Goal: Task Accomplishment & Management: Manage account settings

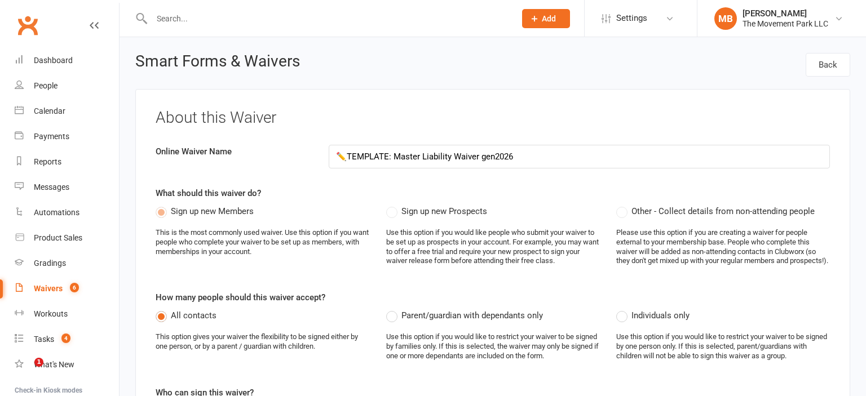
select select "checkbox"
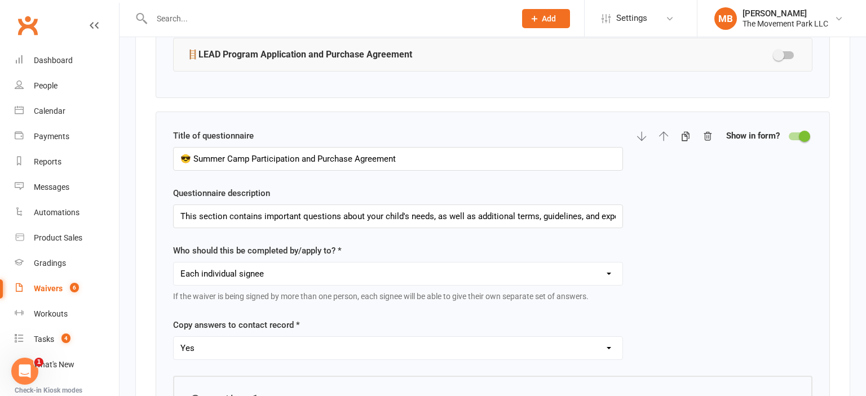
scroll to position [1802, 0]
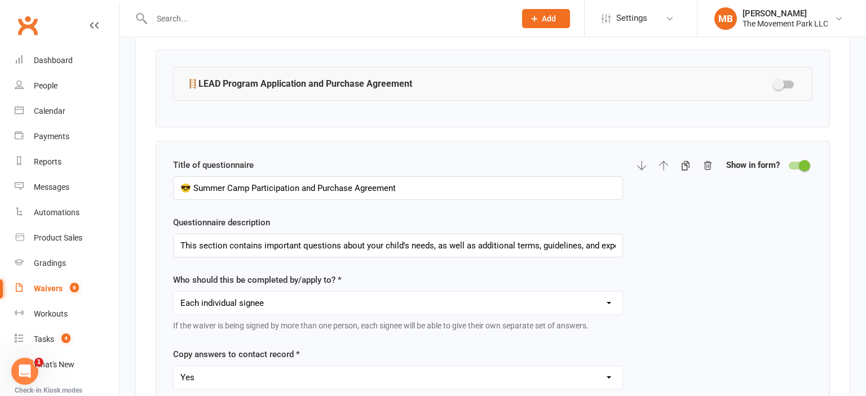
click at [791, 168] on div at bounding box center [798, 166] width 19 height 8
click at [789, 164] on input "checkbox" at bounding box center [789, 164] width 0 height 0
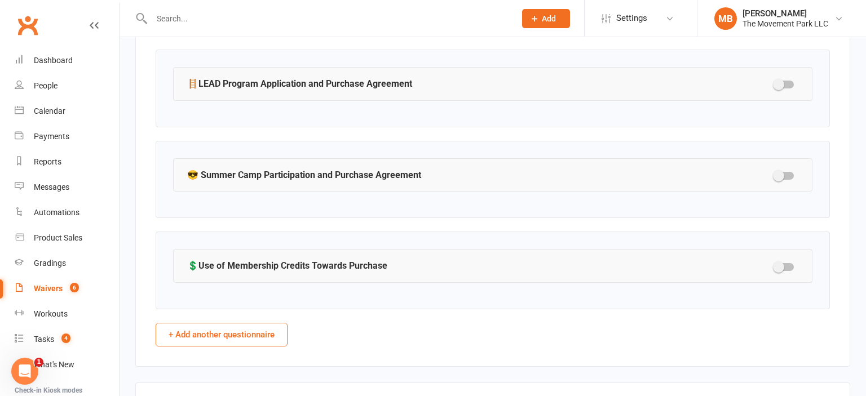
click at [791, 174] on div at bounding box center [784, 175] width 28 height 10
click at [787, 178] on div at bounding box center [784, 176] width 19 height 8
click at [775, 174] on input "checkbox" at bounding box center [775, 174] width 0 height 0
select select "checkbox"
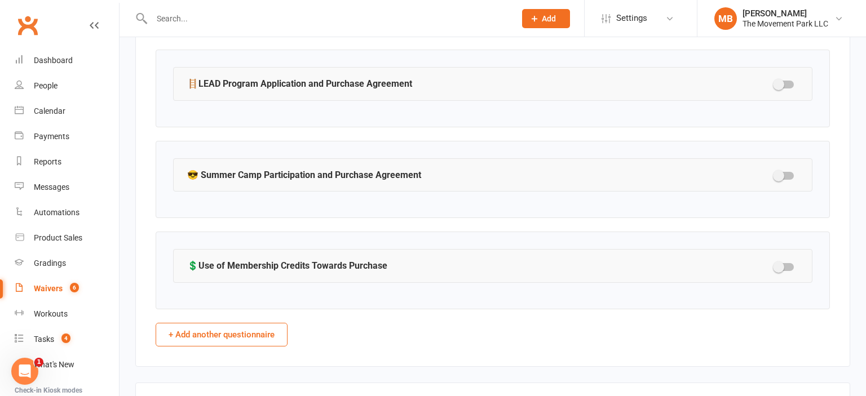
select select "checkbox"
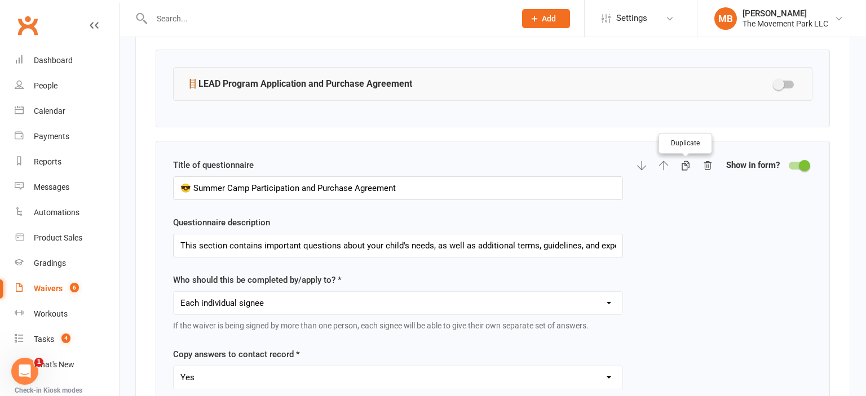
click at [683, 166] on icon "button" at bounding box center [686, 166] width 8 height 10
select select "checkbox"
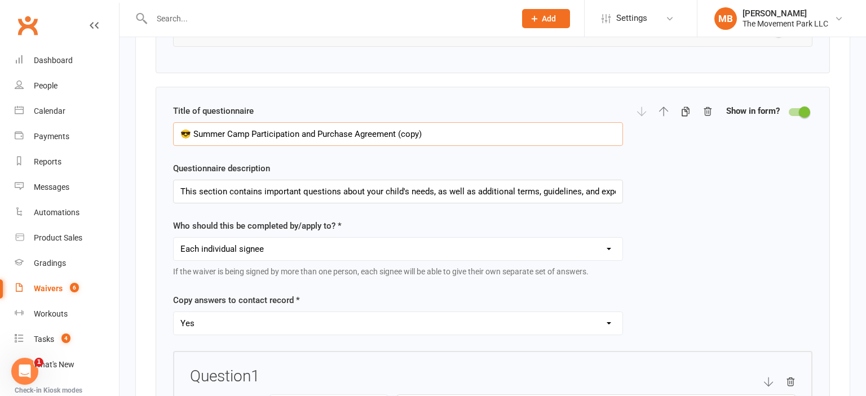
scroll to position [3150, 0]
drag, startPoint x: 225, startPoint y: 135, endPoint x: 193, endPoint y: 133, distance: 31.6
click at [193, 133] on input "😎 Summer Camp Participation and Purchase Agreement (copy)" at bounding box center [398, 134] width 450 height 24
drag, startPoint x: 423, startPoint y: 132, endPoint x: 378, endPoint y: 130, distance: 44.6
click at [378, 130] on input "😎 Day Camp Participation and Purchase Agreement (copy)" at bounding box center [398, 134] width 450 height 24
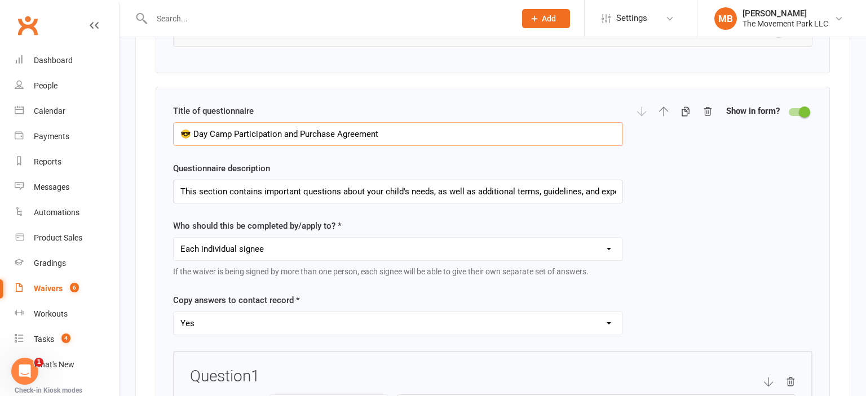
type input "😎 Day Camp Participation and Purchase Agreement"
drag, startPoint x: 559, startPoint y: 195, endPoint x: 649, endPoint y: 209, distance: 90.6
click at [623, 203] on input "This section contains important questions about your child's needs, as well as …" at bounding box center [398, 192] width 450 height 24
click at [334, 182] on input "This section contains important questions about your child's needs, as well as …" at bounding box center [398, 192] width 450 height 24
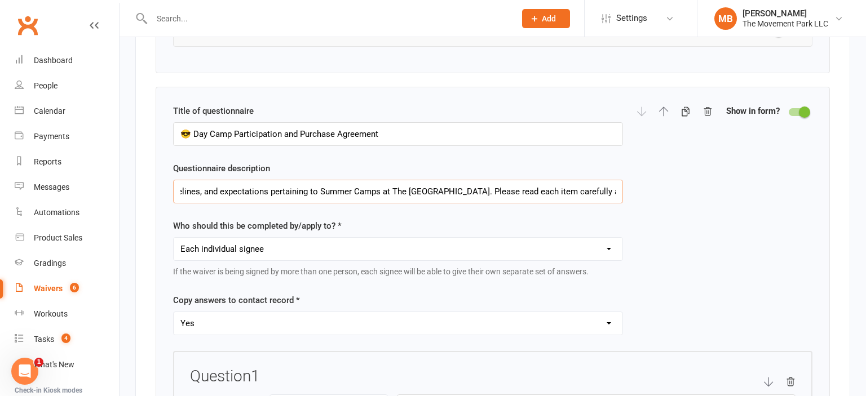
drag, startPoint x: 333, startPoint y: 189, endPoint x: 346, endPoint y: 188, distance: 13.0
click at [346, 188] on input "This section contains important questions about your child's needs, as well as …" at bounding box center [398, 192] width 450 height 24
click at [315, 191] on input "This section contains important questions about your child's needs, as well as …" at bounding box center [398, 192] width 450 height 24
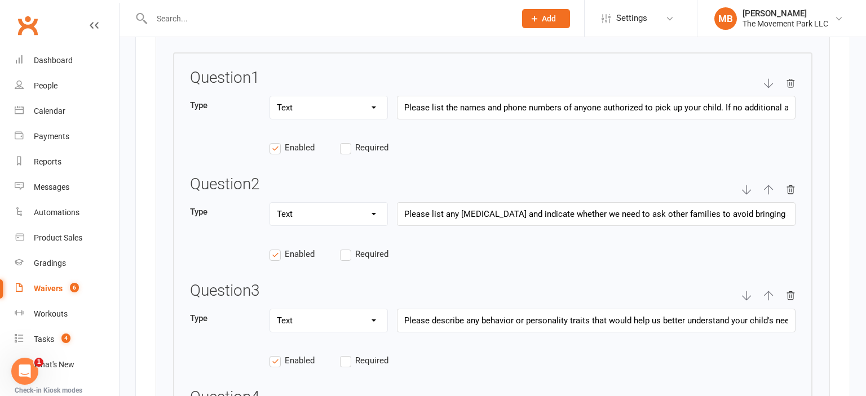
scroll to position [3478, 0]
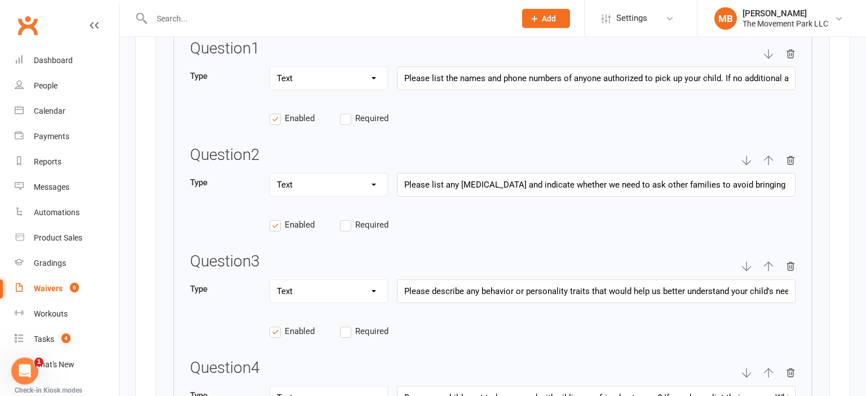
type input "This section contains important questions about your child's needs, as well as …"
drag, startPoint x: 682, startPoint y: 71, endPoint x: 844, endPoint y: 62, distance: 163.2
click at [795, 67] on input "Please list the names and phone numbers of anyone authorized to pick up your ch…" at bounding box center [596, 79] width 399 height 24
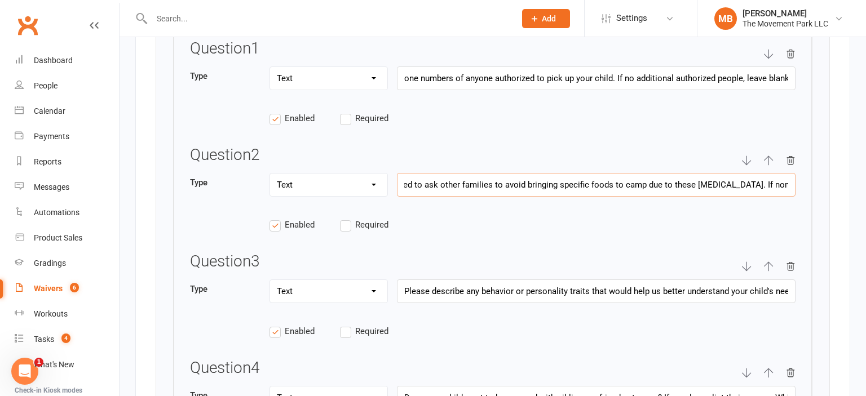
drag, startPoint x: 692, startPoint y: 182, endPoint x: 865, endPoint y: 196, distance: 174.2
click at [795, 196] on input "Please list any [MEDICAL_DATA] and indicate whether we need to ask other famili…" at bounding box center [596, 185] width 399 height 24
drag, startPoint x: 603, startPoint y: 283, endPoint x: 857, endPoint y: 333, distance: 259.0
click at [795, 303] on input "Please describe any behavior or personality traits that would help us better un…" at bounding box center [596, 292] width 399 height 24
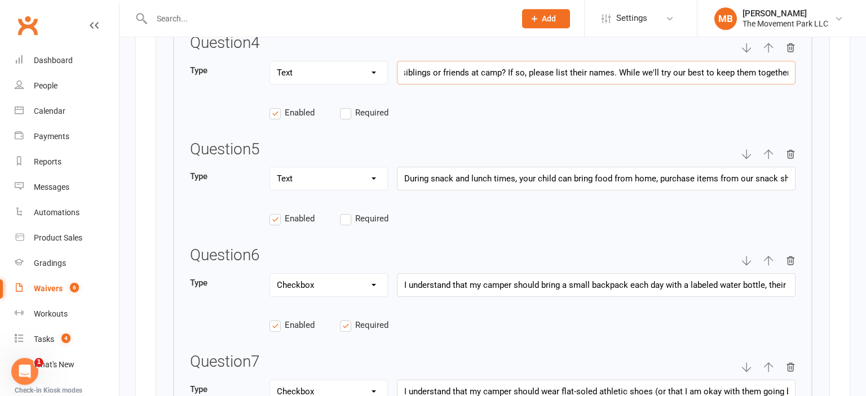
scroll to position [0, 304]
drag, startPoint x: 643, startPoint y: 71, endPoint x: 842, endPoint y: 103, distance: 202.0
click at [795, 85] on input "Does your child want to be grouped with siblings or friends at camp? If so, ple…" at bounding box center [596, 73] width 399 height 24
drag, startPoint x: 547, startPoint y: 182, endPoint x: 852, endPoint y: 281, distance: 320.5
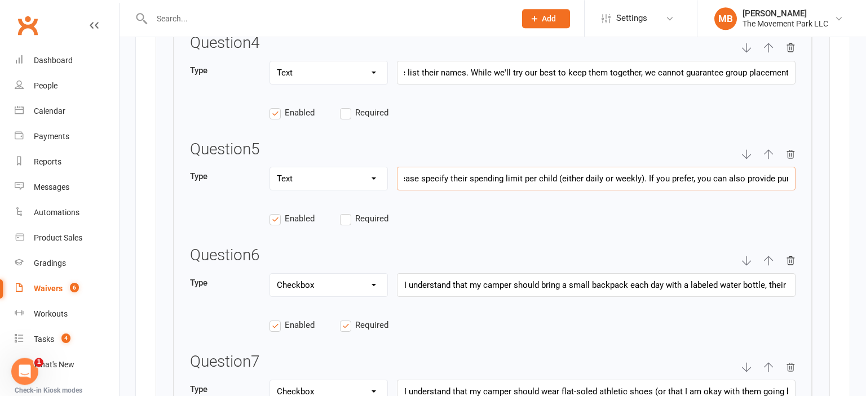
click at [795, 191] on input "During snack and lunch times, your child can bring food from home, purchase ite…" at bounding box center [596, 179] width 399 height 24
drag, startPoint x: 690, startPoint y: 278, endPoint x: 830, endPoint y: 295, distance: 140.9
click at [795, 295] on input "I understand that my camper should bring a small backpack each day with a label…" at bounding box center [596, 285] width 399 height 24
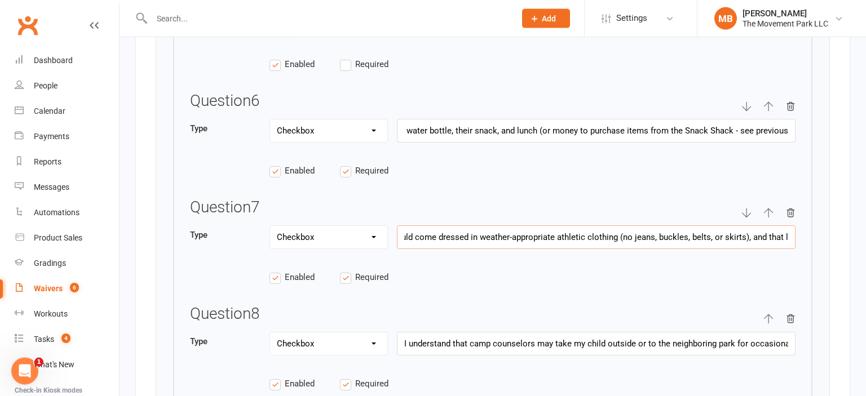
scroll to position [0, 652]
drag, startPoint x: 646, startPoint y: 234, endPoint x: 835, endPoint y: 269, distance: 192.1
click at [795, 249] on input "I understand that my camper should wear flat-soled athletic shoes (or that I am…" at bounding box center [596, 237] width 399 height 24
drag, startPoint x: 622, startPoint y: 338, endPoint x: 811, endPoint y: 384, distance: 194.3
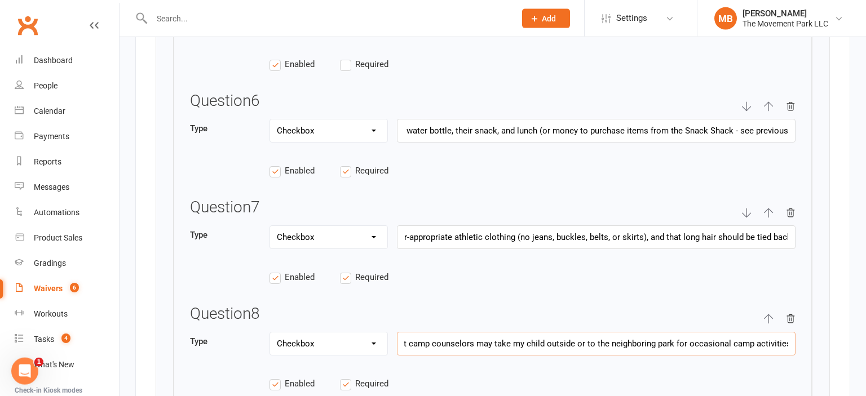
click at [795, 356] on input "I understand that camp counselors may take my child outside or to the neighbori…" at bounding box center [596, 344] width 399 height 24
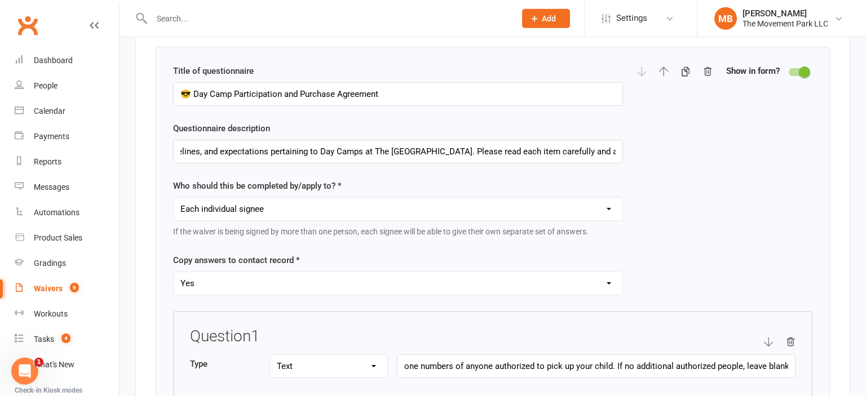
scroll to position [3183, 0]
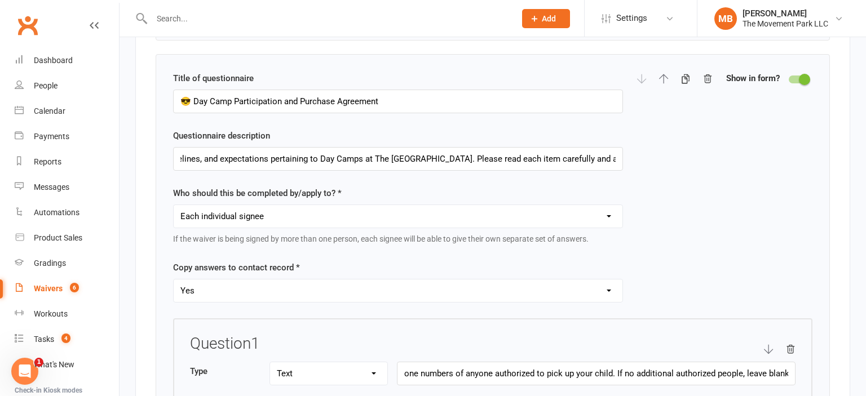
click at [793, 76] on div at bounding box center [798, 80] width 19 height 8
click at [789, 78] on input "checkbox" at bounding box center [789, 78] width 0 height 0
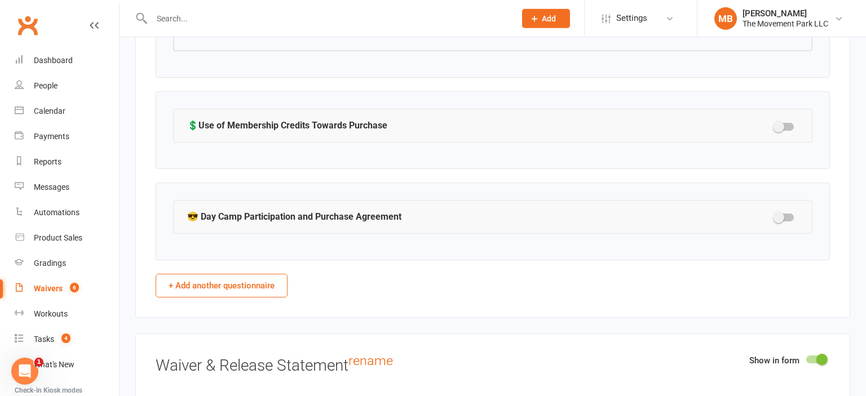
scroll to position [3066, 0]
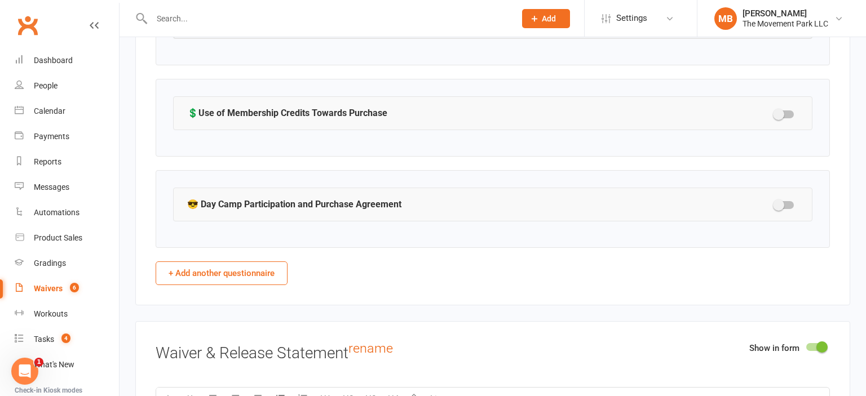
click at [791, 202] on div at bounding box center [784, 205] width 19 height 8
click at [775, 203] on input "checkbox" at bounding box center [775, 203] width 0 height 0
select select "checkbox"
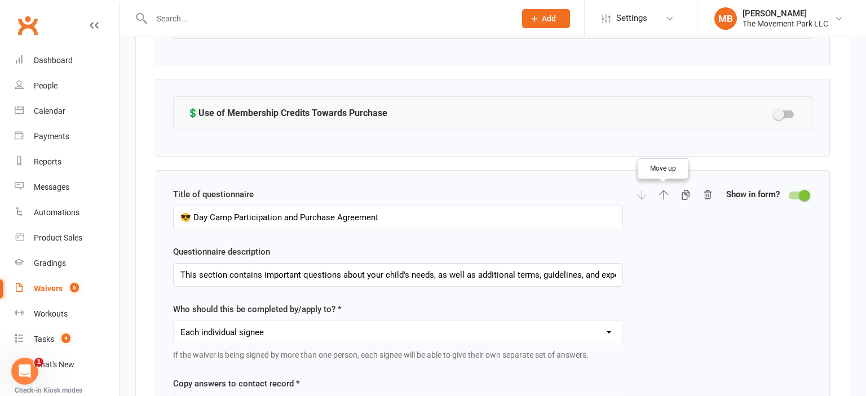
click at [666, 188] on button "button" at bounding box center [663, 195] width 10 height 14
select select "checkbox"
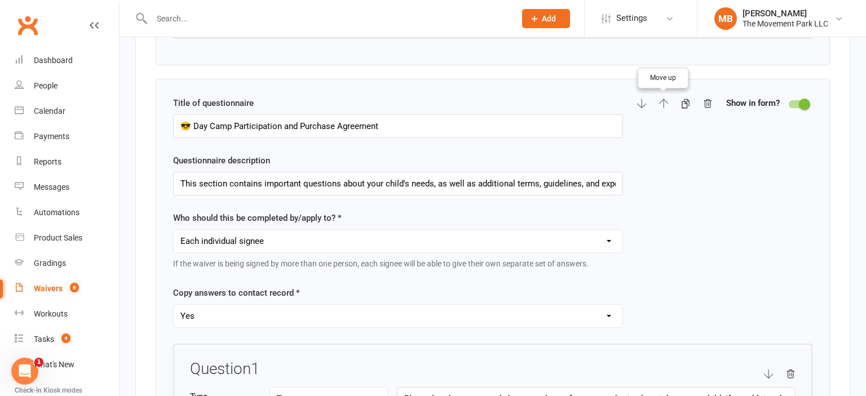
click at [666, 102] on icon "button" at bounding box center [663, 104] width 9 height 10
type input "😎 Day Camp Participation and Purchase Agreement"
type input "This section contains important questions about your child's needs, as well as …"
type input "😎 Summer Camp Participation and Purchase Agreement"
type input "This section contains important questions about your child's needs, as well as …"
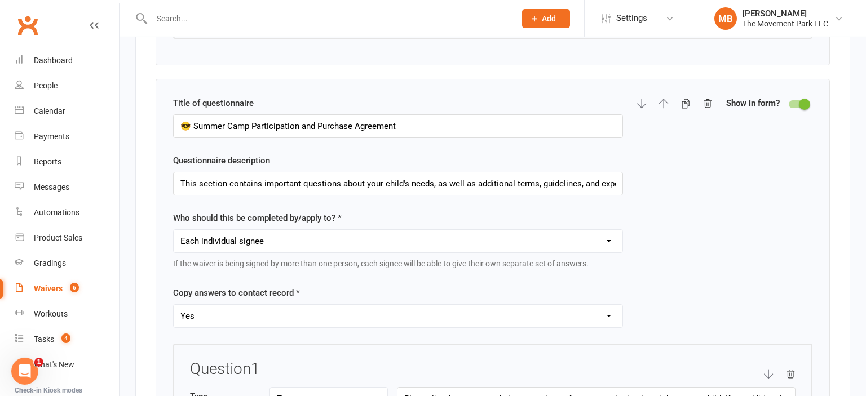
click at [798, 101] on div at bounding box center [798, 104] width 19 height 8
click at [789, 103] on input "checkbox" at bounding box center [789, 103] width 0 height 0
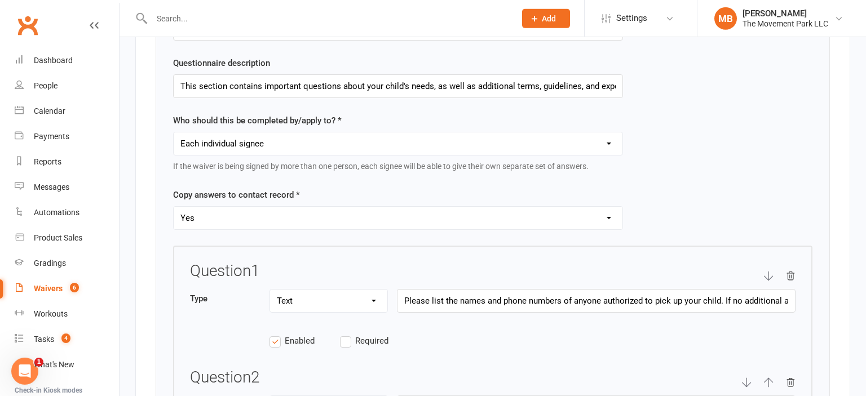
scroll to position [1864, 0]
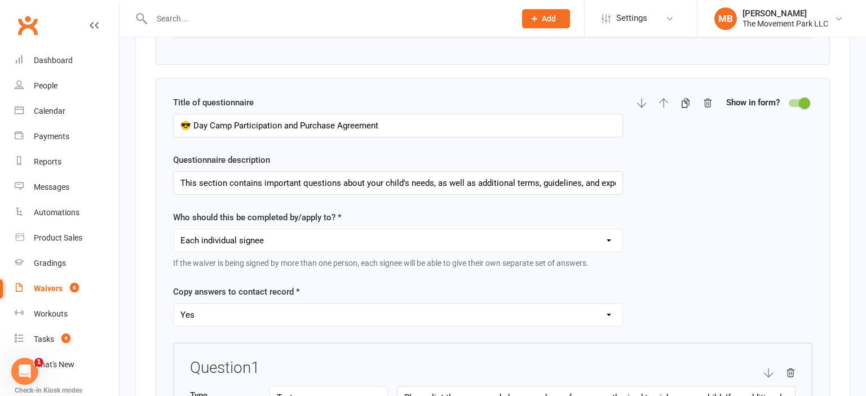
click at [798, 104] on div at bounding box center [798, 103] width 19 height 8
click at [789, 101] on input "checkbox" at bounding box center [789, 101] width 0 height 0
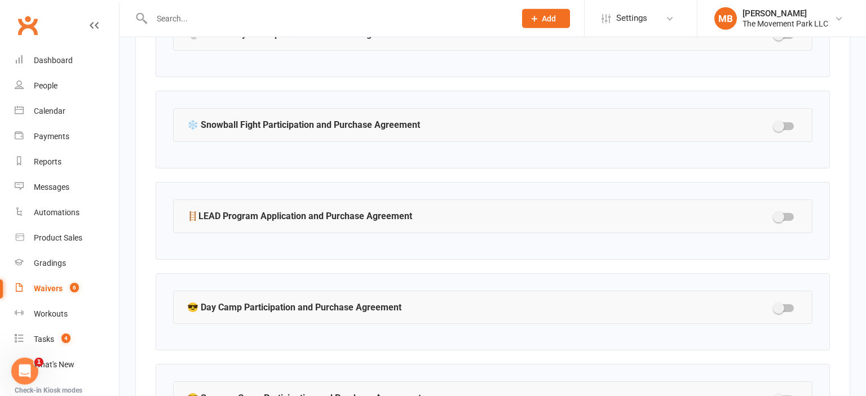
scroll to position [1784, 0]
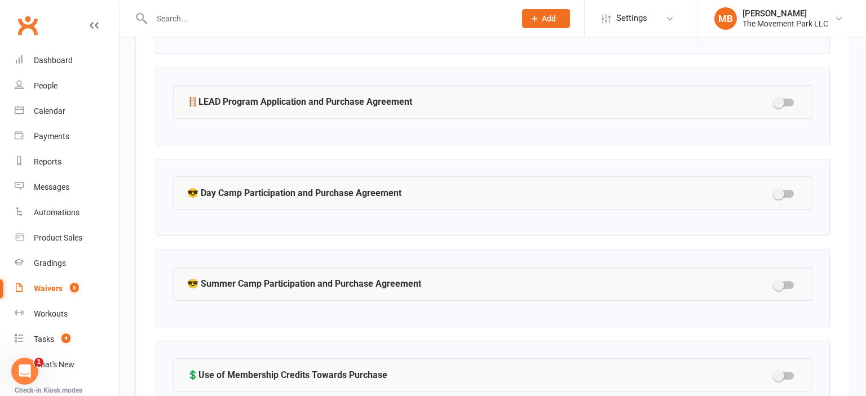
click at [366, 189] on strong "😎 Day Camp Participation and Purchase Agreement" at bounding box center [294, 193] width 214 height 15
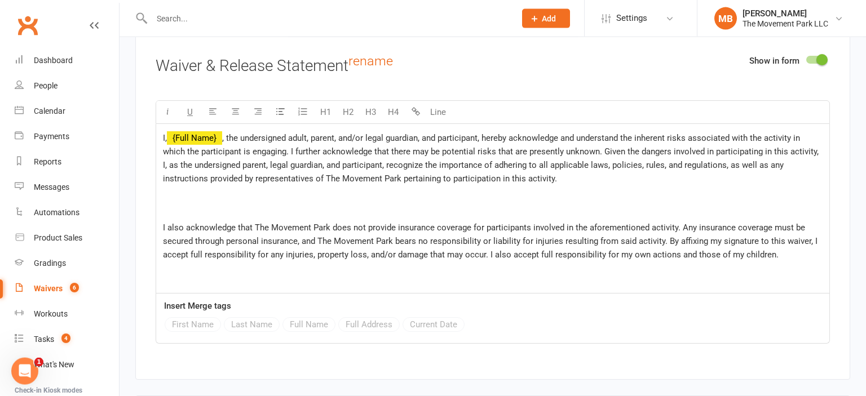
scroll to position [2222, 0]
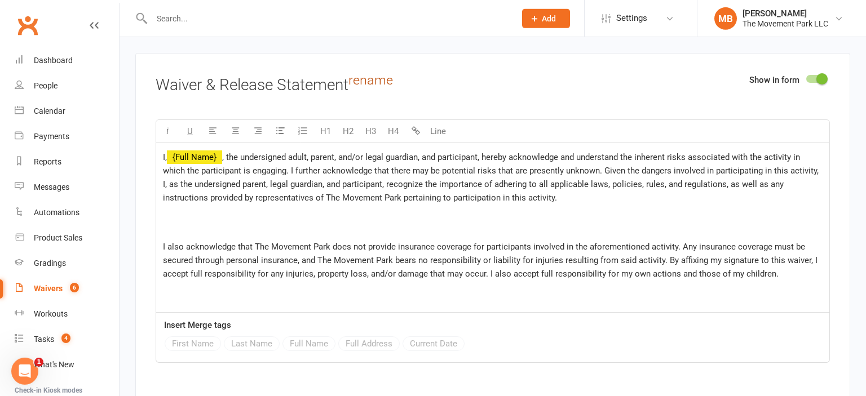
click at [377, 84] on link "rename" at bounding box center [370, 80] width 45 height 16
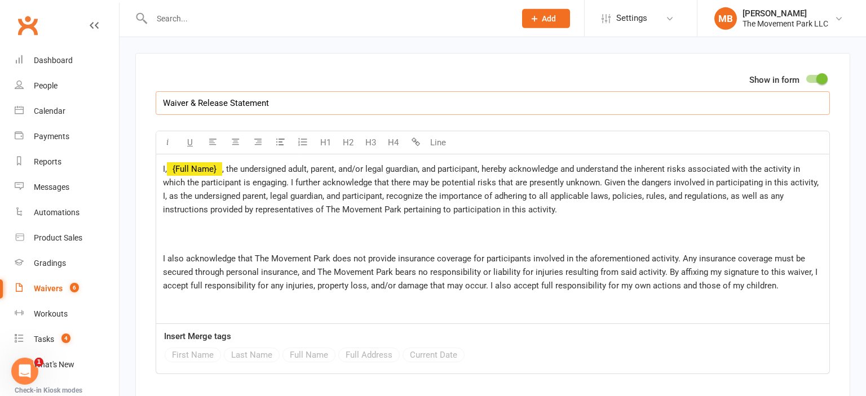
click at [281, 110] on input "Waiver & Release Statement" at bounding box center [493, 103] width 674 height 24
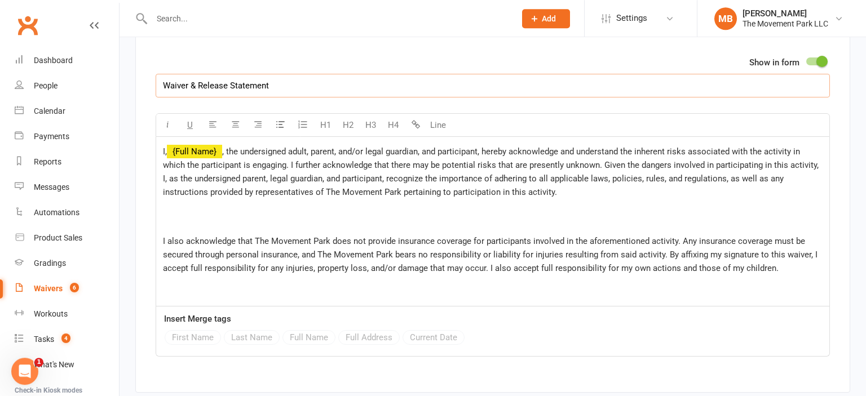
scroll to position [2234, 0]
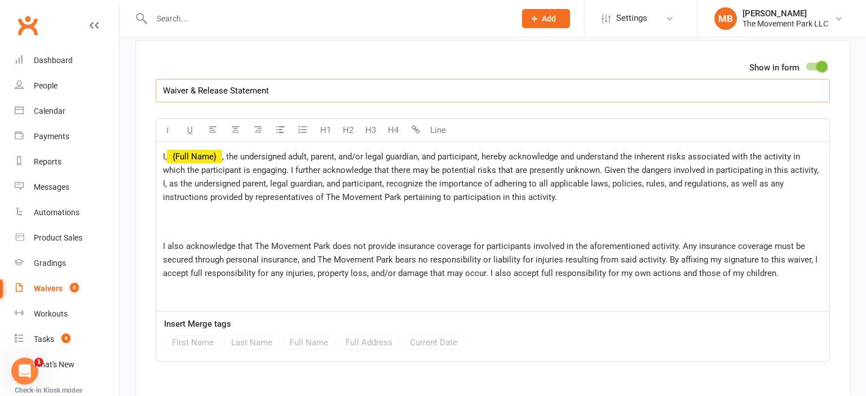
paste input "The Movement Park LLC Camp Purchase Terms & Conditions rename"
drag, startPoint x: 282, startPoint y: 90, endPoint x: 259, endPoint y: 91, distance: 23.7
click at [259, 91] on input "The Movement Park LLC Camp Purchase Terms & Conditions rename" at bounding box center [493, 91] width 674 height 24
drag, startPoint x: 405, startPoint y: 96, endPoint x: 369, endPoint y: 89, distance: 36.7
click at [369, 89] on input "The Movement Park LLC Purchase Terms & Conditions rename" at bounding box center [493, 91] width 674 height 24
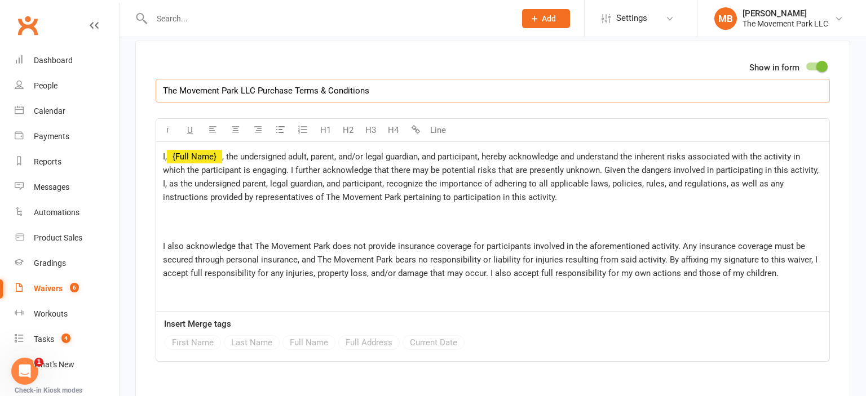
drag, startPoint x: 241, startPoint y: 86, endPoint x: 291, endPoint y: 94, distance: 50.8
click at [291, 94] on input "The Movement Park LLC Purchase Terms & Conditions" at bounding box center [493, 91] width 674 height 24
click at [298, 95] on input "The Movement Park Policies, Terms & Conditions" at bounding box center [493, 91] width 674 height 24
type input "Waiver & Release Statement"
click at [816, 67] on div at bounding box center [815, 67] width 19 height 8
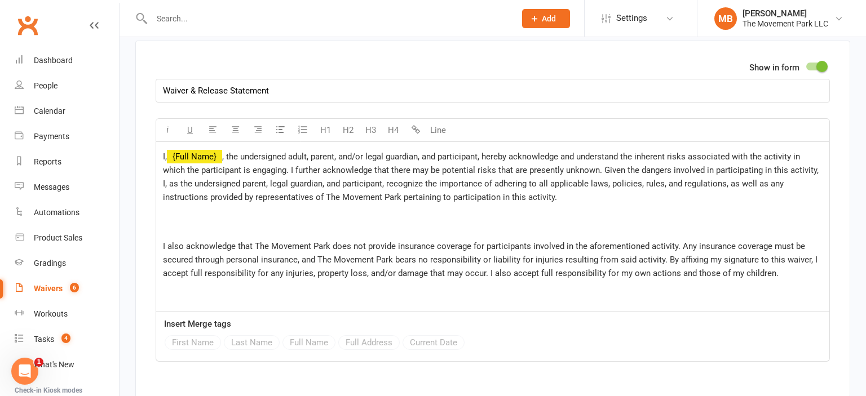
click at [806, 65] on input "checkbox" at bounding box center [806, 65] width 0 height 0
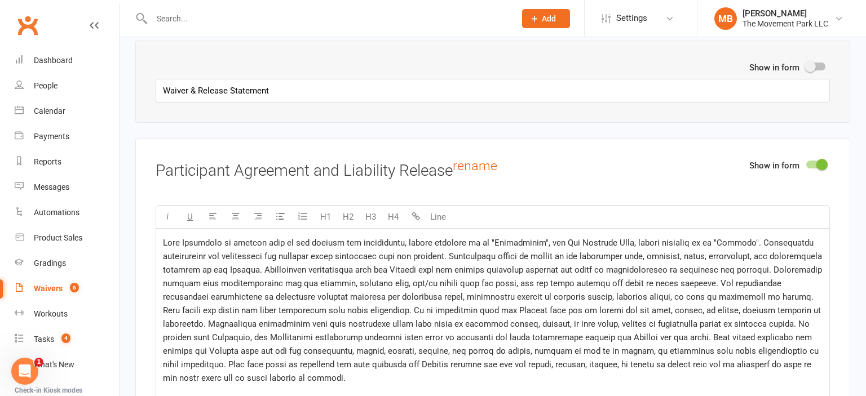
click at [813, 163] on div at bounding box center [815, 165] width 19 height 8
click at [806, 163] on input "checkbox" at bounding box center [806, 163] width 0 height 0
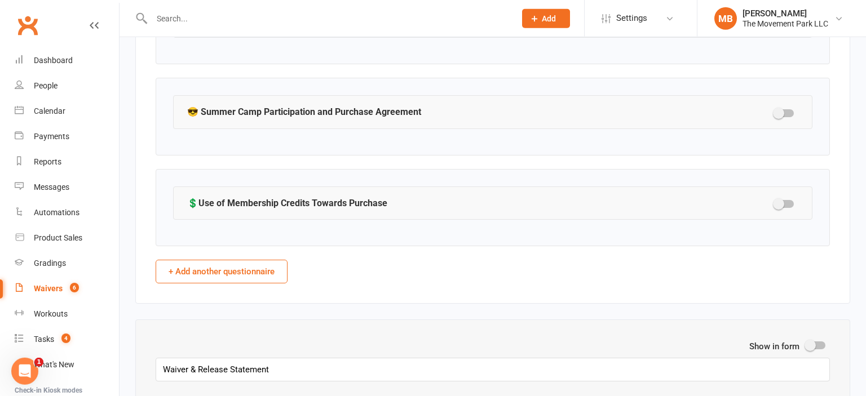
scroll to position [1919, 0]
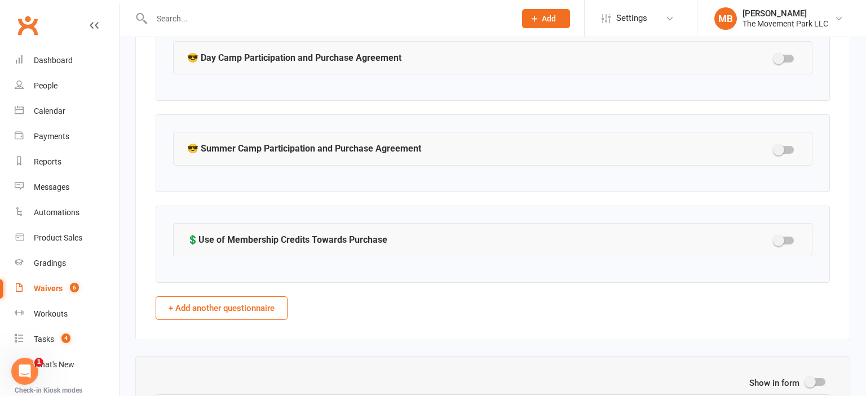
click at [242, 303] on button "+ Add another questionnaire" at bounding box center [222, 309] width 132 height 24
select select "do_not_copy_answers"
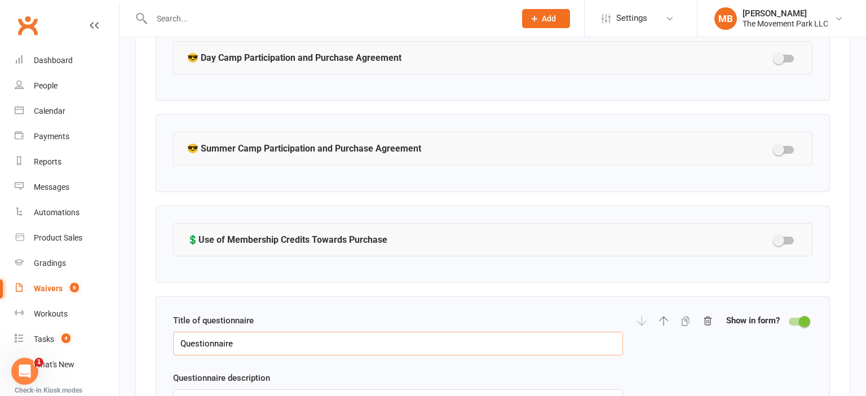
click at [243, 338] on input "Questionnaire" at bounding box center [398, 344] width 450 height 24
paste input "🎈Birthday Parties: Info Sheet"
type input "🎈Birthday Parties: Info Sheet"
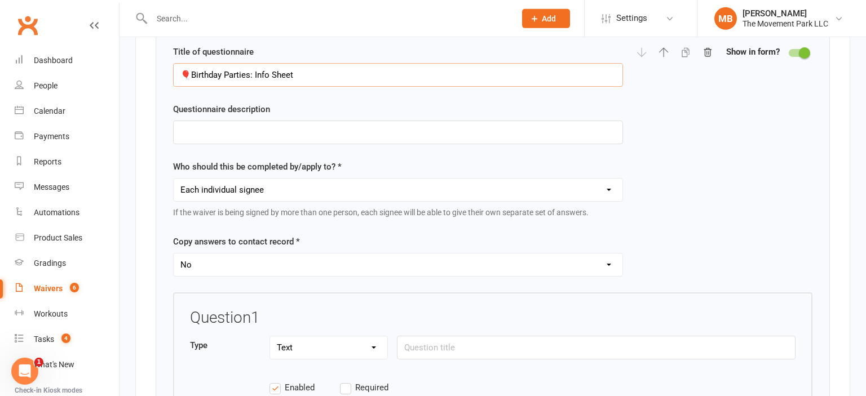
scroll to position [2193, 0]
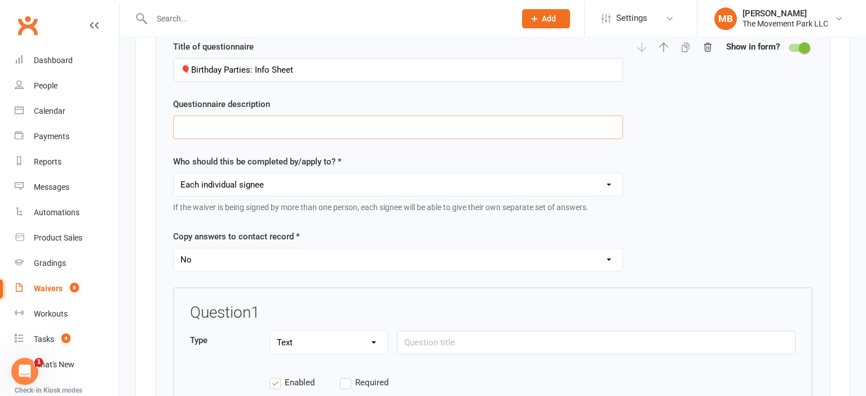
click at [316, 126] on input "text" at bounding box center [398, 128] width 450 height 24
paste input "Hello, please fill out the following information to help us make your party as …"
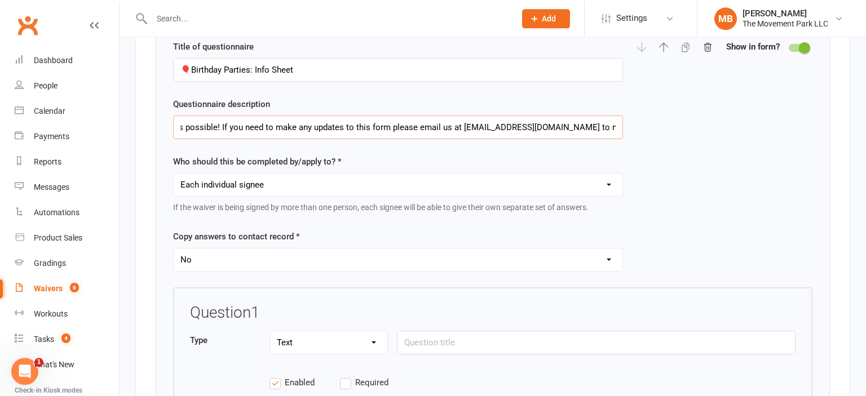
scroll to position [0, 0]
drag, startPoint x: 329, startPoint y: 127, endPoint x: 114, endPoint y: 129, distance: 214.8
click at [173, 129] on input "Hello, please fill out the following information to help us make your party as …" at bounding box center [398, 128] width 450 height 24
click at [203, 127] on input "Hello, please fill out the following information to help us make your party as …" at bounding box center [398, 128] width 450 height 24
click at [207, 131] on input "Hello, please fill out the following information to help us make your party as …" at bounding box center [398, 128] width 450 height 24
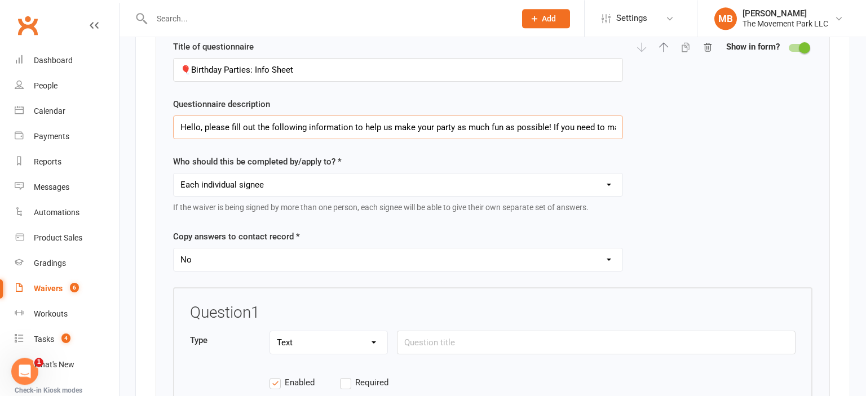
click at [207, 131] on input "Hello, please fill out the following information to help us make your party as …" at bounding box center [398, 128] width 450 height 24
click at [304, 129] on input "Hello, please fill out the following information to help us make your party as …" at bounding box center [398, 128] width 450 height 24
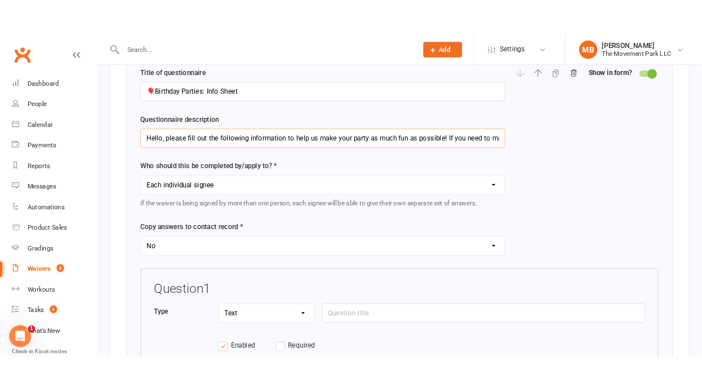
scroll to position [2258, 0]
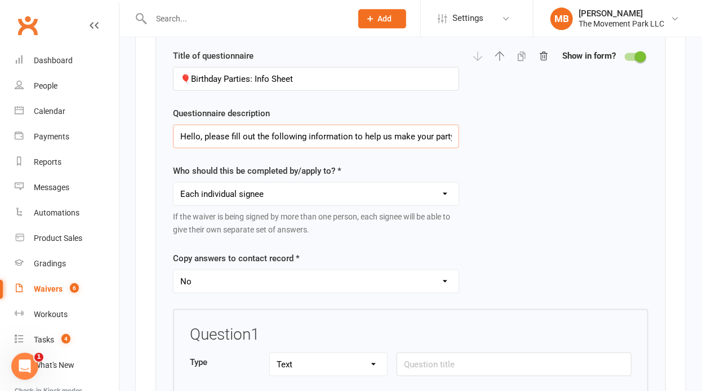
click at [256, 129] on input "Hello, please fill out the following information to help us make your party as …" at bounding box center [316, 136] width 286 height 24
click at [271, 129] on input "Hello, please fill out the following information to help us make your party as …" at bounding box center [316, 136] width 286 height 24
drag, startPoint x: 303, startPoint y: 129, endPoint x: 148, endPoint y: 132, distance: 155.0
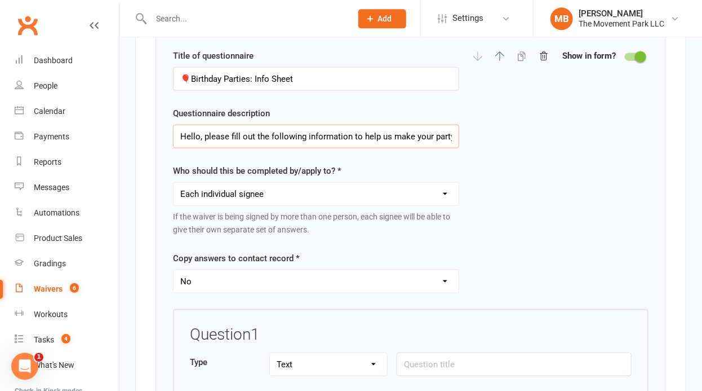
click at [173, 132] on input "Hello, please fill out the following information to help us make your party as …" at bounding box center [316, 136] width 286 height 24
drag, startPoint x: 396, startPoint y: 124, endPoint x: 537, endPoint y: 138, distance: 142.1
click at [459, 138] on input "This section collects information to help us make your party as much fun as pos…" at bounding box center [316, 136] width 286 height 24
type input "This section collects information to help us make your party as much fun as pos…"
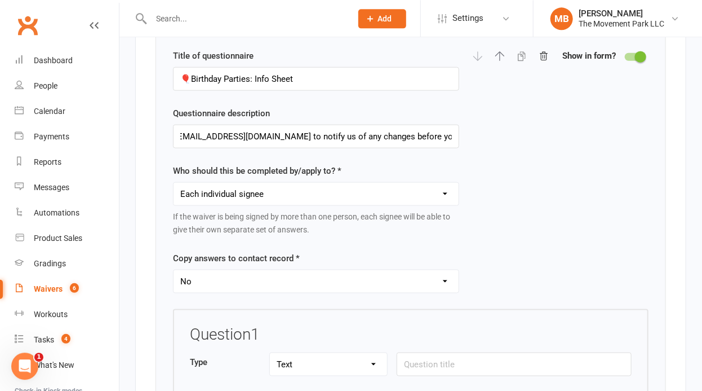
click at [174, 269] on select "Yes No" at bounding box center [316, 280] width 285 height 23
select select "copy_answers_for_all_signees"
click option "Yes" at bounding box center [0, 0] width 0 height 0
click at [299, 68] on input "🎈Birthday Parties: Info Sheet" at bounding box center [316, 79] width 286 height 24
click at [249, 69] on input "🎈Birthday Parties: Info Sheet" at bounding box center [316, 79] width 286 height 24
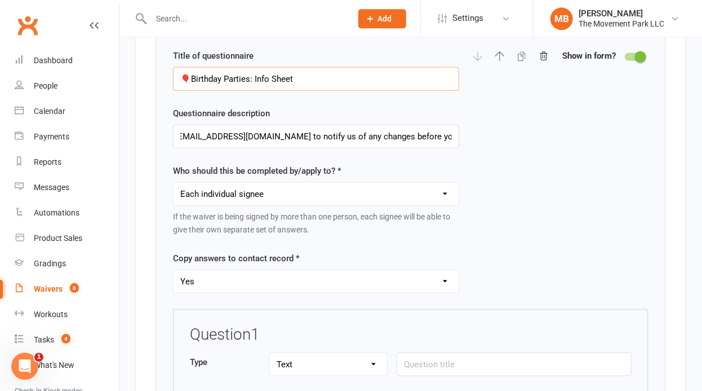
click at [255, 73] on input "🎈Birthday Parties: Info Sheet" at bounding box center [316, 79] width 286 height 24
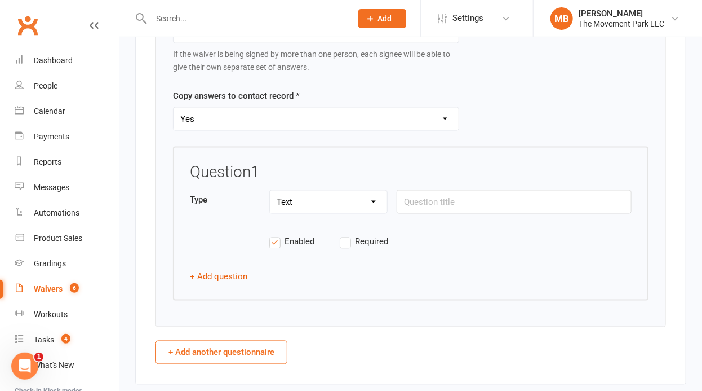
scroll to position [2430, 0]
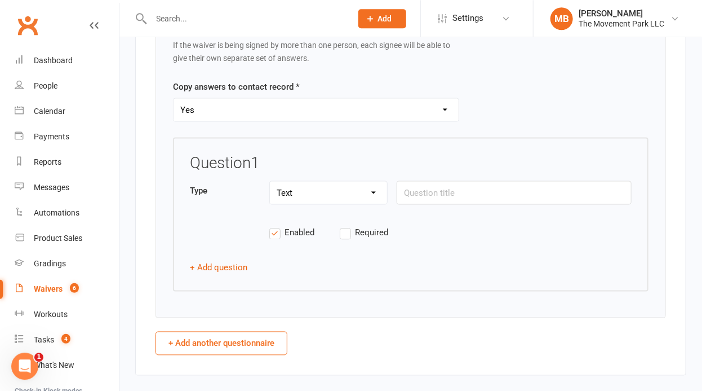
click at [413, 204] on div at bounding box center [514, 205] width 235 height 2
click at [415, 204] on div at bounding box center [514, 205] width 235 height 2
click at [422, 187] on input "text" at bounding box center [514, 192] width 235 height 24
paste input "Name of the birthday person:"
click at [348, 227] on label "Required" at bounding box center [375, 232] width 70 height 14
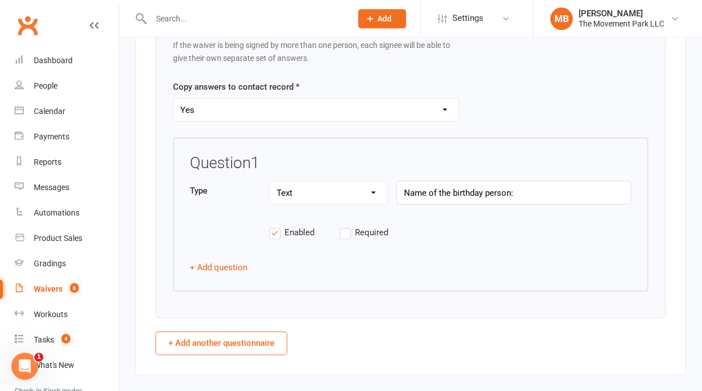
click at [348, 225] on input "Required" at bounding box center [375, 225] width 70 height 0
click at [403, 184] on input "Name of the birthday person:" at bounding box center [514, 192] width 235 height 24
click at [566, 188] on input "Please list the name of the birthday person:" at bounding box center [514, 192] width 235 height 24
drag, startPoint x: 462, startPoint y: 186, endPoint x: 388, endPoint y: 192, distance: 74.1
click at [397, 192] on input "Please list the name of the birthday person:" at bounding box center [514, 192] width 235 height 24
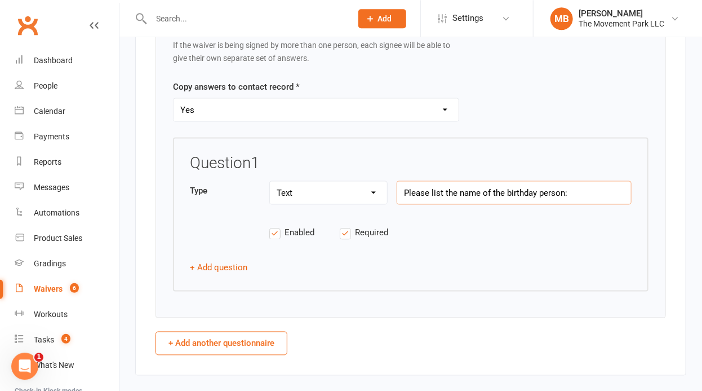
type input "Name of the birthday person:"
click at [231, 260] on button "+ Add question" at bounding box center [218, 267] width 57 height 14
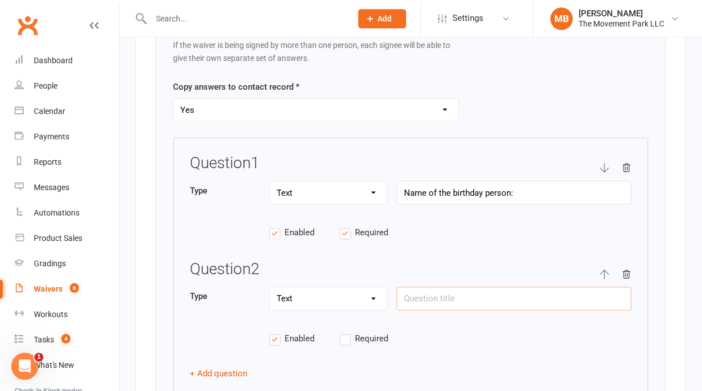
click at [460, 296] on input "text" at bounding box center [514, 298] width 235 height 24
paste input "How old will they be turning?"
type input "How old will they be turning?"
click at [348, 333] on label "Required" at bounding box center [375, 338] width 70 height 14
click at [348, 331] on input "Required" at bounding box center [375, 331] width 70 height 0
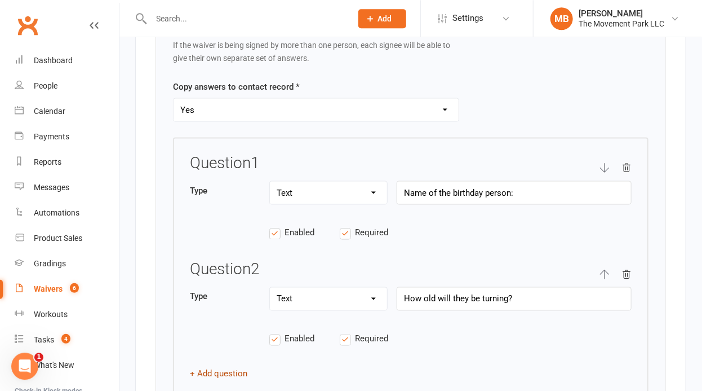
click at [224, 366] on button "+ Add question" at bounding box center [218, 373] width 57 height 14
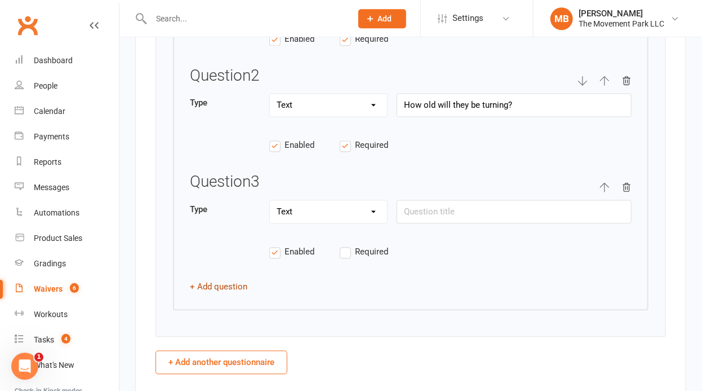
scroll to position [2648, 0]
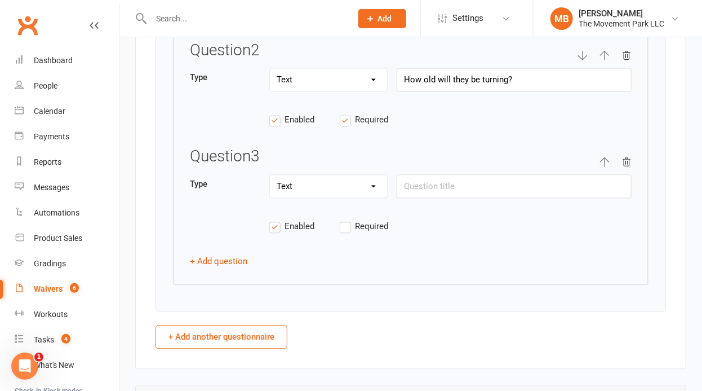
click at [341, 221] on label "Required" at bounding box center [375, 226] width 70 height 14
click at [341, 219] on input "Required" at bounding box center [375, 219] width 70 height 0
click at [470, 175] on input "text" at bounding box center [514, 186] width 235 height 24
paste input "What is your estimated number of attendees?"
drag, startPoint x: 490, startPoint y: 179, endPoint x: 454, endPoint y: 176, distance: 36.7
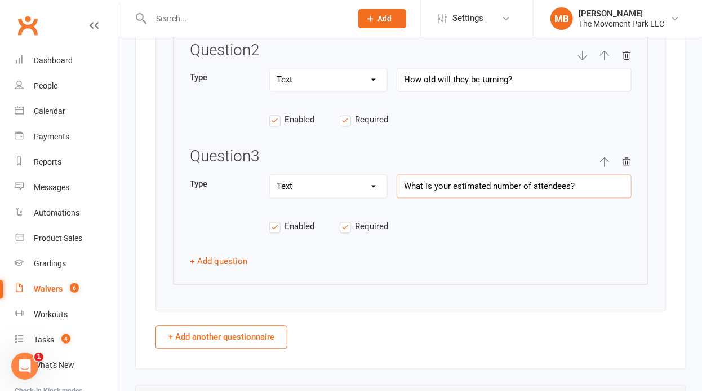
click at [454, 176] on input "What is your estimated number of attendees?" at bounding box center [514, 186] width 235 height 24
type input "What is your ESTIMATED number of attendees?"
click at [233, 254] on button "+ Add question" at bounding box center [218, 261] width 57 height 14
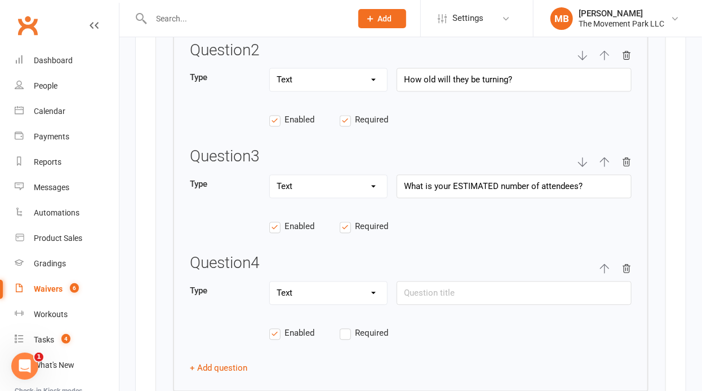
click at [346, 326] on label "Required" at bounding box center [375, 333] width 70 height 14
click at [346, 326] on input "Required" at bounding box center [375, 326] width 70 height 0
click at [444, 287] on input "text" at bounding box center [514, 293] width 235 height 24
paste input "What are the age ranges of the attendees?"
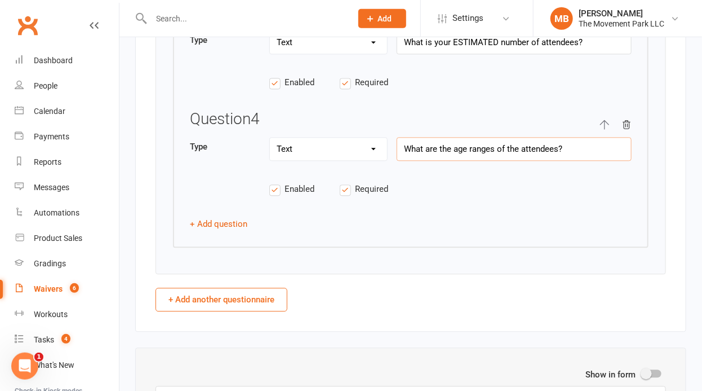
scroll to position [2891, 0]
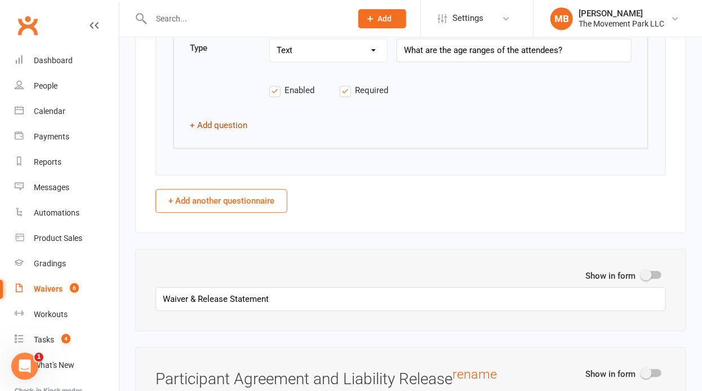
click at [213, 118] on button "+ Add question" at bounding box center [218, 125] width 57 height 14
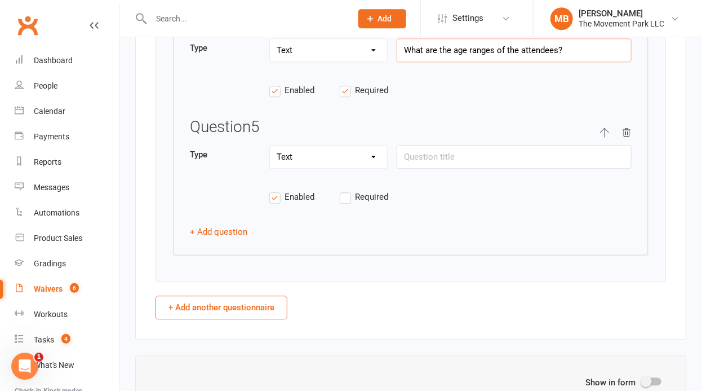
click at [457, 45] on input "What are the age ranges of the attendees?" at bounding box center [514, 50] width 235 height 24
type input "What are the expected age ranges of the attendees?"
click at [424, 155] on input "text" at bounding box center [514, 157] width 235 height 24
paste input "Instructor Request (Not Guaranteed):"
type input "Instructor Request (Not Guaranteed):"
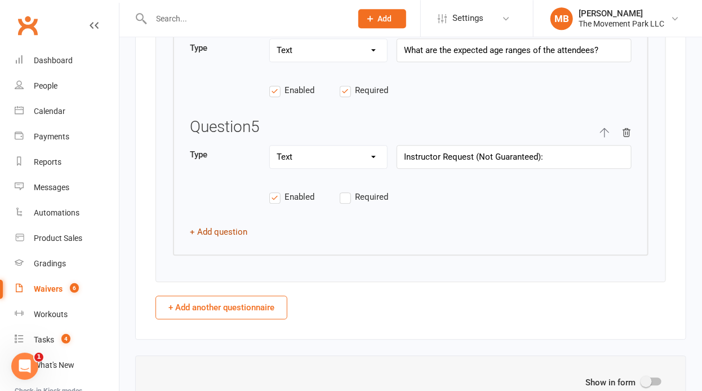
click at [225, 225] on button "+ Add question" at bounding box center [218, 232] width 57 height 14
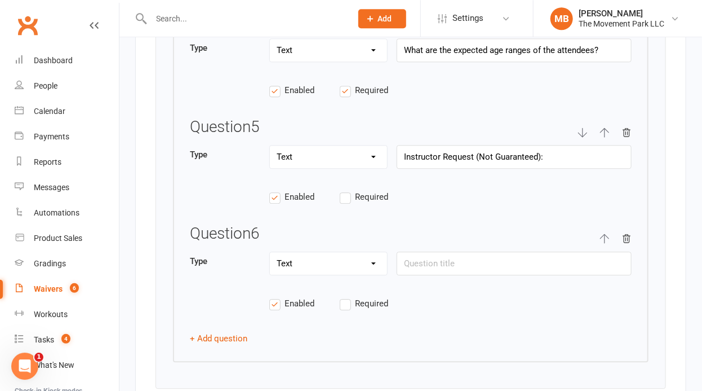
click at [336, 267] on div "Type Text Select Checkbox" at bounding box center [411, 269] width 442 height 36
click at [270, 252] on select "Text Select Checkbox" at bounding box center [328, 263] width 117 height 23
select select "checkbox"
click option "Checkbox" at bounding box center [0, 0] width 0 height 0
click at [344, 297] on label "Required" at bounding box center [375, 304] width 70 height 14
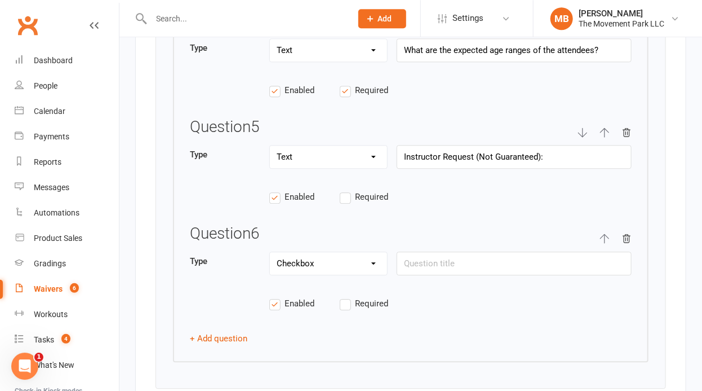
click at [344, 297] on input "Required" at bounding box center [375, 297] width 70 height 0
click at [484, 258] on input "text" at bounding box center [514, 263] width 235 height 24
paste input "I agree to send our guest the birthday party waiver to fill out ahead of time (…"
type input "I agree to send our guest the birthday party waiver to fill out ahead of time (…"
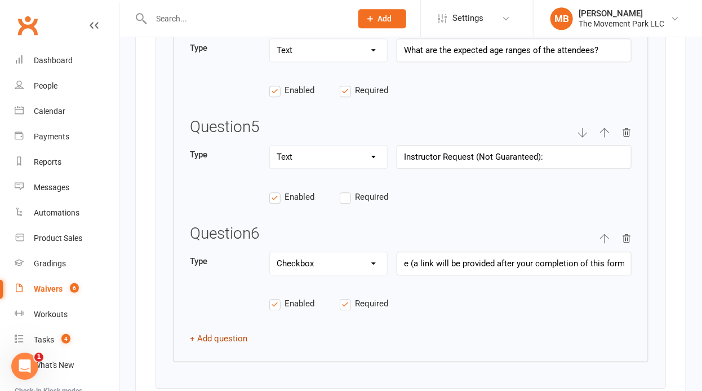
click at [219, 331] on button "+ Add question" at bounding box center [218, 338] width 57 height 14
click at [270, 358] on select "Text Select Checkbox" at bounding box center [328, 369] width 117 height 23
select select "checkbox"
click option "Checkbox" at bounding box center [0, 0] width 0 height 0
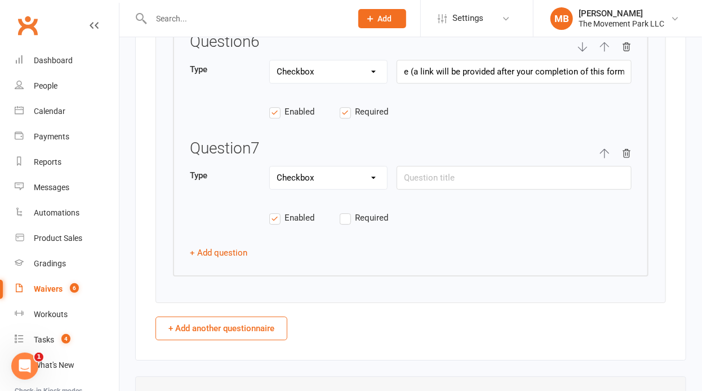
scroll to position [3088, 0]
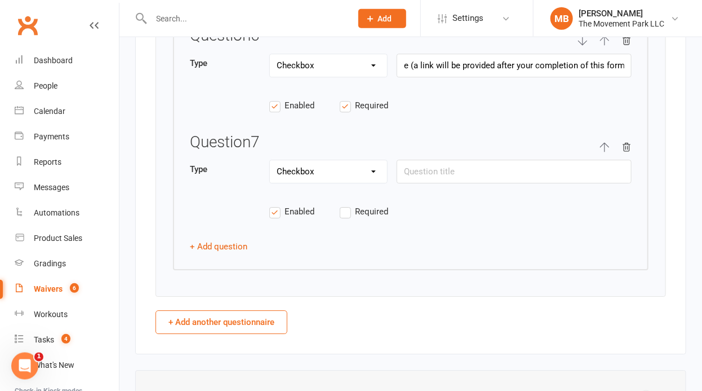
click at [345, 205] on label "Required" at bounding box center [375, 212] width 70 height 14
click at [345, 205] on input "Required" at bounding box center [375, 205] width 70 height 0
click at [488, 168] on input "text" at bounding box center [514, 172] width 235 height 24
paste input "I agree to arrive no earlier than 15 minutes prior to our scheduled event time …"
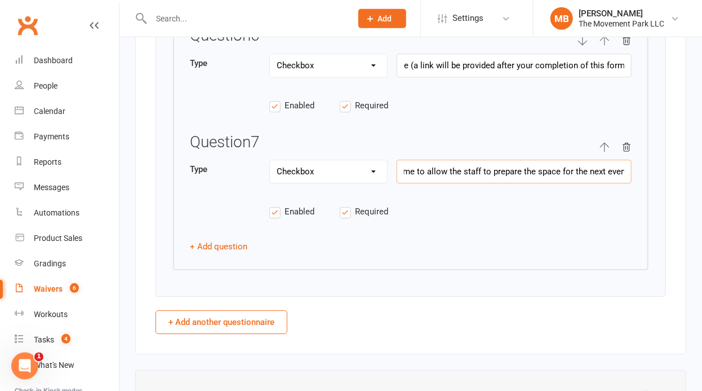
type input "I agree to arrive no earlier than 15 minutes prior to our scheduled event time …"
drag, startPoint x: 450, startPoint y: 61, endPoint x: 397, endPoint y: 60, distance: 53.6
click at [397, 60] on input "I agree to send our guest the birthday party waiver to fill out ahead of time (…" at bounding box center [514, 66] width 235 height 24
click at [224, 240] on button "+ Add question" at bounding box center [218, 247] width 57 height 14
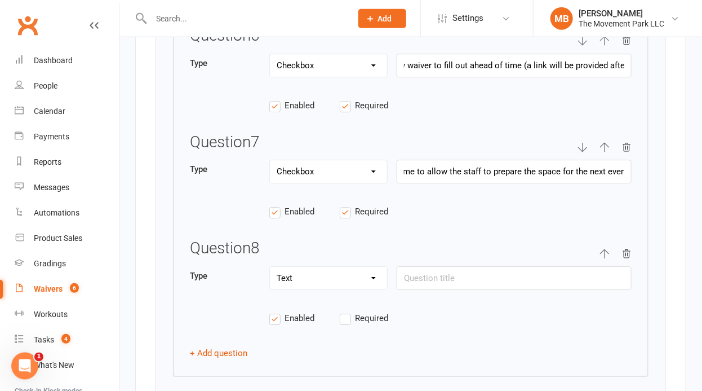
click at [270, 267] on select "Text Select Checkbox" at bounding box center [328, 278] width 117 height 23
select select "checkbox"
click option "Checkbox" at bounding box center [0, 0] width 0 height 0
click at [468, 273] on input "text" at bounding box center [514, 279] width 235 height 24
paste input "I am aware my registration includes the birthday person + 10 guests and that I …"
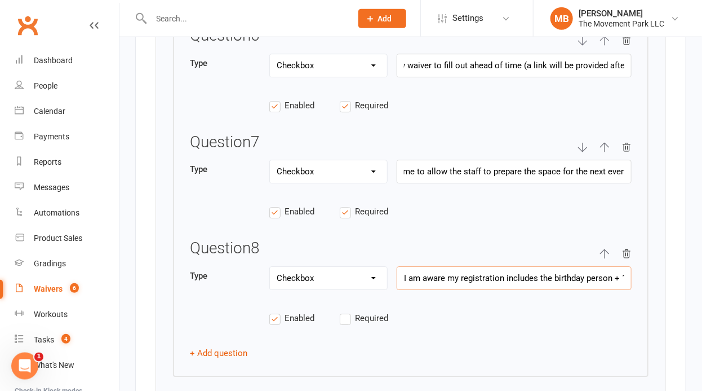
scroll to position [0, 244]
type input "I am aware my registration includes the birthday person + 10 guests and that I …"
click at [346, 312] on label "Required" at bounding box center [375, 319] width 70 height 14
click at [346, 312] on input "Required" at bounding box center [375, 312] width 70 height 0
click at [238, 347] on button "+ Add question" at bounding box center [218, 354] width 57 height 14
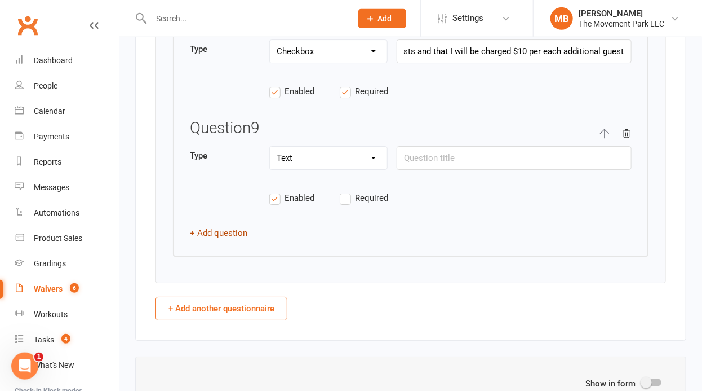
scroll to position [3327, 0]
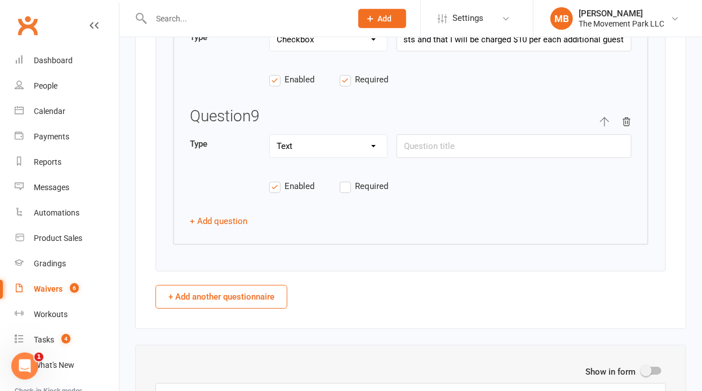
click at [346, 179] on label "Required" at bounding box center [375, 186] width 70 height 14
click at [346, 179] on input "Required" at bounding box center [375, 179] width 70 height 0
select select "checkbox"
click option "Checkbox" at bounding box center [0, 0] width 0 height 0
click at [468, 140] on input "text" at bounding box center [514, 146] width 235 height 24
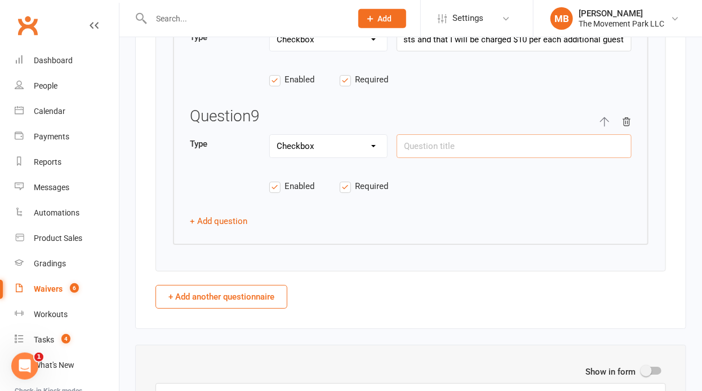
paste input "I agree I will not bring any of the following; piñata, confetti, or gum."
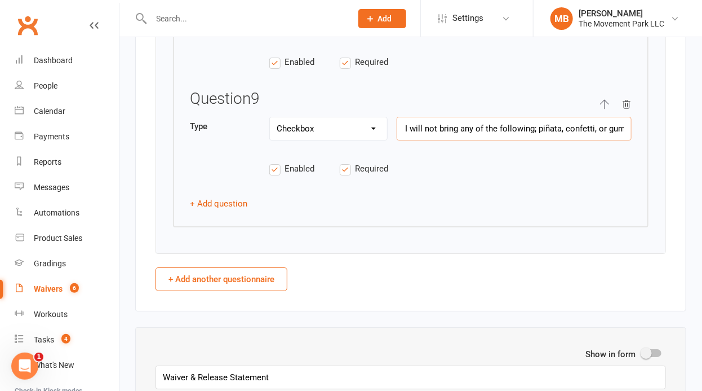
scroll to position [3356, 0]
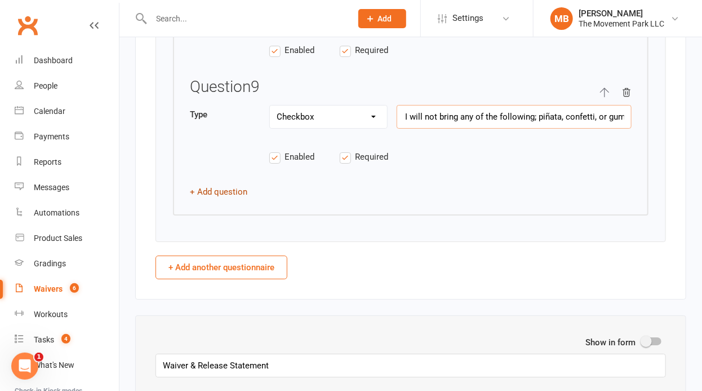
type input "I agree I will not bring any of the following; piñata, confetti, or gum."
click at [232, 185] on button "+ Add question" at bounding box center [218, 192] width 57 height 14
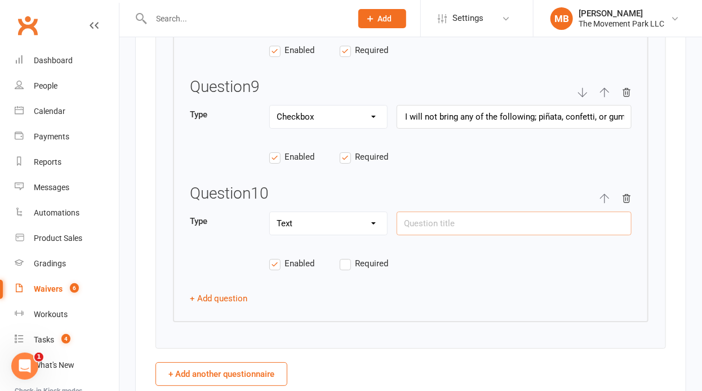
click at [459, 216] on input "text" at bounding box center [514, 223] width 235 height 24
select select "checkbox"
click option "Checkbox" at bounding box center [0, 0] width 0 height 0
click at [348, 256] on label "Required" at bounding box center [375, 263] width 70 height 14
click at [348, 256] on input "Required" at bounding box center [375, 256] width 70 height 0
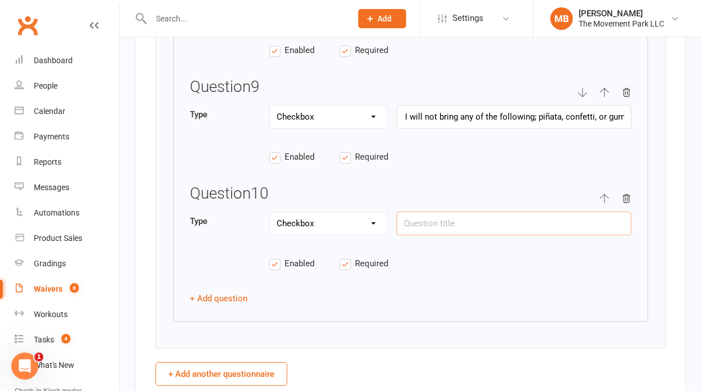
click at [439, 211] on input "text" at bounding box center [514, 223] width 235 height 24
paste input "I understand any facility damages or circumstances requiring the staff to stay …"
type input "I understand any facility damages or circumstances requiring the staff to stay …"
click at [239, 291] on button "+ Add question" at bounding box center [218, 298] width 57 height 14
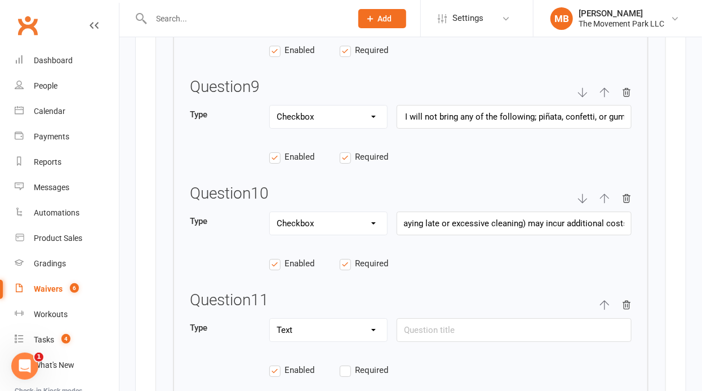
click at [270, 318] on select "Text Select Checkbox" at bounding box center [328, 329] width 117 height 23
select select "checkbox"
click option "Checkbox" at bounding box center [0, 0] width 0 height 0
click at [357, 363] on span "Required" at bounding box center [371, 369] width 33 height 12
click at [357, 363] on input "Required" at bounding box center [375, 363] width 70 height 0
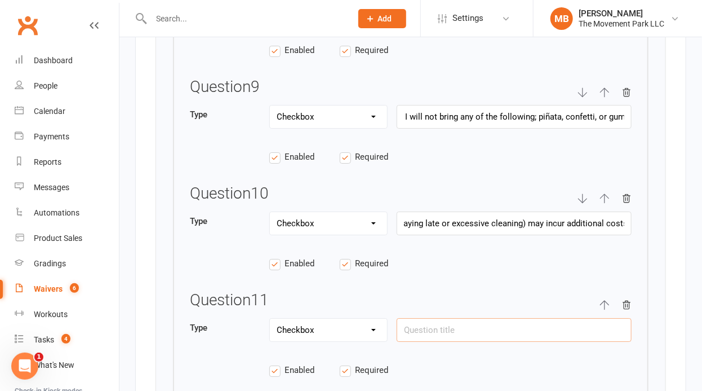
click at [473, 318] on input "text" at bounding box center [514, 330] width 235 height 24
paste input "I have carefully read this agreement before executing it and acknowledge that I…"
drag, startPoint x: 473, startPoint y: 317, endPoint x: 395, endPoint y: 318, distance: 77.8
click at [397, 318] on input "I have carefully read this agreement before executing it and acknowledge that I…" at bounding box center [514, 330] width 235 height 24
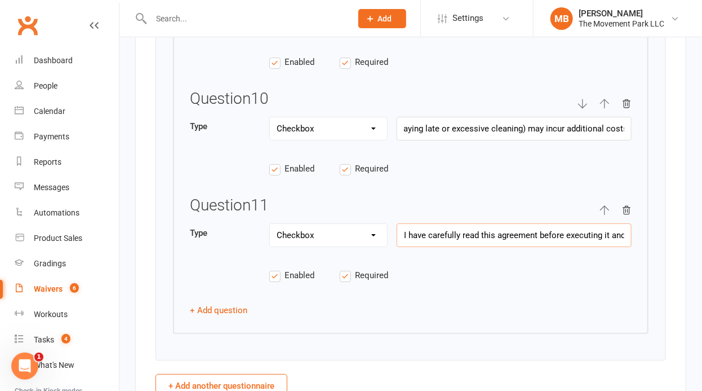
scroll to position [3458, 0]
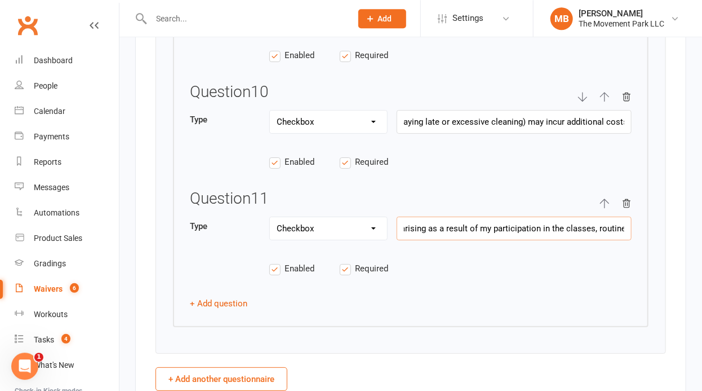
drag, startPoint x: 524, startPoint y: 221, endPoint x: 685, endPoint y: 219, distance: 161.8
click at [632, 219] on input "I have carefully read this agreement before executing it and acknowledge that I…" at bounding box center [514, 228] width 235 height 24
click at [568, 216] on input "I have carefully read this agreement before executing it and acknowledge that I…" at bounding box center [514, 228] width 235 height 24
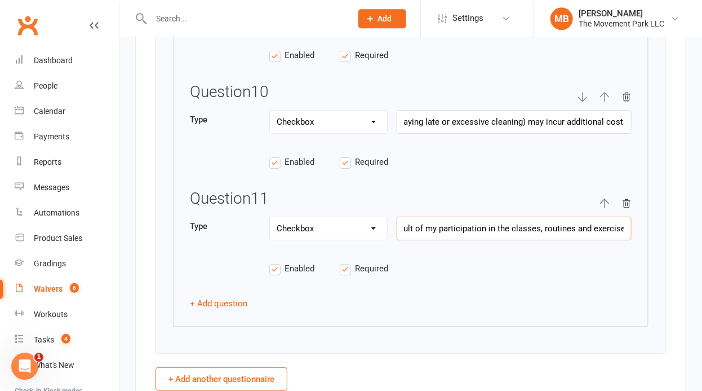
click at [568, 216] on input "I have carefully read this agreement before executing it and acknowledge that I…" at bounding box center [514, 228] width 235 height 24
click at [618, 223] on input "I have carefully read this agreement before executing it and acknowledge that I…" at bounding box center [514, 228] width 235 height 24
drag, startPoint x: 623, startPoint y: 219, endPoint x: 481, endPoint y: 222, distance: 142.1
click at [481, 222] on input "I have carefully read this agreement before executing it and acknowledge that I…" at bounding box center [514, 228] width 235 height 24
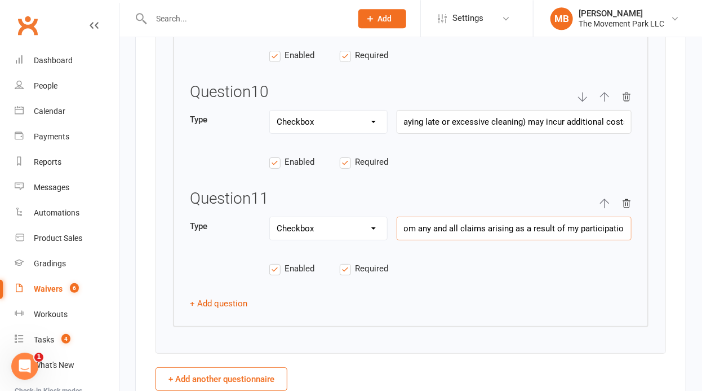
type input "I have carefully read this agreement before executing it and acknowledge that I…"
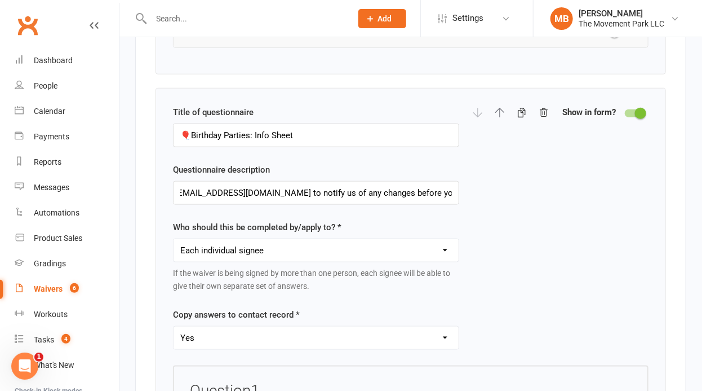
scroll to position [2158, 0]
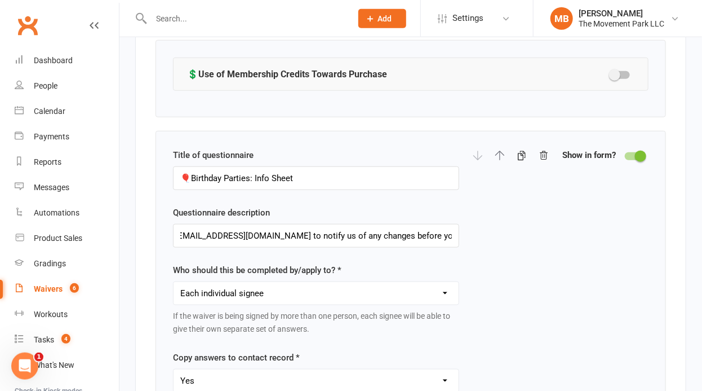
click at [636, 152] on div at bounding box center [634, 156] width 19 height 8
click at [625, 154] on input "checkbox" at bounding box center [625, 154] width 0 height 0
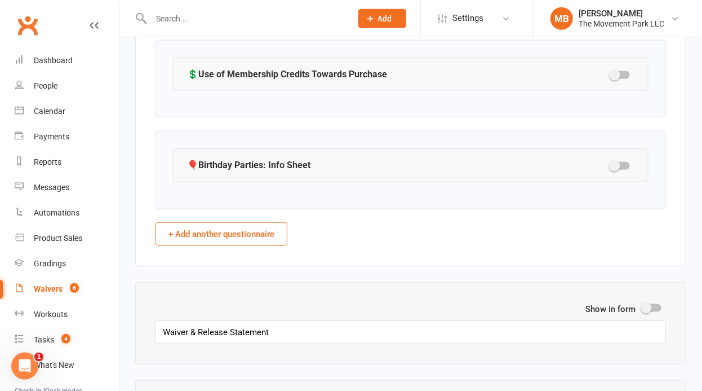
click at [626, 162] on div at bounding box center [620, 166] width 19 height 8
click at [611, 164] on input "checkbox" at bounding box center [611, 164] width 0 height 0
select select "checkbox"
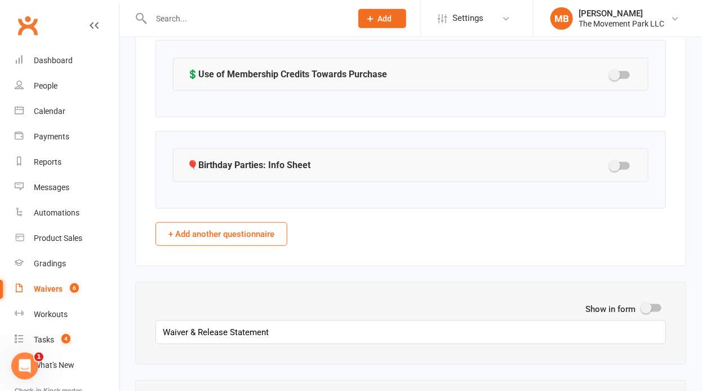
select select "checkbox"
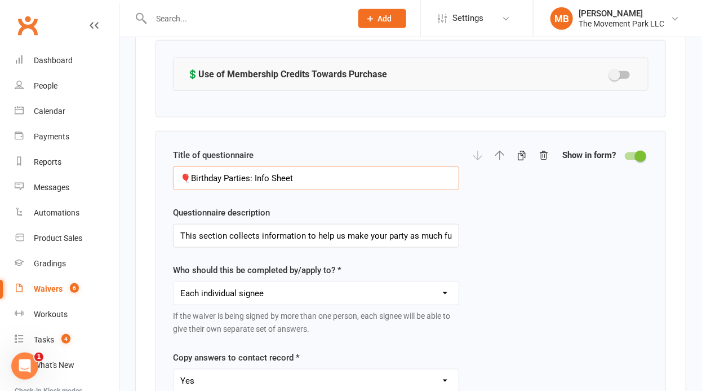
drag, startPoint x: 254, startPoint y: 170, endPoint x: 241, endPoint y: 175, distance: 13.9
click at [241, 175] on input "🎈Birthday Parties: Info Sheet" at bounding box center [316, 178] width 286 height 24
click at [260, 173] on input "🎈Birthday Party Info Sheet" at bounding box center [316, 178] width 286 height 24
drag, startPoint x: 325, startPoint y: 169, endPoint x: 296, endPoint y: 171, distance: 28.9
click at [296, 171] on input "🎈Birthday Party Information Sheet" at bounding box center [316, 178] width 286 height 24
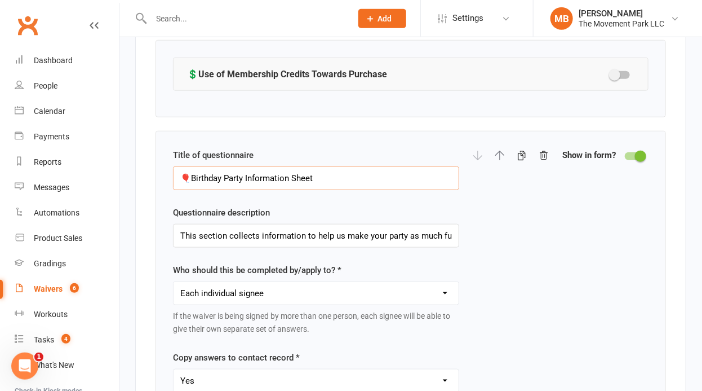
click at [294, 171] on input "🎈Birthday Party Information Sheet" at bounding box center [316, 178] width 286 height 24
drag, startPoint x: 294, startPoint y: 171, endPoint x: 342, endPoint y: 162, distance: 48.9
click at [342, 166] on input "🎈Birthday Party Information Sheet" at bounding box center [316, 178] width 286 height 24
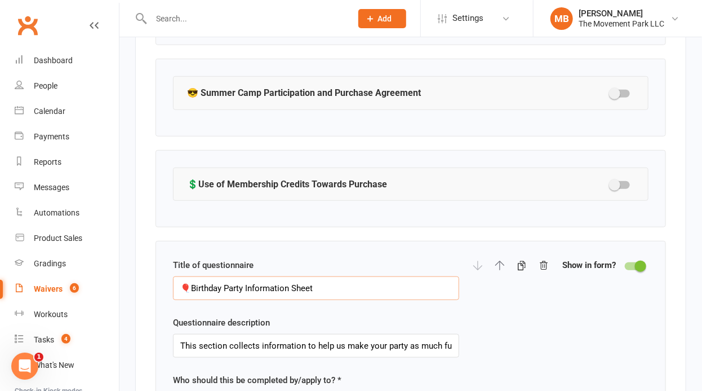
scroll to position [2061, 0]
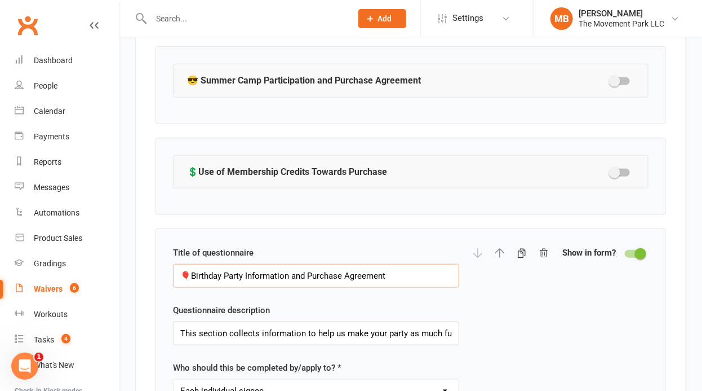
type input "🎈Birthday Party Information and Purchase Agreement"
click at [633, 250] on div at bounding box center [634, 254] width 19 height 8
click at [625, 252] on input "checkbox" at bounding box center [625, 252] width 0 height 0
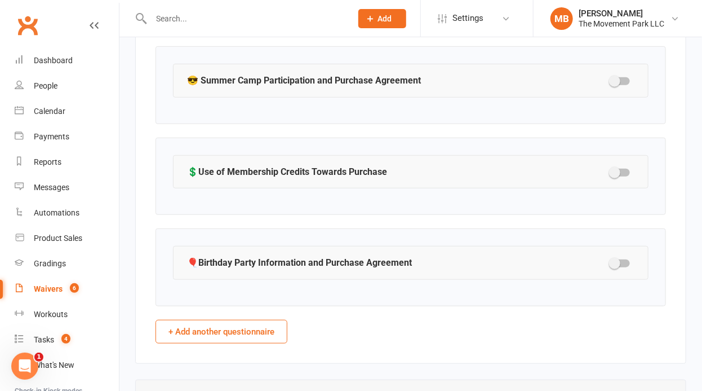
click at [623, 259] on div at bounding box center [620, 263] width 19 height 8
click at [611, 262] on input "checkbox" at bounding box center [611, 262] width 0 height 0
select select "checkbox"
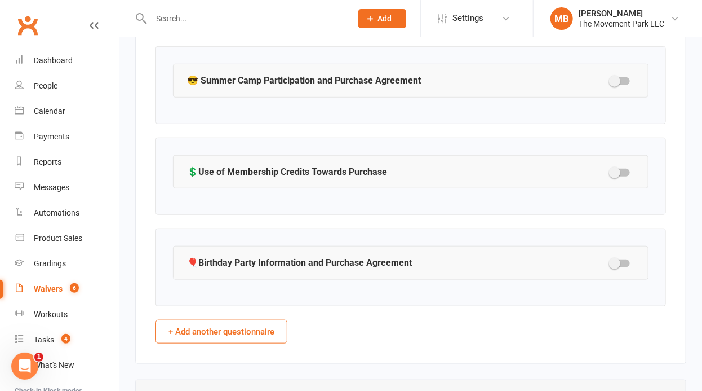
select select "checkbox"
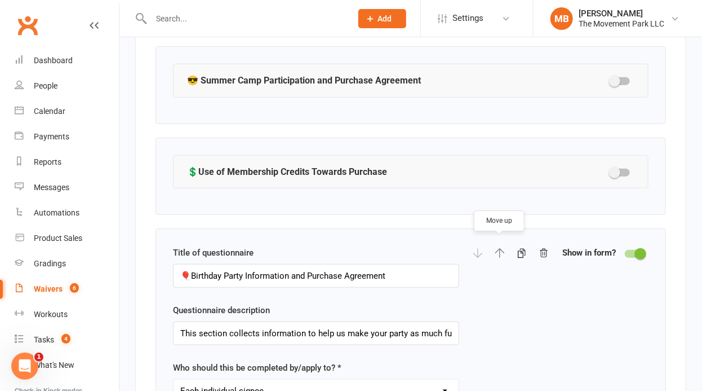
click at [502, 246] on button "button" at bounding box center [500, 253] width 10 height 14
select select "checkbox"
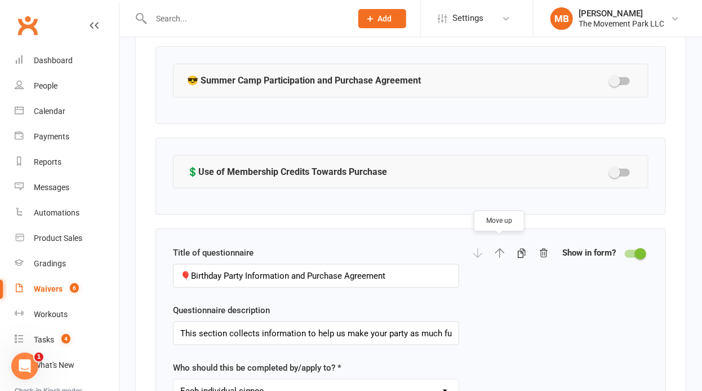
select select "checkbox"
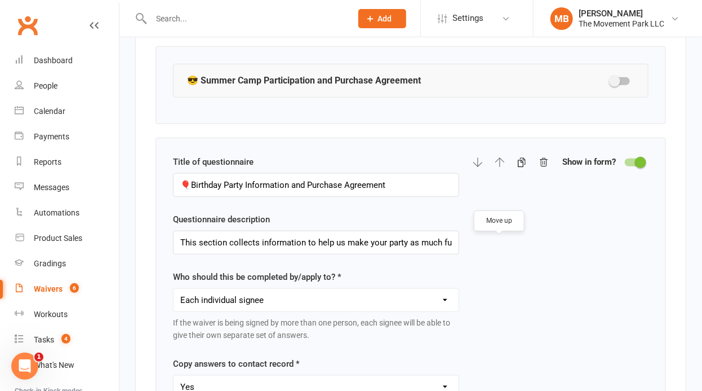
click at [635, 158] on div at bounding box center [634, 162] width 19 height 8
click at [625, 161] on input "checkbox" at bounding box center [625, 161] width 0 height 0
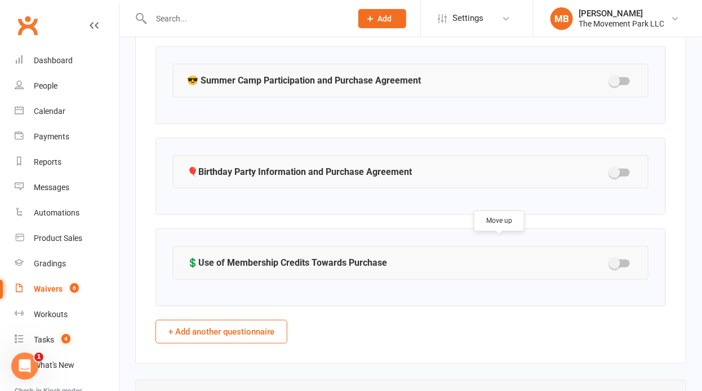
click at [258, 328] on button "+ Add another questionnaire" at bounding box center [222, 332] width 132 height 24
select select "do_not_copy_answers"
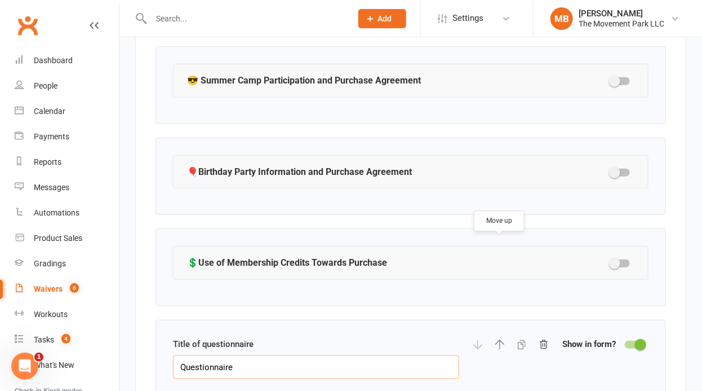
click at [260, 360] on input "Questionnaire" at bounding box center [316, 367] width 286 height 24
paste input "I have carefully read this agreement before executing it and acknowledge that I…"
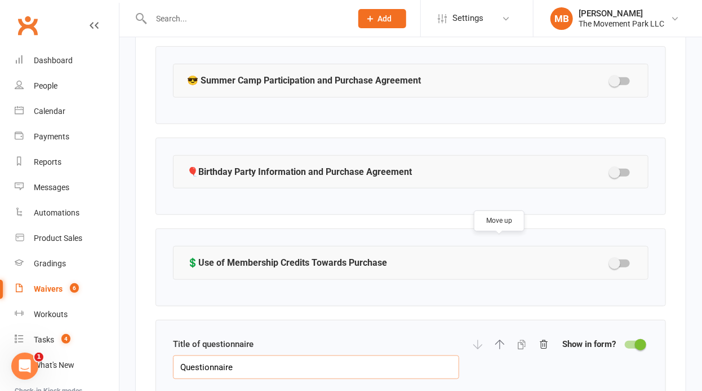
paste input "🎈 Birthday Party Guest"
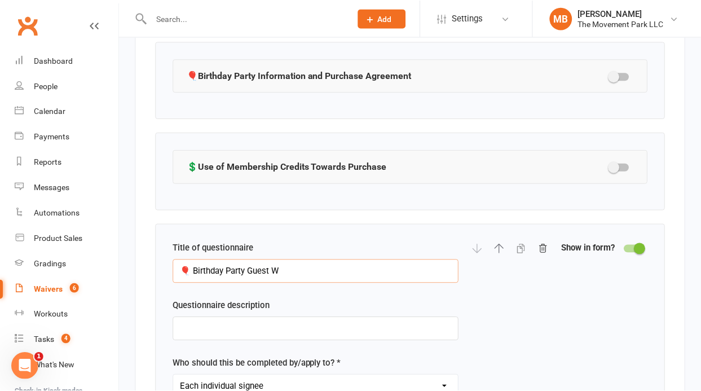
scroll to position [2246, 0]
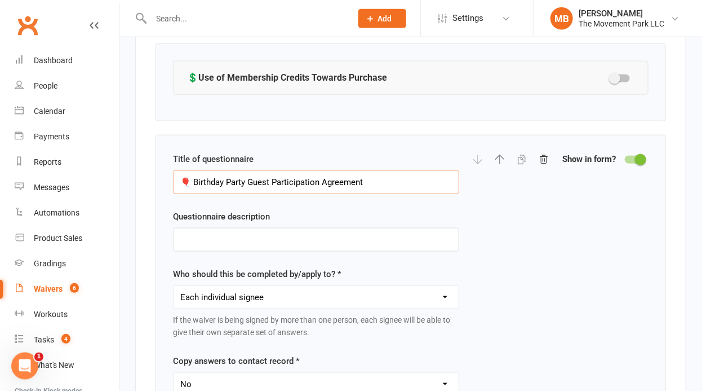
type input "🎈 Birthday Party Guest Participation Agreement"
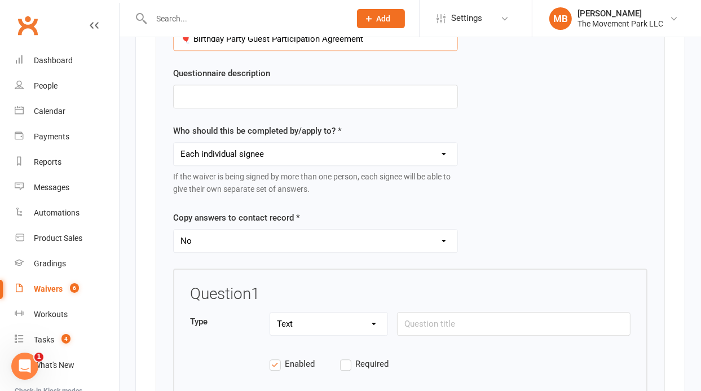
scroll to position [2493, 0]
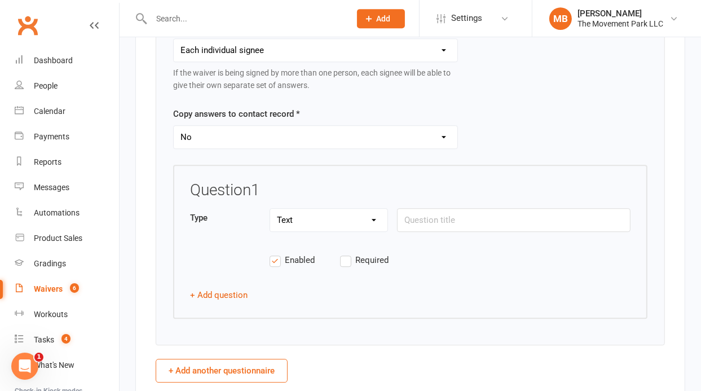
click at [270, 209] on select "Text Select Checkbox" at bounding box center [328, 220] width 117 height 23
select select "checkbox"
click option "Checkbox" at bounding box center [0, 0] width 0 height 0
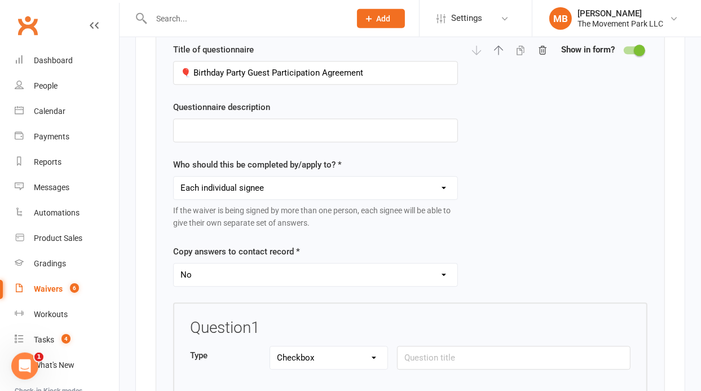
scroll to position [2339, 0]
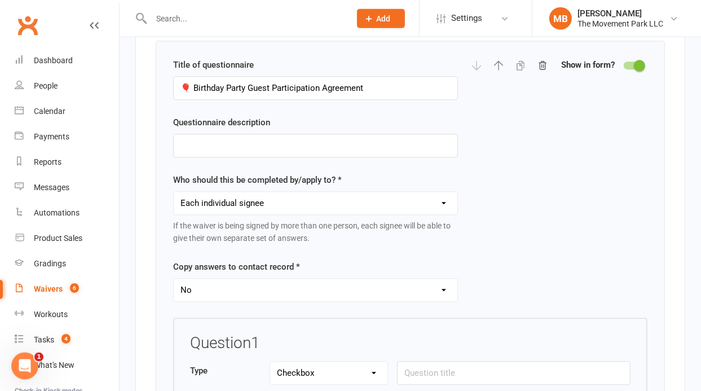
click at [174, 279] on select "Yes No" at bounding box center [316, 290] width 284 height 23
select select "copy_answers_for_all_signees"
click option "Yes" at bounding box center [0, 0] width 0 height 0
click at [425, 361] on input "text" at bounding box center [513, 373] width 233 height 24
paste input "As a spectator at The [GEOGRAPHIC_DATA] during a birthday party and associated …"
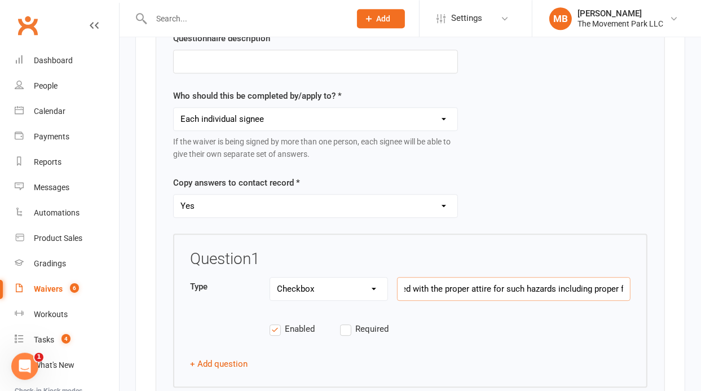
scroll to position [2433, 0]
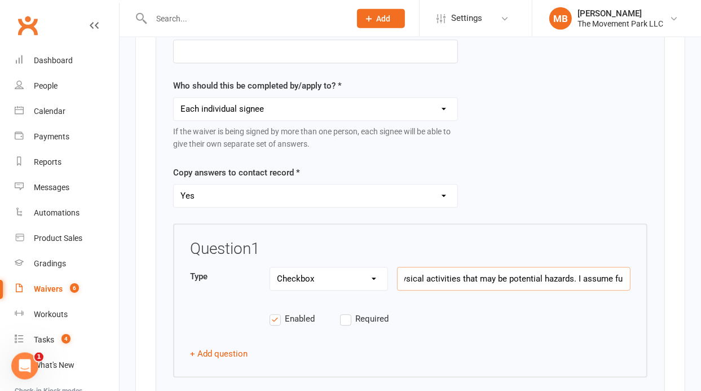
drag, startPoint x: 554, startPoint y: 272, endPoint x: 387, endPoint y: 272, distance: 166.3
click at [397, 272] on input "As a spectator at The [GEOGRAPHIC_DATA] during a birthday party and associated …" at bounding box center [513, 279] width 233 height 24
type input "As a spectator at The [GEOGRAPHIC_DATA] during a birthday party and associated …"
click at [463, 267] on input "As a spectator at The [GEOGRAPHIC_DATA] during a birthday party and associated …" at bounding box center [513, 279] width 233 height 24
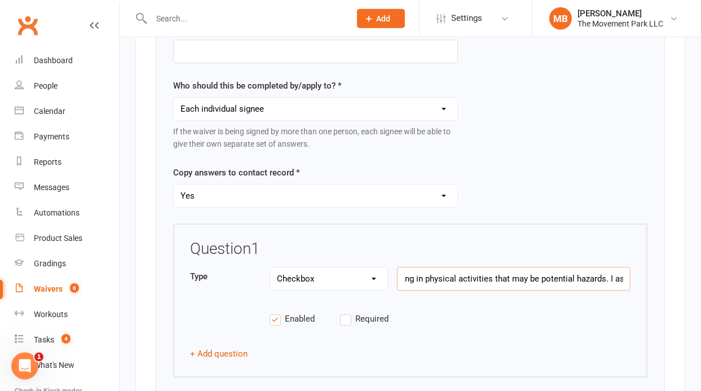
click at [463, 267] on input "As a spectator at The [GEOGRAPHIC_DATA] during a birthday party and associated …" at bounding box center [513, 279] width 233 height 24
paste input "As a spectator at The [GEOGRAPHIC_DATA] during a birthday party and associated …"
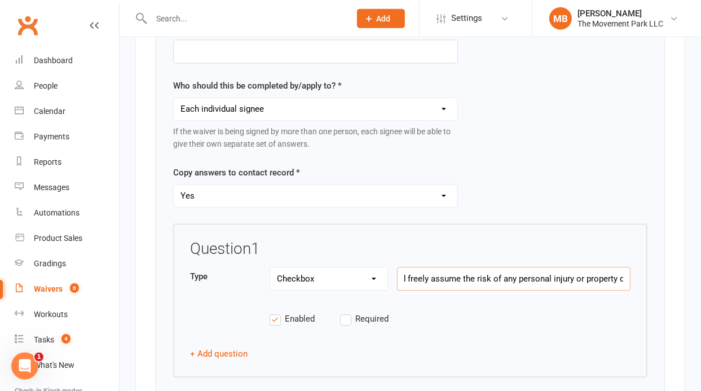
type input "As a spectator at The [GEOGRAPHIC_DATA] during a birthday party and associated …"
click at [346, 312] on label "Required" at bounding box center [375, 319] width 70 height 14
click at [346, 312] on input "Required" at bounding box center [375, 312] width 70 height 0
click at [216, 347] on button "+ Add question" at bounding box center [218, 354] width 57 height 14
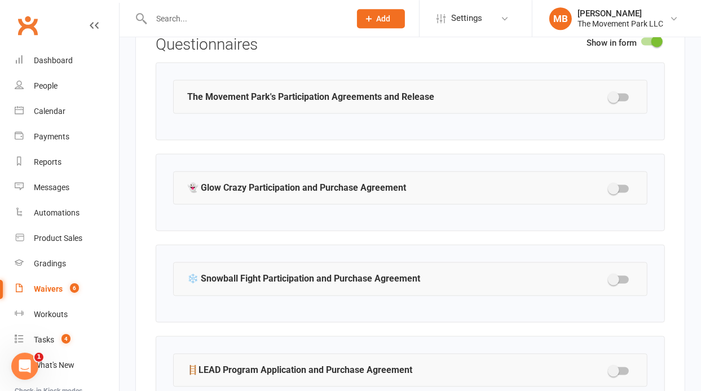
scroll to position [1468, 0]
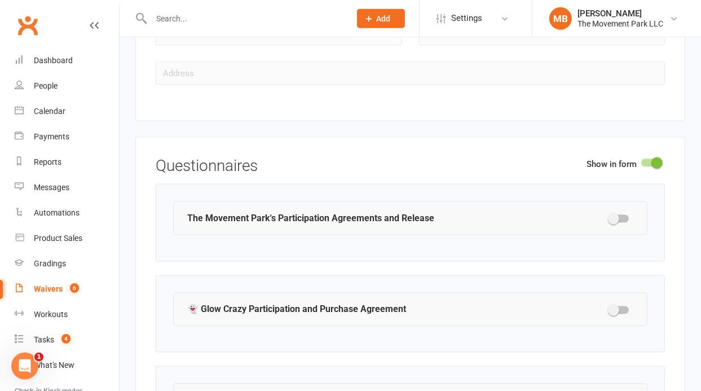
click at [627, 215] on div at bounding box center [618, 219] width 19 height 8
click at [609, 217] on input "checkbox" at bounding box center [609, 217] width 0 height 0
select select "applies_to_all_signees"
select select "copy_answers_for_all_signees"
select select "checkbox"
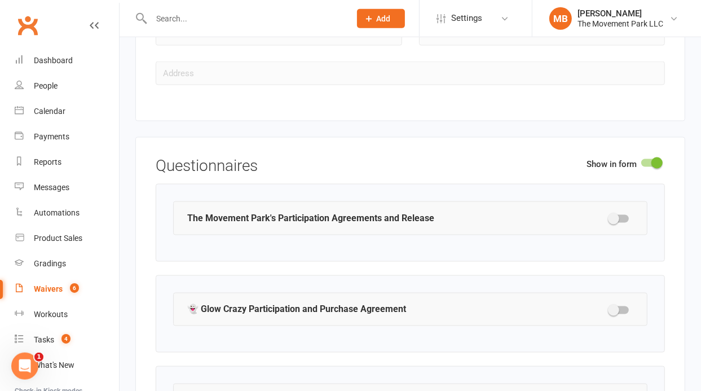
select select "checkbox"
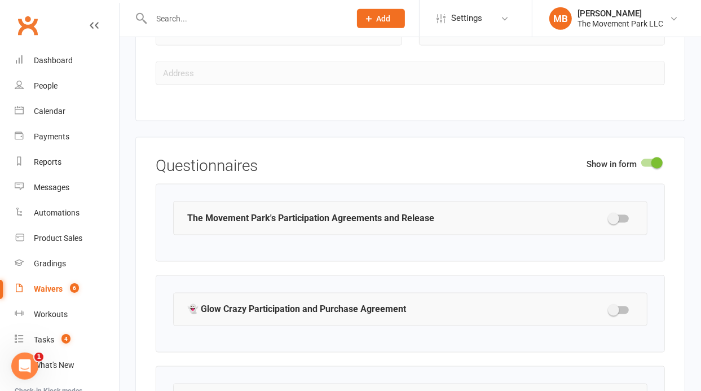
select select "checkbox"
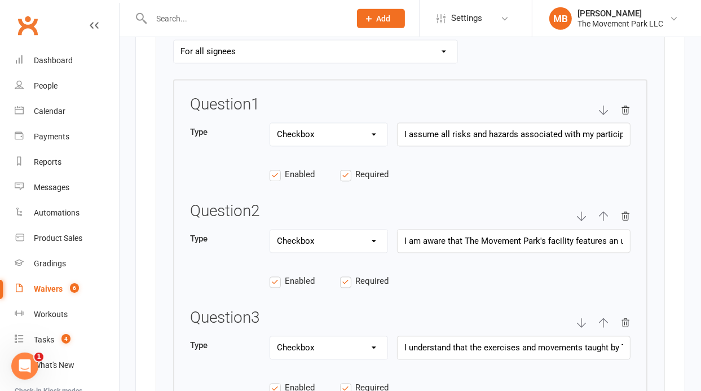
scroll to position [1881, 0]
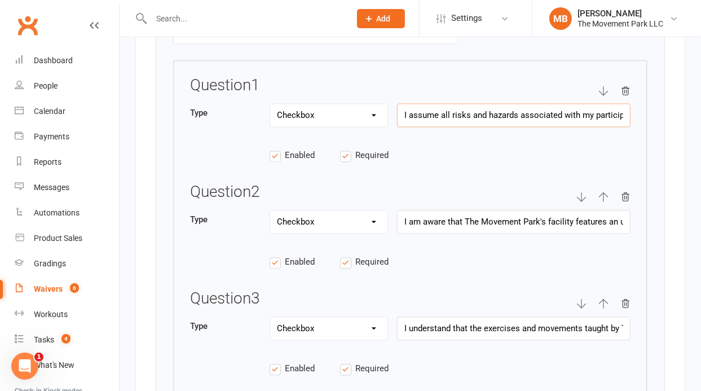
click at [490, 105] on input "I assume all risks and hazards associated with my participation at The Movement…" at bounding box center [513, 116] width 233 height 24
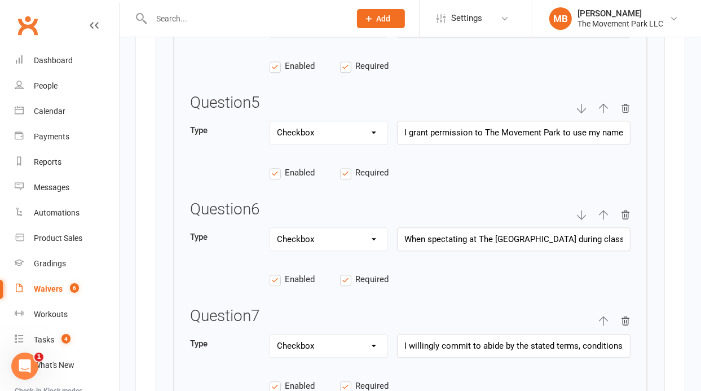
scroll to position [2416, 0]
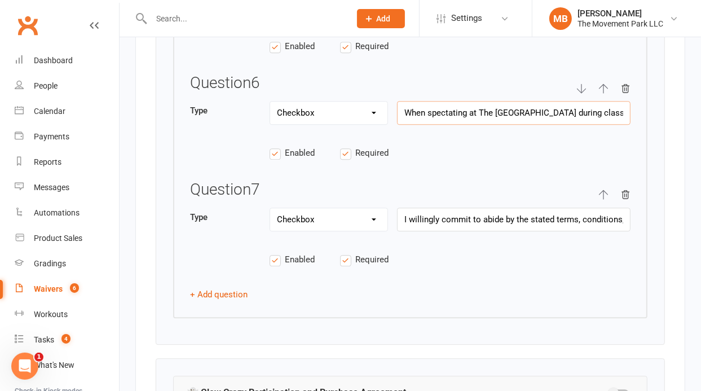
drag, startPoint x: 552, startPoint y: 107, endPoint x: 609, endPoint y: 91, distance: 59.6
click at [609, 101] on input "When spectating at The [GEOGRAPHIC_DATA] during classes, events, and related ac…" at bounding box center [513, 113] width 233 height 24
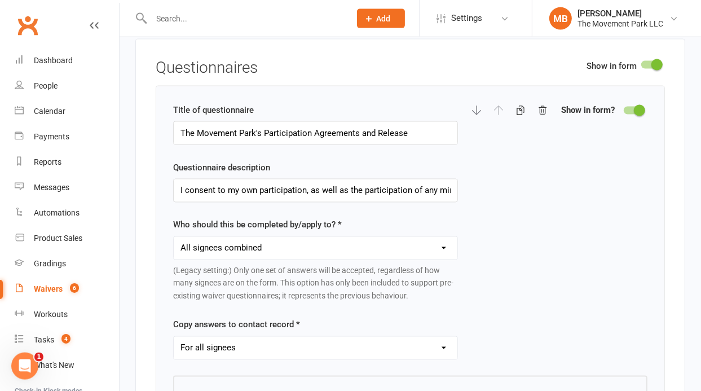
scroll to position [1560, 0]
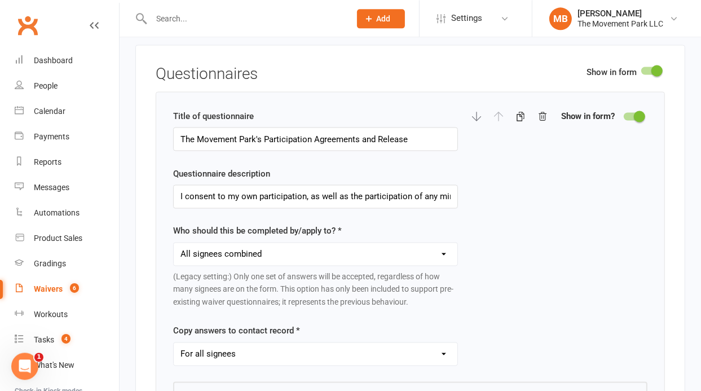
click at [628, 112] on div at bounding box center [632, 116] width 19 height 8
click at [623, 114] on input "checkbox" at bounding box center [623, 114] width 0 height 0
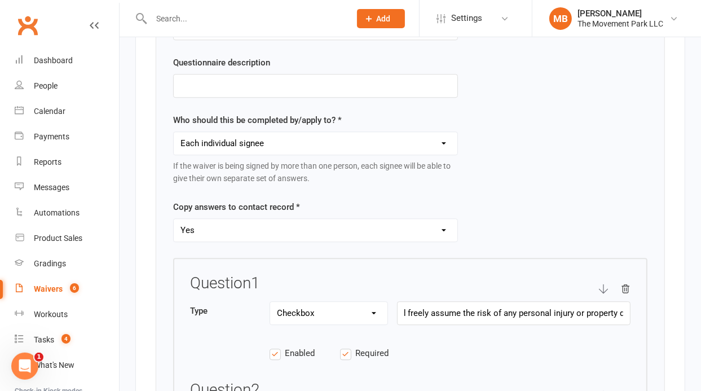
scroll to position [2470, 0]
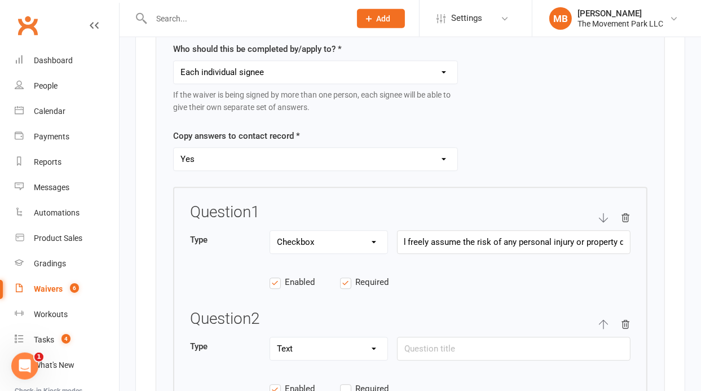
click at [270, 231] on select "Text Select Checkbox" at bounding box center [328, 242] width 117 height 23
select select "string"
click option "Text" at bounding box center [0, 0] width 0 height 0
click at [444, 231] on input "As a spectator at The [GEOGRAPHIC_DATA] during a birthday party and associated …" at bounding box center [513, 243] width 233 height 24
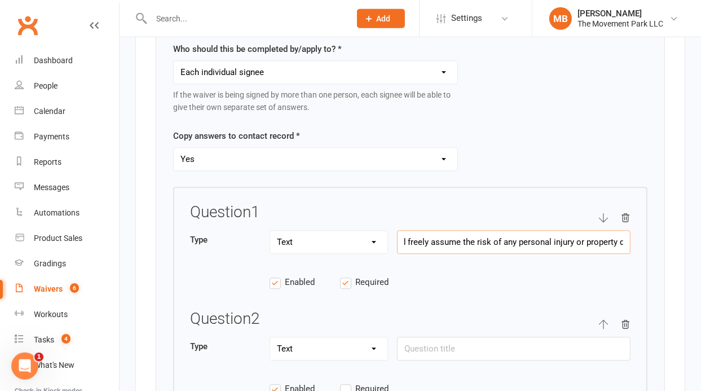
click at [444, 231] on input "As a spectator at The [GEOGRAPHIC_DATA] during a birthday party and associated …" at bounding box center [513, 243] width 233 height 24
paste input "What is the name of the person's birthday you are celebrating?"
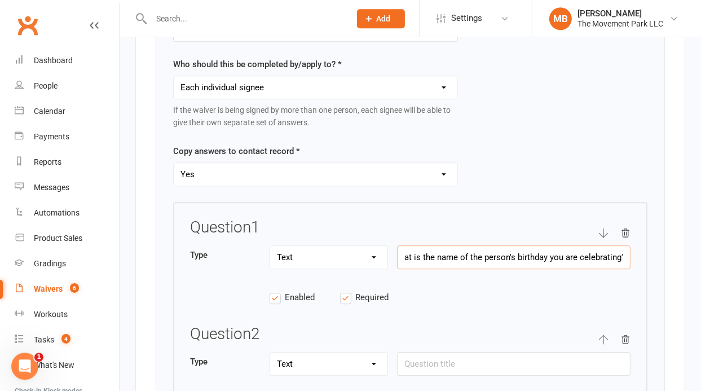
drag, startPoint x: 698, startPoint y: 244, endPoint x: 697, endPoint y: 214, distance: 29.9
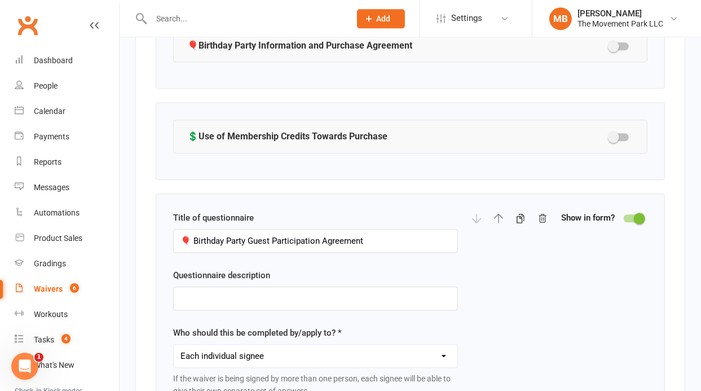
scroll to position [2136, 0]
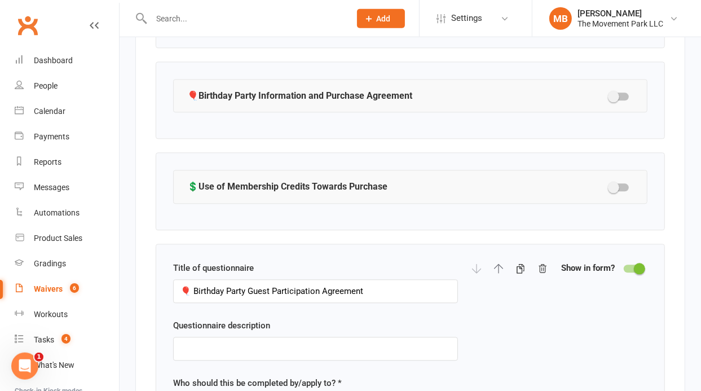
type input "What is the name of the person's birthday you are celebrating?"
drag, startPoint x: 400, startPoint y: 276, endPoint x: 274, endPoint y: 278, distance: 126.3
click at [274, 280] on input "🎈 Birthday Party Guest Participation Agreement" at bounding box center [315, 292] width 285 height 24
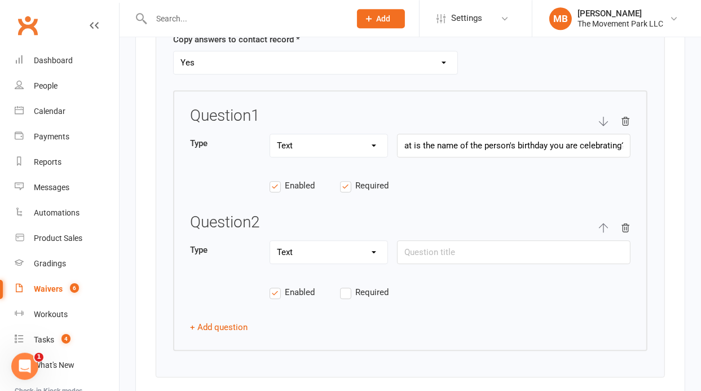
scroll to position [2592, 0]
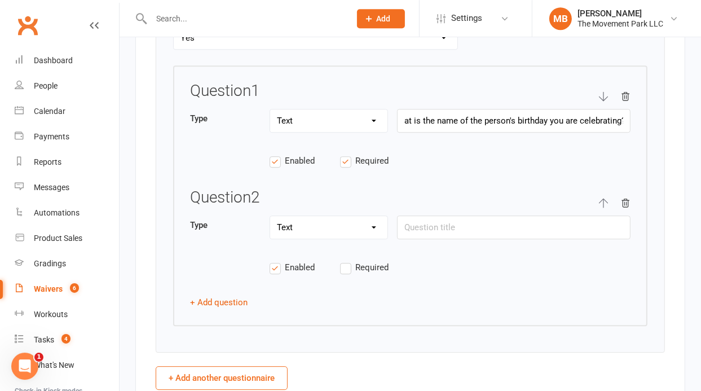
type input "🎈 Birthday Party Guest Information"
click at [450, 215] on input "text" at bounding box center [513, 227] width 233 height 24
paste input "What is the date of the party?"
type input "What is the date of the party?"
click at [345, 260] on label "Required" at bounding box center [375, 267] width 70 height 14
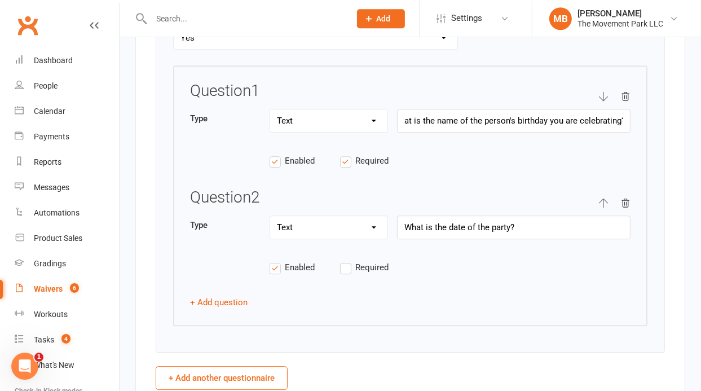
click at [345, 260] on input "Required" at bounding box center [375, 260] width 70 height 0
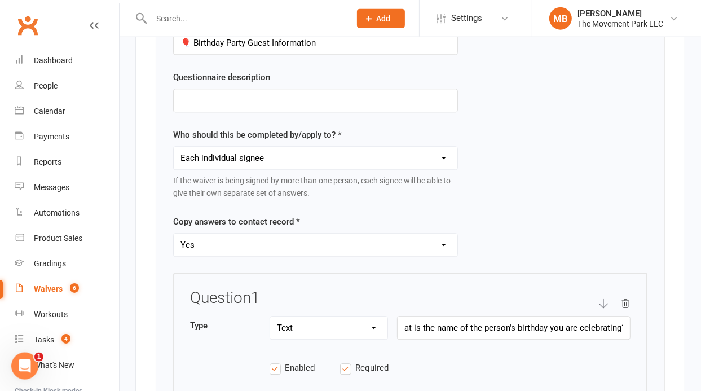
scroll to position [2374, 0]
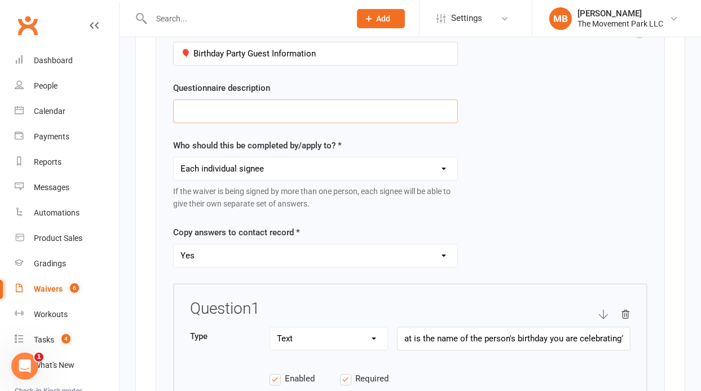
click at [276, 103] on input "text" at bounding box center [315, 111] width 285 height 24
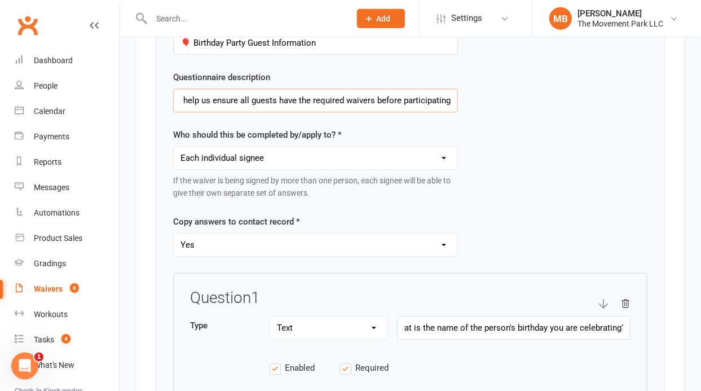
scroll to position [2313, 0]
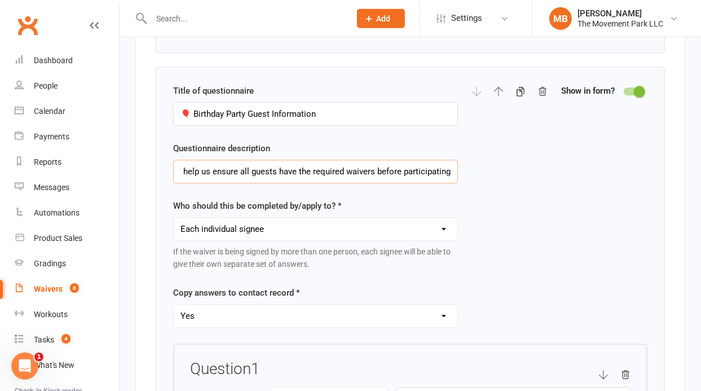
drag, startPoint x: 369, startPoint y: 165, endPoint x: 295, endPoint y: 171, distance: 74.1
click at [295, 171] on input "This section collects information pertaining to the Birthday Party you will be …" at bounding box center [315, 172] width 285 height 24
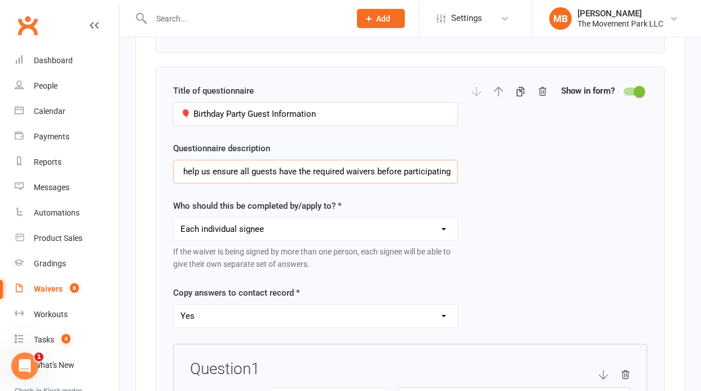
click at [295, 171] on input "This section collects information pertaining to the Birthday Party you will be …" at bounding box center [315, 172] width 285 height 24
type input "This section collects information pertaining to the Birthday Party you will be …"
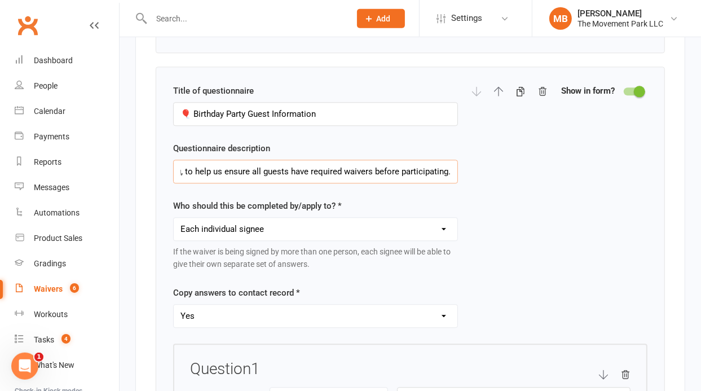
scroll to position [0, 320]
click at [396, 163] on input "This section collects information pertaining to the Birthday Party you will be …" at bounding box center [315, 172] width 285 height 24
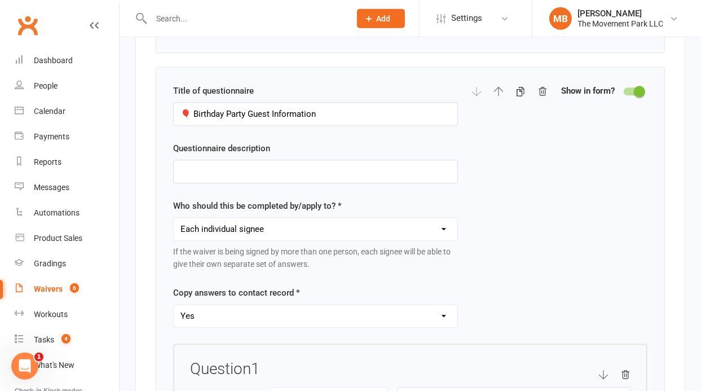
click at [506, 190] on div "Title of questionnaire 🎈 Birthday Party Guest Information Questionnaire descrip…" at bounding box center [410, 215] width 474 height 260
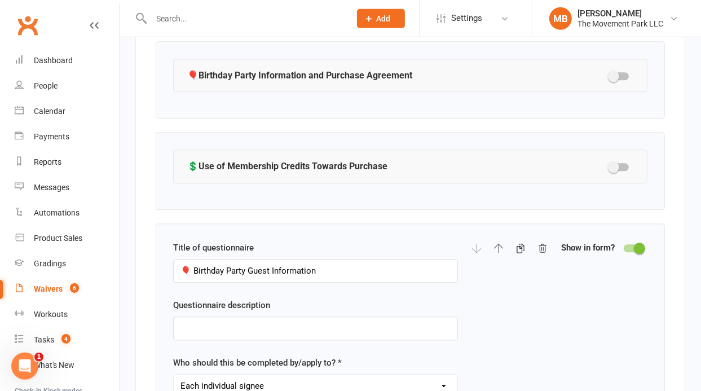
scroll to position [2172, 0]
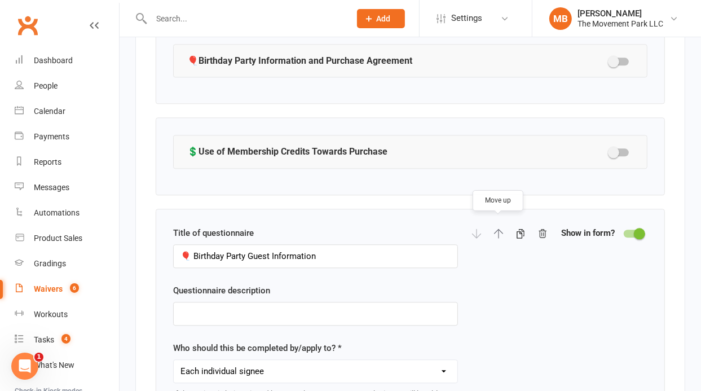
click at [502, 228] on icon "button" at bounding box center [498, 233] width 9 height 10
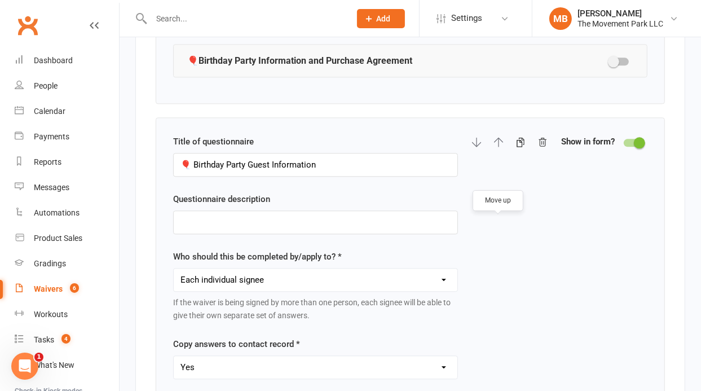
click at [630, 139] on div at bounding box center [632, 143] width 19 height 8
click at [623, 141] on input "checkbox" at bounding box center [623, 141] width 0 height 0
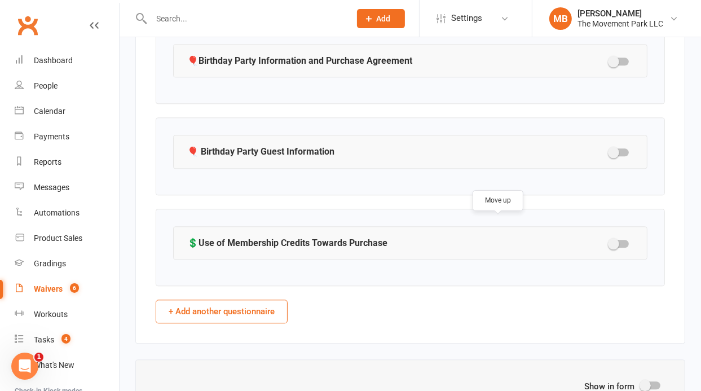
click at [260, 301] on button "+ Add another questionnaire" at bounding box center [222, 311] width 132 height 24
select select "do_not_copy_answers"
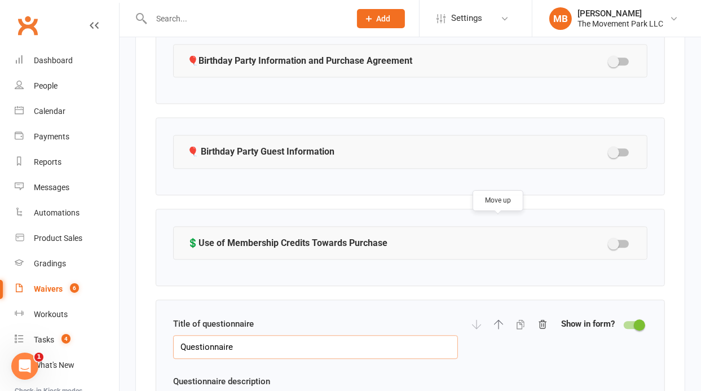
click at [249, 335] on input "Questionnaire" at bounding box center [315, 347] width 285 height 24
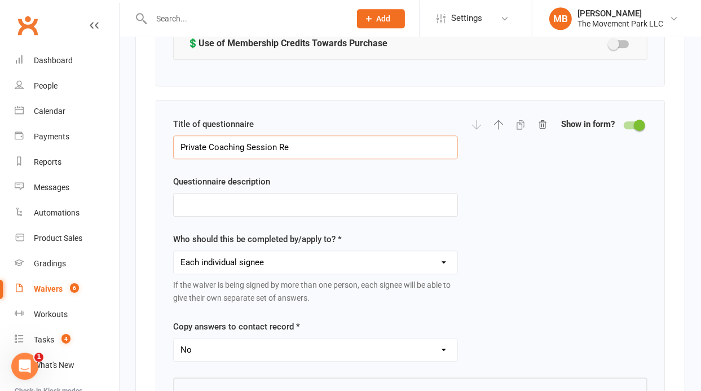
click at [306, 140] on input "Private Coaching Session Re" at bounding box center [315, 147] width 285 height 24
type input "Private Coaching Session Request Form"
click at [224, 197] on input "text" at bounding box center [315, 205] width 285 height 24
type input "T"
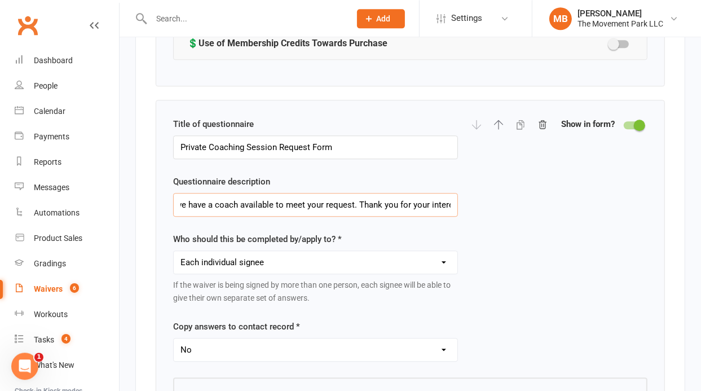
scroll to position [0, 446]
type input "This form will help us collect information about what you are looking for in yo…"
select select "copy_answers_for_all_signees"
click option "Yes" at bounding box center [0, 0] width 0 height 0
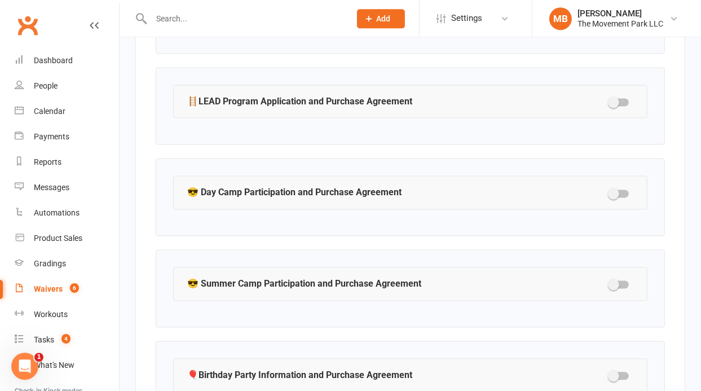
scroll to position [1863, 0]
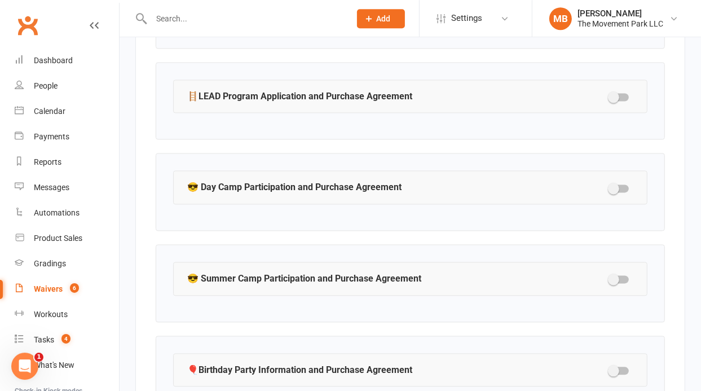
click at [628, 93] on label at bounding box center [618, 97] width 19 height 8
click at [609, 95] on input "checkbox" at bounding box center [609, 95] width 0 height 0
select select "checkbox"
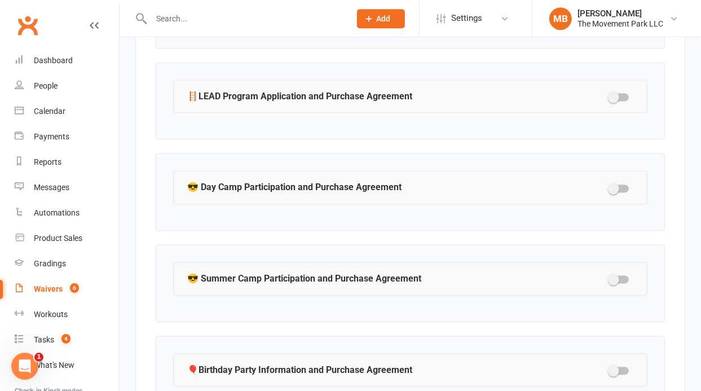
select select "checkbox"
select select "select"
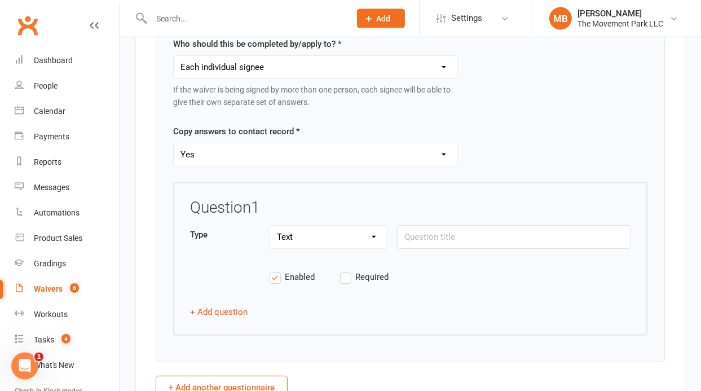
scroll to position [3820, 0]
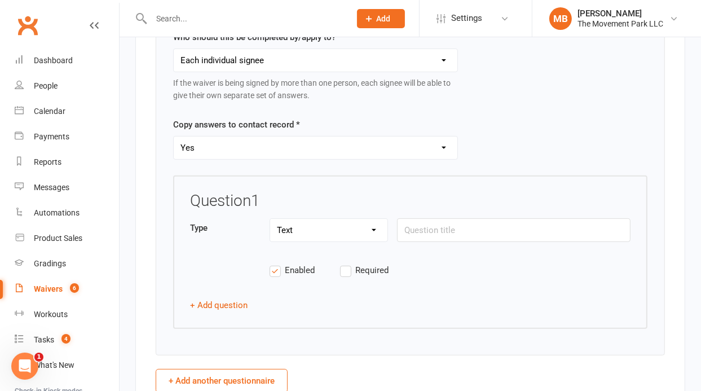
select select "select"
click option "Select" at bounding box center [0, 0] width 0 height 0
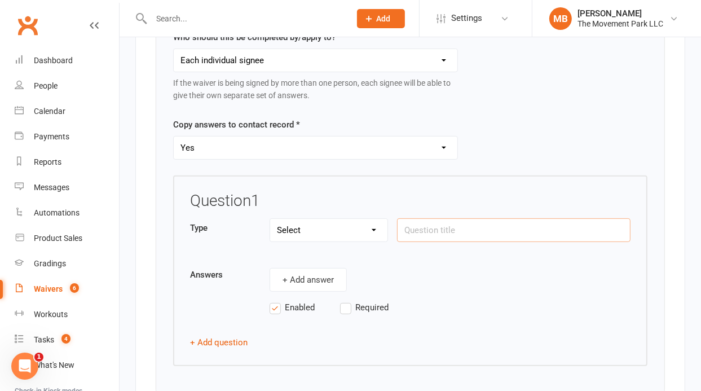
click at [453, 227] on input "text" at bounding box center [513, 230] width 233 height 24
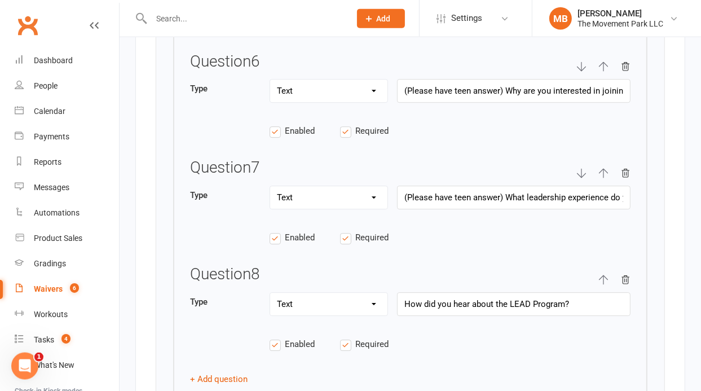
scroll to position [2486, 0]
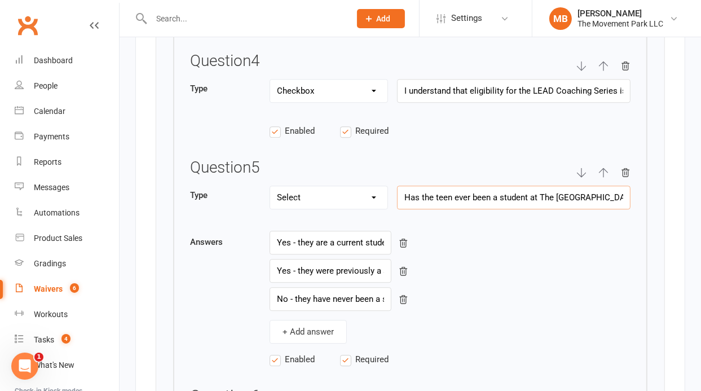
drag, startPoint x: 461, startPoint y: 193, endPoint x: 641, endPoint y: 213, distance: 182.0
click at [630, 209] on input "Has the teen ever been a student at The [GEOGRAPHIC_DATA]?" at bounding box center [513, 197] width 233 height 24
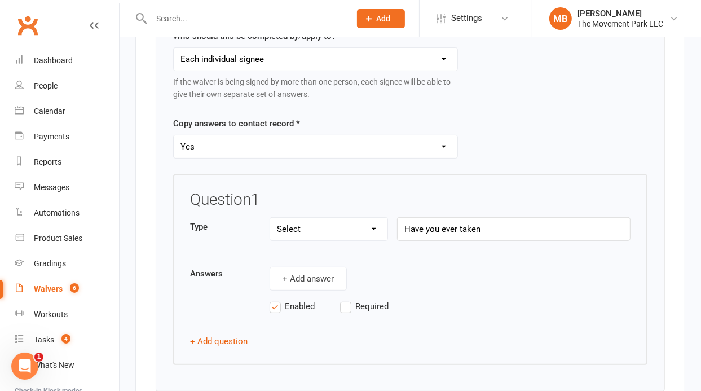
scroll to position [3802, 0]
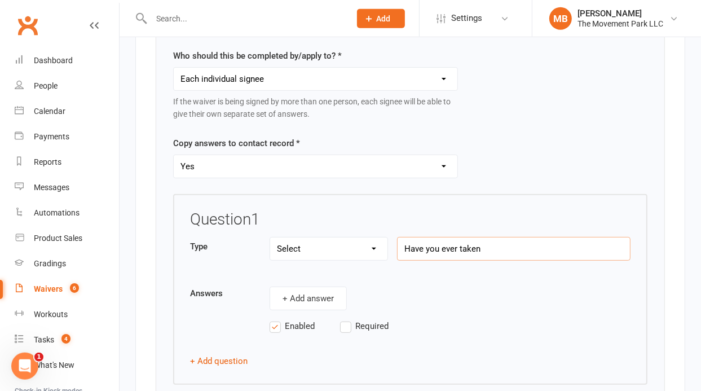
drag, startPoint x: 516, startPoint y: 238, endPoint x: 458, endPoint y: 238, distance: 58.1
click at [458, 238] on input "Have you ever taken" at bounding box center [513, 249] width 233 height 24
paste input "ever been a student at The [GEOGRAPHIC_DATA]?"
drag, startPoint x: 476, startPoint y: 231, endPoint x: 459, endPoint y: 232, distance: 16.9
click at [459, 237] on input "Have you ever ever been a student at The [GEOGRAPHIC_DATA]?" at bounding box center [513, 249] width 233 height 24
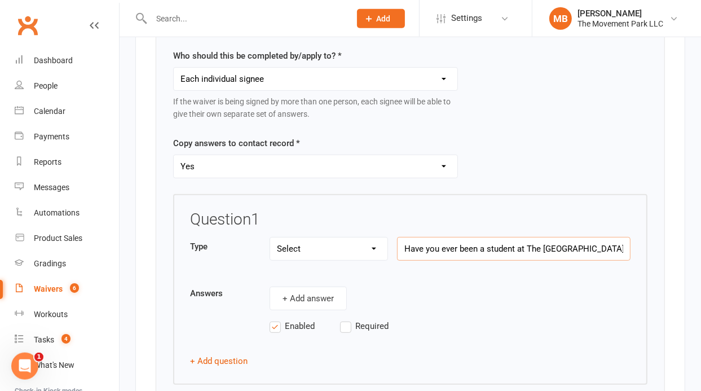
click at [601, 237] on input "Have you ever been a student at The [GEOGRAPHIC_DATA]?" at bounding box center [513, 249] width 233 height 24
drag, startPoint x: 403, startPoint y: 234, endPoint x: 395, endPoint y: 234, distance: 8.5
click at [395, 237] on div "Type Text Select Checkbox Have you ever been a student at [GEOGRAPHIC_DATA], or…" at bounding box center [410, 255] width 440 height 36
click at [401, 237] on input "Have you ever been a student at The [GEOGRAPHIC_DATA], or have you ever attende…" at bounding box center [513, 249] width 233 height 24
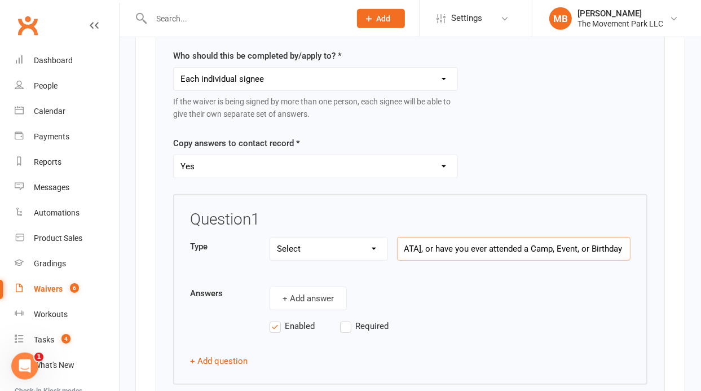
drag, startPoint x: 410, startPoint y: 236, endPoint x: 620, endPoint y: 244, distance: 209.8
click at [620, 244] on input "Have you ever been a student at The [GEOGRAPHIC_DATA], or have you ever attende…" at bounding box center [513, 249] width 233 height 24
type input "Have you ever been a student at The [GEOGRAPHIC_DATA]?"
click at [311, 286] on button "+ Add answer" at bounding box center [307, 298] width 77 height 24
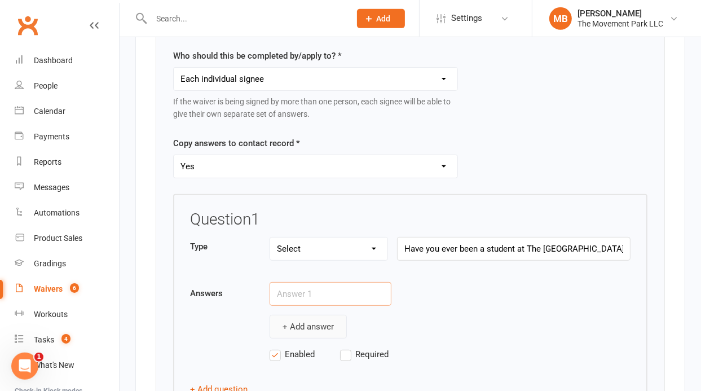
click at [311, 282] on input "text" at bounding box center [330, 294] width 122 height 24
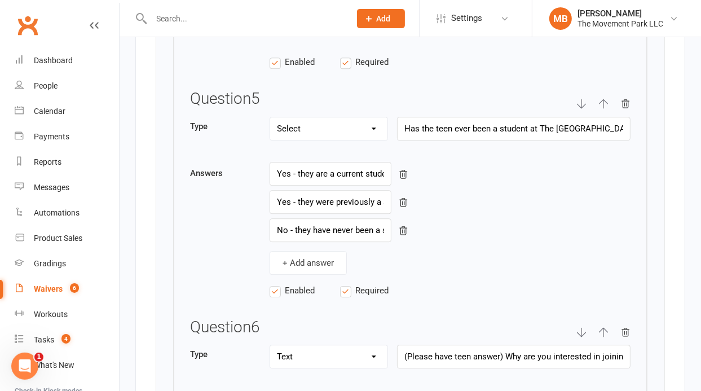
scroll to position [2468, 0]
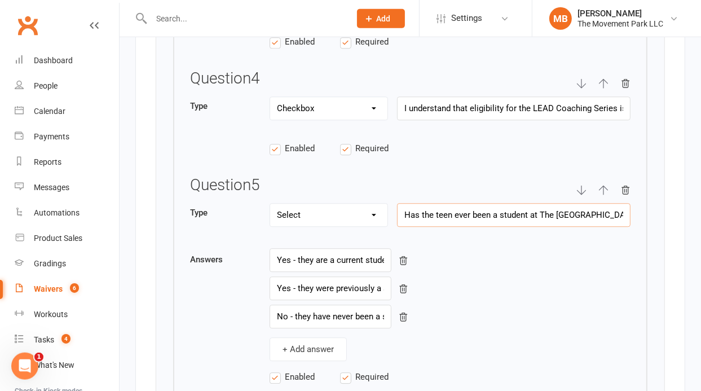
drag, startPoint x: 449, startPoint y: 209, endPoint x: 415, endPoint y: 208, distance: 33.8
click at [415, 208] on input "Has the teen ever been a student at The [GEOGRAPHIC_DATA]?" at bounding box center [513, 215] width 233 height 24
click at [502, 203] on input "Have you ever been a student at The [GEOGRAPHIC_DATA]?" at bounding box center [513, 215] width 233 height 24
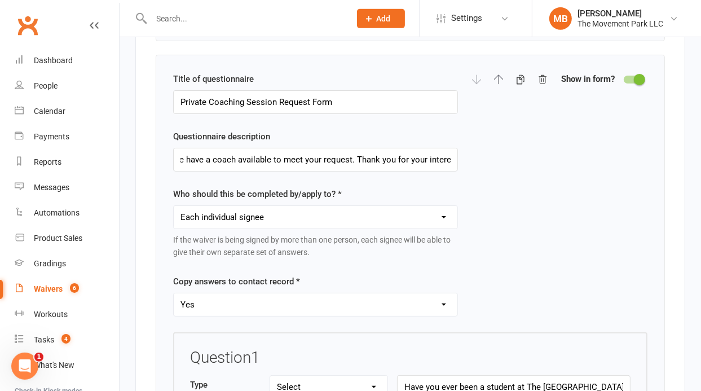
scroll to position [3869, 0]
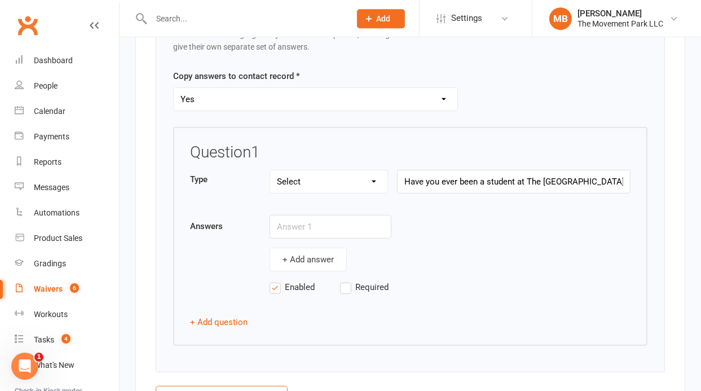
type input "Have you ever been a student at The [GEOGRAPHIC_DATA]?"
click at [476, 170] on input "Have you ever been a student at The [GEOGRAPHIC_DATA]?" at bounding box center [513, 182] width 233 height 24
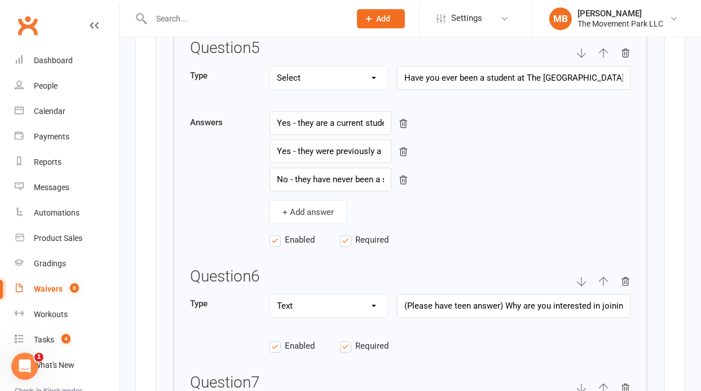
scroll to position [2579, 0]
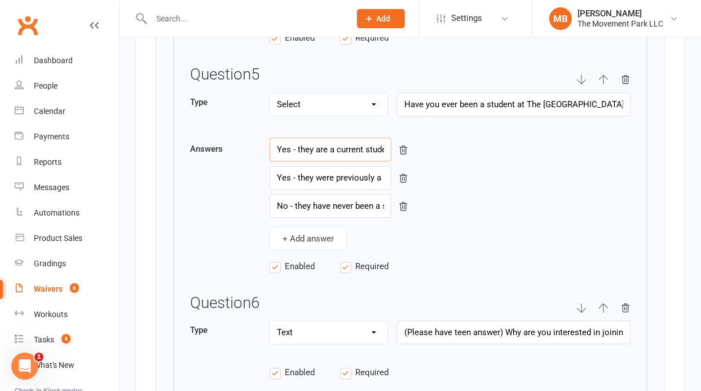
drag, startPoint x: 326, startPoint y: 138, endPoint x: 297, endPoint y: 143, distance: 29.8
click at [297, 143] on input "Yes - they are a current student at The [GEOGRAPHIC_DATA]." at bounding box center [330, 150] width 122 height 24
type input "Yes - I am a current student at The [GEOGRAPHIC_DATA]."
drag, startPoint x: 505, startPoint y: 325, endPoint x: 388, endPoint y: 334, distance: 116.5
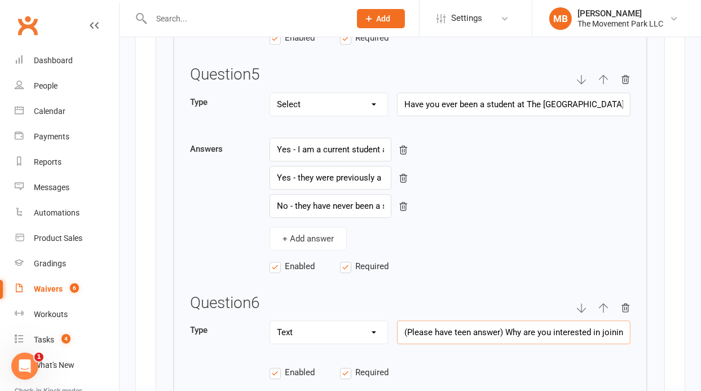
click at [397, 334] on input "(Please have teen answer) Why are you interested in joining the LEAD program?" at bounding box center [513, 332] width 233 height 24
click at [404, 92] on input "Have you ever been a student at The [GEOGRAPHIC_DATA]?" at bounding box center [513, 104] width 233 height 24
drag, startPoint x: 506, startPoint y: 328, endPoint x: 410, endPoint y: 312, distance: 97.7
click at [410, 320] on input "(Please have teen answer) Why are you interested in joining the LEAD program?" at bounding box center [513, 332] width 233 height 24
type input "Why are you interested in joining the LEAD program?"
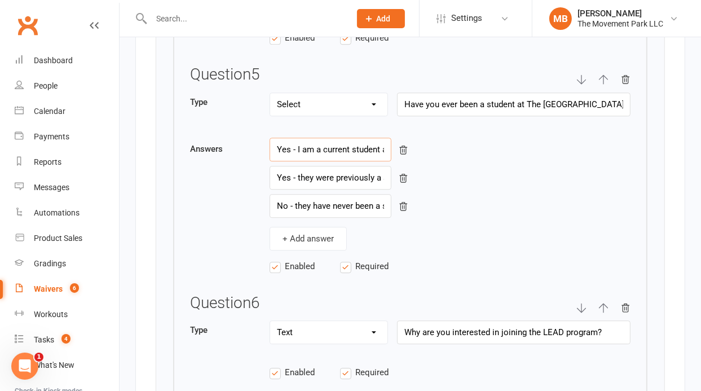
click at [339, 138] on input "Yes - I am a current student at The [GEOGRAPHIC_DATA]." at bounding box center [330, 150] width 122 height 24
drag, startPoint x: 331, startPoint y: 168, endPoint x: 297, endPoint y: 169, distance: 35.0
click at [297, 169] on input "Yes - they were previously a student at [GEOGRAPHIC_DATA], but are not currentl…" at bounding box center [330, 178] width 122 height 24
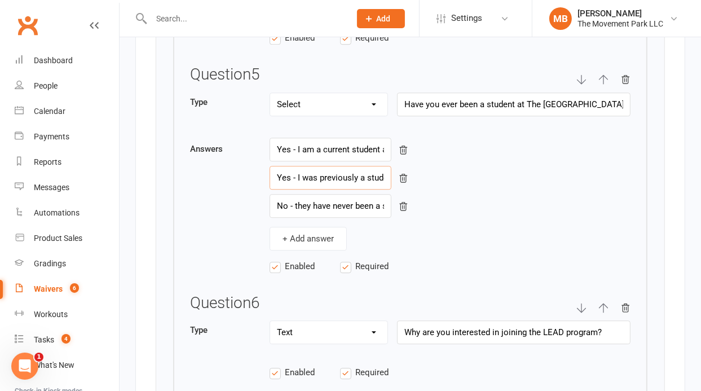
click at [338, 166] on input "Yes - I was previously a student at [GEOGRAPHIC_DATA], but are not currently." at bounding box center [330, 178] width 122 height 24
type input "Yes - I was previously a student at [GEOGRAPHIC_DATA], but are not currently."
click at [330, 202] on input "No - they have never been a student at The [GEOGRAPHIC_DATA]." at bounding box center [330, 206] width 122 height 24
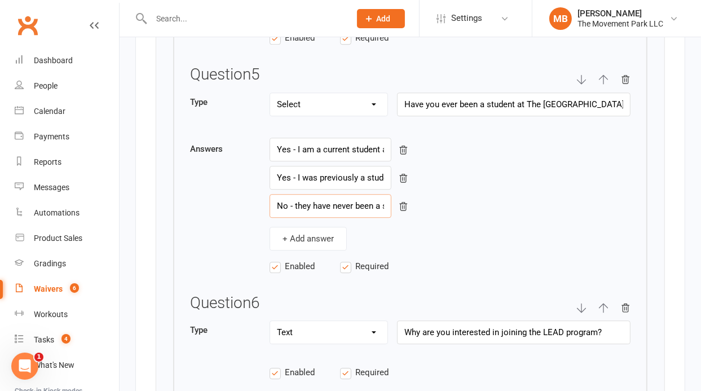
click at [330, 202] on input "No - they have never been a student at The [GEOGRAPHIC_DATA]." at bounding box center [330, 206] width 122 height 24
drag, startPoint x: 306, startPoint y: 195, endPoint x: 294, endPoint y: 196, distance: 11.9
click at [294, 196] on input "No - they have never been a student at The [GEOGRAPHIC_DATA]." at bounding box center [330, 206] width 122 height 24
click at [344, 198] on input "No - I have never been a student at The [GEOGRAPHIC_DATA]." at bounding box center [330, 206] width 122 height 24
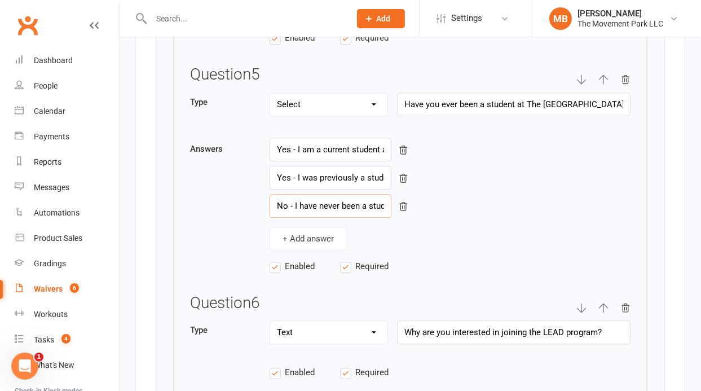
click at [344, 198] on input "No - I have never been a student at The [GEOGRAPHIC_DATA]." at bounding box center [330, 206] width 122 height 24
type input "No - I have never been a student at The [GEOGRAPHIC_DATA]."
click at [303, 228] on button "+ Add answer" at bounding box center [307, 239] width 77 height 24
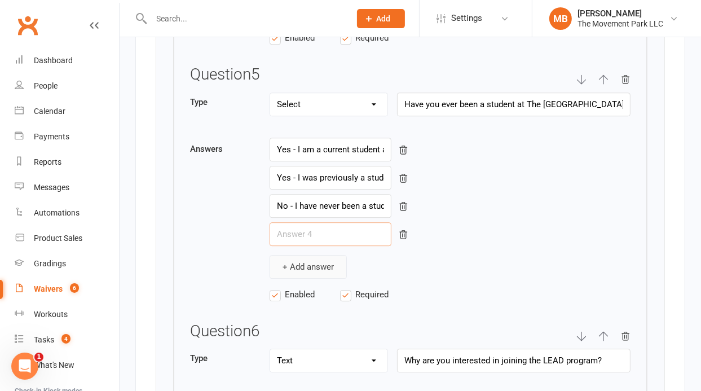
click at [303, 228] on input "text" at bounding box center [330, 234] width 122 height 24
type input "I"
click at [312, 223] on input "No - I was not a student, but I have attended a camp, event, or birthday party …" at bounding box center [330, 234] width 122 height 24
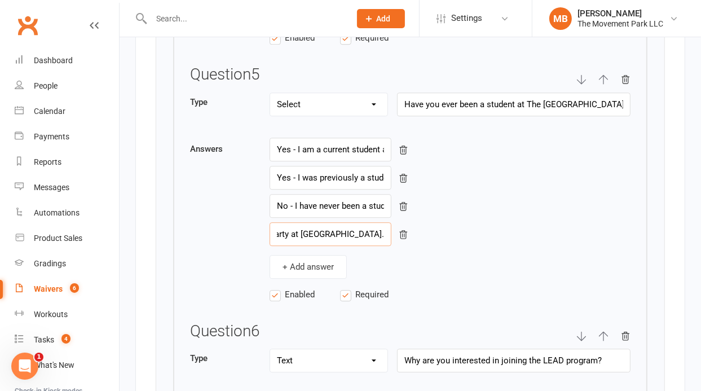
click at [312, 223] on input "No - I was not a student, but I have attended a camp, event, or birthday party …" at bounding box center [330, 234] width 122 height 24
click at [342, 222] on input "No - I was not a student, but I have attended a camp, event, or birthday party …" at bounding box center [330, 234] width 122 height 24
paste input "I have never been"
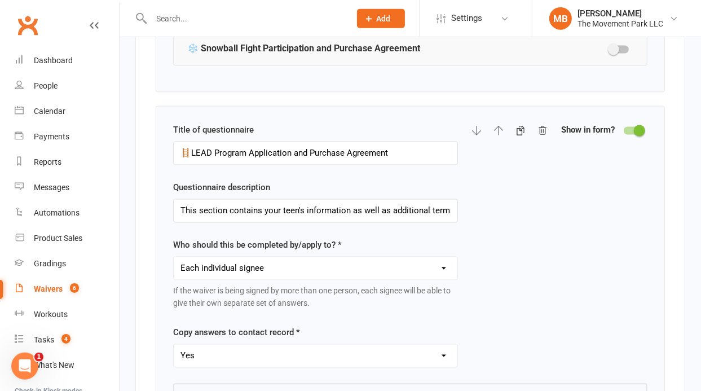
scroll to position [1806, 0]
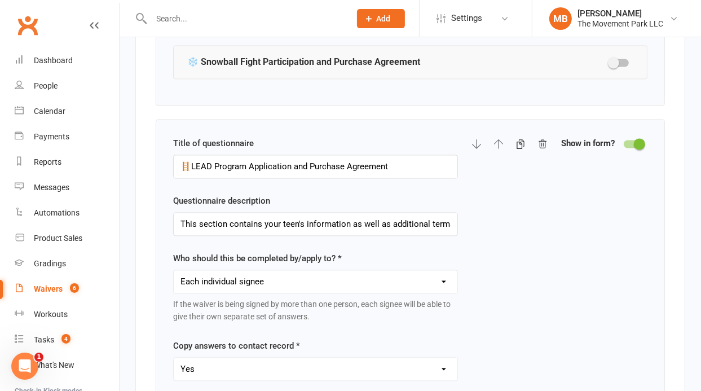
type input "No - I have never been a student, but I have attended a camp, event, or birthda…"
click at [630, 140] on div at bounding box center [632, 144] width 19 height 8
click at [623, 142] on input "checkbox" at bounding box center [623, 142] width 0 height 0
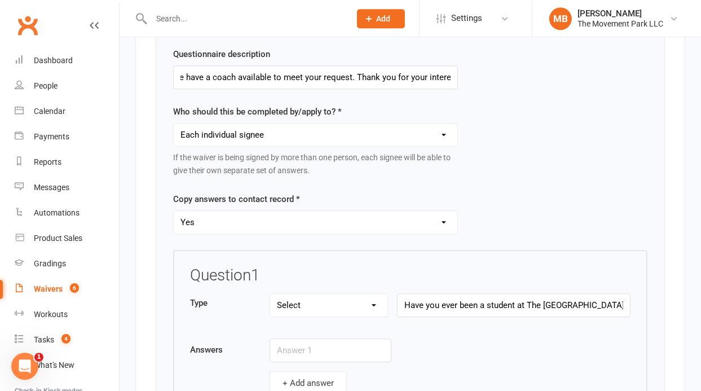
scroll to position [2678, 0]
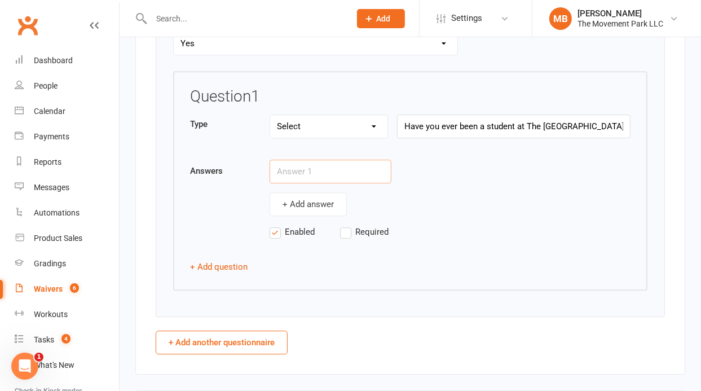
click at [330, 166] on input "text" at bounding box center [330, 172] width 122 height 24
paste input "Yes - I am a current student at The [GEOGRAPHIC_DATA]."
type input "Yes - I am a current student at The [GEOGRAPHIC_DATA]."
click at [315, 193] on button "+ Add answer" at bounding box center [307, 204] width 77 height 24
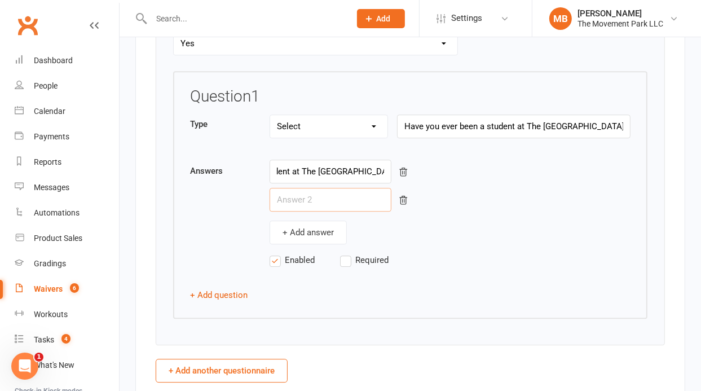
click at [352, 200] on input "text" at bounding box center [330, 200] width 122 height 24
paste input "Yes - I was previously a student at [GEOGRAPHIC_DATA], but am not currently."
type input "Yes - I was previously a student at [GEOGRAPHIC_DATA], but am not currently."
click at [316, 222] on button "+ Add answer" at bounding box center [307, 232] width 77 height 24
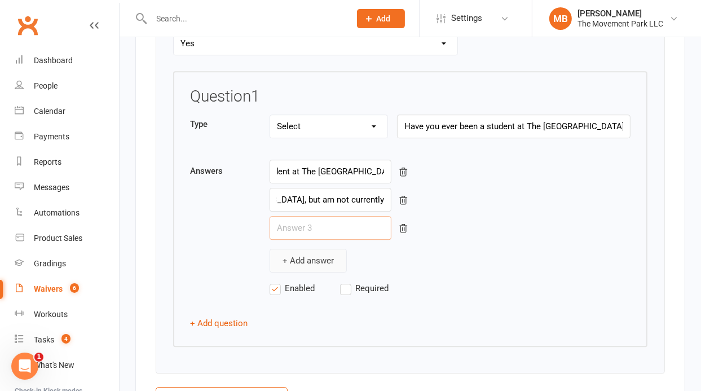
click at [316, 222] on input "text" at bounding box center [330, 228] width 122 height 24
paste input "No - I have never been a student at The [GEOGRAPHIC_DATA]."
type input "No - I have never been a student at The [GEOGRAPHIC_DATA]."
click at [299, 249] on button "+ Add answer" at bounding box center [307, 261] width 77 height 24
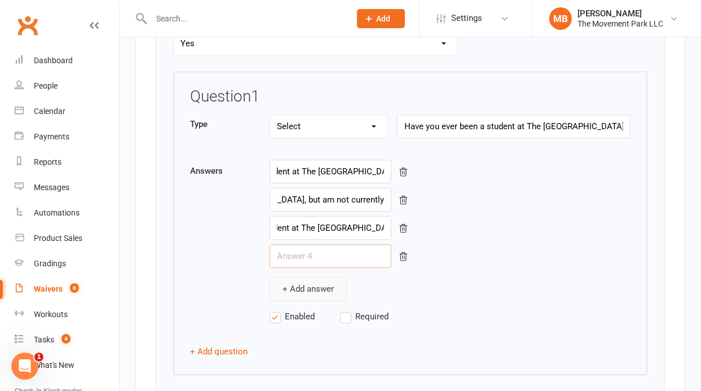
click at [299, 249] on input "text" at bounding box center [330, 256] width 122 height 24
paste input "No - I have never been a student, but I have attended a camp, event, or birthda…"
type input "No - I have never been a student, but I have attended a camp, event, or birthda…"
click at [317, 219] on input "No - I have never been a student at The [GEOGRAPHIC_DATA]." at bounding box center [330, 228] width 122 height 24
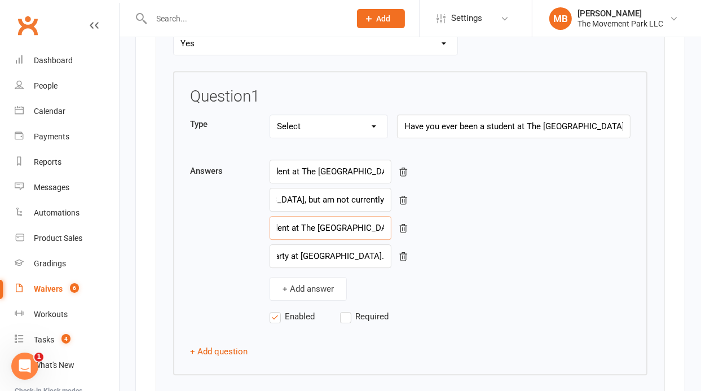
click at [317, 219] on input "No - I have never been a student at The [GEOGRAPHIC_DATA]." at bounding box center [330, 228] width 122 height 24
paste input "I have never been a student, but I have attended a camp, event, or birthday par…"
type input "No - I have never been a student, but I have attended a camp, event, or birthda…"
click at [310, 244] on input "No - I have never been a student, but I have attended a camp, event, or birthda…" at bounding box center [330, 256] width 122 height 24
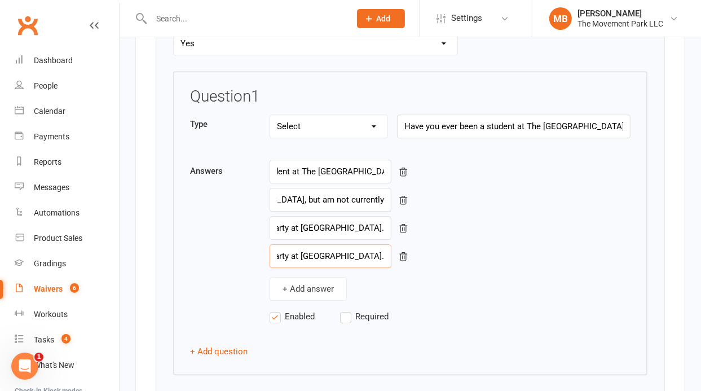
click at [310, 244] on input "No - I have never been a student, but I have attended a camp, event, or birthda…" at bounding box center [330, 256] width 122 height 24
paste input "I have never been a student at The [GEOGRAPHIC_DATA], nor have I attended a cam…"
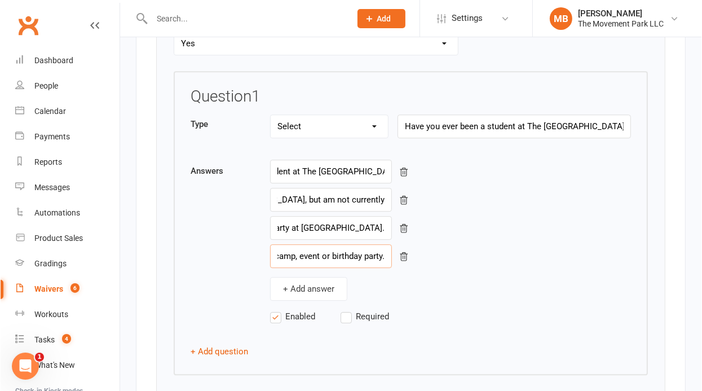
scroll to position [0, 300]
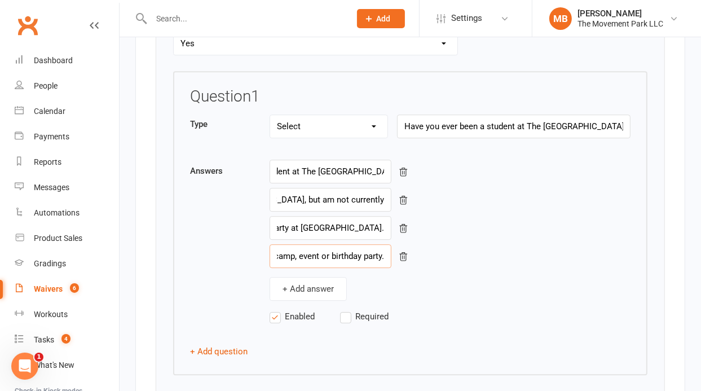
type input "No - I have never been a student at [GEOGRAPHIC_DATA], nor have I attended a ca…"
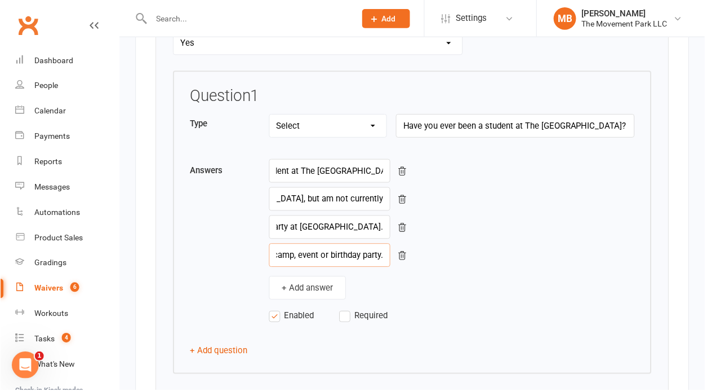
scroll to position [0, 437]
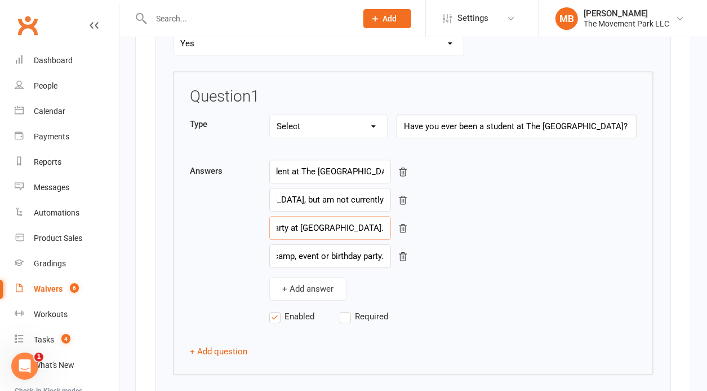
click at [324, 223] on input "No - I have never been a student, but I have attended a camp, event, or birthda…" at bounding box center [330, 228] width 122 height 24
paste input "at [GEOGRAPHIC_DATA], but I have attended a camp, event, or birthday party"
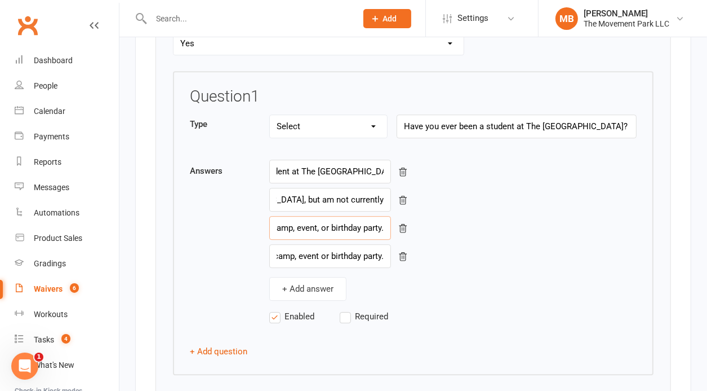
type input "No - I have never been a student at [GEOGRAPHIC_DATA], but I have attended a ca…"
click at [324, 249] on input "No - I have never been a student at [GEOGRAPHIC_DATA], nor have I attended a ca…" at bounding box center [330, 256] width 122 height 24
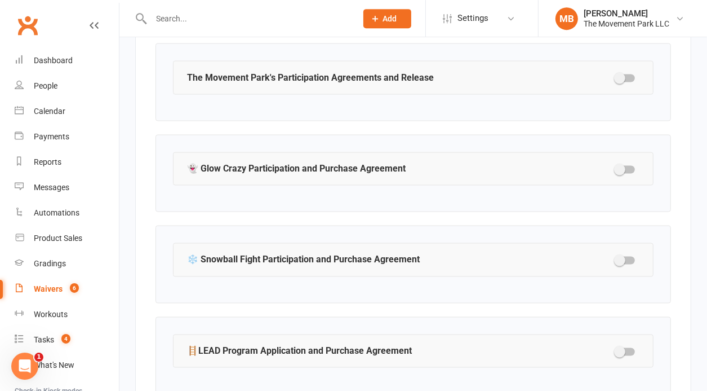
scroll to position [1734, 0]
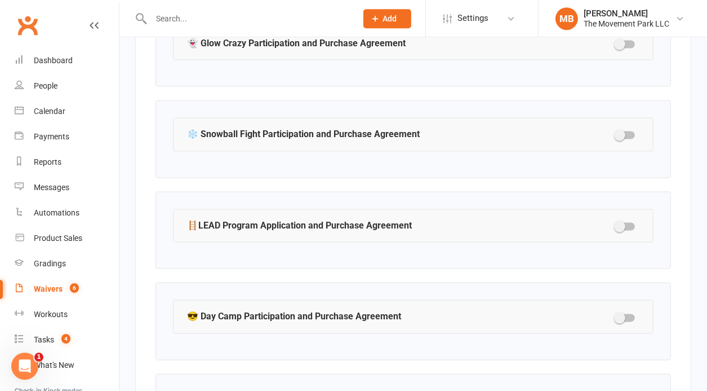
click at [632, 222] on div at bounding box center [625, 226] width 19 height 8
click at [616, 224] on input "checkbox" at bounding box center [616, 224] width 0 height 0
select select "checkbox"
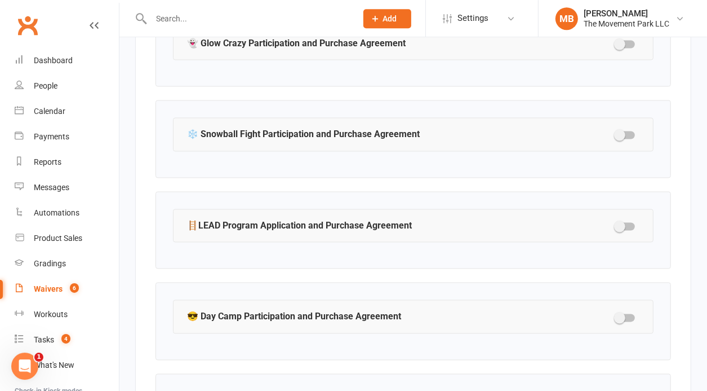
select select "checkbox"
select select "select"
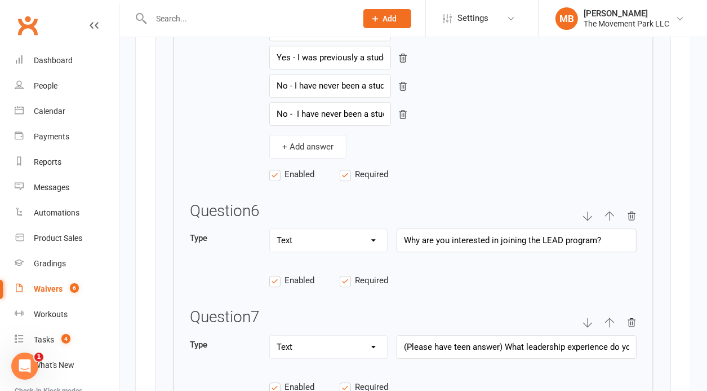
scroll to position [2564, 0]
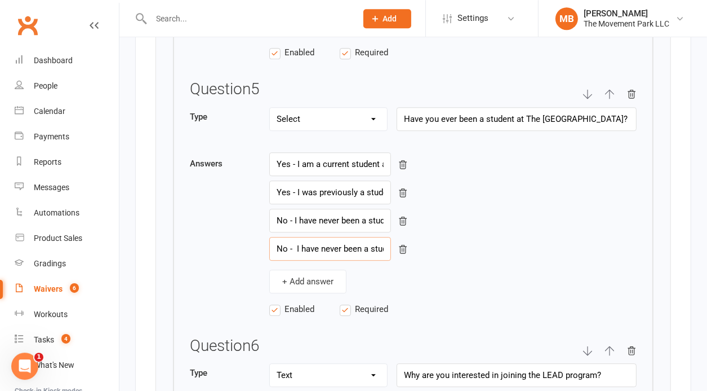
click at [346, 242] on input "No - I have never been a student, but I have attended a camp, event, or birthda…" at bounding box center [330, 249] width 122 height 24
paste input "I have never been a student at The [GEOGRAPHIC_DATA], nor have I attended a cam…"
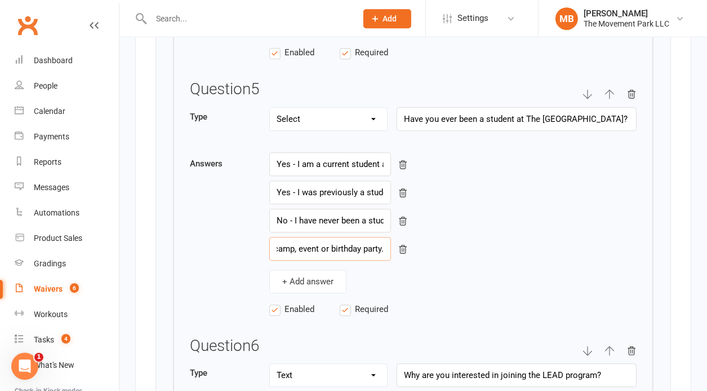
type input "No - I have never been a student at [GEOGRAPHIC_DATA], nor have I attended a ca…"
click at [337, 218] on input "No - I have never been a student at The [GEOGRAPHIC_DATA]." at bounding box center [330, 221] width 122 height 24
paste input "I have never been a student at [GEOGRAPHIC_DATA], but I have attended a camp, e…"
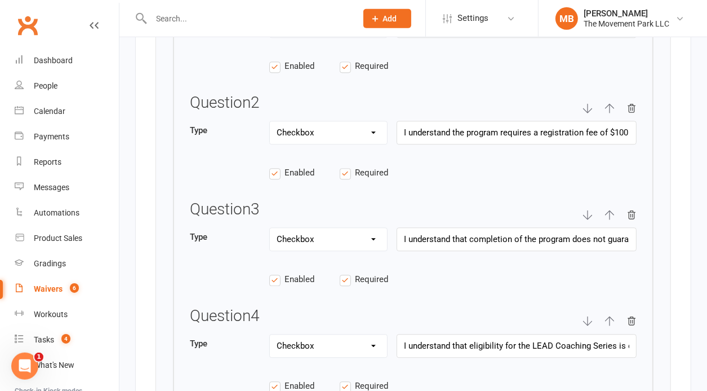
scroll to position [1897, 0]
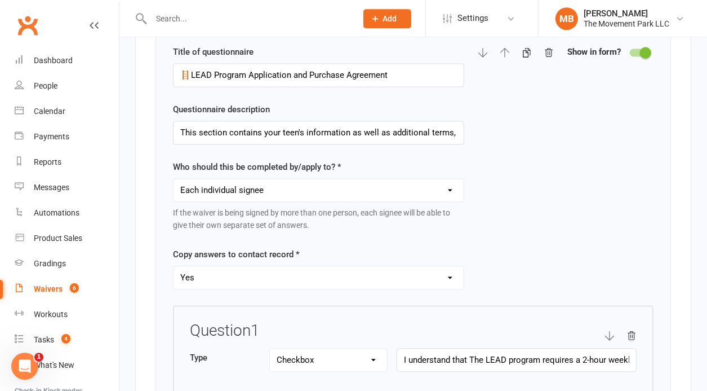
type input "No - I have never been a student at [GEOGRAPHIC_DATA], but I have attended a ca…"
click at [641, 47] on span at bounding box center [645, 52] width 11 height 11
click at [630, 51] on input "checkbox" at bounding box center [630, 51] width 0 height 0
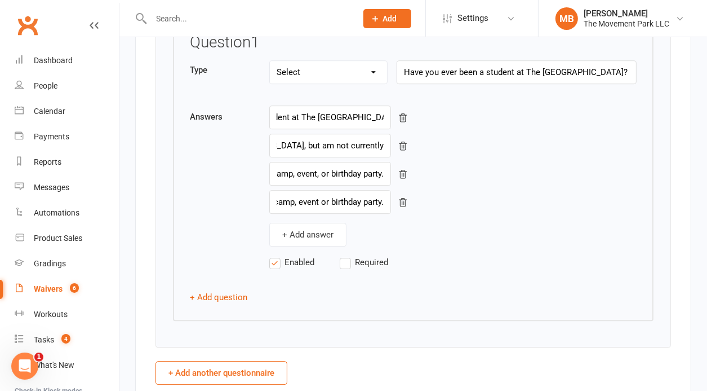
scroll to position [2768, 0]
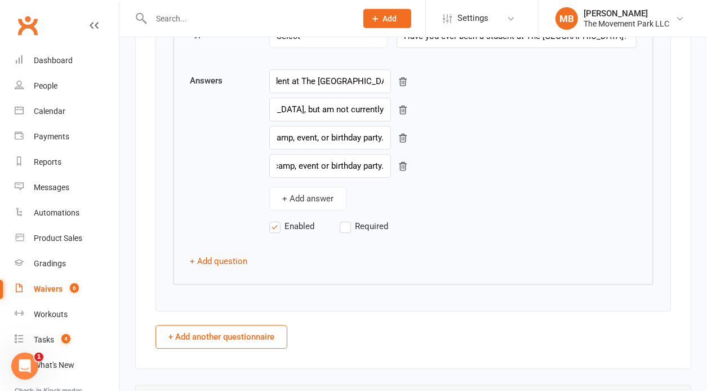
click at [344, 219] on label "Required" at bounding box center [375, 226] width 70 height 14
click at [344, 219] on input "Required" at bounding box center [375, 219] width 70 height 0
click at [231, 254] on button "+ Add question" at bounding box center [218, 261] width 57 height 14
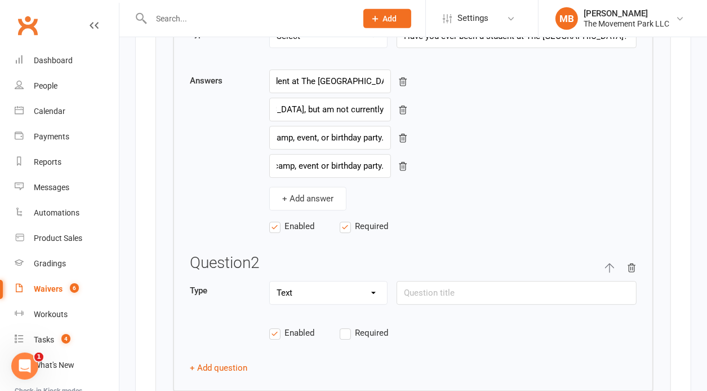
click at [348, 326] on label "Required" at bounding box center [375, 333] width 70 height 14
click at [348, 326] on input "Required" at bounding box center [375, 326] width 70 height 0
click at [433, 281] on input "text" at bounding box center [517, 293] width 240 height 24
paste input "What days and times are you looking to have a private? We will have better succ…"
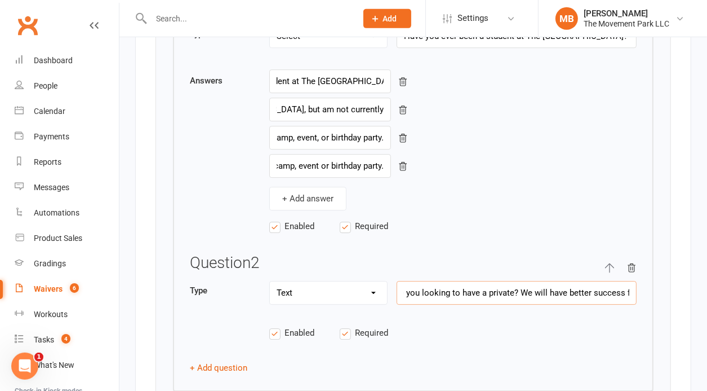
drag, startPoint x: 468, startPoint y: 276, endPoint x: 389, endPoint y: 277, distance: 78.9
click at [397, 281] on input "What days and times are you looking to have a private? We will have better succ…" at bounding box center [517, 293] width 240 height 24
type input "What days and times are you looking to have a private? We will have better succ…"
click at [233, 361] on button "+ Add question" at bounding box center [218, 368] width 57 height 14
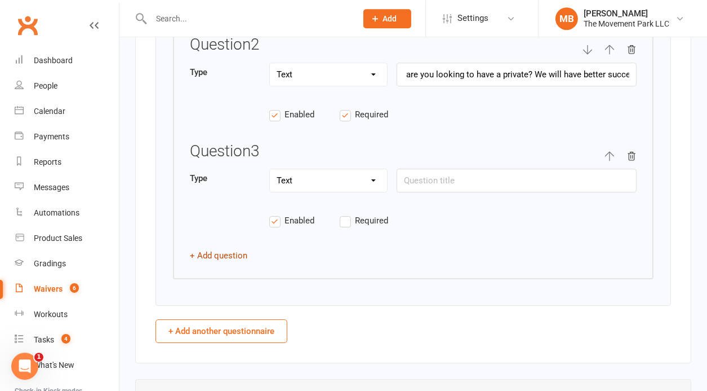
scroll to position [2991, 0]
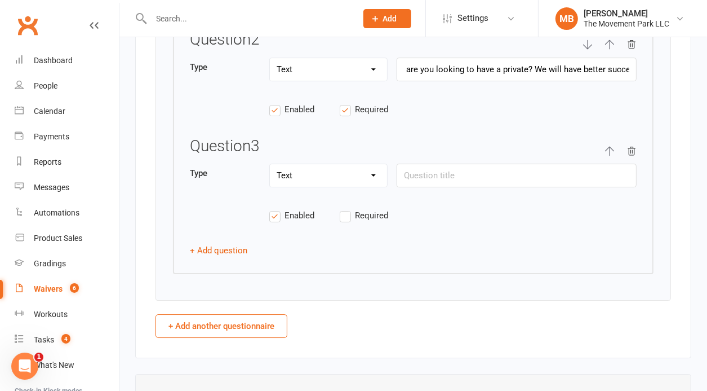
click at [270, 164] on select "Text Select Checkbox" at bounding box center [328, 175] width 117 height 23
select select "select"
click option "Select" at bounding box center [0, 0] width 0 height 0
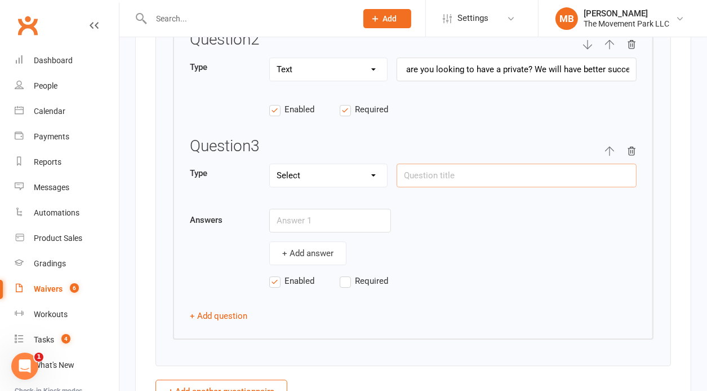
click at [438, 165] on input "text" at bounding box center [517, 175] width 240 height 24
paste input "Which applies to you?"
type input "Which applies to you?"
click at [345, 274] on label "Required" at bounding box center [375, 281] width 70 height 14
click at [345, 274] on input "Required" at bounding box center [375, 274] width 70 height 0
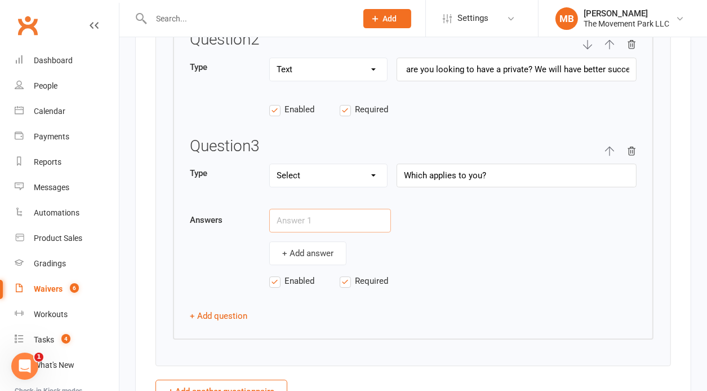
click at [328, 209] on input "text" at bounding box center [330, 221] width 122 height 24
paste input "I am looking for 1-2 privates to work on a very specific skill."
type input "I am looking for 1-2 privates to work on a very specific skill."
click at [313, 242] on button "+ Add answer" at bounding box center [307, 253] width 77 height 24
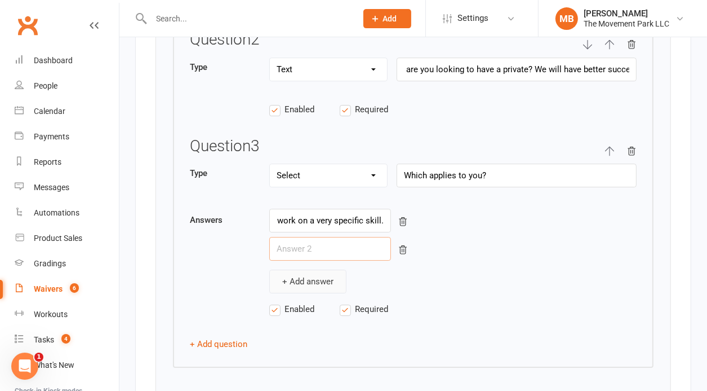
click at [313, 242] on input "text" at bounding box center [330, 249] width 122 height 24
paste input "I have something specific I want to learn but have a long way to go, I'd like t…"
type input "I have something specific I want to learn but have a long way to go, I'd like t…"
click at [315, 269] on button "+ Add answer" at bounding box center [307, 281] width 77 height 24
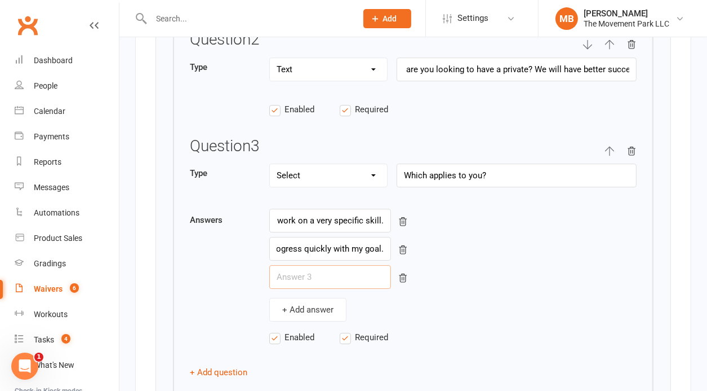
click at [338, 265] on input "text" at bounding box center [330, 277] width 122 height 24
paste input "I am looking for long term 1:1 coaching"
click at [483, 278] on div "I am looking for 1-2 privates to work on a very specific skill. I have somethin…" at bounding box center [453, 265] width 368 height 113
click at [375, 267] on input "I am looking for long term 1:1 coaching" at bounding box center [330, 277] width 122 height 24
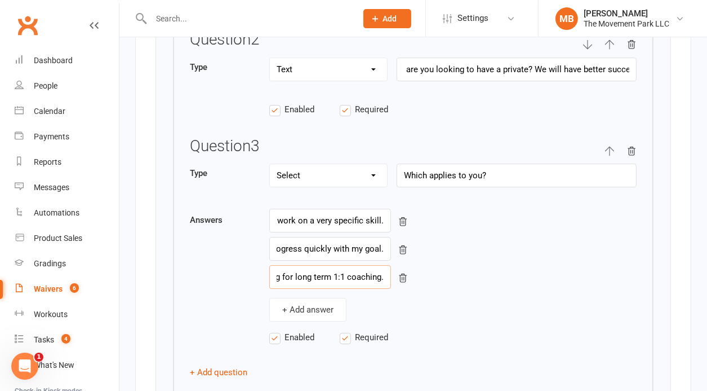
scroll to position [0, 47]
type input "I am looking for long term 1:1 coaching."
click at [481, 305] on div "+ Add answer" at bounding box center [453, 310] width 368 height 24
click at [236, 365] on button "+ Add question" at bounding box center [218, 372] width 57 height 14
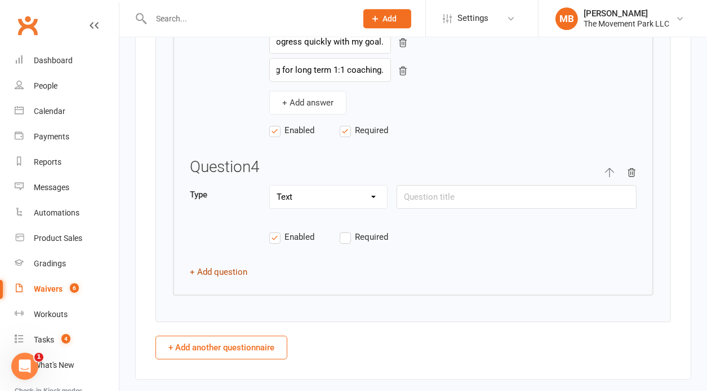
scroll to position [3203, 0]
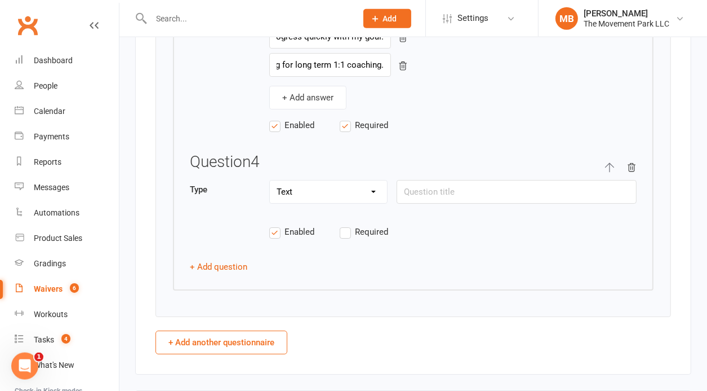
click at [349, 225] on label "Required" at bounding box center [375, 232] width 70 height 14
click at [349, 225] on input "Required" at bounding box center [375, 225] width 70 height 0
click at [444, 182] on input "text" at bounding box center [517, 192] width 240 height 24
paste input "Who is the private session for?"
type input "Who is the private session for?"
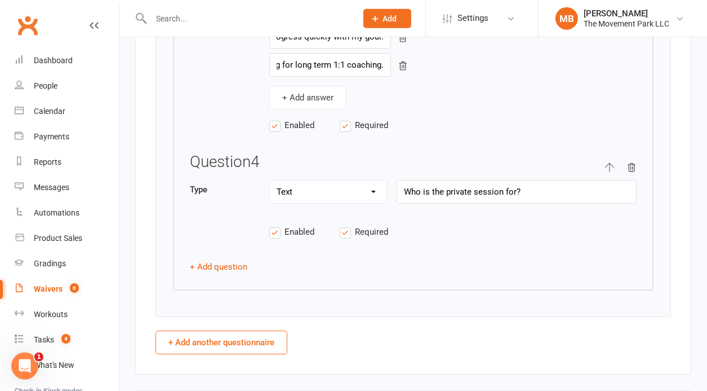
click at [614, 162] on icon "button" at bounding box center [610, 167] width 10 height 10
select select "string"
type input "Who is the private session for?"
select select "select"
type input "Which applies to you?"
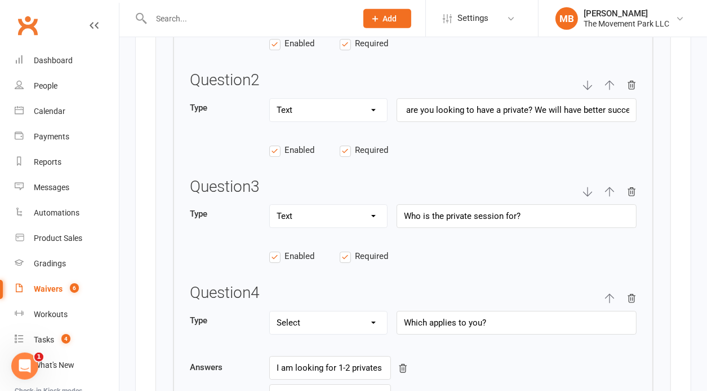
scroll to position [2921, 0]
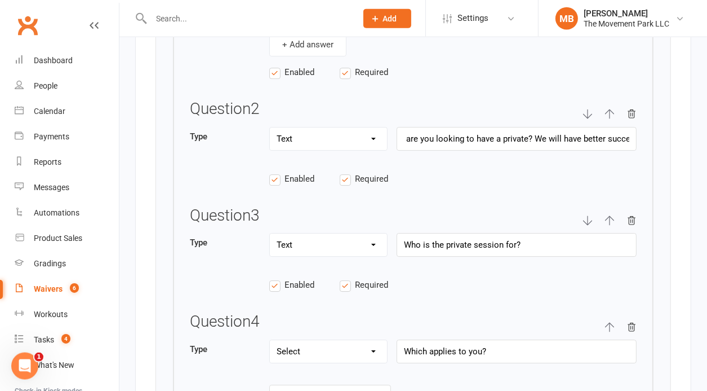
click at [608, 216] on icon "button" at bounding box center [609, 221] width 9 height 10
type input "Who is the private session for?"
type input "What days and times are you looking to have a private? We will have better succ…"
click at [610, 110] on icon "button" at bounding box center [609, 115] width 9 height 10
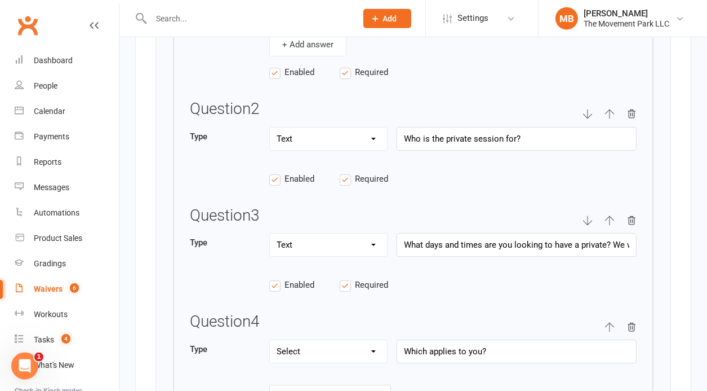
select select "string"
type input "Who is the private session for?"
select select "select"
type input "Have you ever been a student at The [GEOGRAPHIC_DATA]?"
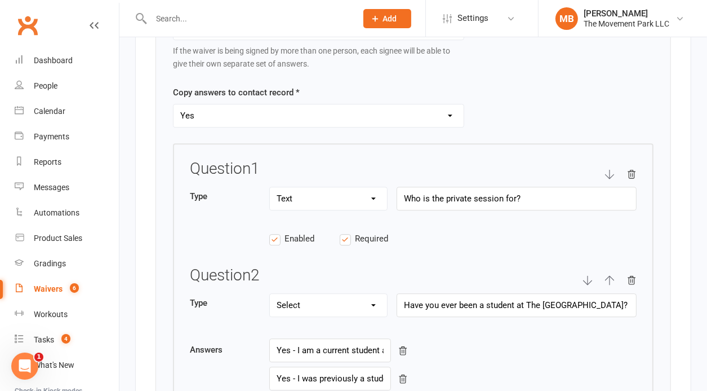
scroll to position [2599, 0]
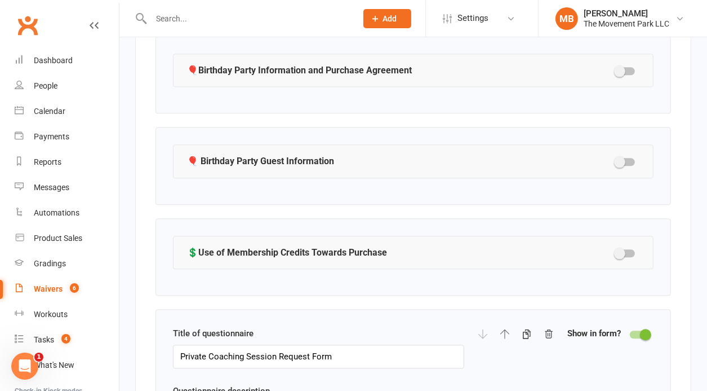
scroll to position [2134, 0]
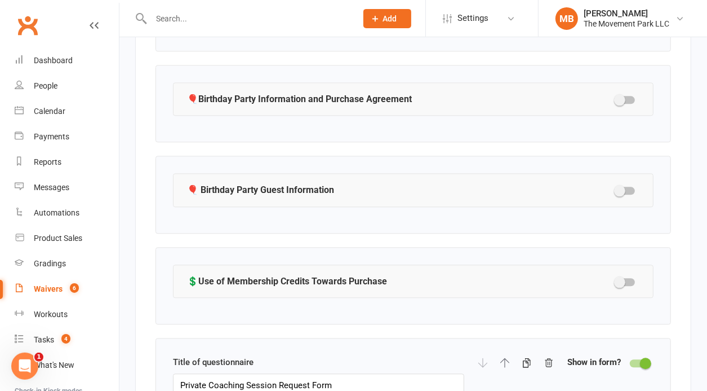
click at [628, 96] on div at bounding box center [625, 100] width 19 height 8
click at [616, 98] on input "checkbox" at bounding box center [616, 98] width 0 height 0
select select "checkbox"
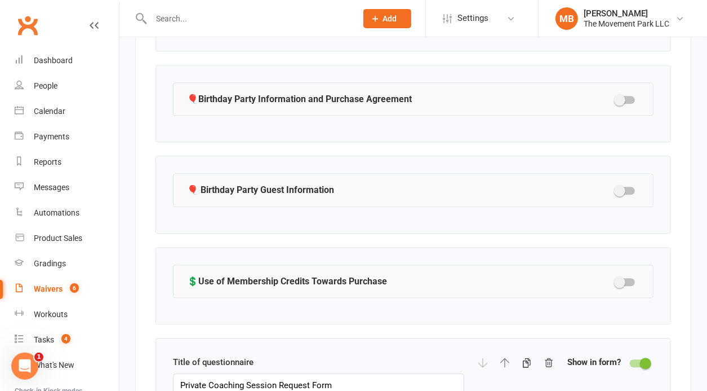
select select "checkbox"
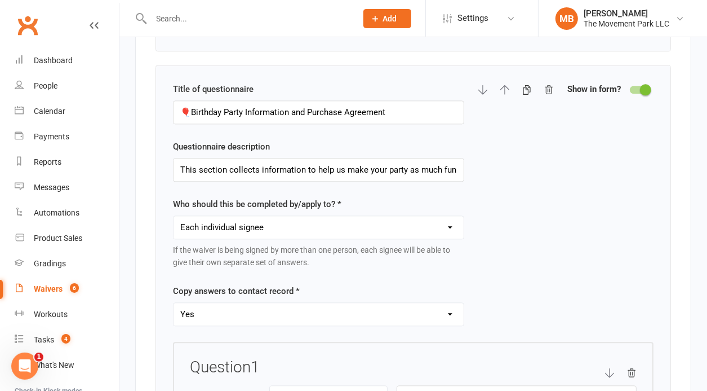
click at [636, 86] on div at bounding box center [639, 90] width 19 height 8
click at [630, 88] on input "checkbox" at bounding box center [630, 88] width 0 height 0
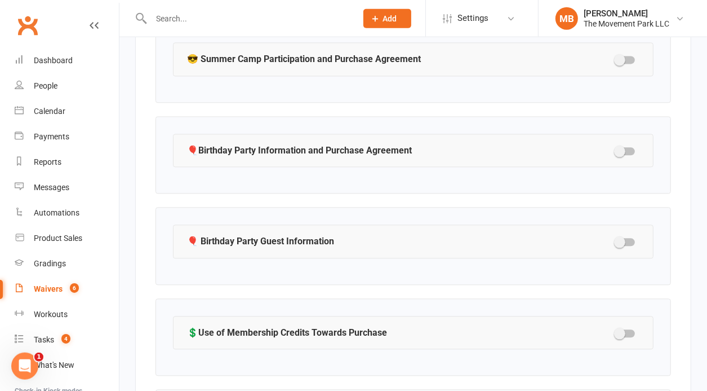
scroll to position [2087, 0]
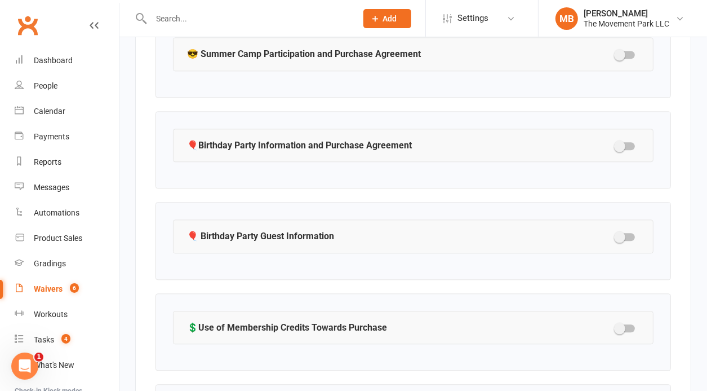
click at [634, 142] on div at bounding box center [625, 146] width 19 height 8
click at [616, 144] on input "checkbox" at bounding box center [616, 144] width 0 height 0
select select "checkbox"
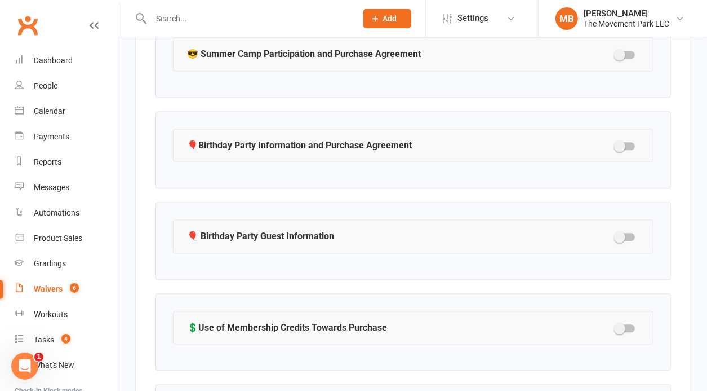
select select "checkbox"
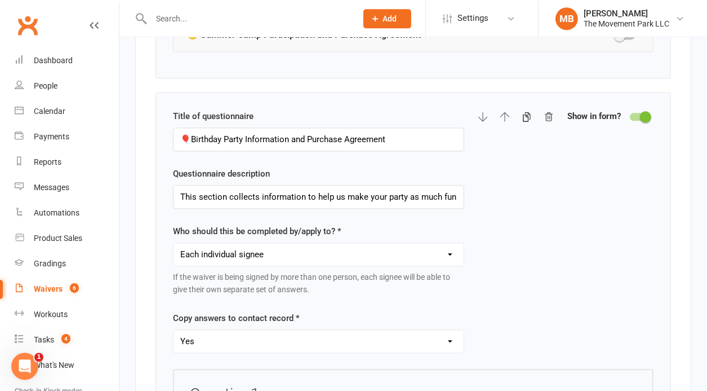
scroll to position [2099, 0]
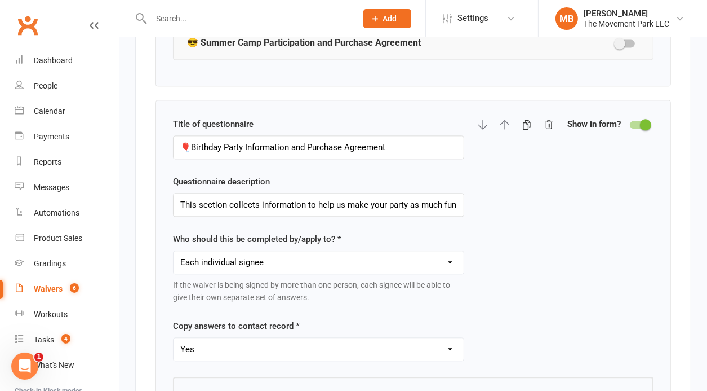
click at [634, 121] on div at bounding box center [639, 125] width 19 height 8
click at [630, 123] on input "checkbox" at bounding box center [630, 123] width 0 height 0
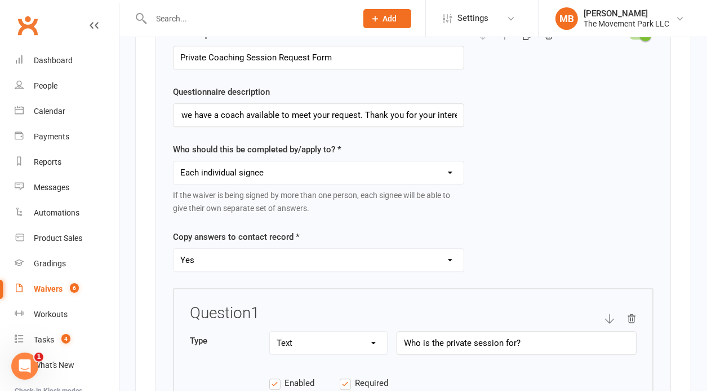
scroll to position [2554, 0]
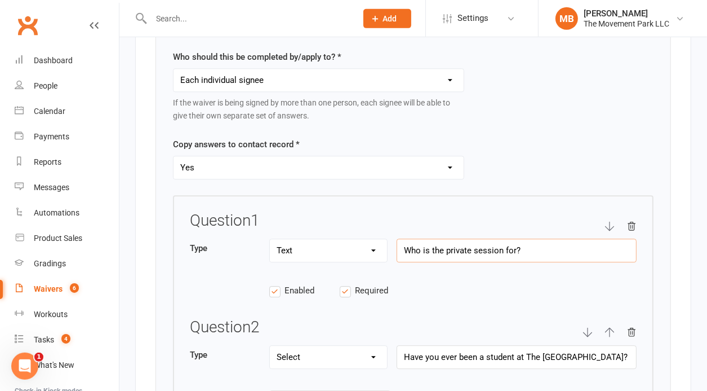
click at [511, 244] on input "Who is the private session for?" at bounding box center [517, 250] width 240 height 24
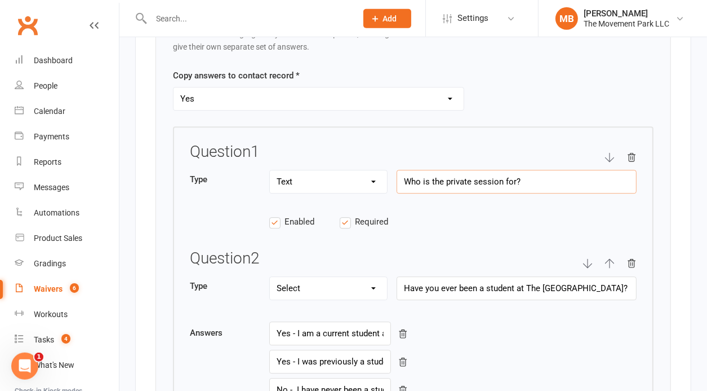
scroll to position [2657, 0]
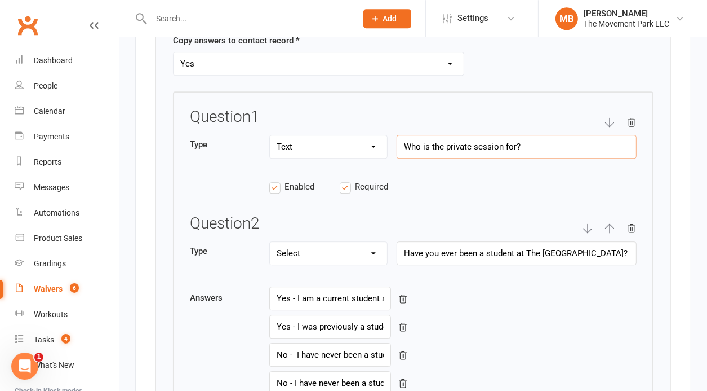
click at [493, 138] on input "Who is the private session for?" at bounding box center [517, 147] width 240 height 24
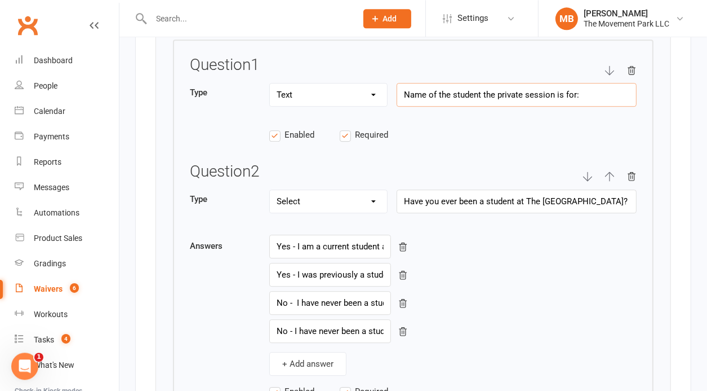
scroll to position [2720, 0]
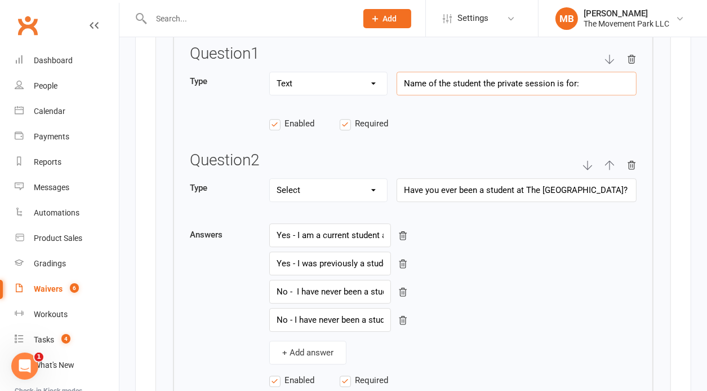
drag, startPoint x: 480, startPoint y: 76, endPoint x: 453, endPoint y: 75, distance: 27.6
click at [453, 75] on input "Name of the student the private session is for:" at bounding box center [517, 84] width 240 height 24
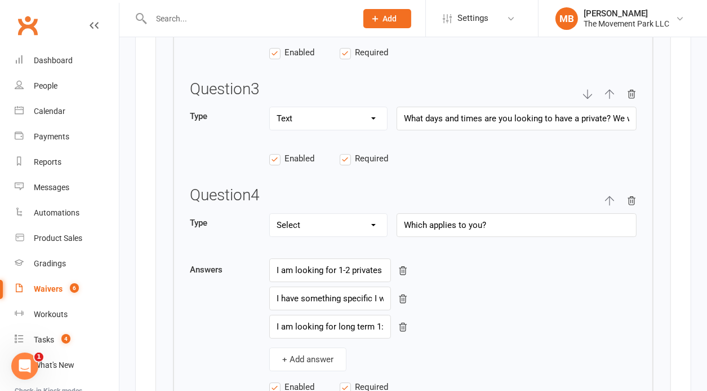
scroll to position [3037, 0]
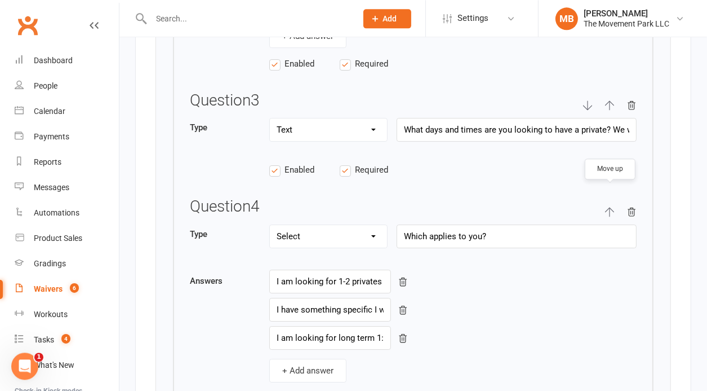
type input "Name of the person the private session is for:"
click at [610, 207] on icon "button" at bounding box center [609, 212] width 9 height 10
select select "select"
type input "Which applies to you?"
select select "string"
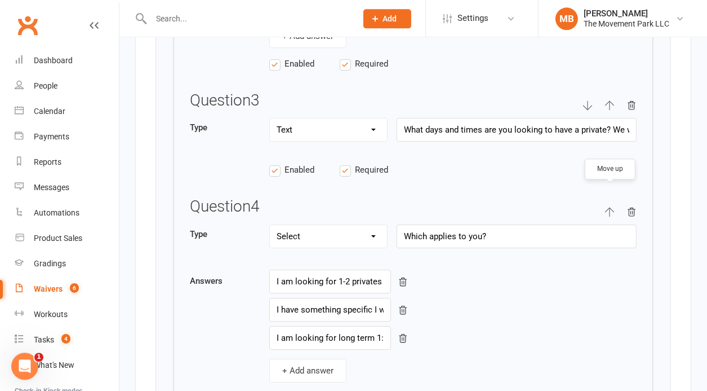
type input "What days and times are you looking to have a private? We will have better succ…"
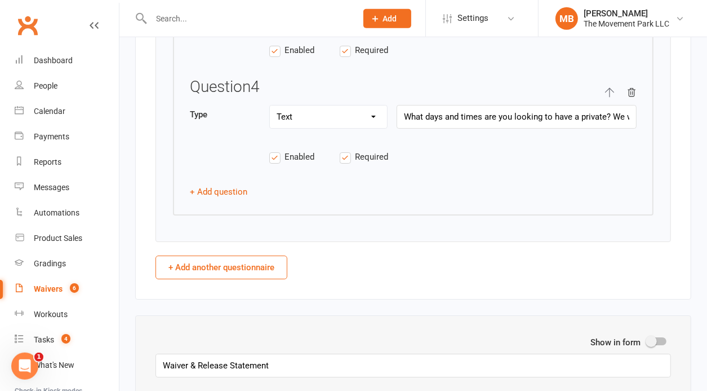
scroll to position [3272, 0]
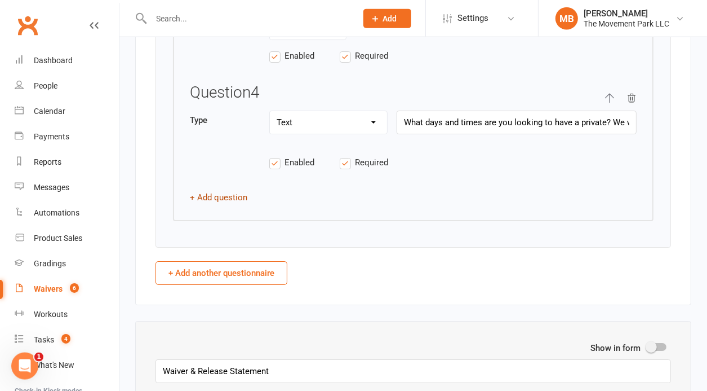
click at [216, 191] on button "+ Add question" at bounding box center [218, 198] width 57 height 14
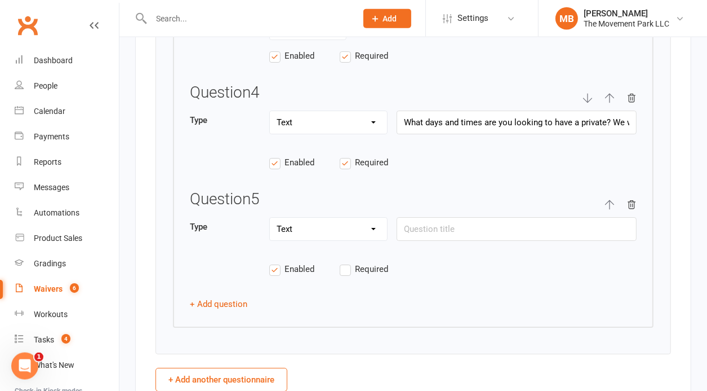
click at [270, 218] on select "Text Select Checkbox" at bounding box center [328, 229] width 117 height 23
select select "checkbox"
click option "Checkbox" at bounding box center [0, 0] width 0 height 0
click at [343, 262] on label "Required" at bounding box center [375, 269] width 70 height 14
click at [343, 262] on input "Required" at bounding box center [375, 262] width 70 height 0
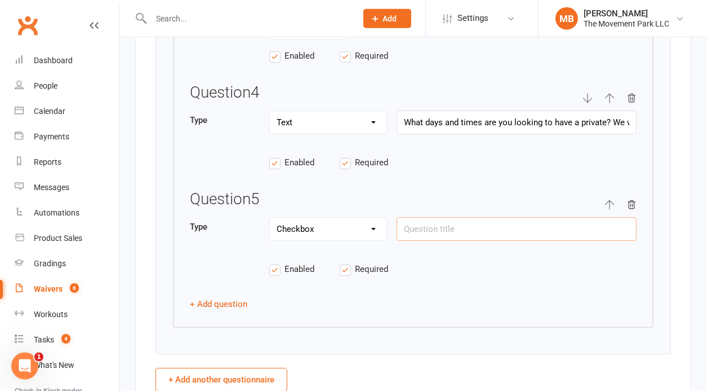
click at [430, 219] on input "text" at bounding box center [517, 229] width 240 height 24
paste input "I understand that this request for a private session(s) is dependent upon avail…"
drag, startPoint x: 538, startPoint y: 218, endPoint x: 653, endPoint y: 230, distance: 115.1
click at [637, 230] on input "I understand that this request for a private session(s) is dependent upon avail…" at bounding box center [517, 229] width 240 height 24
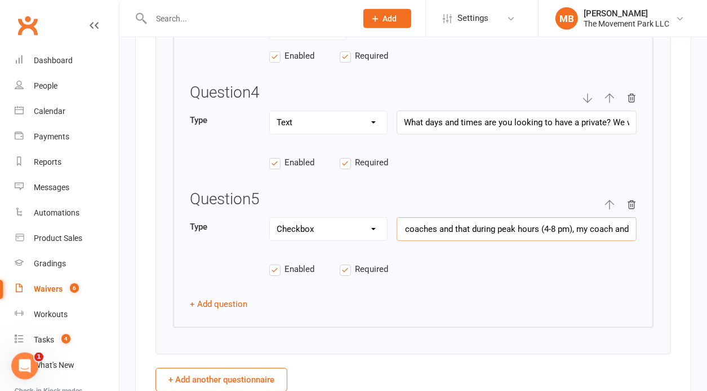
scroll to position [0, 353]
click at [599, 217] on input "I understand that this request for a private session(s) is dependent upon avail…" at bounding box center [517, 229] width 240 height 24
drag, startPoint x: 621, startPoint y: 219, endPoint x: 647, endPoint y: 225, distance: 27.2
click at [637, 225] on input "I understand that this request for a private session(s) is dependent upon avail…" at bounding box center [517, 229] width 240 height 24
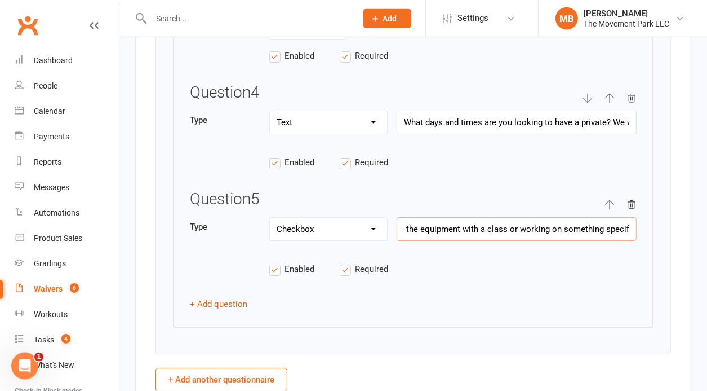
click at [511, 218] on input "I understand that this request for a private session(s) is dependent upon avail…" at bounding box center [517, 229] width 240 height 24
drag, startPoint x: 553, startPoint y: 219, endPoint x: 657, endPoint y: 233, distance: 105.2
click at [637, 233] on input "I understand that this request for a private session(s) is dependent upon avail…" at bounding box center [517, 229] width 240 height 24
click at [626, 217] on input "I understand that this request for a private session(s) is dependent upon avail…" at bounding box center [517, 229] width 240 height 24
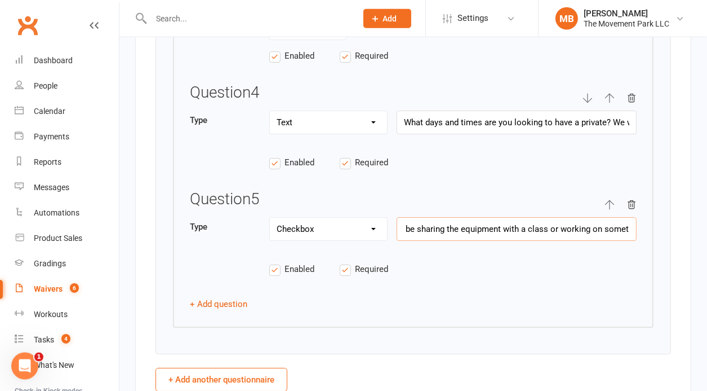
scroll to position [0, 550]
drag, startPoint x: 626, startPoint y: 216, endPoint x: 569, endPoint y: 223, distance: 57.3
click at [569, 223] on input "I understand that this request for a private session(s) is dependent upon avail…" at bounding box center [517, 229] width 240 height 24
click at [540, 217] on input "I understand that this request for a private session(s) is dependent upon avail…" at bounding box center [517, 229] width 240 height 24
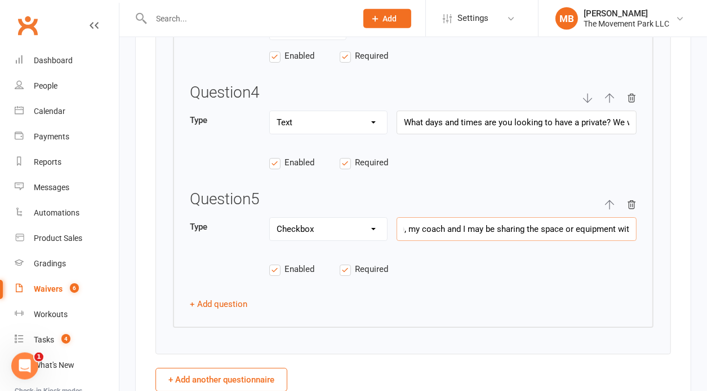
drag, startPoint x: 632, startPoint y: 216, endPoint x: 675, endPoint y: 220, distance: 43.1
type input "I understand that this request for a private session(s) is dependent upon avail…"
click at [492, 273] on div "Enabled Required" at bounding box center [413, 275] width 447 height 26
click at [224, 297] on button "+ Add question" at bounding box center [218, 304] width 57 height 14
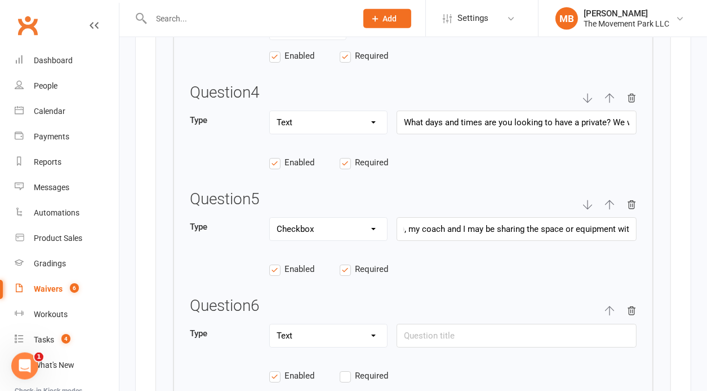
click at [270, 324] on select "Text Select Checkbox" at bounding box center [328, 335] width 117 height 23
select select "select"
click option "Select" at bounding box center [0, 0] width 0 height 0
click at [437, 324] on input "text" at bounding box center [517, 336] width 240 height 24
paste input "Generally what would you like to train during your private session(s)?"
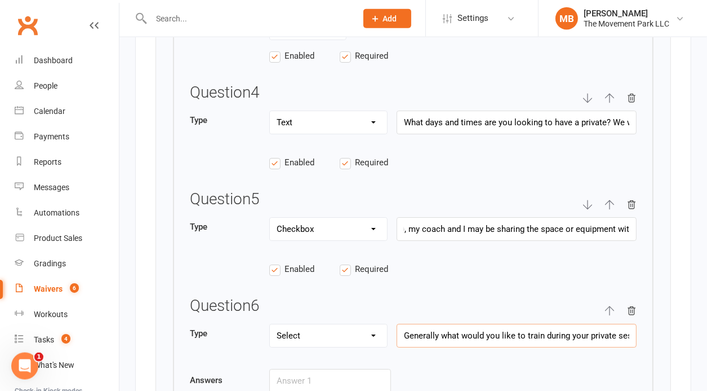
scroll to position [0, 29]
type input "Generally what would you like to train during your private session(s)?"
click at [613, 200] on icon "button" at bounding box center [610, 205] width 10 height 10
select select "checkbox"
type input "I understand that this request for a private session(s) is dependent upon avail…"
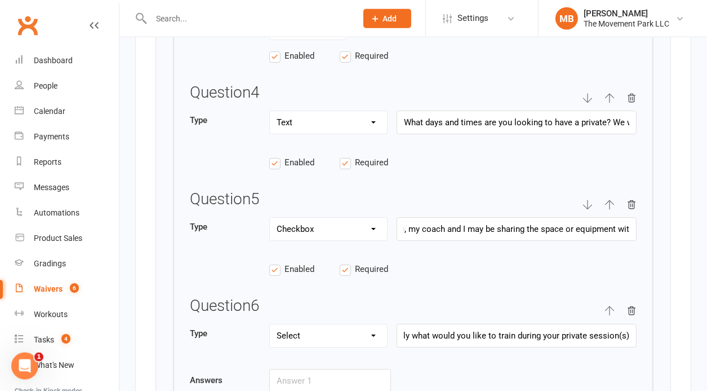
select select "string"
type input "What days and times are you looking to have a private? We will have better succ…"
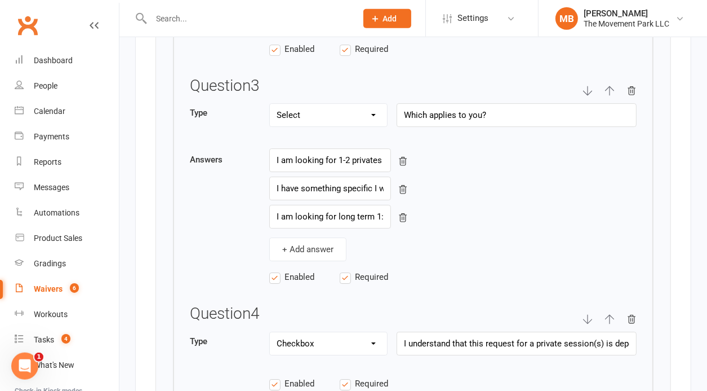
scroll to position [3057, 0]
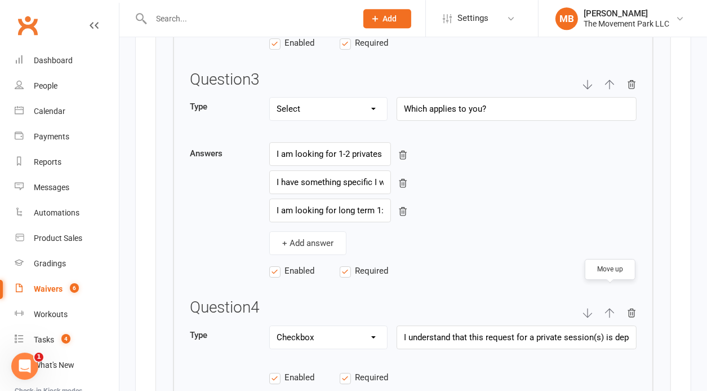
click at [613, 308] on icon "button" at bounding box center [610, 313] width 10 height 10
select select "checkbox"
type input "I understand that this request for a private session(s) is dependent upon avail…"
select select "select"
type input "Which applies to you?"
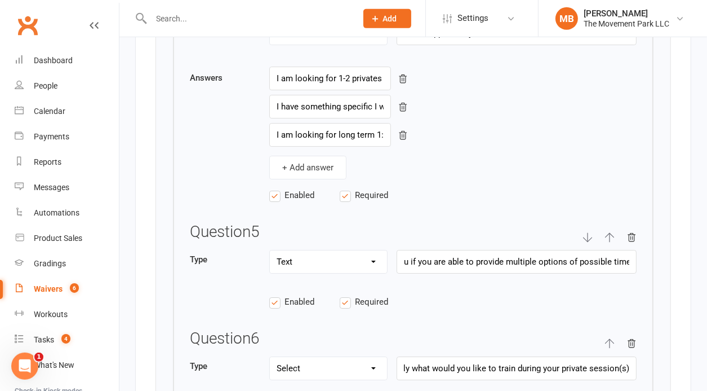
scroll to position [3221, 0]
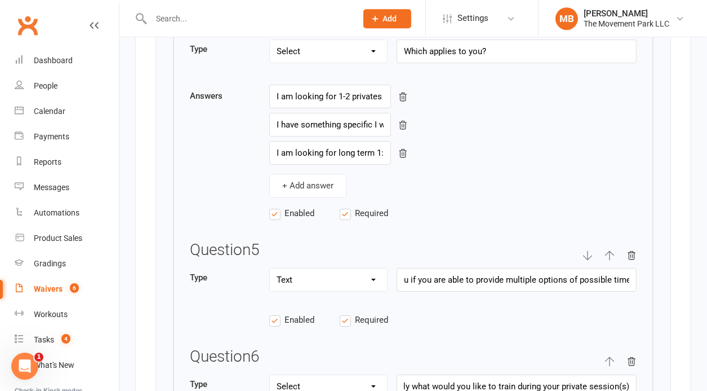
click at [612, 250] on icon "button" at bounding box center [610, 255] width 10 height 10
select select "string"
type input "What days and times are you looking to have a private? We will have better succ…"
select select "select"
type input "Which applies to you?"
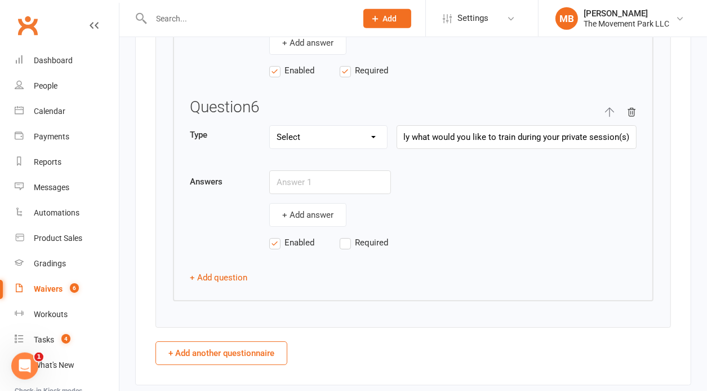
scroll to position [3482, 0]
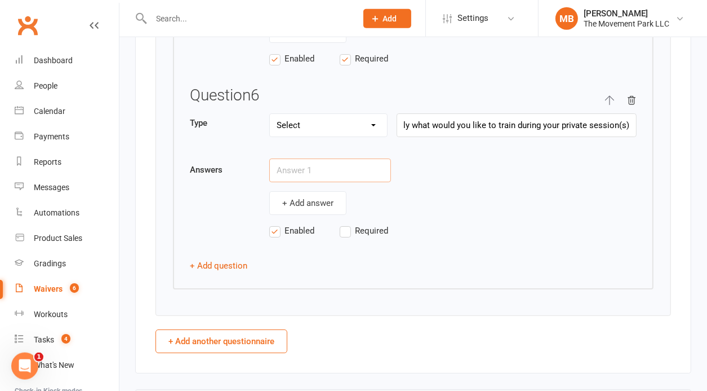
click at [306, 158] on input "text" at bounding box center [330, 170] width 122 height 24
paste input "Parkour"
type input "Parkour"
click at [308, 192] on button "+ Add answer" at bounding box center [307, 203] width 77 height 24
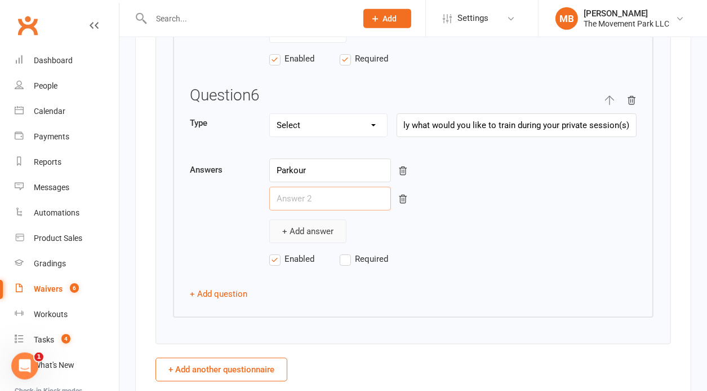
click at [308, 192] on input "text" at bounding box center [330, 199] width 122 height 24
paste input "Tumbling/Flips"
type input "Tumbling/Flips"
click at [344, 252] on label "Required" at bounding box center [375, 259] width 70 height 14
click at [344, 252] on input "Required" at bounding box center [375, 252] width 70 height 0
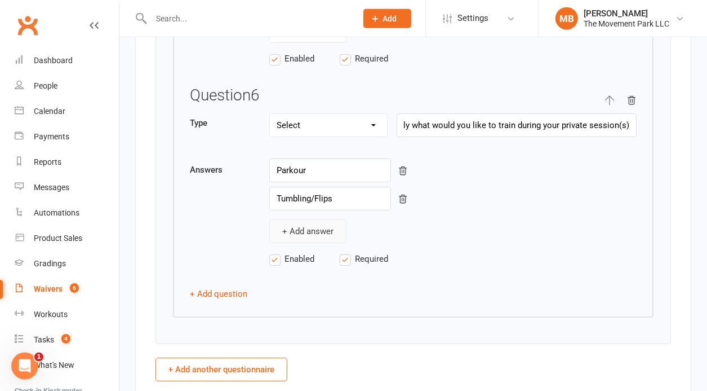
click at [317, 219] on button "+ Add answer" at bounding box center [307, 231] width 77 height 24
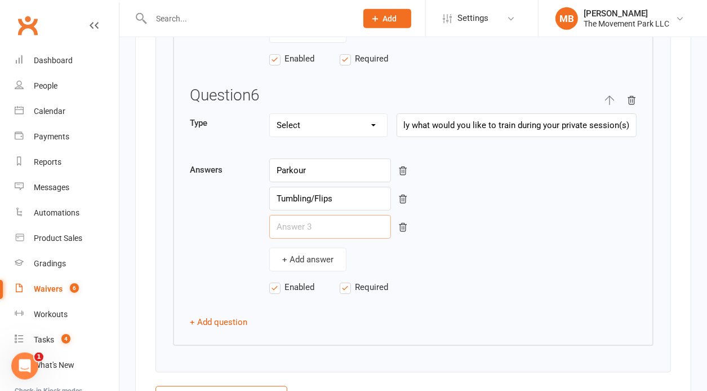
click at [321, 216] on input "text" at bounding box center [330, 227] width 122 height 24
paste input "Fitness Training"
type input "Fitness Training"
click at [227, 315] on button "+ Add question" at bounding box center [218, 322] width 57 height 14
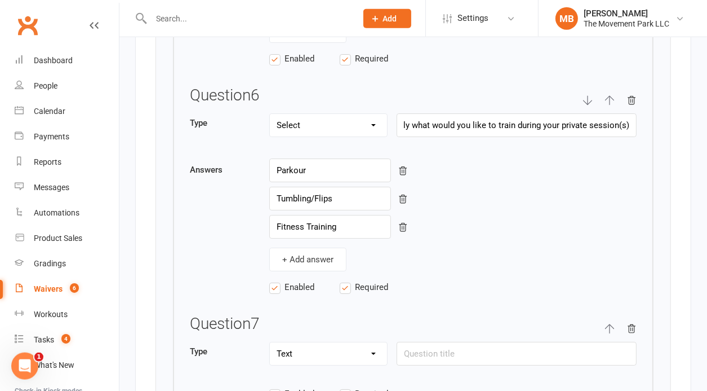
click at [270, 342] on select "Text Select Checkbox" at bounding box center [328, 353] width 117 height 23
select select "select"
click option "Select" at bounding box center [0, 0] width 0 height 0
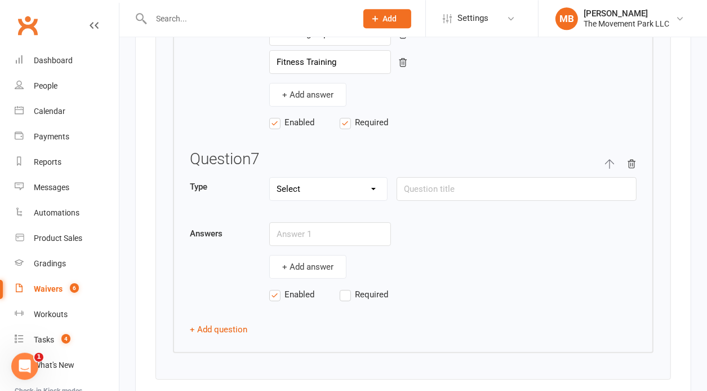
scroll to position [3698, 0]
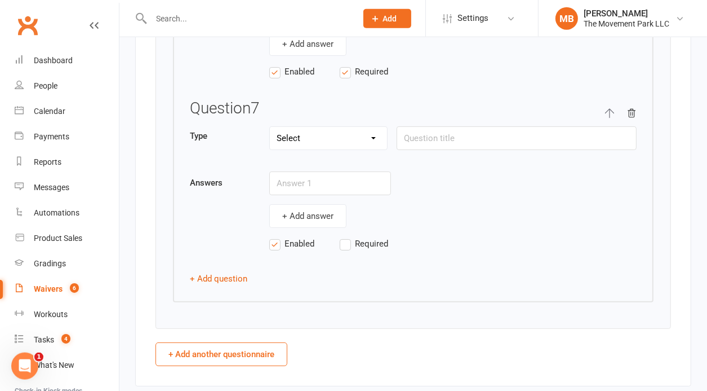
click at [344, 237] on label "Required" at bounding box center [375, 244] width 70 height 14
click at [344, 237] on input "Required" at bounding box center [375, 237] width 70 height 0
click at [432, 126] on input "text" at bounding box center [517, 138] width 240 height 24
paste input "What level would you consider yourself in the discipline you'd like to train?"
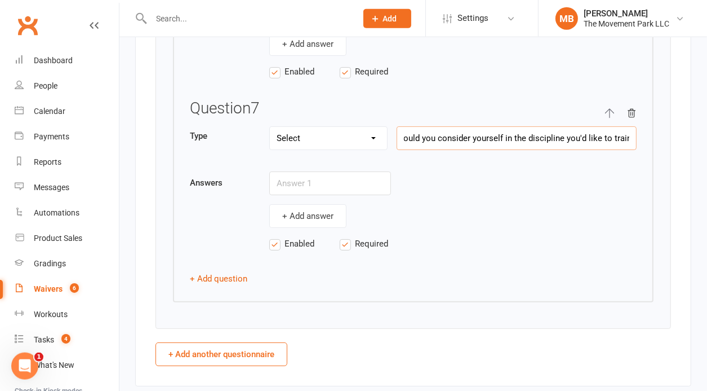
type input "What level would you consider yourself in the discipline you'd like to train?"
click at [303, 171] on input "text" at bounding box center [330, 183] width 122 height 24
paste input "Beginner"
type input "Beginner"
click at [312, 204] on button "+ Add answer" at bounding box center [307, 216] width 77 height 24
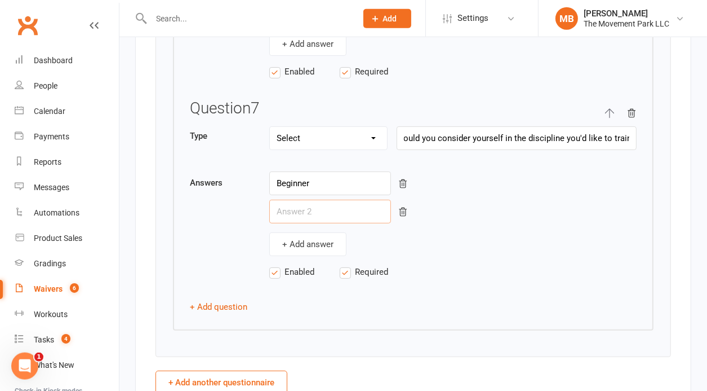
click at [316, 200] on input "text" at bounding box center [330, 212] width 122 height 24
paste input "Intermediate"
type input "Intermediate"
click at [311, 232] on button "+ Add answer" at bounding box center [307, 244] width 77 height 24
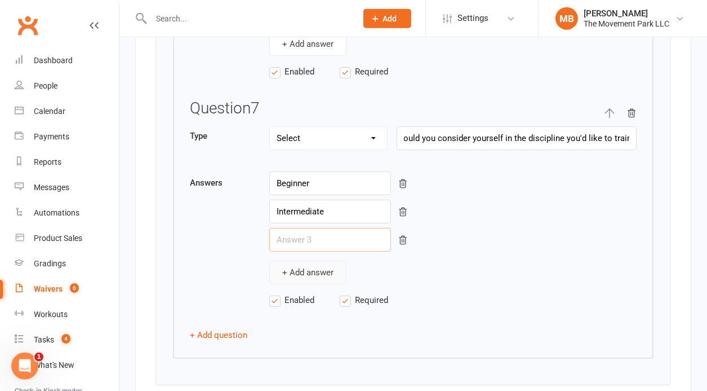
click at [311, 229] on input "text" at bounding box center [330, 240] width 122 height 24
paste input "Advanced"
type input "Advanced"
click at [470, 260] on div "+ Add answer" at bounding box center [453, 272] width 368 height 24
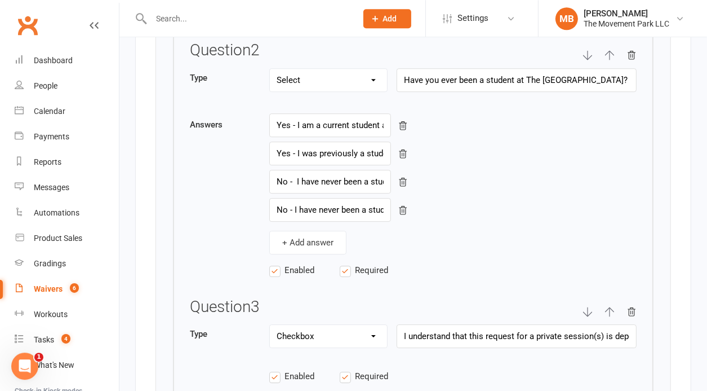
scroll to position [2843, 0]
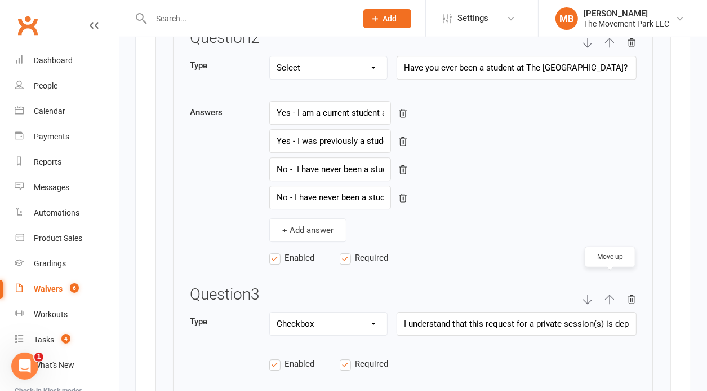
click at [613, 294] on icon "button" at bounding box center [610, 299] width 10 height 10
select select "checkbox"
type input "I understand that this request for a private session(s) is dependent upon avail…"
select select "select"
type input "Have you ever been a student at The [GEOGRAPHIC_DATA]?"
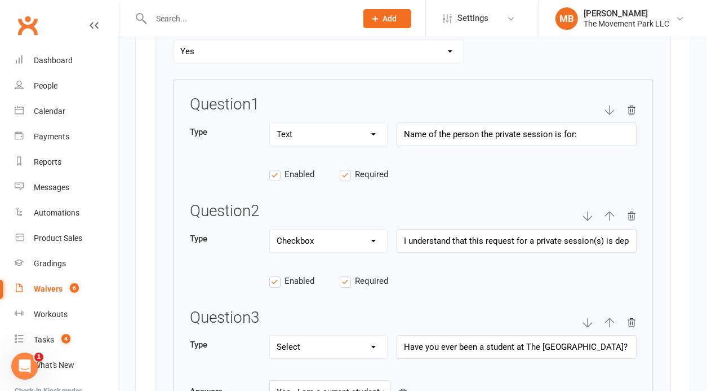
scroll to position [2625, 0]
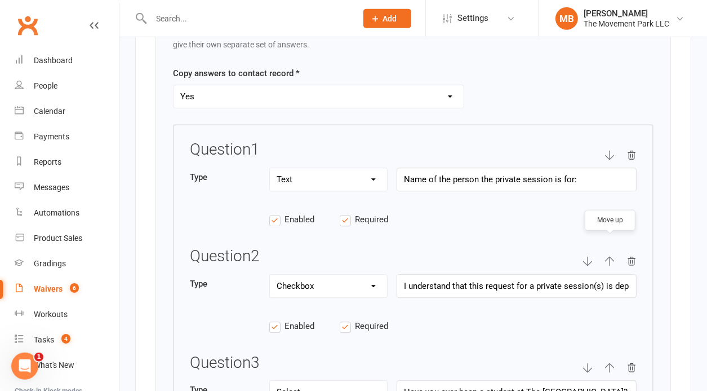
click at [612, 256] on icon "button" at bounding box center [610, 261] width 10 height 10
select select "checkbox"
type input "I understand that this request for a private session(s) is dependent upon avail…"
select select "string"
type input "Name of the person the private session is for:"
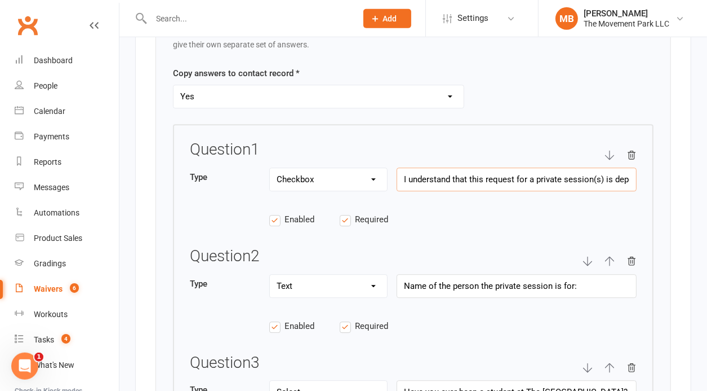
click at [550, 167] on input "I understand that this request for a private session(s) is dependent upon avail…" at bounding box center [517, 179] width 240 height 24
click at [515, 197] on div "Question 1 Type Text Select Checkbox I understand that this request for a priva…" at bounding box center [413, 190] width 447 height 98
click at [528, 169] on input "I understand that this request for a private session(s) is dependent upon avail…" at bounding box center [517, 179] width 240 height 24
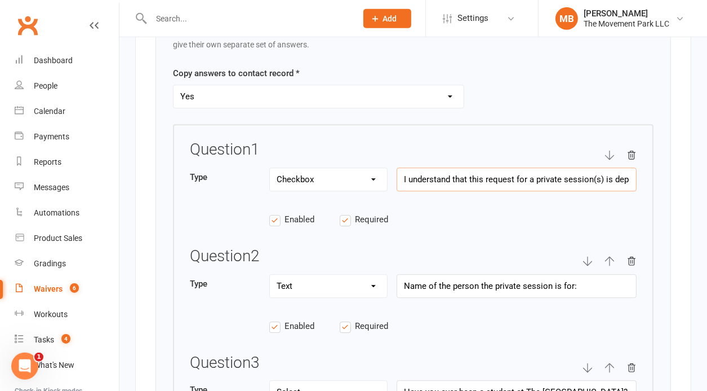
click at [528, 169] on input "I understand that this request for a private session(s) is dependent upon avail…" at bounding box center [517, 179] width 240 height 24
paste input ", and that during peak hours (4-8 pm), my coach and I may be sharing the space …"
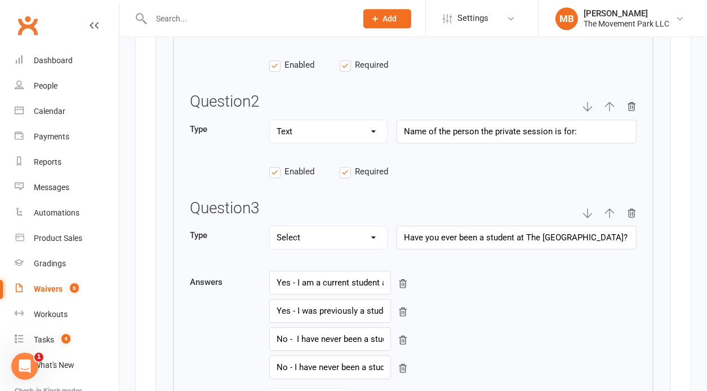
scroll to position [2958, 0]
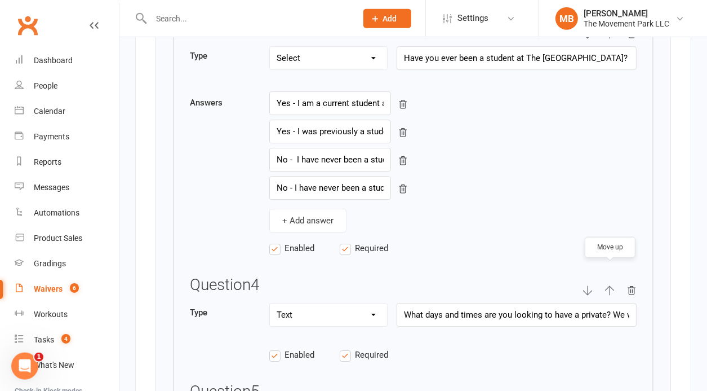
type input "I understand that this request for a private session(s) is dependent upon avail…"
click at [610, 285] on icon "button" at bounding box center [610, 290] width 10 height 10
select select "string"
type input "What days and times are you looking to have a private? We will have better succ…"
select select "select"
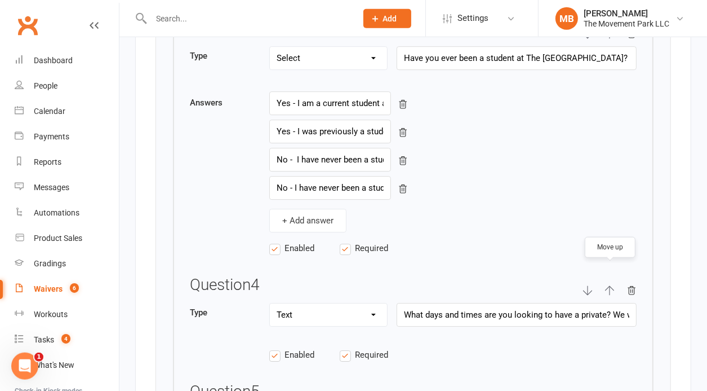
type input "Have you ever been a student at The [GEOGRAPHIC_DATA]?"
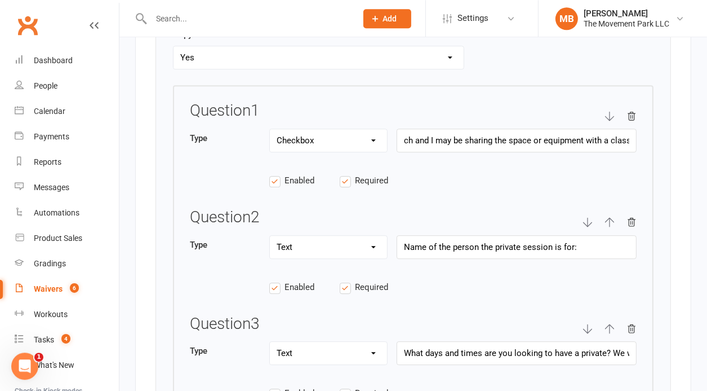
scroll to position [2689, 0]
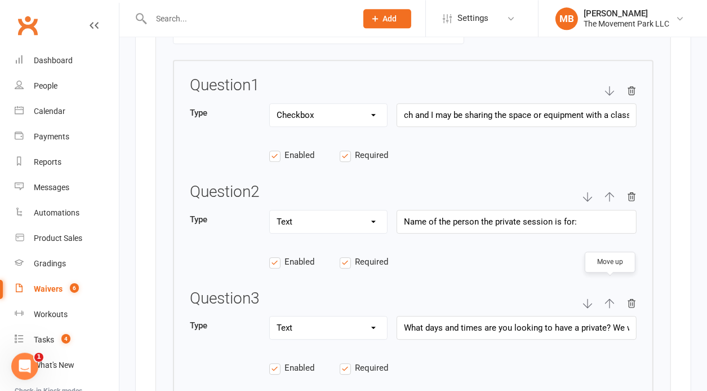
click at [614, 298] on icon "button" at bounding box center [610, 303] width 10 height 10
type input "What days and times are you looking to have a private? We will have better succ…"
type input "Name of the person the private session is for:"
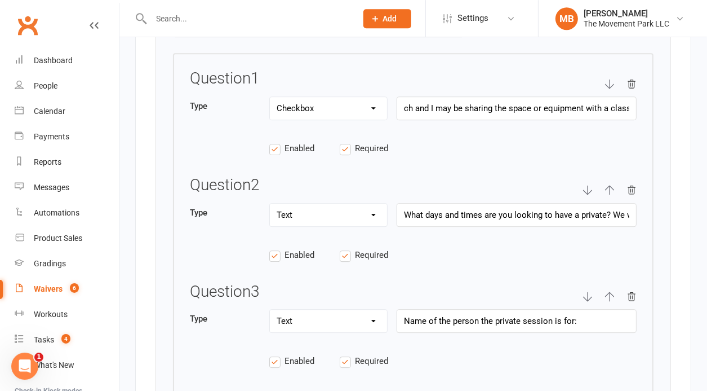
scroll to position [2682, 0]
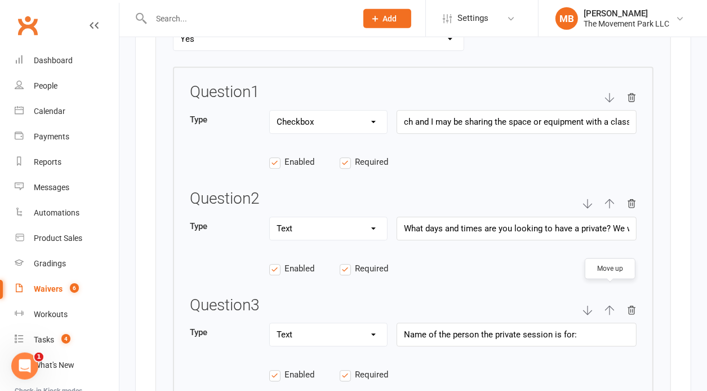
click at [609, 305] on icon "button" at bounding box center [610, 310] width 10 height 10
type input "Name of the person the private session is for:"
type input "What days and times are you looking to have a private? We will have better succ…"
click at [610, 92] on icon "button" at bounding box center [610, 97] width 10 height 10
select select "string"
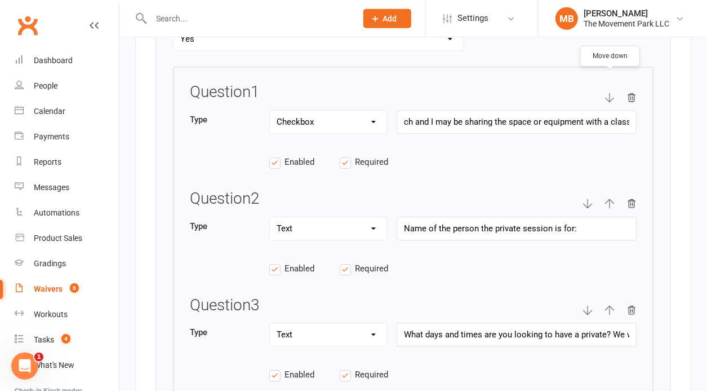
type input "Name of the person the private session is for:"
select select "checkbox"
type input "I understand that this request for a private session(s) is dependent upon avail…"
click at [587, 199] on icon "button" at bounding box center [587, 204] width 9 height 10
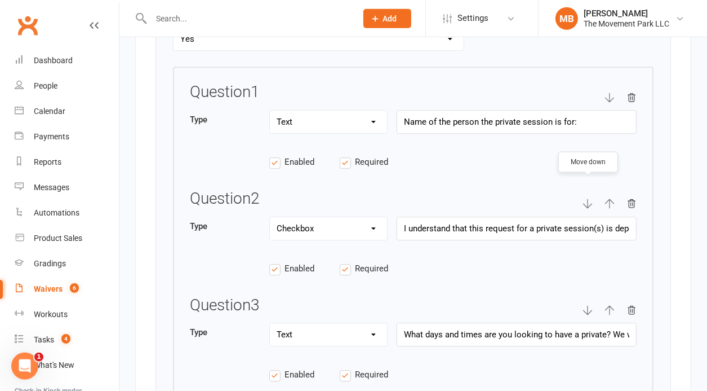
select select "string"
type input "What days and times are you looking to have a private? We will have better succ…"
select select "checkbox"
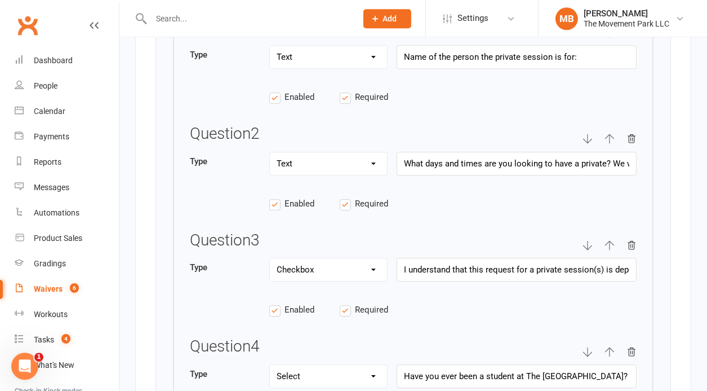
scroll to position [2753, 0]
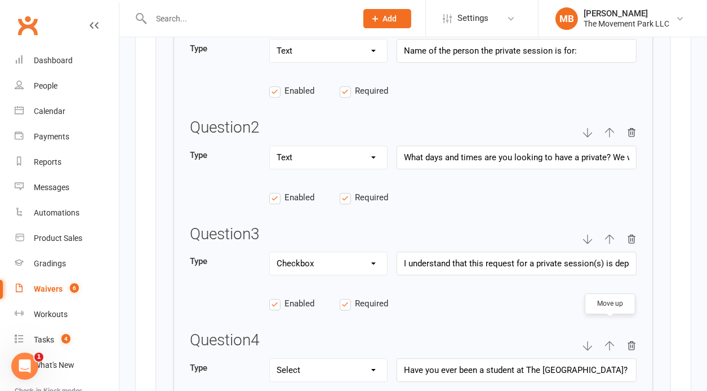
click at [608, 340] on icon "button" at bounding box center [610, 345] width 10 height 10
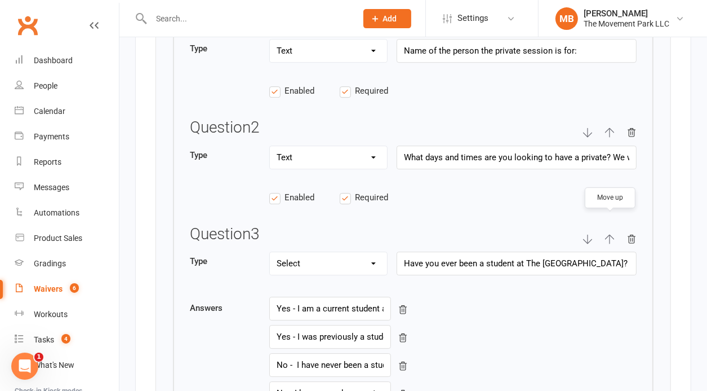
click at [612, 234] on icon "button" at bounding box center [610, 239] width 10 height 10
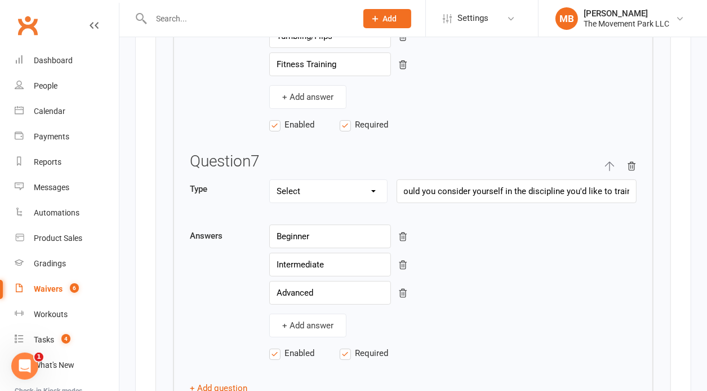
scroll to position [3773, 0]
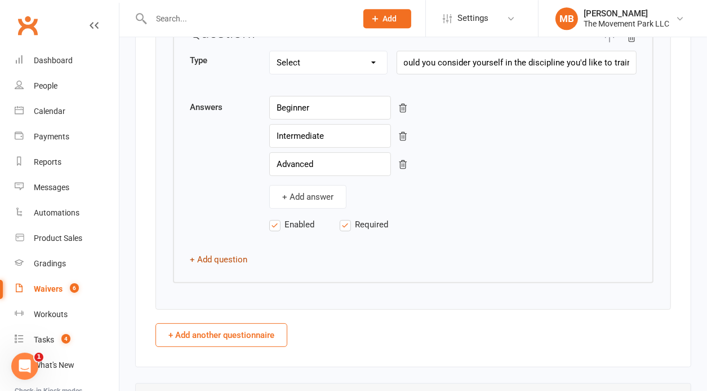
click at [238, 253] on button "+ Add question" at bounding box center [218, 260] width 57 height 14
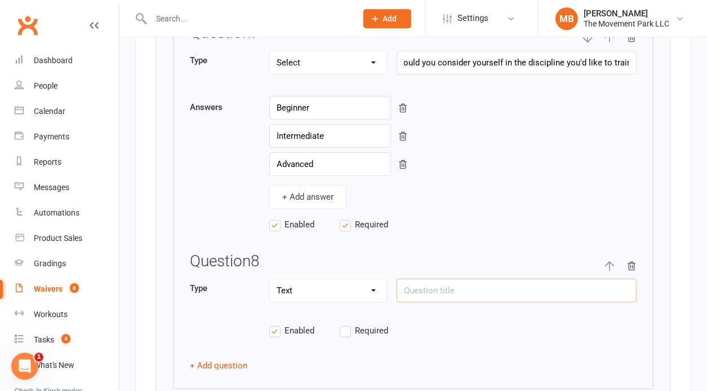
click at [456, 278] on input "text" at bounding box center [517, 290] width 240 height 24
paste input "If there is something specific you'd like to work on with a coach please provid…"
drag, startPoint x: 456, startPoint y: 274, endPoint x: 362, endPoint y: 281, distance: 93.9
click at [397, 281] on input "If there is something specific you'd like to work on with a coach please provid…" at bounding box center [517, 290] width 240 height 24
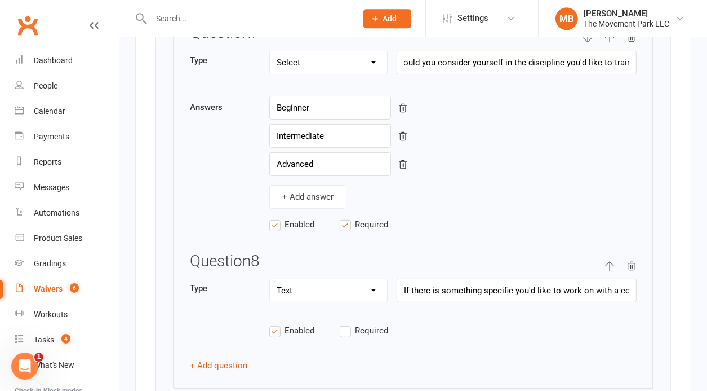
click at [610, 255] on button "button" at bounding box center [610, 266] width 10 height 26
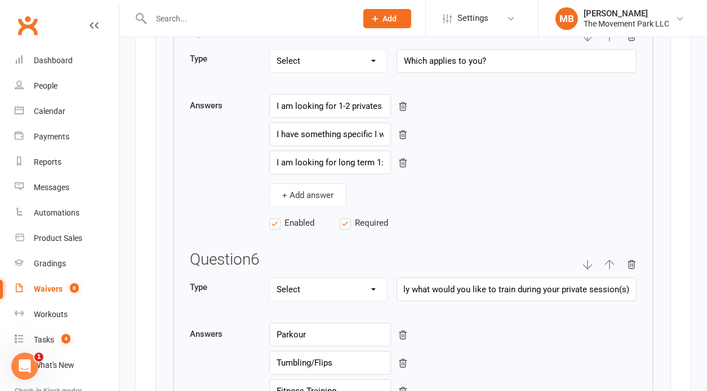
scroll to position [3325, 0]
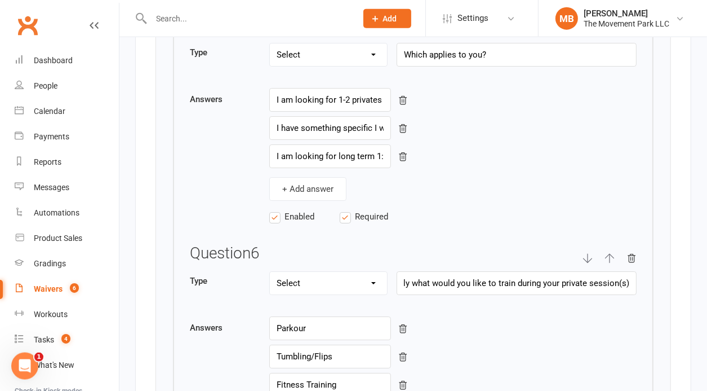
click at [610, 253] on icon "button" at bounding box center [610, 258] width 10 height 10
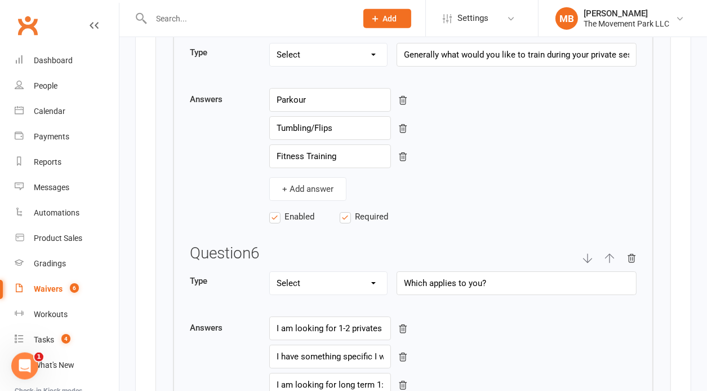
scroll to position [3489, 0]
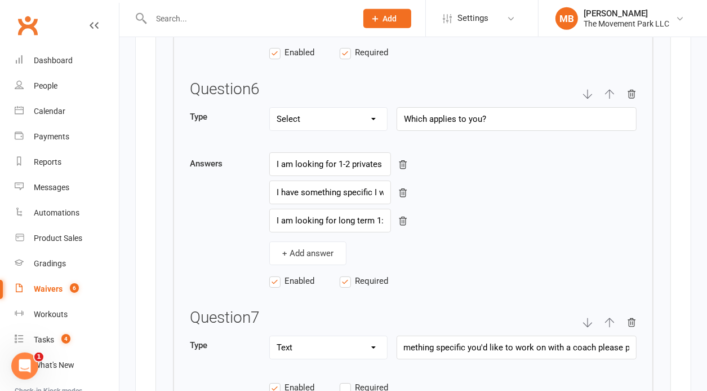
click at [612, 317] on icon "button" at bounding box center [610, 322] width 10 height 10
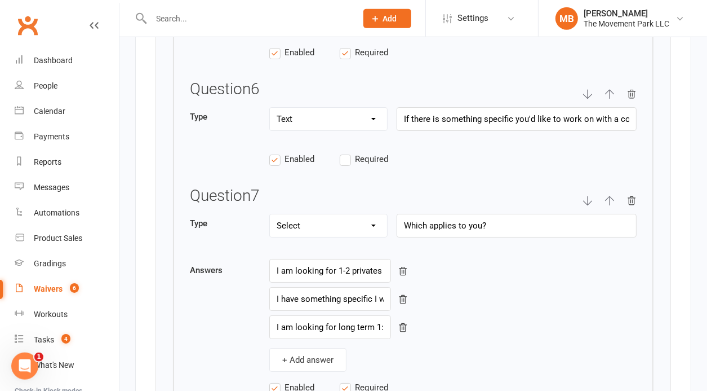
scroll to position [0, 0]
drag, startPoint x: 481, startPoint y: 213, endPoint x: 455, endPoint y: 217, distance: 26.3
click at [455, 217] on input "Which applies to you?" at bounding box center [517, 226] width 240 height 24
click at [430, 214] on input "Which applies to you?" at bounding box center [517, 226] width 240 height 24
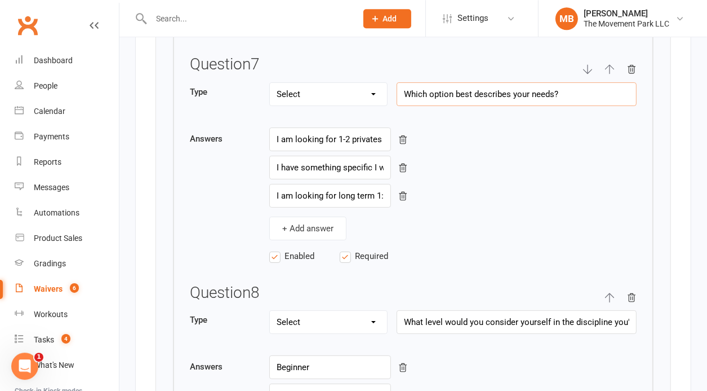
scroll to position [3600, 0]
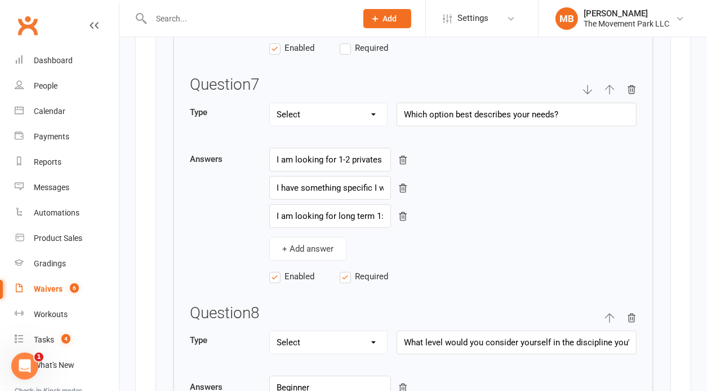
click at [612, 313] on icon "button" at bounding box center [610, 318] width 10 height 10
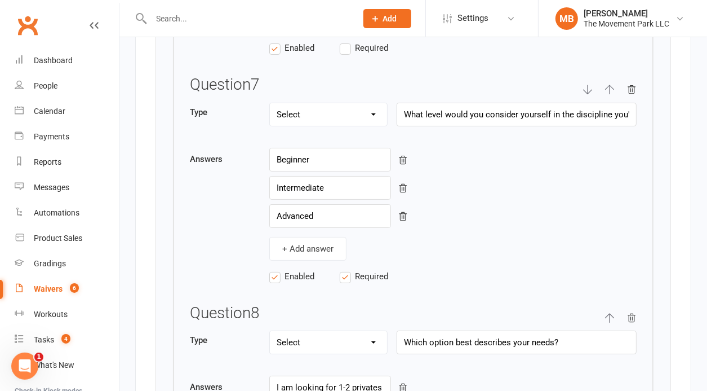
click at [612, 85] on icon "button" at bounding box center [610, 90] width 10 height 10
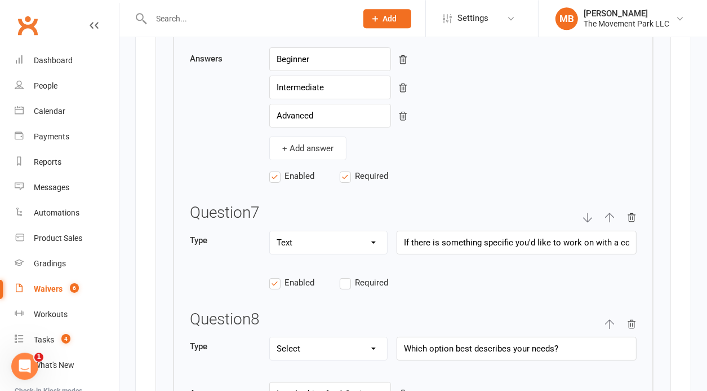
scroll to position [3626, 0]
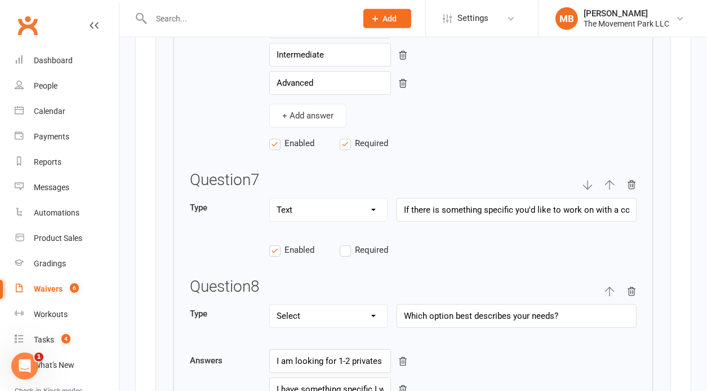
click at [614, 278] on button "button" at bounding box center [610, 291] width 10 height 26
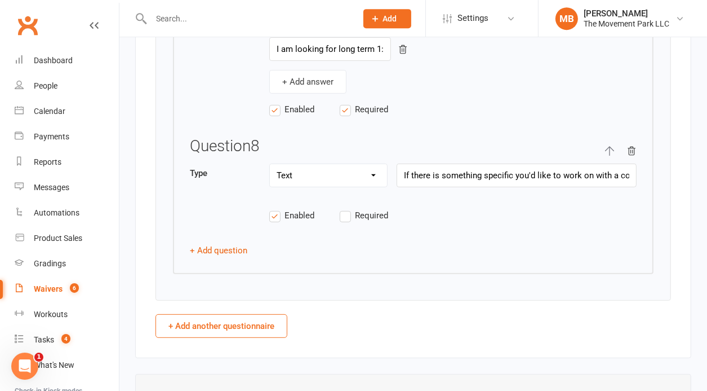
scroll to position [3933, 0]
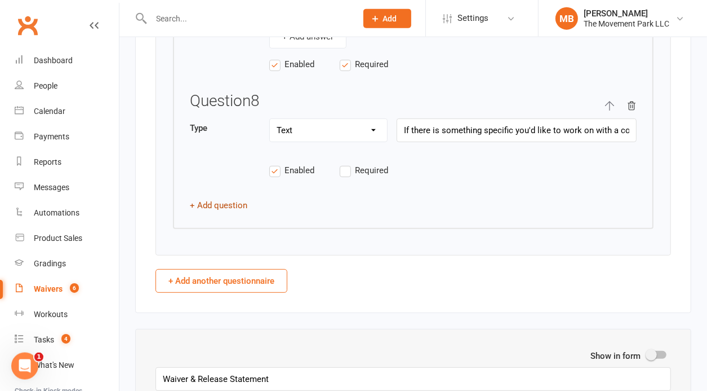
click at [229, 198] on button "+ Add question" at bounding box center [218, 205] width 57 height 14
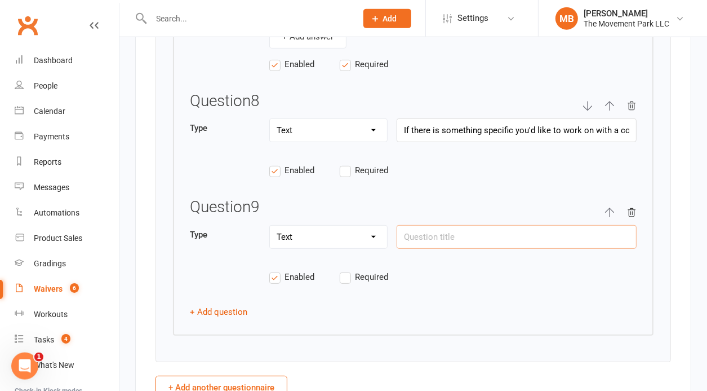
click at [410, 225] on input "text" at bounding box center [517, 237] width 240 height 24
paste input "If you have a preference for a coach please select which one you'd like to requ…"
click option "Select" at bounding box center [0, 0] width 0 height 0
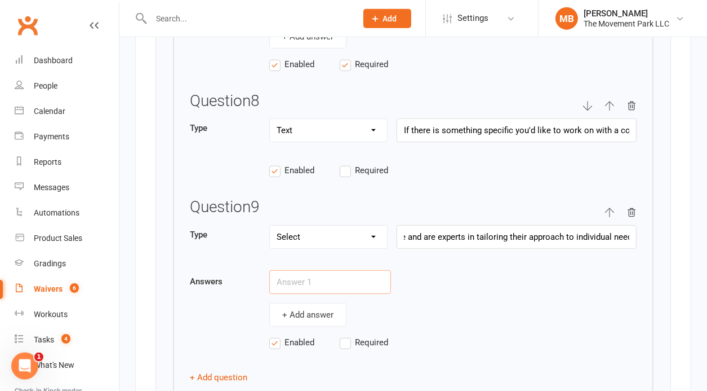
click at [329, 271] on input "text" at bounding box center [330, 282] width 122 height 24
click at [319, 270] on input "text" at bounding box center [330, 282] width 122 height 24
paste input "[PERSON_NAME] - Personal training, Animal Flow, Parkour, Flips & Tricks, Lyra H…"
click at [307, 303] on button "+ Add answer" at bounding box center [307, 315] width 77 height 24
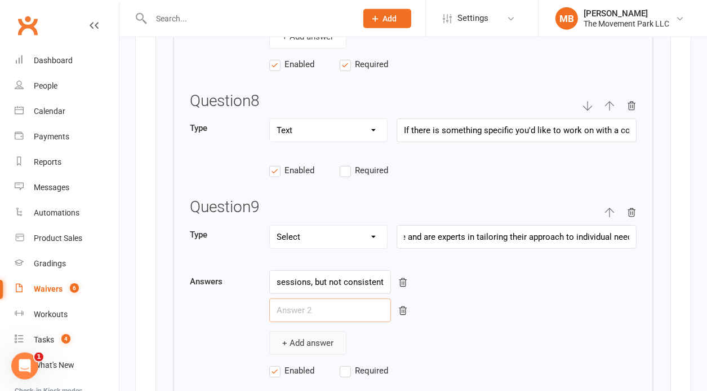
click at [307, 300] on input "text" at bounding box center [330, 310] width 122 height 24
paste input "[PERSON_NAME] Mastery, General Fitness, Stealth & Parkour as Self-Defense, Flow…"
click at [315, 331] on button "+ Add answer" at bounding box center [307, 343] width 77 height 24
click at [317, 326] on input "text" at bounding box center [330, 338] width 122 height 24
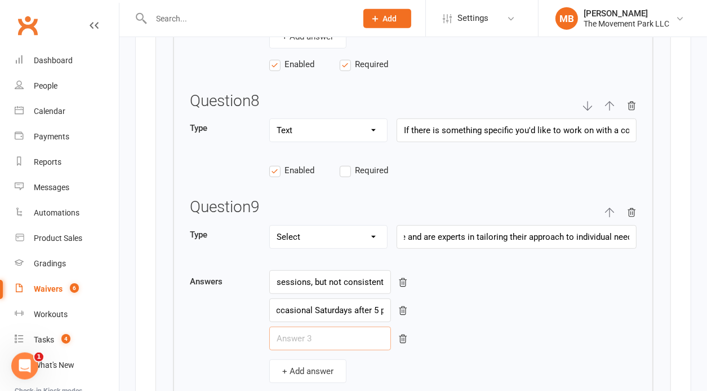
paste input "I don't have a preference."
click at [346, 392] on input "Required" at bounding box center [375, 392] width 70 height 0
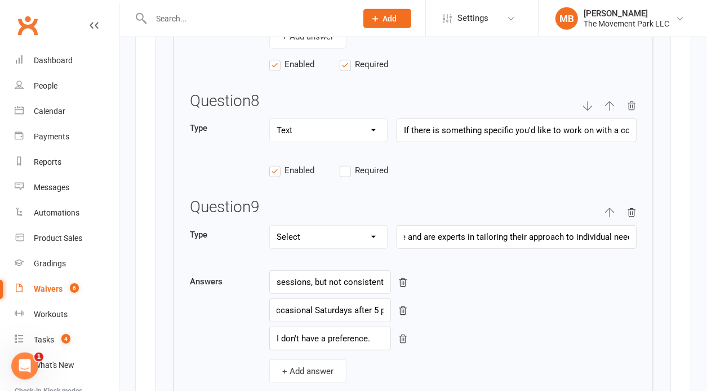
click at [544, 330] on div "I don't have a preference." at bounding box center [453, 338] width 368 height 24
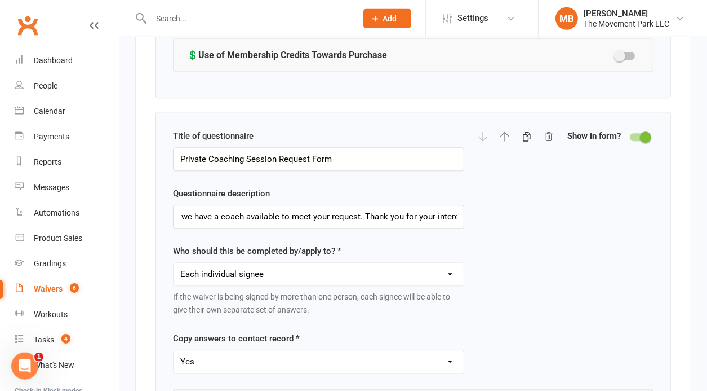
scroll to position [2325, 0]
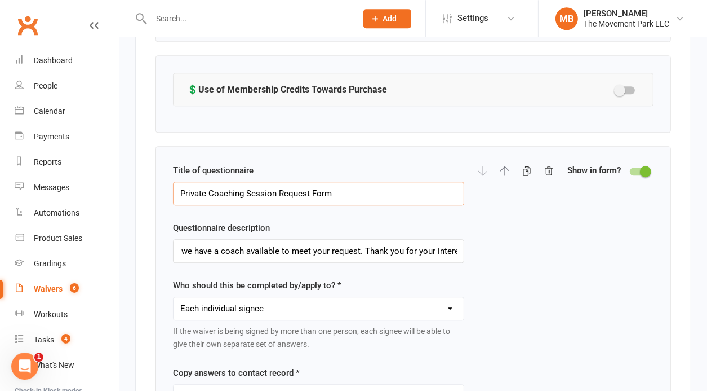
click at [184, 185] on input "Private Coaching Session Request Form" at bounding box center [318, 194] width 291 height 24
click at [531, 209] on div "Title of questionnaire 📢Private Coaching Session Request Form Questionnaire des…" at bounding box center [413, 293] width 481 height 260
click at [638, 167] on div at bounding box center [639, 171] width 19 height 8
click at [630, 170] on input "checkbox" at bounding box center [630, 170] width 0 height 0
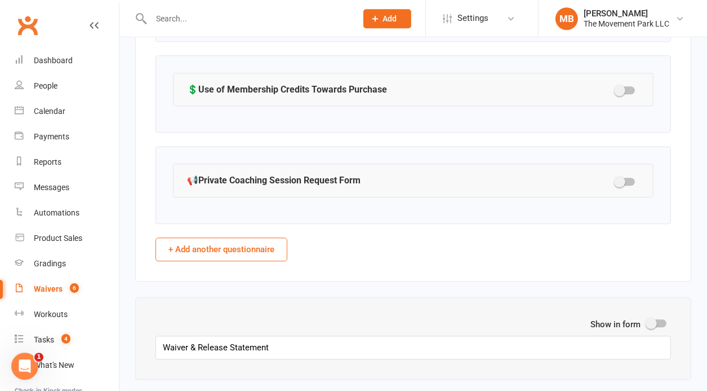
click at [634, 178] on div at bounding box center [625, 182] width 19 height 8
click at [616, 180] on input "checkbox" at bounding box center [616, 180] width 0 height 0
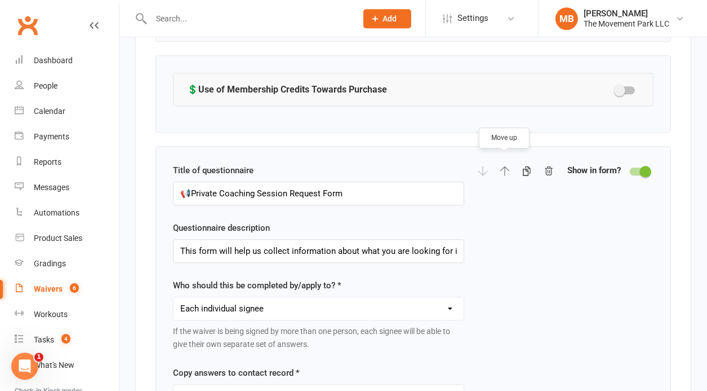
click at [507, 166] on icon "button" at bounding box center [505, 171] width 10 height 10
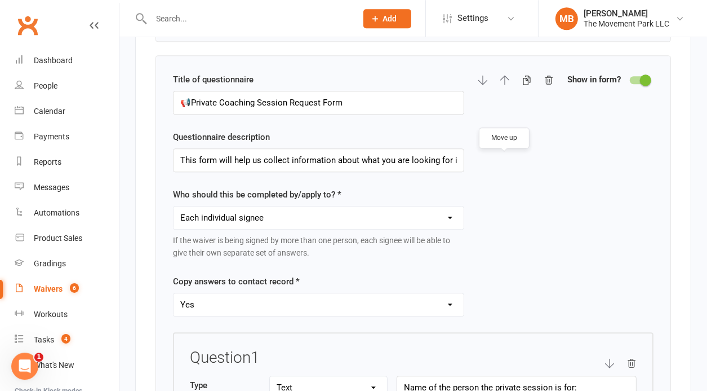
click at [634, 76] on div at bounding box center [639, 80] width 19 height 8
click at [630, 78] on input "checkbox" at bounding box center [630, 78] width 0 height 0
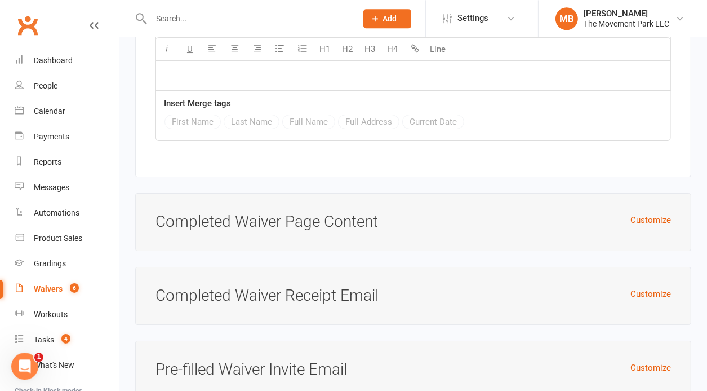
scroll to position [3479, 0]
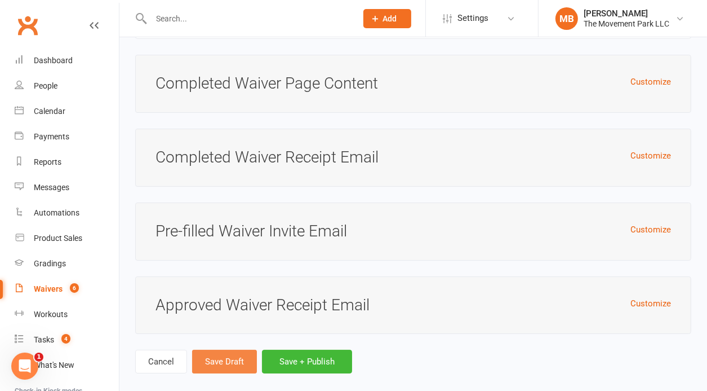
click at [241, 349] on button "Save Draft" at bounding box center [224, 361] width 65 height 24
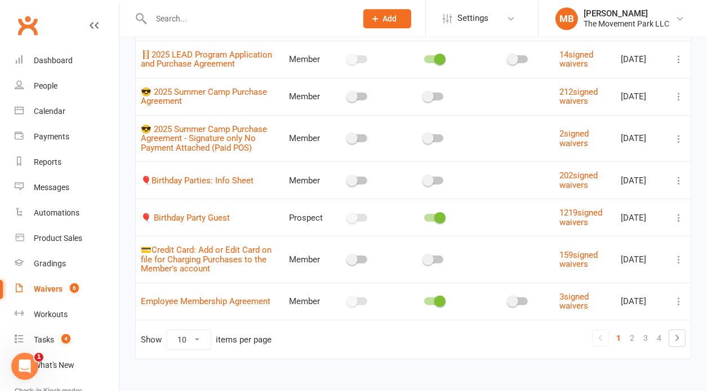
scroll to position [232, 0]
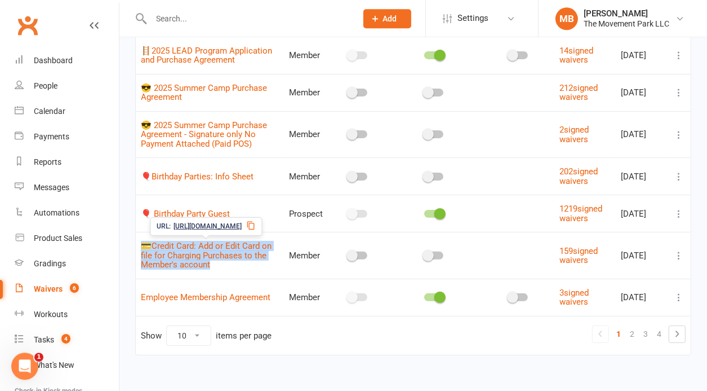
drag, startPoint x: 247, startPoint y: 267, endPoint x: 137, endPoint y: 237, distance: 114.5
click at [137, 237] on td "💳Credit Card: Add or Edit Card on file for Charging Purchases to the Member's a…" at bounding box center [210, 255] width 148 height 47
copy link "💳Credit Card: Add or Edit Card on file for Charging Purchases to the Member's a…"
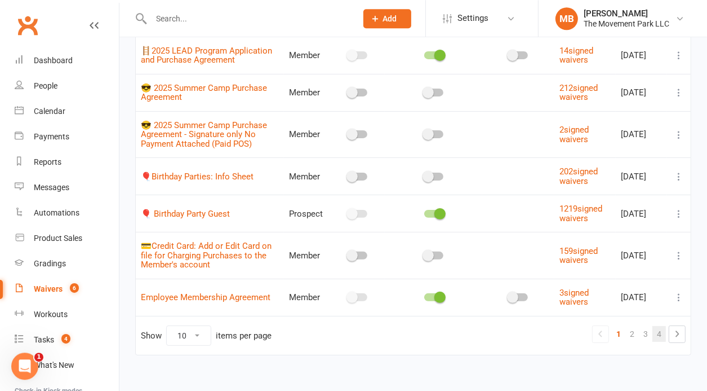
click at [662, 332] on link "4" at bounding box center [660, 334] width 14 height 16
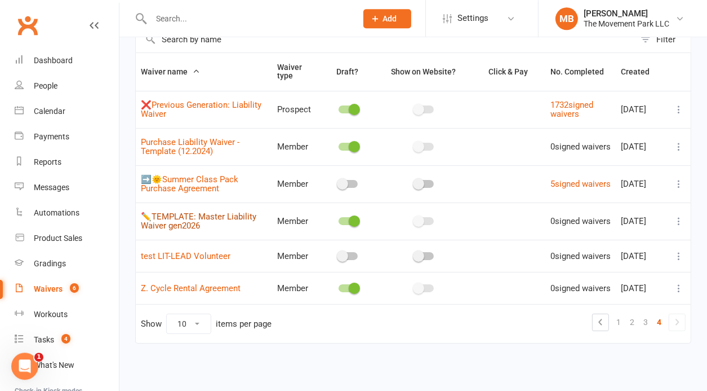
click at [151, 211] on link "✏️TEMPLATE: Master Liability Waiver gen2026" at bounding box center [199, 221] width 116 height 20
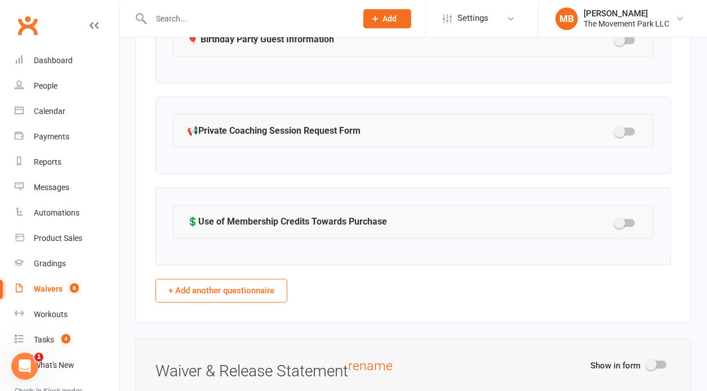
scroll to position [2289, 0]
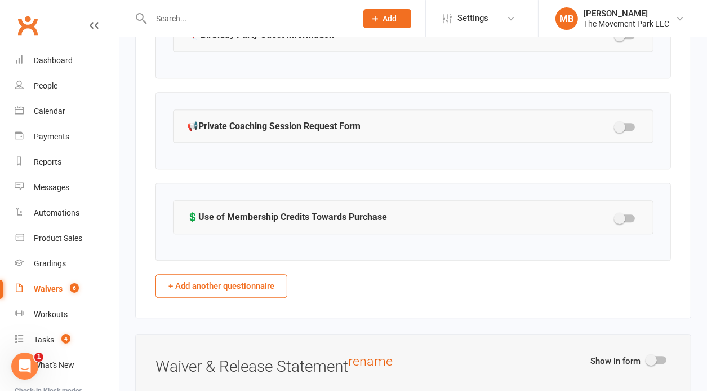
click at [253, 282] on button "+ Add another questionnaire" at bounding box center [222, 286] width 132 height 24
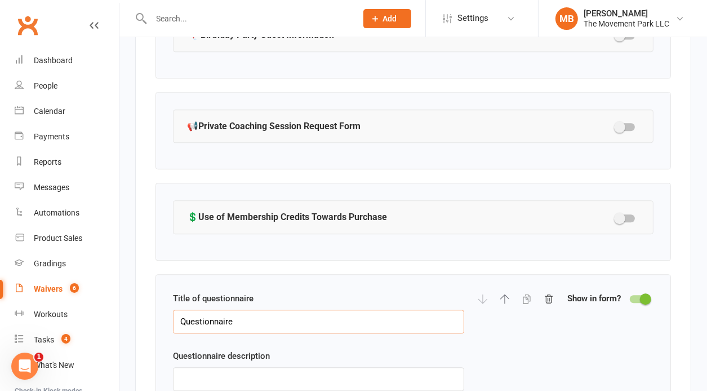
click at [246, 316] on input "Questionnaire" at bounding box center [318, 321] width 291 height 24
paste input "💳Credit Card: Add or Edit Card on file for Charging Purchases to the Member's a…"
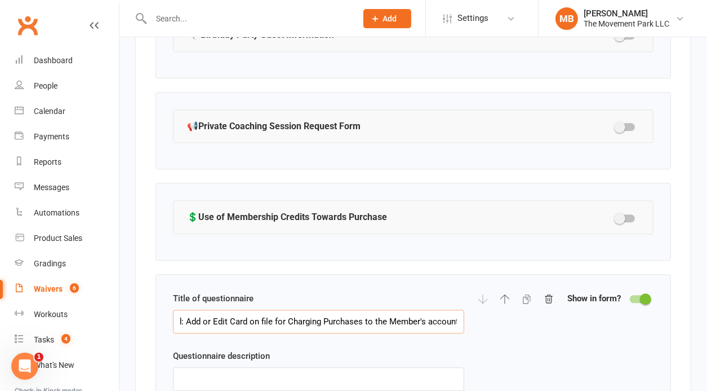
drag, startPoint x: 183, startPoint y: 313, endPoint x: 476, endPoint y: 352, distance: 295.1
click at [464, 333] on input "💳Credit Card: Add or Edit Card on file for Charging Purchases to the Member's a…" at bounding box center [318, 321] width 291 height 24
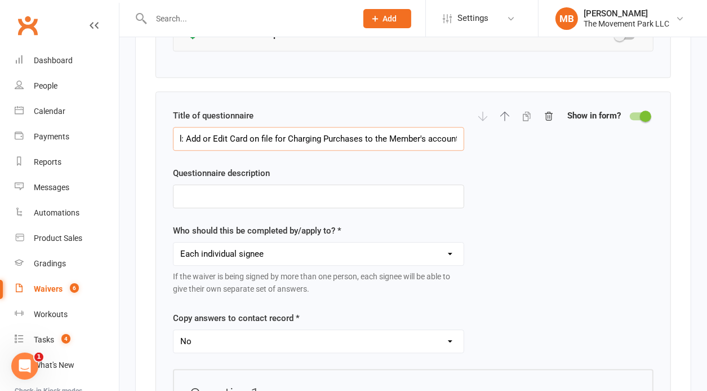
scroll to position [2466, 0]
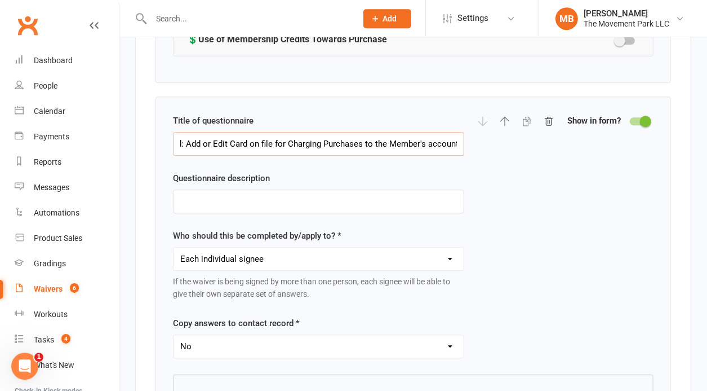
click at [330, 132] on input "💳Credit Card: Add or Edit Card on file for Charging Purchases to the Member's a…" at bounding box center [318, 144] width 291 height 24
click at [268, 132] on input "💳Credit Card: Add or Edit Card on file for Charging Purchases to the Member's a…" at bounding box center [318, 144] width 291 height 24
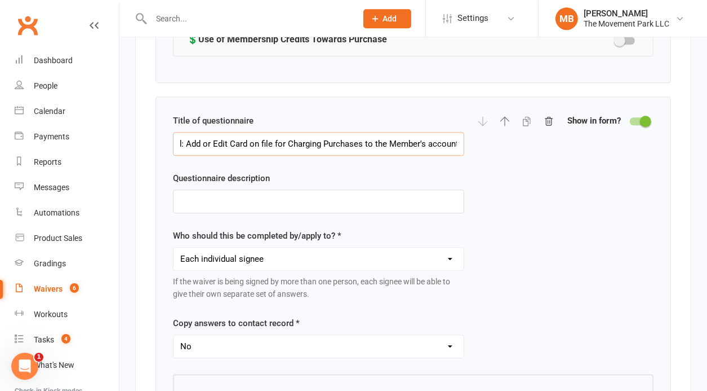
click at [268, 132] on input "💳Credit Card: Add or Edit Card on file for Charging Purchases to the Member's a…" at bounding box center [318, 144] width 291 height 24
paste input "➡️ Flex 10 Class Pack Purchase Agreeme"
drag, startPoint x: 196, startPoint y: 133, endPoint x: 143, endPoint y: 135, distance: 53.6
click at [173, 135] on input "➡️ Flex 10 Class Pack Purchase Agreement" at bounding box center [318, 144] width 291 height 24
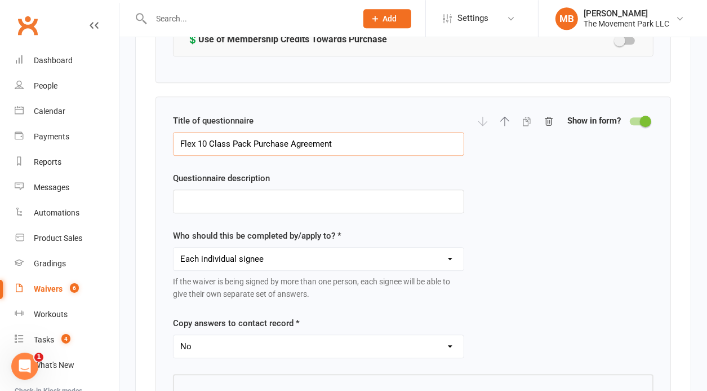
drag, startPoint x: 231, startPoint y: 134, endPoint x: 197, endPoint y: 137, distance: 33.9
click at [197, 137] on input "Flex 10 Class Pack Purchase Agreement" at bounding box center [318, 144] width 291 height 24
click at [216, 189] on input "text" at bounding box center [318, 201] width 291 height 24
paste input "By acknowledging the statements below, you confirm that you've carefully review…"
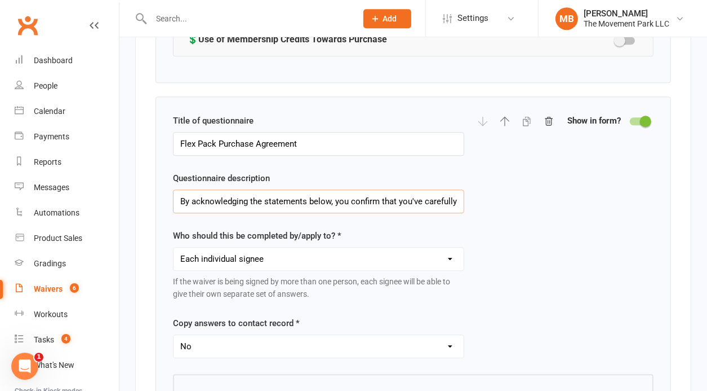
drag, startPoint x: 183, startPoint y: 197, endPoint x: 148, endPoint y: 199, distance: 35.0
click at [173, 199] on input "By acknowledging the statements below, you confirm that you've carefully review…" at bounding box center [318, 201] width 291 height 24
drag, startPoint x: 414, startPoint y: 200, endPoint x: 192, endPoint y: 200, distance: 222.1
click at [192, 200] on input "Tho participation in our classes, routines, and exercises." at bounding box center [318, 201] width 291 height 24
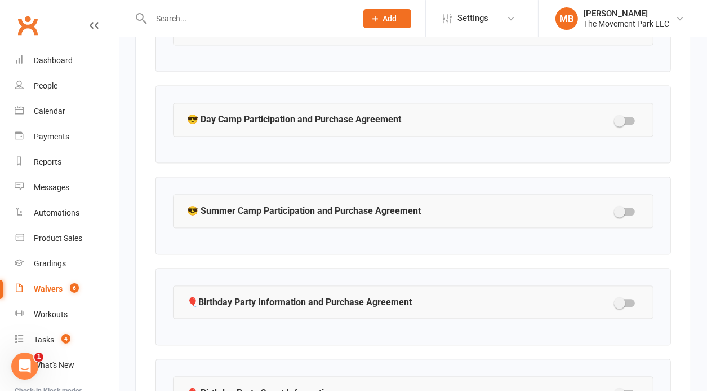
scroll to position [1856, 0]
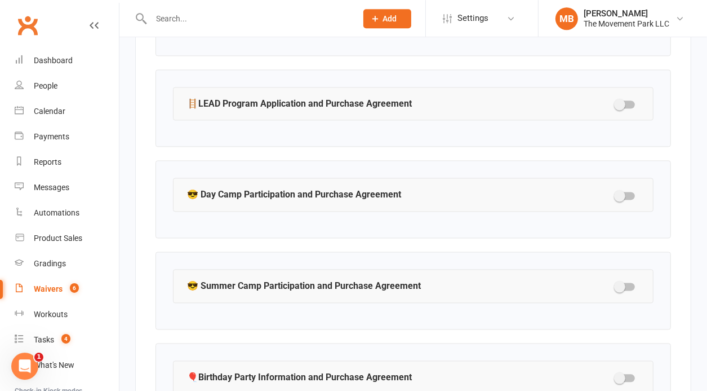
click at [380, 188] on strong "😎 Day Camp Participation and Purchase Agreement" at bounding box center [294, 194] width 214 height 15
click at [630, 192] on div at bounding box center [625, 196] width 19 height 8
click at [616, 194] on input "checkbox" at bounding box center [616, 194] width 0 height 0
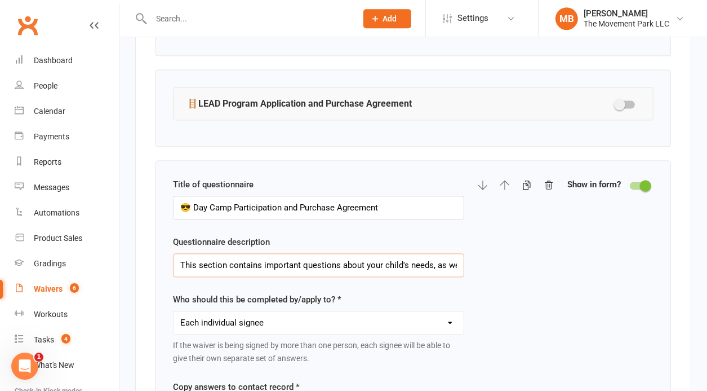
click at [287, 258] on input "This section contains important questions about your child's needs, as well as …" at bounding box center [318, 265] width 291 height 24
click at [291, 258] on input "This section contains important questions about your child's needs, as well as …" at bounding box center [318, 265] width 291 height 24
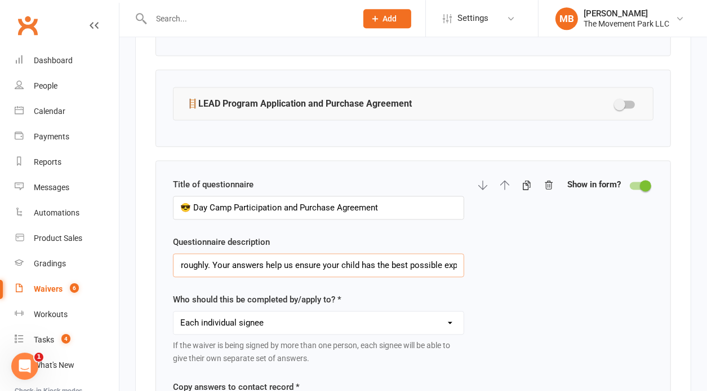
drag, startPoint x: 264, startPoint y: 261, endPoint x: 527, endPoint y: 322, distance: 269.8
click at [464, 277] on input "This section contains important questions about your child's needs, as well as …" at bounding box center [318, 265] width 291 height 24
click at [641, 182] on div at bounding box center [639, 186] width 19 height 8
click at [630, 184] on input "checkbox" at bounding box center [630, 184] width 0 height 0
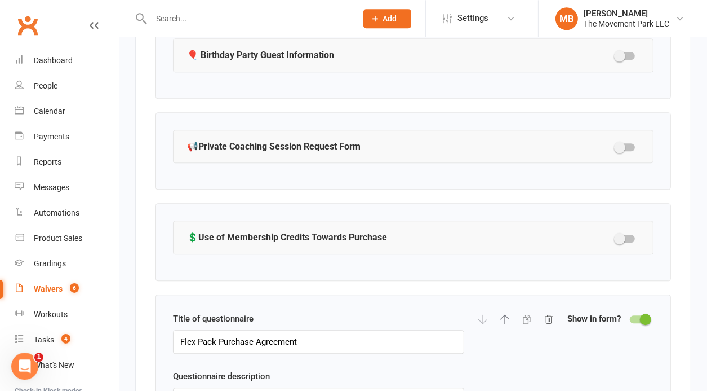
scroll to position [2523, 0]
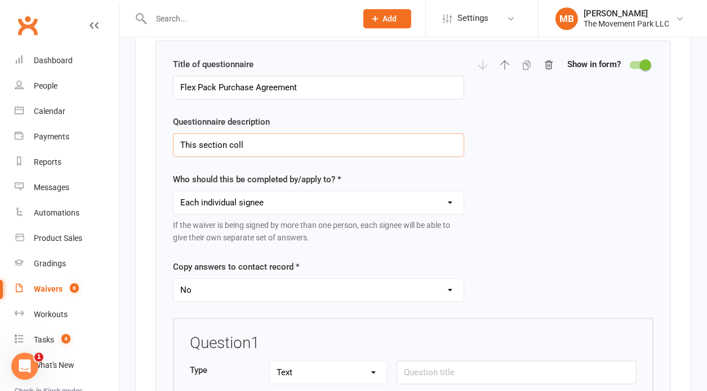
drag, startPoint x: 246, startPoint y: 135, endPoint x: 236, endPoint y: 135, distance: 10.7
click at [244, 135] on input "This section coll" at bounding box center [318, 145] width 291 height 24
click option "Yes" at bounding box center [0, 0] width 0 height 0
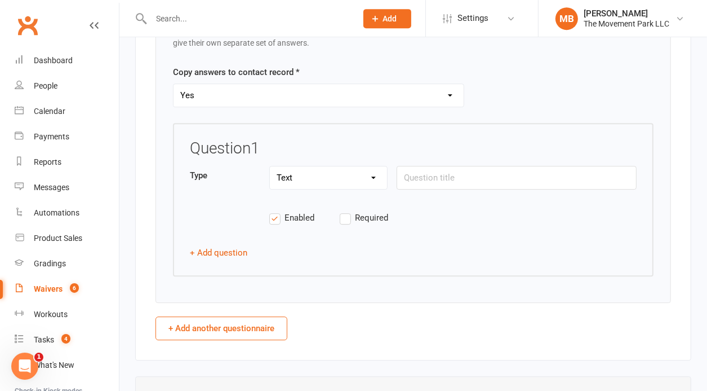
scroll to position [2722, 0]
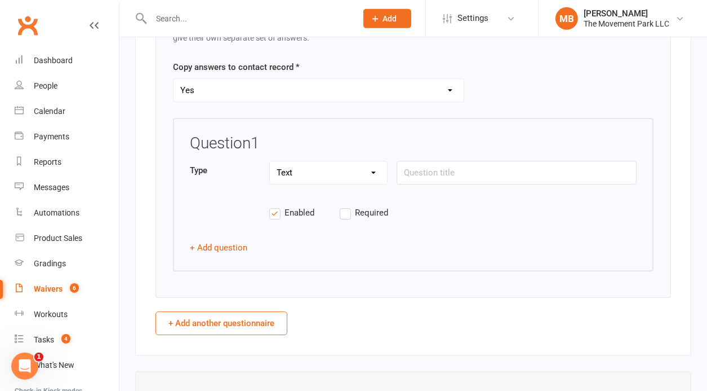
click at [347, 206] on label "Required" at bounding box center [375, 213] width 70 height 14
click at [347, 206] on input "Required" at bounding box center [375, 206] width 70 height 0
click at [429, 171] on input "text" at bounding box center [517, 173] width 240 height 24
paste input "Please provide the full name and age of the Flex Pass holder(s)."
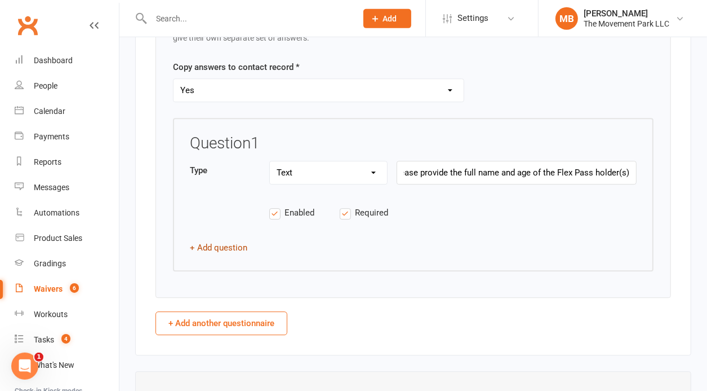
click at [229, 241] on button "+ Add question" at bounding box center [218, 248] width 57 height 14
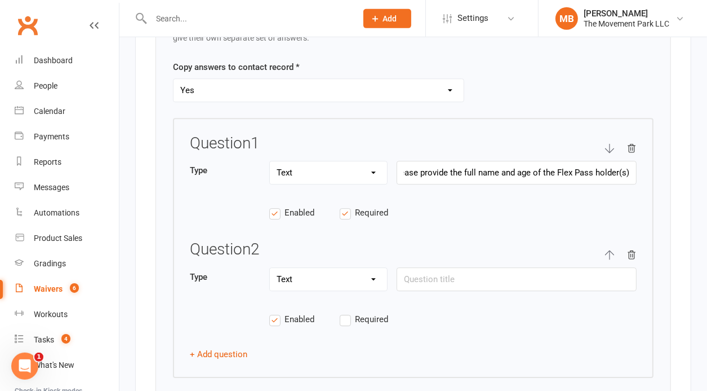
click at [270, 268] on select "Text Select Checkbox" at bounding box center [328, 279] width 117 height 23
click option "Checkbox" at bounding box center [0, 0] width 0 height 0
click at [342, 312] on label "Required" at bounding box center [375, 319] width 70 height 14
click at [342, 312] on input "Required" at bounding box center [375, 312] width 70 height 0
click at [439, 275] on input "text" at bounding box center [517, 279] width 240 height 24
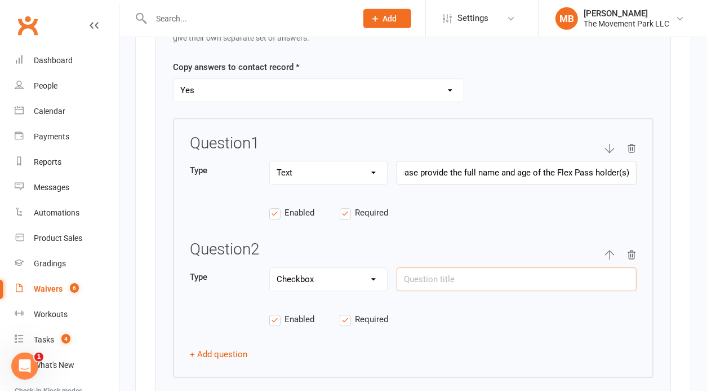
paste input "I accept that the Flex Pass expires after 6 months, with no exceptions, and unu…"
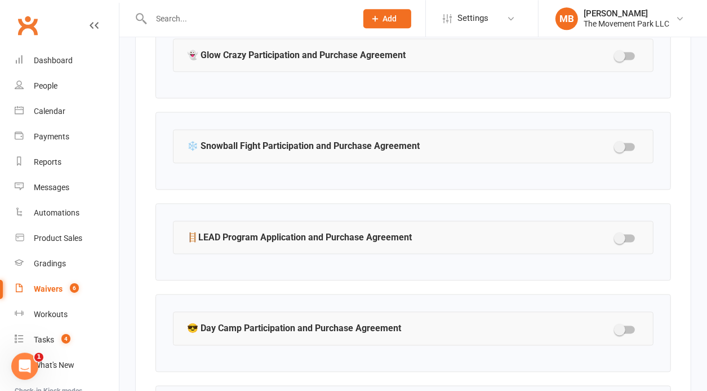
scroll to position [1388, 0]
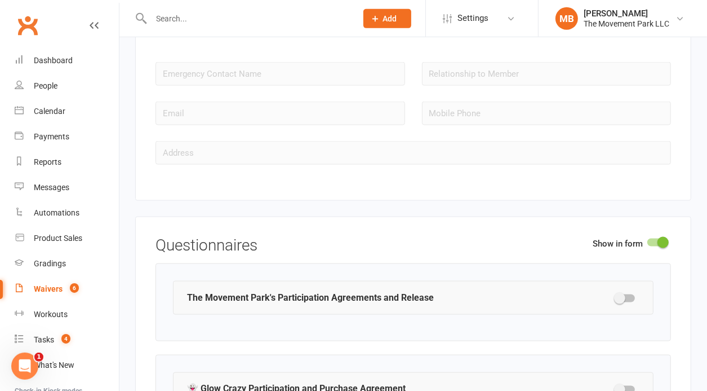
click at [635, 386] on div at bounding box center [625, 390] width 19 height 8
click at [616, 388] on input "checkbox" at bounding box center [616, 388] width 0 height 0
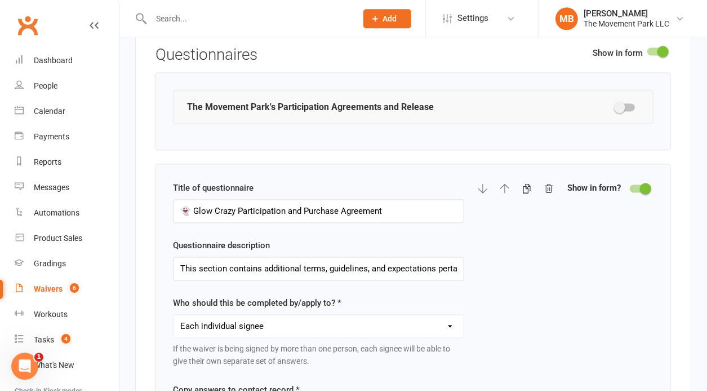
scroll to position [1625, 0]
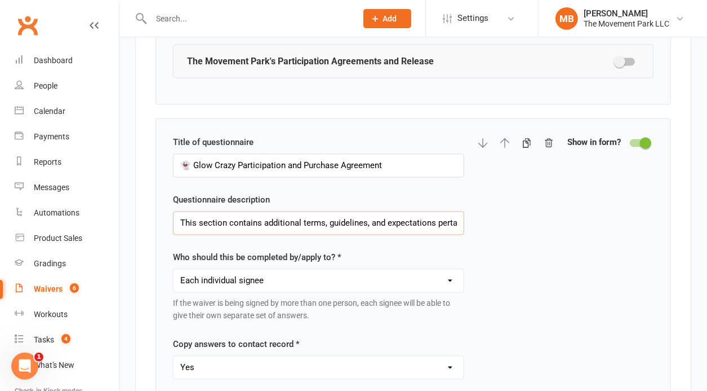
click at [393, 211] on input "This section contains additional terms, guidelines, and expectations pertaining…" at bounding box center [318, 223] width 291 height 24
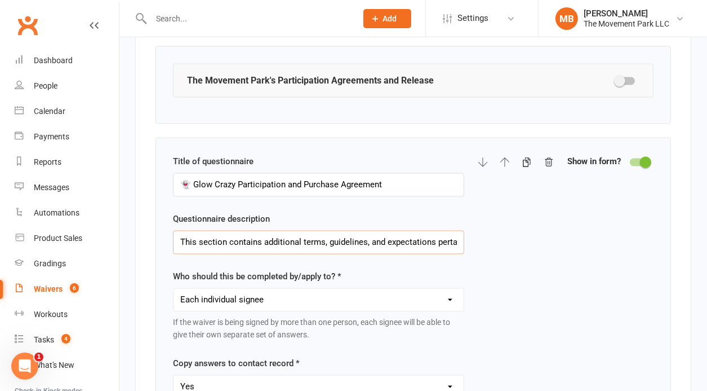
scroll to position [1528, 0]
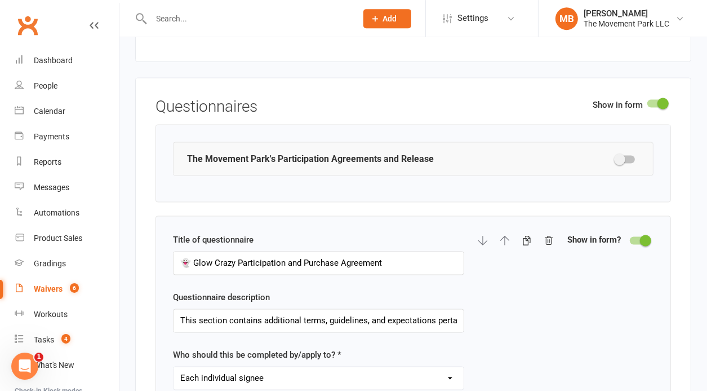
click at [636, 236] on div at bounding box center [639, 240] width 19 height 8
click at [630, 238] on input "checkbox" at bounding box center [630, 238] width 0 height 0
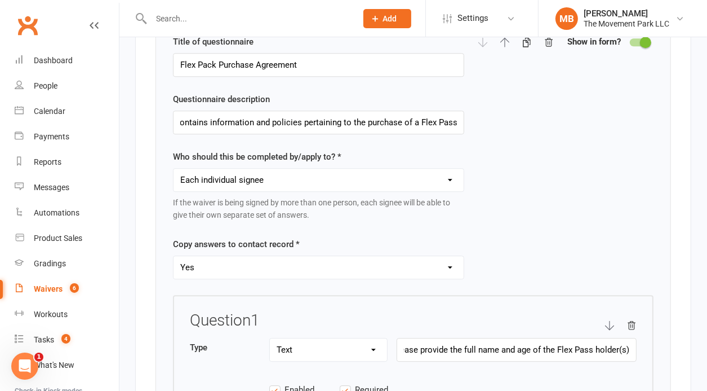
scroll to position [2539, 0]
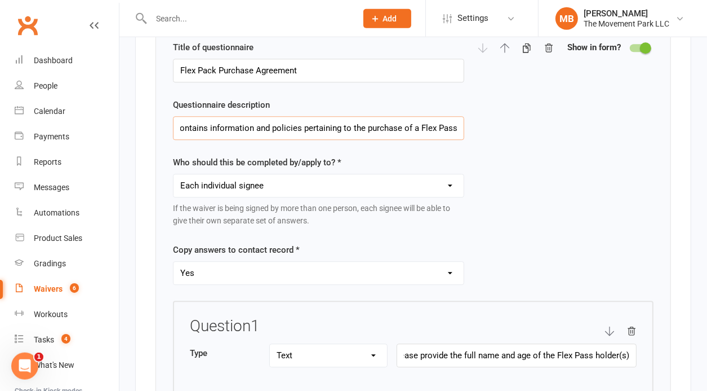
drag, startPoint x: 342, startPoint y: 118, endPoint x: 470, endPoint y: 137, distance: 129.9
click at [464, 137] on input "This section contains information and policies pertaining to the purchase of a …" at bounding box center [318, 128] width 291 height 24
click at [321, 116] on input "This section contains information and policies pertaining to the purchase of a …" at bounding box center [318, 128] width 291 height 24
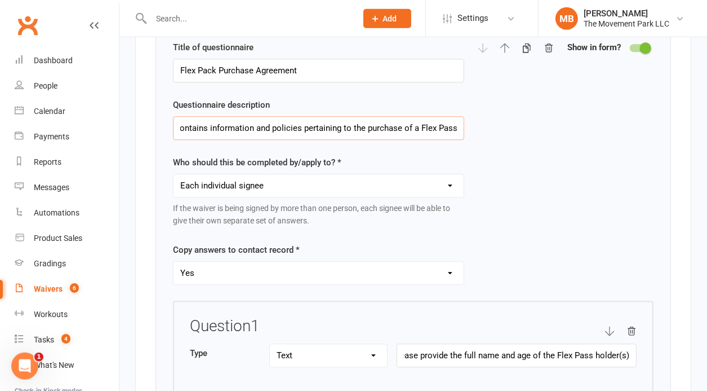
paste input "additional terms, guidelines, and expectations pertaining specifically"
click at [577, 180] on div "Title of questionnaire Flex Pack Purchase Agreement Questionnaire description T…" at bounding box center [413, 171] width 481 height 260
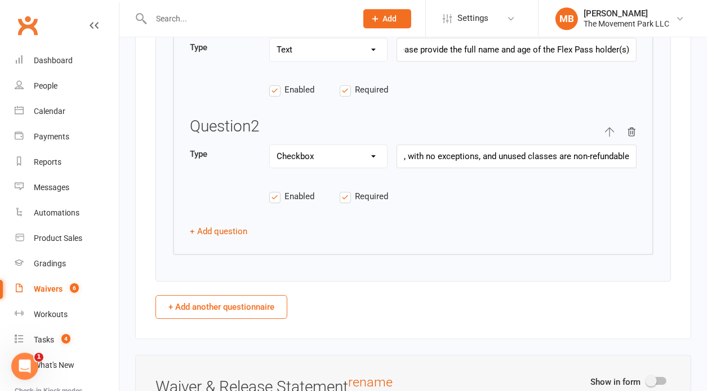
scroll to position [2850, 0]
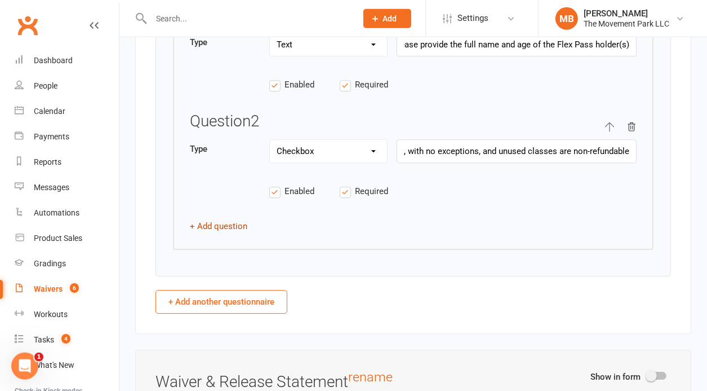
click at [218, 219] on button "+ Add question" at bounding box center [218, 226] width 57 height 14
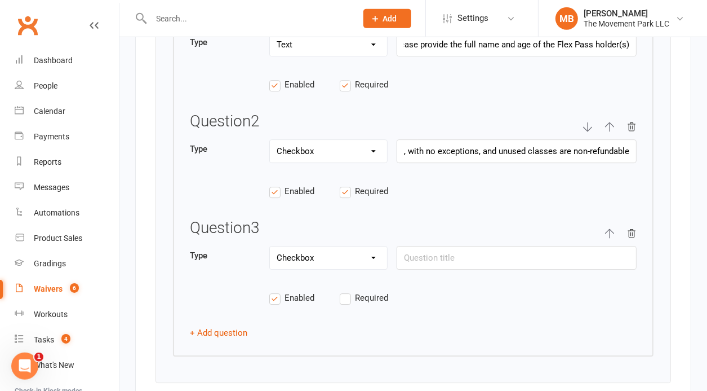
click option "Checkbox" at bounding box center [0, 0] width 0 height 0
click at [346, 291] on label "Required" at bounding box center [375, 298] width 70 height 14
click at [346, 291] on input "Required" at bounding box center [375, 291] width 70 height 0
click at [434, 247] on input "text" at bounding box center [517, 258] width 240 height 24
paste input "I understand that the Flex Pass does not qualify for membership-based credits o…"
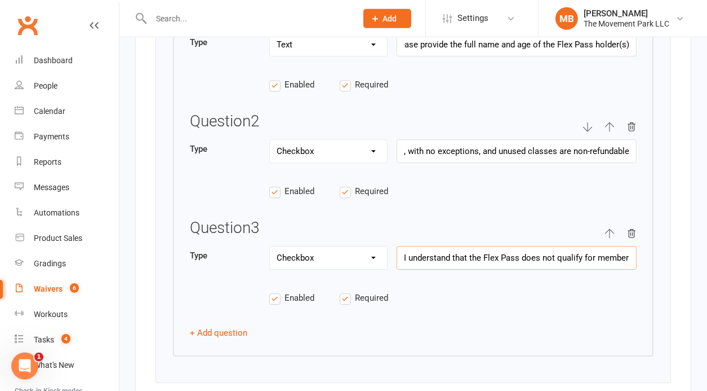
scroll to position [0, 117]
click at [222, 326] on button "+ Add question" at bounding box center [218, 333] width 57 height 14
click at [270, 353] on select "Text Select Checkbox" at bounding box center [328, 364] width 117 height 23
click option "Checkbox" at bounding box center [0, 0] width 0 height 0
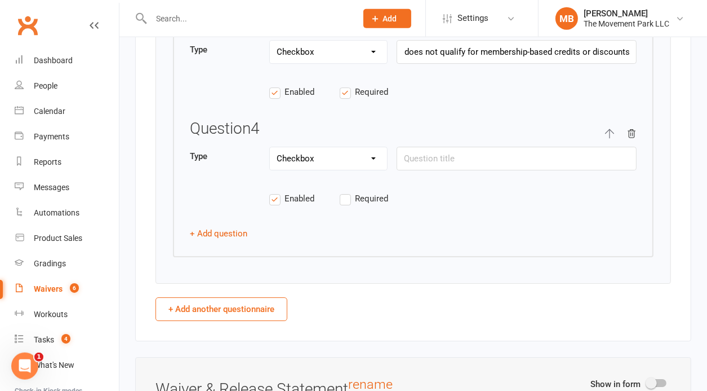
scroll to position [3067, 0]
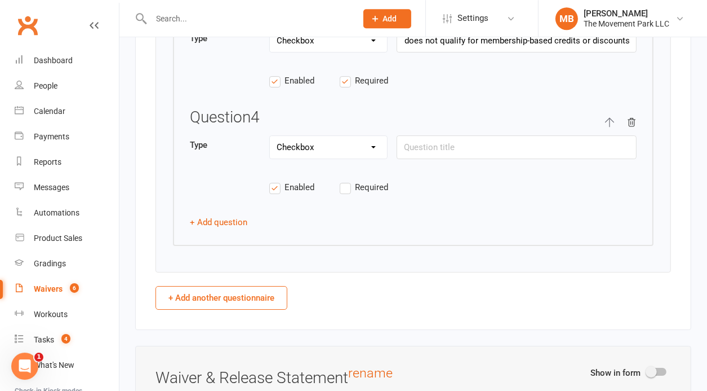
click at [349, 180] on label "Required" at bounding box center [375, 187] width 70 height 14
click at [349, 180] on input "Required" at bounding box center [375, 180] width 70 height 0
click at [641, 170] on div "Question 1 Type Text Select Checkbox Please provide the full name and age of th…" at bounding box center [413, 9] width 481 height 473
click at [422, 137] on input "text" at bounding box center [517, 147] width 240 height 24
paste input "If you wish to share the Flex Pass among immediate family members, please notif…"
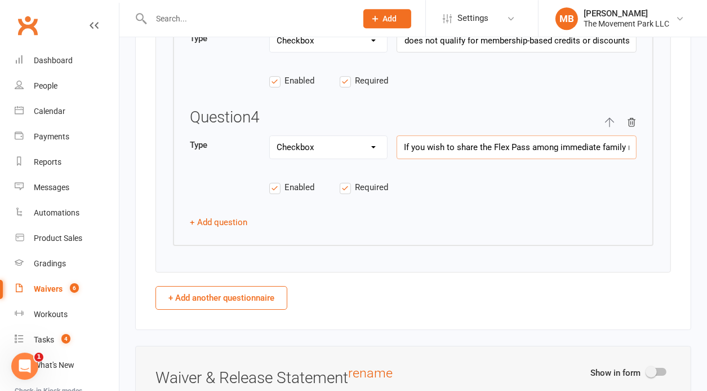
scroll to position [0, 449]
click at [270, 136] on select "Text Select Checkbox" at bounding box center [328, 147] width 117 height 23
click option "Text" at bounding box center [0, 0] width 0 height 0
click at [478, 136] on input "If you wish to share the Flex Pass among immediate family members, please notif…" at bounding box center [517, 147] width 240 height 24
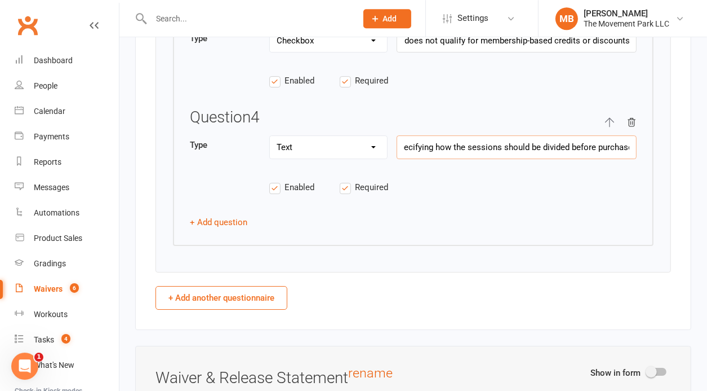
click at [478, 136] on input "If you wish to share the Flex Pass among immediate family members, please notif…" at bounding box center [517, 147] width 240 height 24
paste input "please list the names and number of visits for each person (totaling 10). If le…"
click at [382, 180] on span "Required" at bounding box center [371, 186] width 33 height 12
click at [382, 180] on input "Required" at bounding box center [375, 180] width 70 height 0
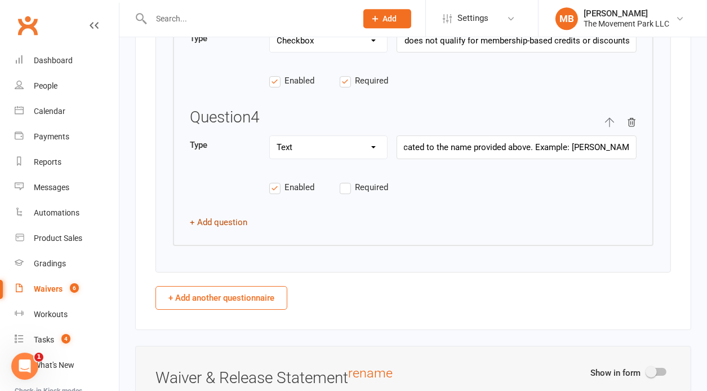
click at [244, 215] on button "+ Add question" at bounding box center [218, 222] width 57 height 14
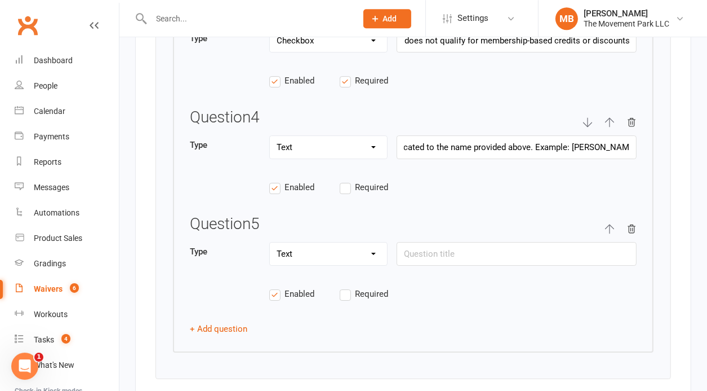
click at [270, 242] on select "Text Select Checkbox" at bounding box center [328, 253] width 117 height 23
click option "Checkbox" at bounding box center [0, 0] width 0 height 0
click at [346, 287] on label "Required" at bounding box center [375, 294] width 70 height 14
click at [346, 287] on input "Required" at bounding box center [375, 287] width 70 height 0
click at [434, 251] on input "text" at bounding box center [517, 254] width 240 height 24
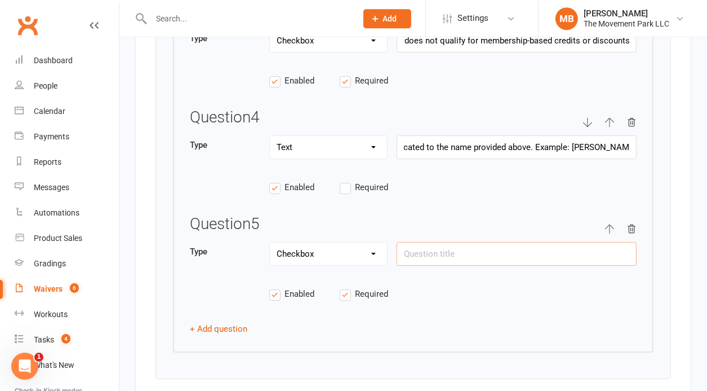
paste input "I am aware that if I fail to cancel a scheduled class before its start time, I …"
click at [213, 322] on button "+ Add question" at bounding box center [218, 329] width 57 height 14
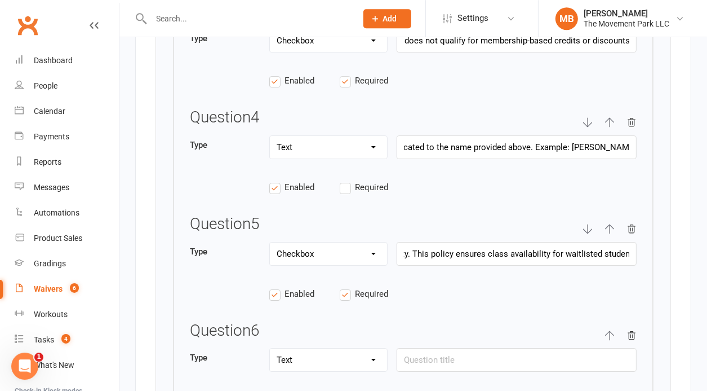
click at [270, 348] on select "Text Select Checkbox" at bounding box center [328, 359] width 117 height 23
click option "Checkbox" at bounding box center [0, 0] width 0 height 0
click at [347, 393] on input "Required" at bounding box center [375, 393] width 70 height 0
click at [475, 348] on input "text" at bounding box center [517, 360] width 240 height 24
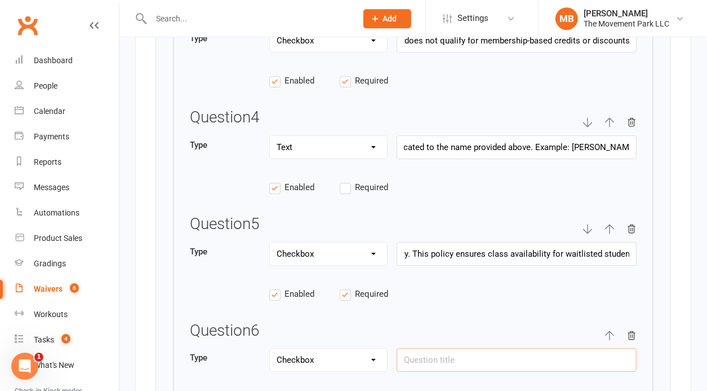
paste input "I understand the Flex Class Pack permits 10 visits for either instructor-led cl…"
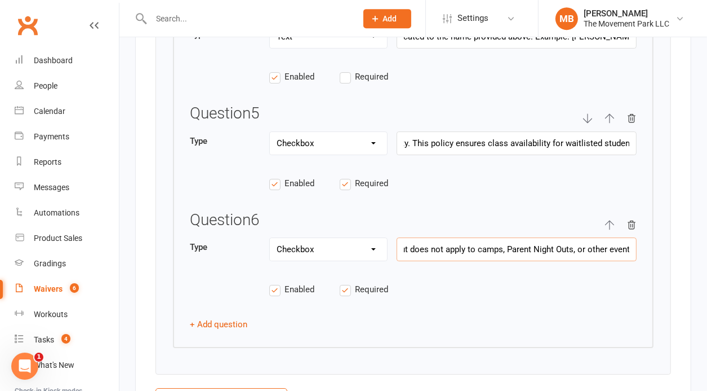
scroll to position [3189, 0]
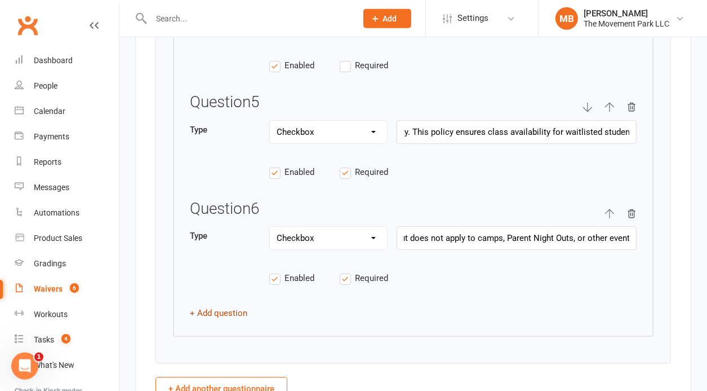
click at [231, 306] on button "+ Add question" at bounding box center [218, 313] width 57 height 14
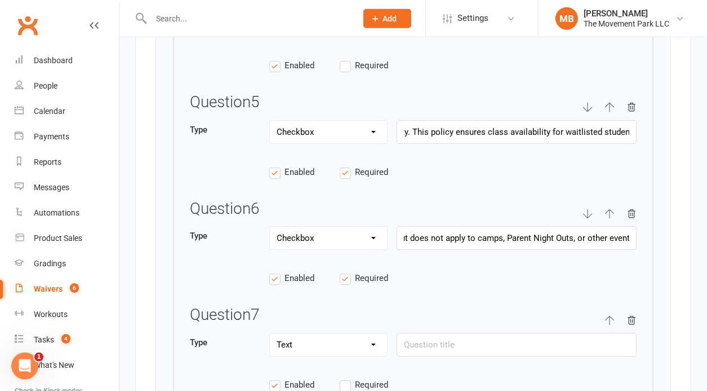
click at [342, 378] on label "Required" at bounding box center [375, 385] width 70 height 14
click at [342, 378] on input "Required" at bounding box center [375, 378] width 70 height 0
click at [270, 333] on select "Text Select Checkbox" at bounding box center [328, 344] width 117 height 23
click option "Checkbox" at bounding box center [0, 0] width 0 height 0
click at [460, 334] on input "text" at bounding box center [517, 345] width 240 height 24
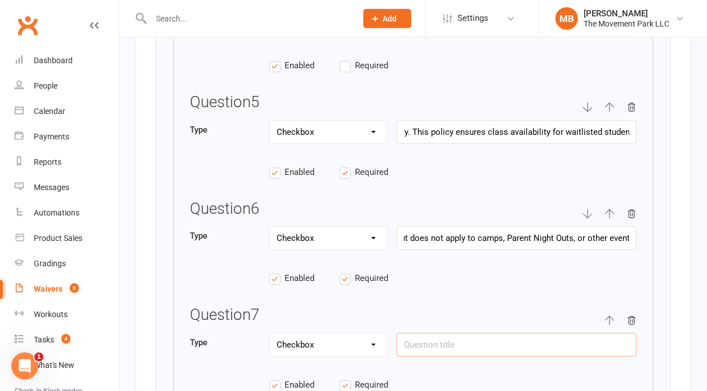
paste input "I understand that all offerings at The Movement Park have limited capacity and …"
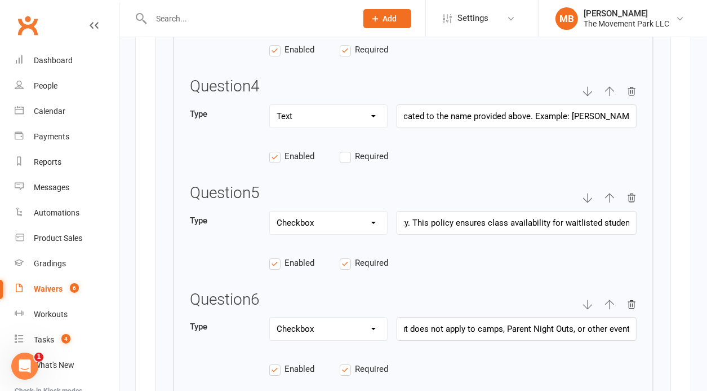
scroll to position [3086, 0]
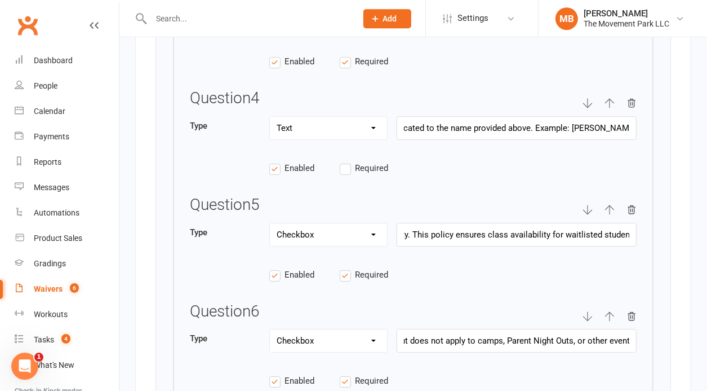
click at [614, 98] on icon "button" at bounding box center [610, 103] width 10 height 10
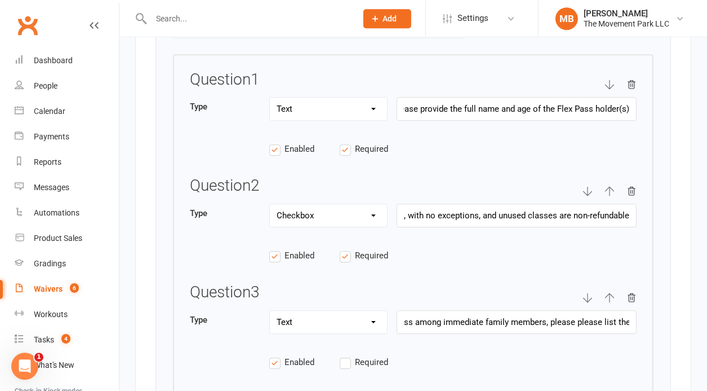
scroll to position [2780, 0]
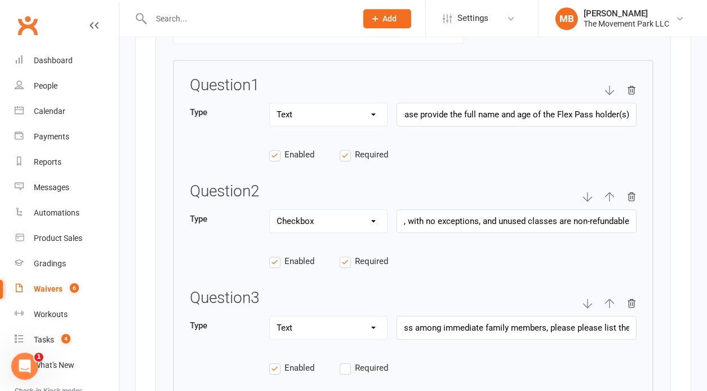
click at [606, 298] on icon "button" at bounding box center [610, 303] width 10 height 10
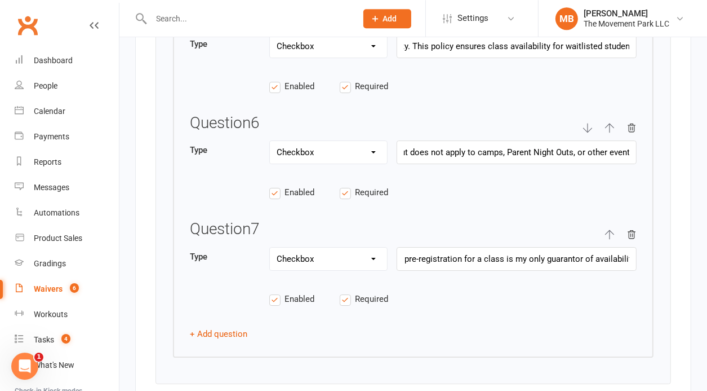
scroll to position [3316, 0]
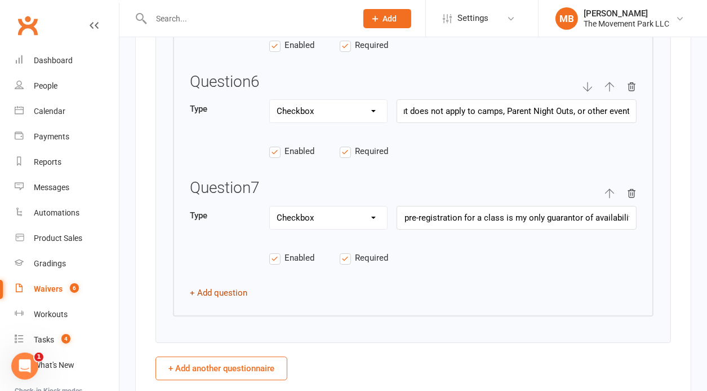
click at [214, 286] on button "+ Add question" at bounding box center [218, 293] width 57 height 14
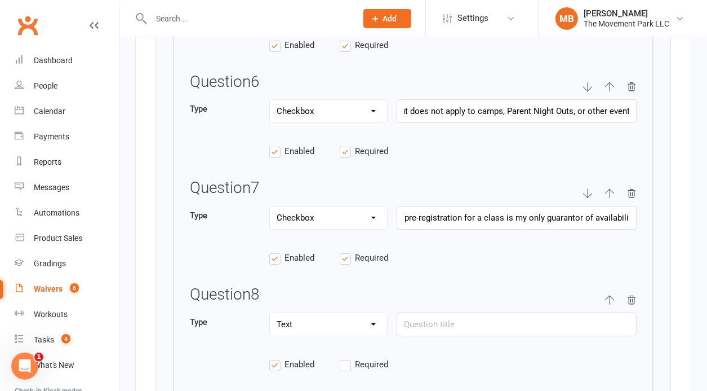
click at [270, 313] on select "Text Select Checkbox" at bounding box center [328, 324] width 117 height 23
click option "Checkbox" at bounding box center [0, 0] width 0 height 0
click at [348, 357] on label "Required" at bounding box center [375, 364] width 70 height 14
click at [348, 357] on input "Required" at bounding box center [375, 357] width 70 height 0
click at [464, 312] on input "text" at bounding box center [517, 324] width 240 height 24
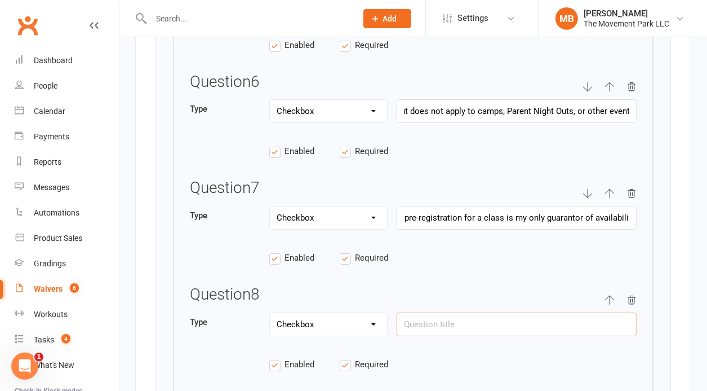
paste input "I understand that for safety reasons, The Movement Park discourages students un…"
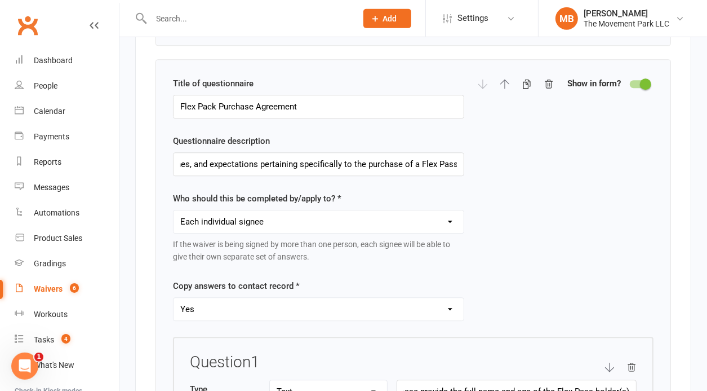
scroll to position [2510, 0]
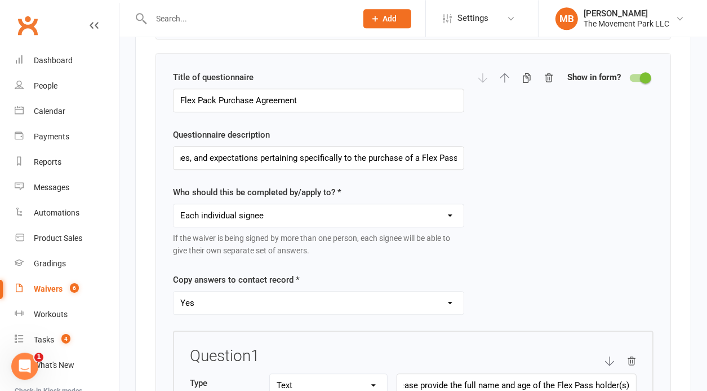
click at [638, 74] on div at bounding box center [639, 78] width 19 height 8
click at [630, 76] on input "checkbox" at bounding box center [630, 76] width 0 height 0
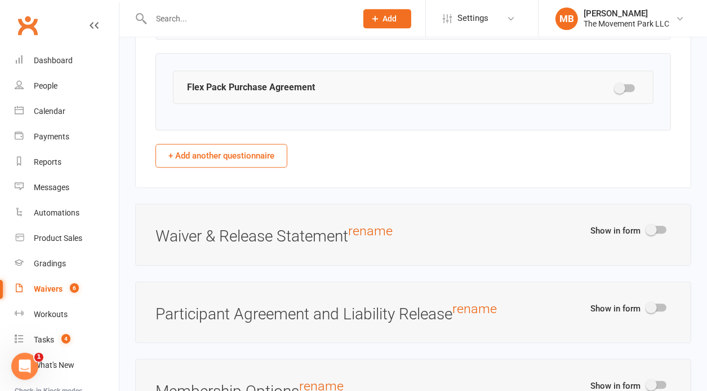
click at [632, 84] on div at bounding box center [625, 88] width 19 height 8
click at [616, 86] on input "checkbox" at bounding box center [616, 86] width 0 height 0
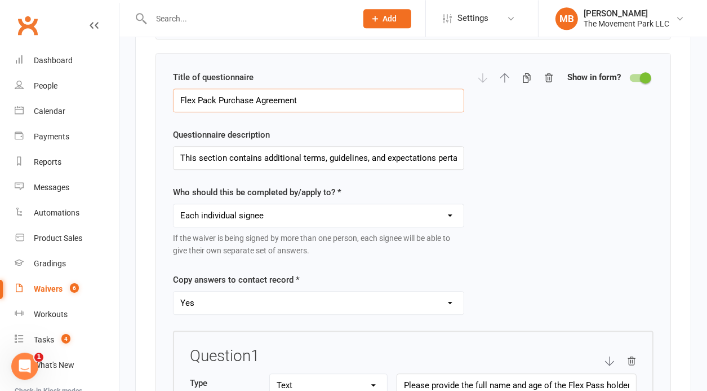
click at [182, 92] on input "Flex Pack Purchase Agreement" at bounding box center [318, 100] width 291 height 24
click at [640, 74] on div at bounding box center [639, 78] width 19 height 8
click at [630, 76] on input "checkbox" at bounding box center [630, 76] width 0 height 0
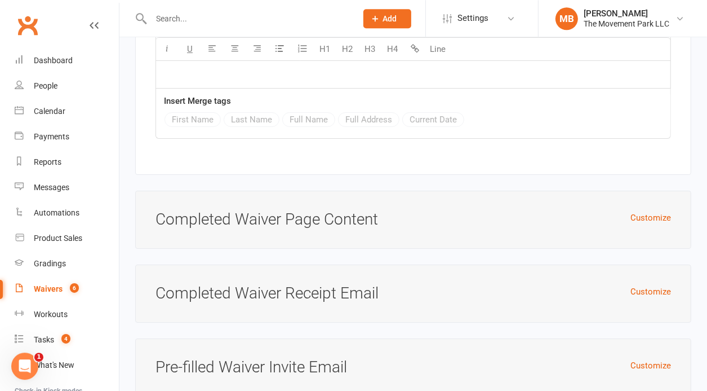
scroll to position [3510, 0]
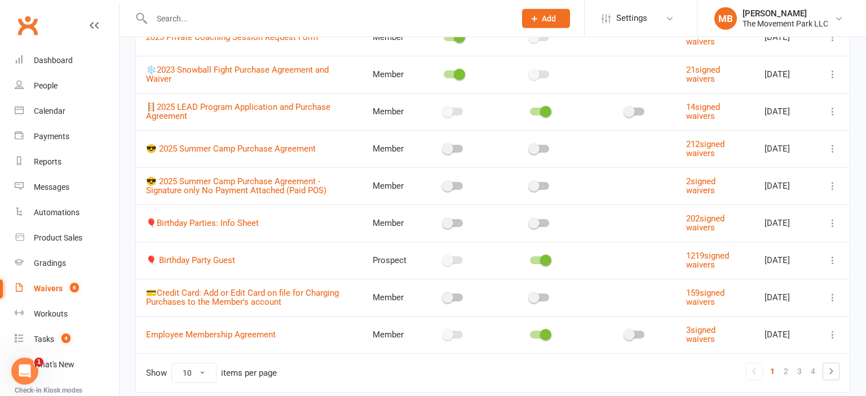
scroll to position [183, 0]
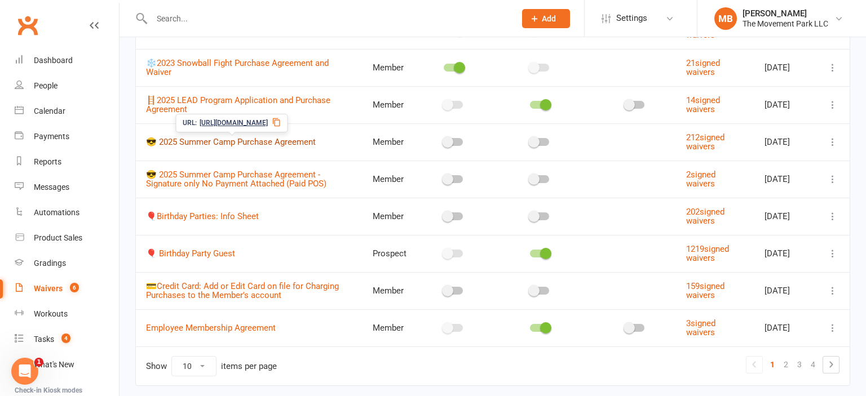
click at [277, 139] on link "😎 2025 Summer Camp Purchase Agreement" at bounding box center [231, 142] width 170 height 10
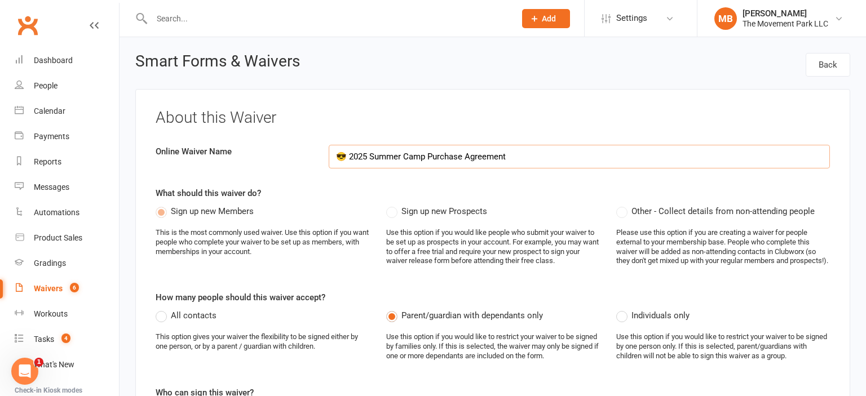
select select "applies_to_all_signees"
select select "copy_answers_for_all_signees"
select select "checkbox"
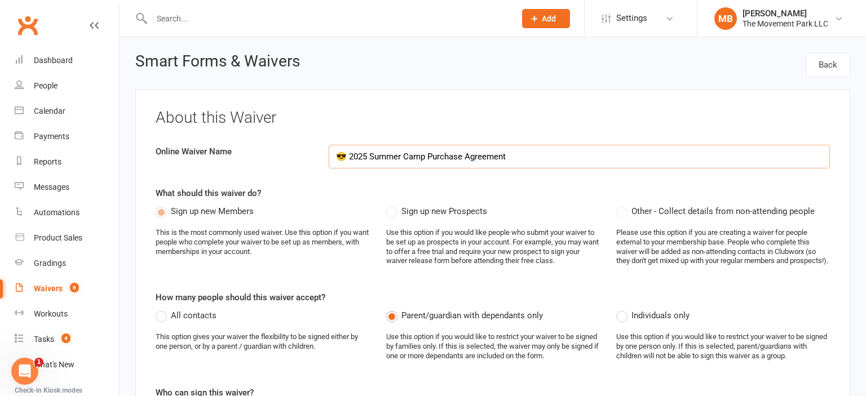
select select "select"
select select "checkbox"
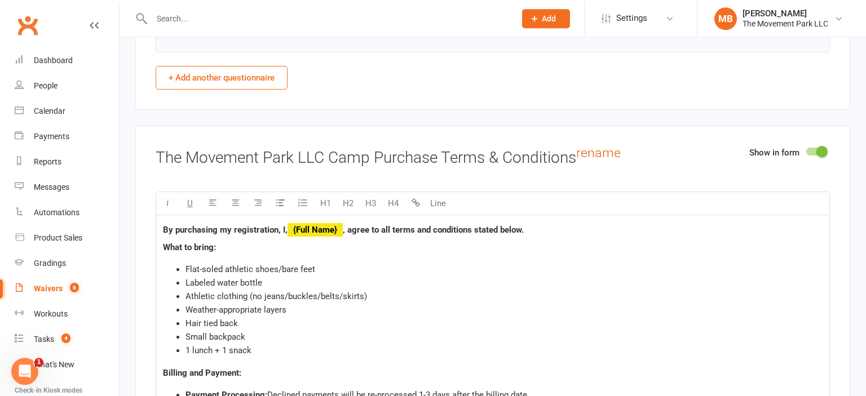
scroll to position [3073, 0]
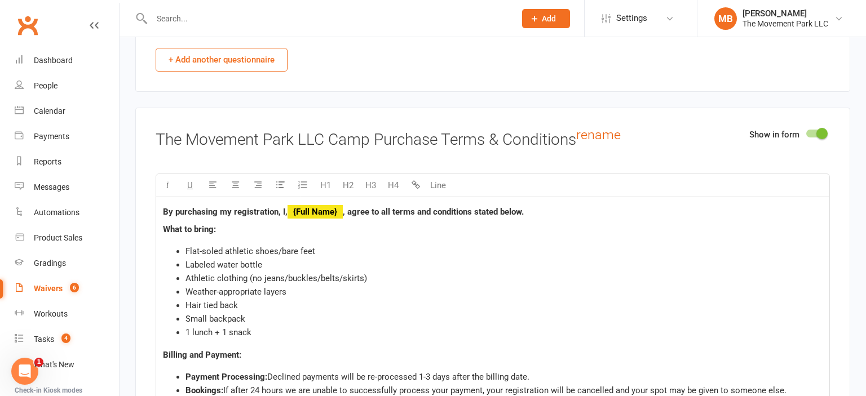
click at [255, 140] on h3 "The Movement Park LLC Camp Purchase Terms & Conditions rename" at bounding box center [493, 138] width 674 height 21
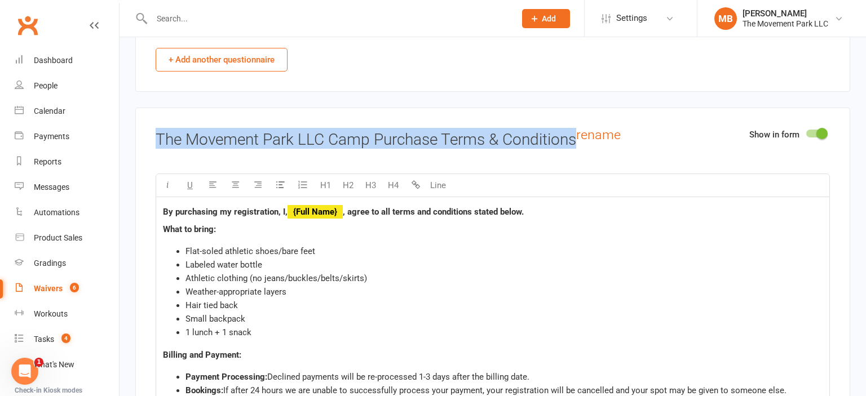
click at [255, 140] on h3 "The Movement Park LLC Camp Purchase Terms & Conditions rename" at bounding box center [493, 138] width 674 height 21
copy h3 "The Movement Park LLC Camp Purchase Terms & Conditions"
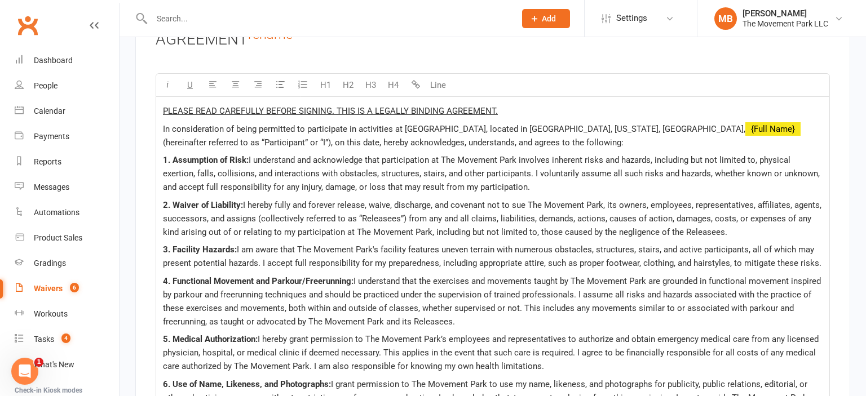
scroll to position [5114, 0]
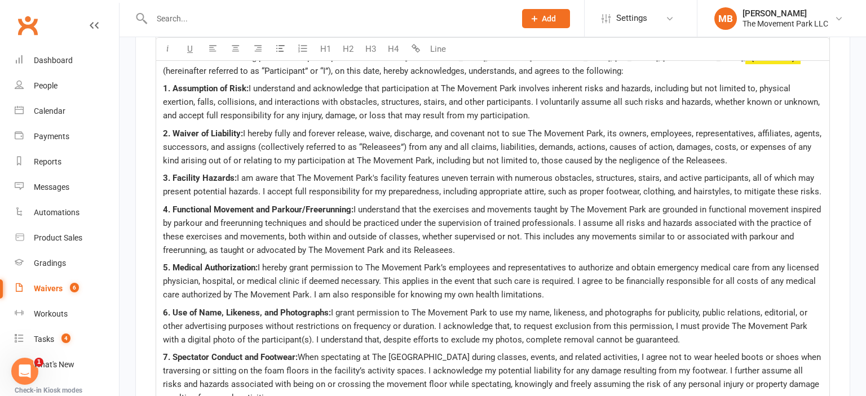
drag, startPoint x: 162, startPoint y: 211, endPoint x: 593, endPoint y: 6, distance: 477.5
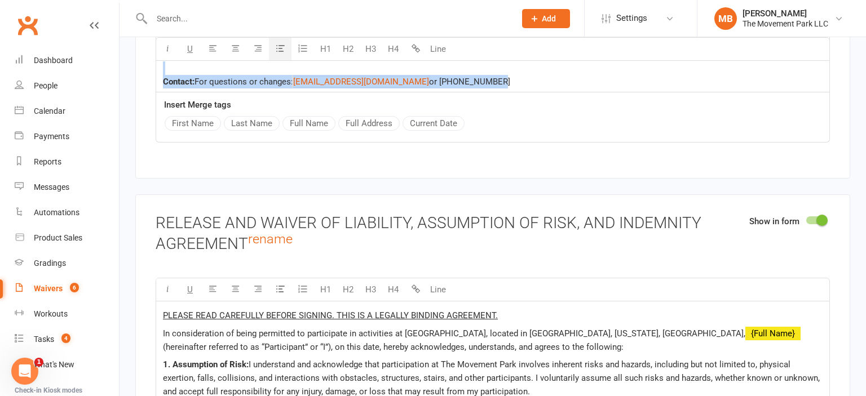
scroll to position [4692, 0]
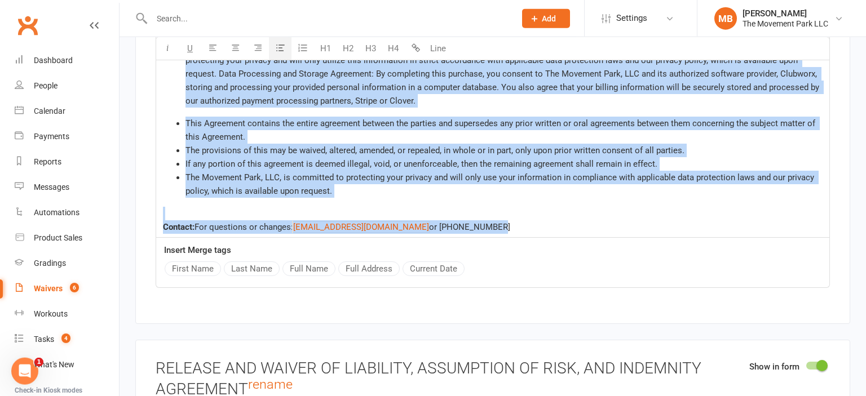
click at [488, 220] on div "﻿" at bounding box center [493, 214] width 660 height 14
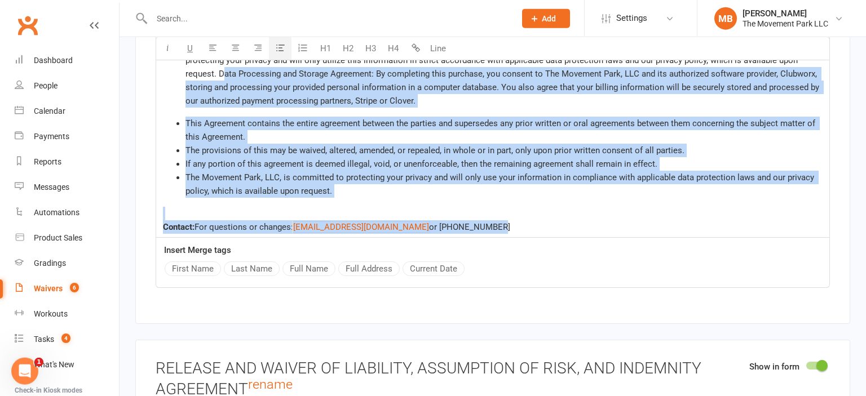
drag, startPoint x: 486, startPoint y: 238, endPoint x: 219, endPoint y: 82, distance: 309.8
click at [348, 198] on li "The Movement Park, LLC, is committed to protecting your privacy and will only u…" at bounding box center [503, 184] width 637 height 27
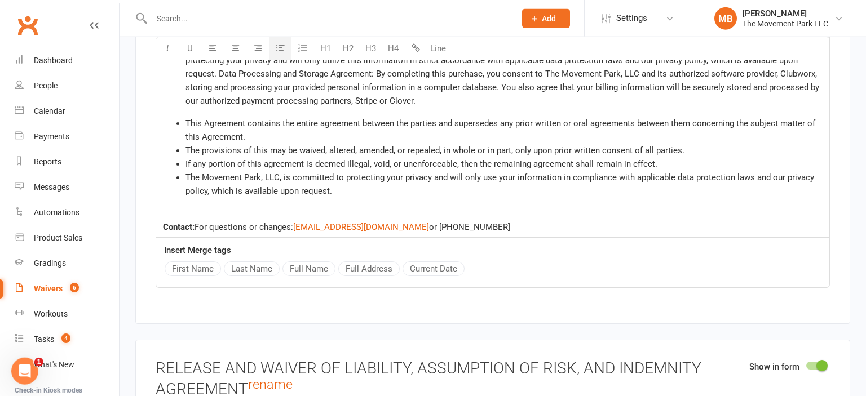
drag, startPoint x: 348, startPoint y: 200, endPoint x: 180, endPoint y: 59, distance: 219.7
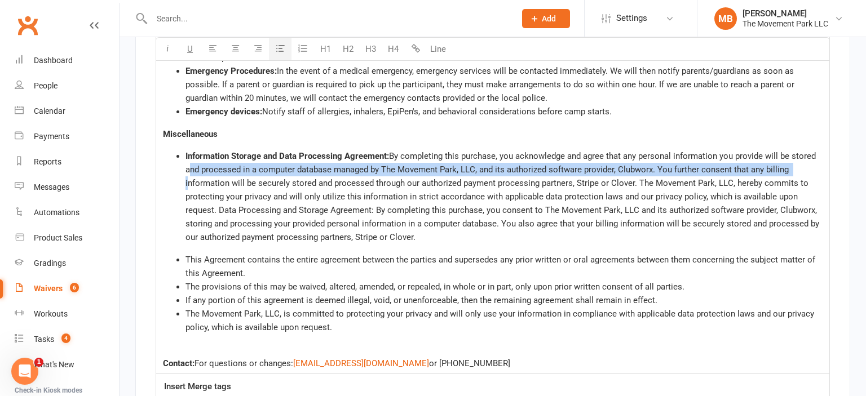
scroll to position [4547, 0]
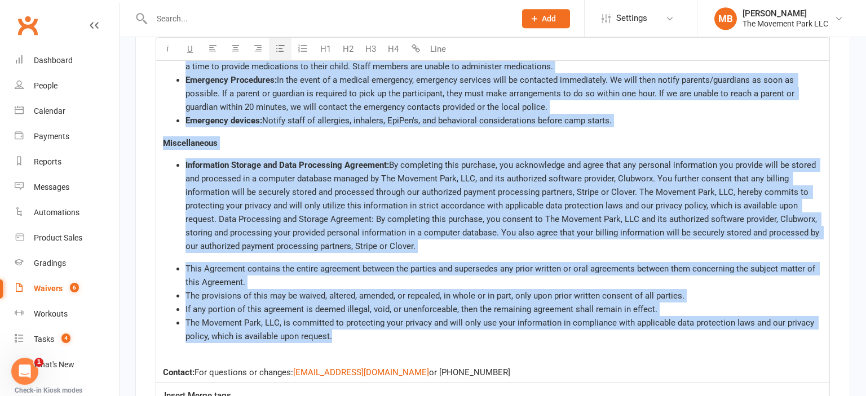
drag, startPoint x: 344, startPoint y: 349, endPoint x: 177, endPoint y: 51, distance: 341.7
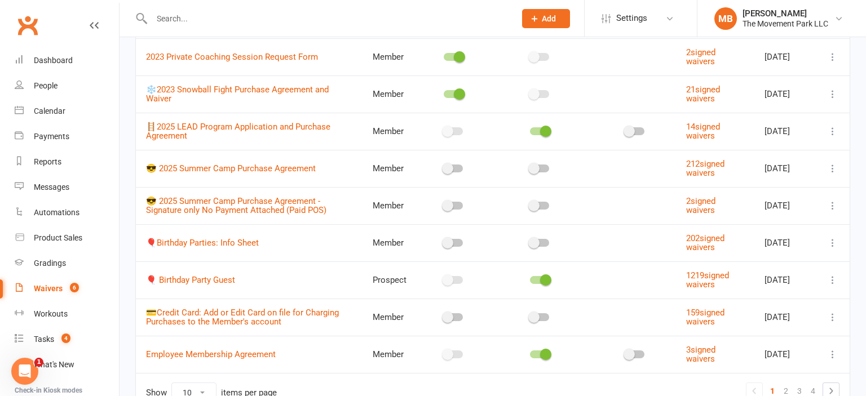
scroll to position [165, 0]
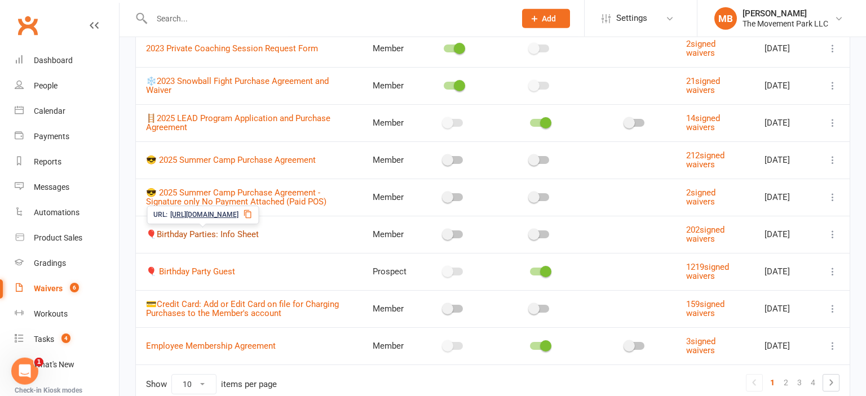
click at [215, 237] on link "🎈Birthday Parties: Info Sheet" at bounding box center [202, 234] width 113 height 10
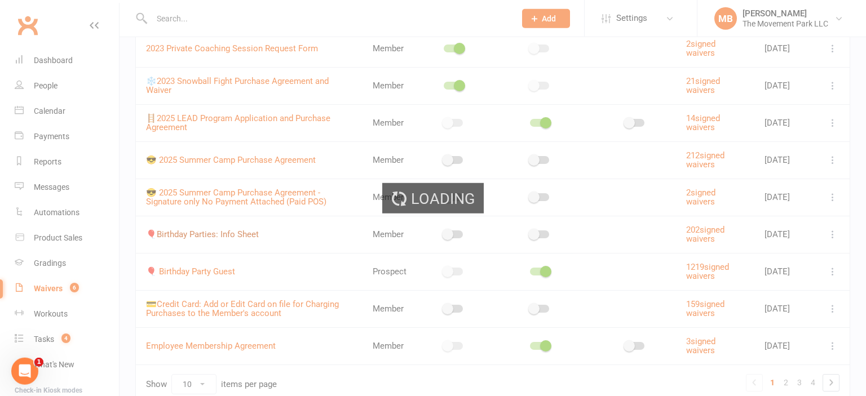
select select "applies_to_all_signees"
select select "checkbox"
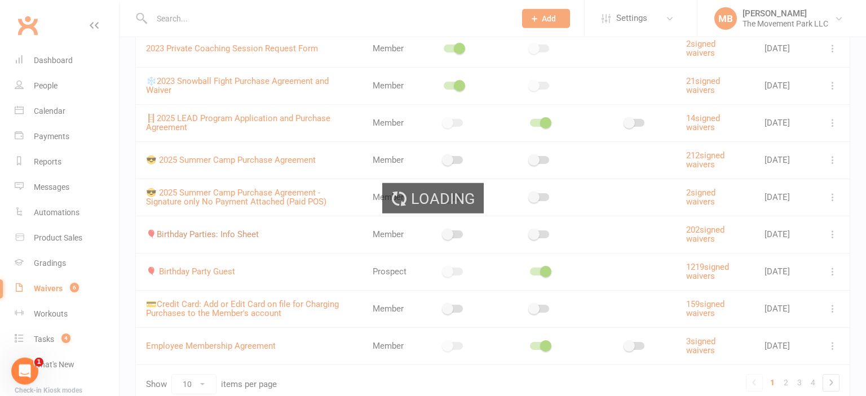
select select "checkbox"
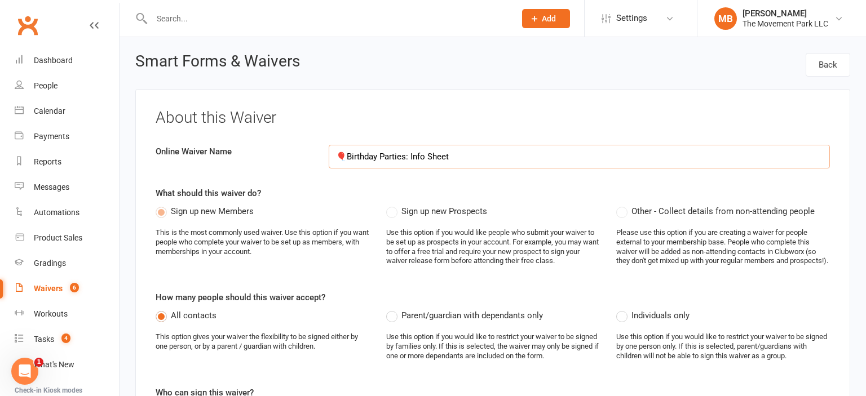
click at [382, 161] on input "🎈Birthday Parties: Info Sheet" at bounding box center [580, 157] width 502 height 24
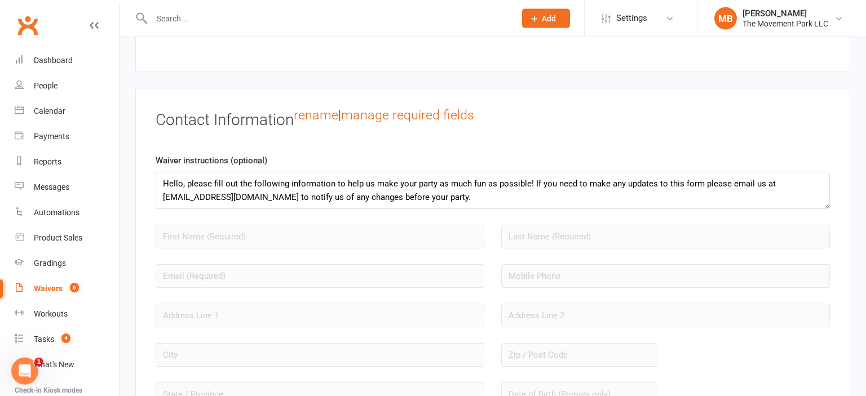
scroll to position [852, 0]
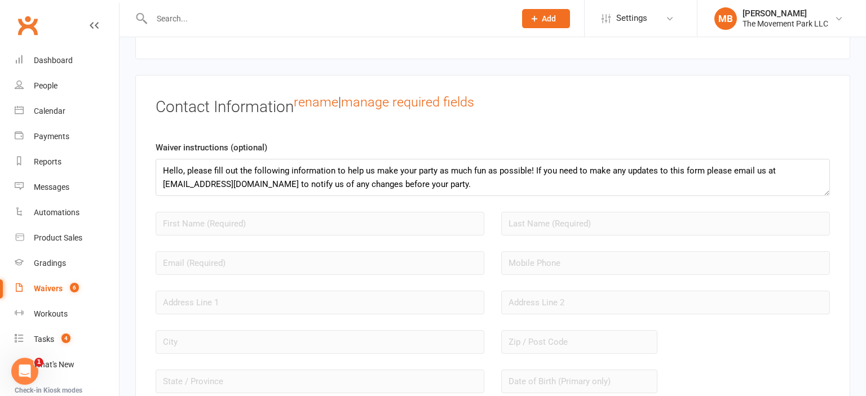
drag, startPoint x: 863, startPoint y: 33, endPoint x: 856, endPoint y: 96, distance: 64.1
drag, startPoint x: 455, startPoint y: 192, endPoint x: 152, endPoint y: 165, distance: 303.9
click at [156, 165] on textarea "Hello, please fill out the following information to help us make your party as …" at bounding box center [493, 177] width 674 height 37
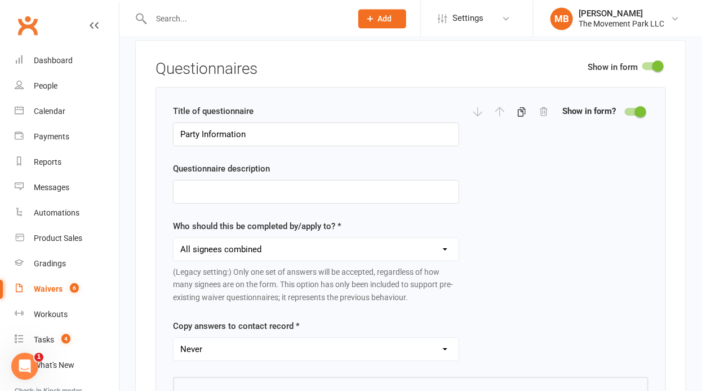
scroll to position [1428, 0]
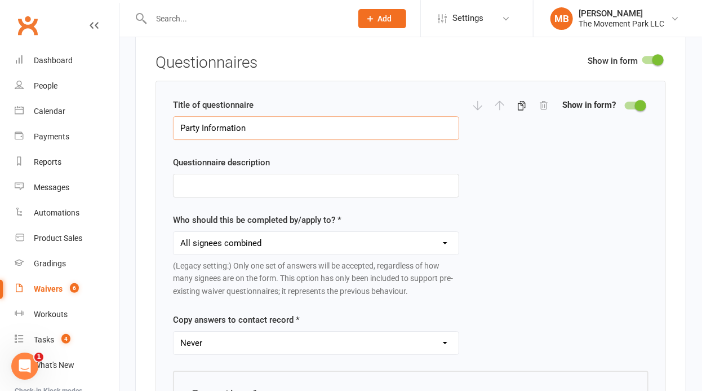
click at [210, 122] on input "Party Information" at bounding box center [316, 128] width 286 height 24
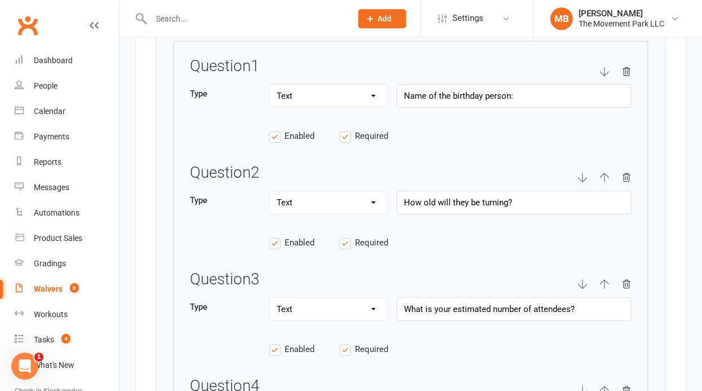
scroll to position [1764, 0]
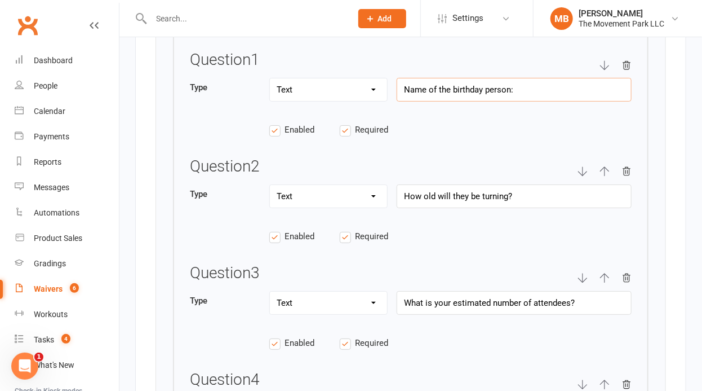
click at [465, 81] on input "Name of the birthday person:" at bounding box center [514, 90] width 235 height 24
click at [476, 189] on input "How old will they be turning?" at bounding box center [514, 196] width 235 height 24
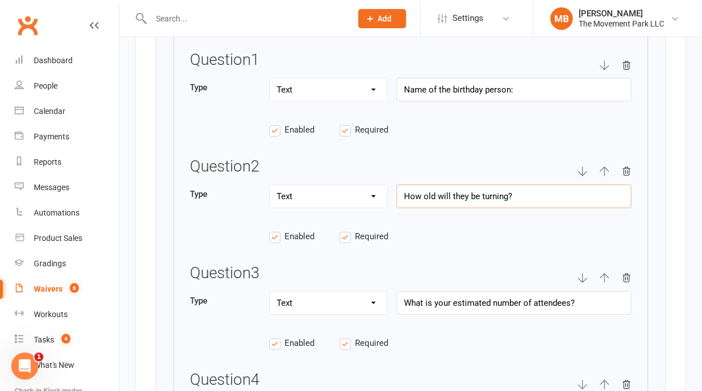
click at [476, 189] on input "How old will they be turning?" at bounding box center [514, 196] width 235 height 24
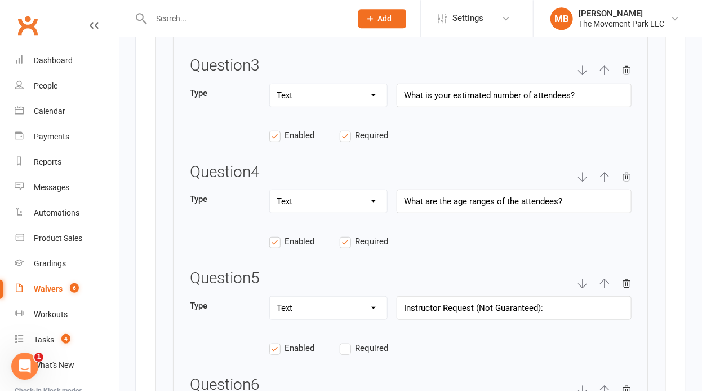
scroll to position [1984, 0]
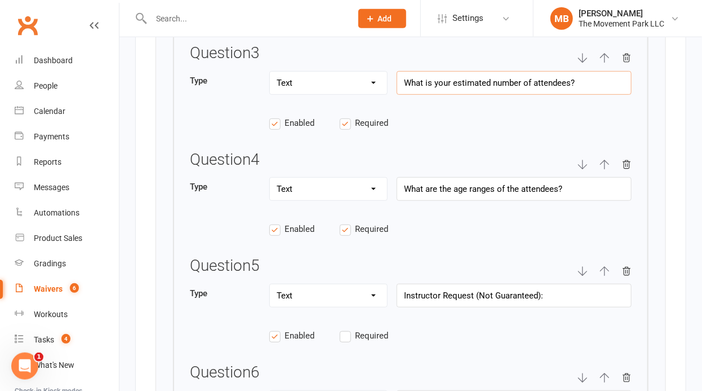
click at [490, 81] on input "What is your estimated number of attendees?" at bounding box center [514, 83] width 235 height 24
click at [452, 177] on input "What are the age ranges of the attendees?" at bounding box center [514, 189] width 235 height 24
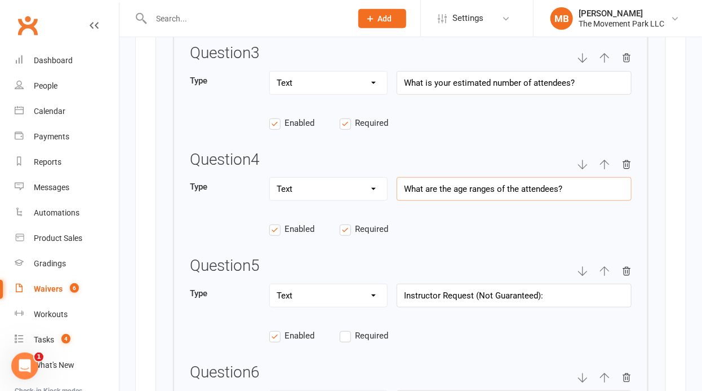
click at [452, 177] on input "What are the age ranges of the attendees?" at bounding box center [514, 189] width 235 height 24
click at [467, 284] on input "Instructor Request (Not Guaranteed):" at bounding box center [514, 296] width 235 height 24
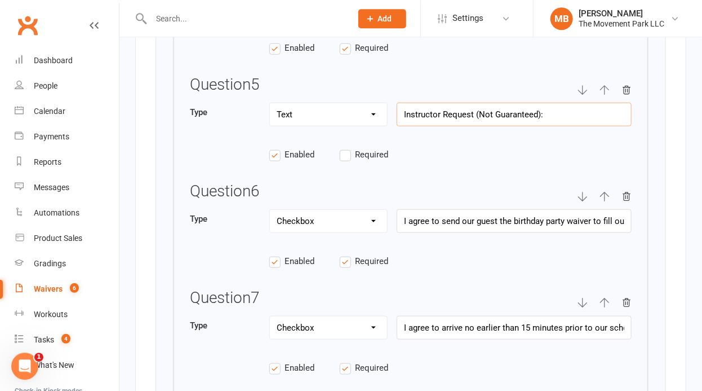
scroll to position [2236, 0]
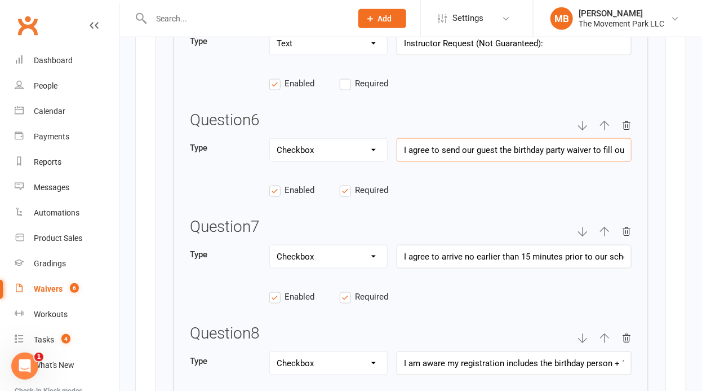
click at [485, 138] on input "I agree to send our guest the birthday party waiver to fill out ahead of time (…" at bounding box center [514, 150] width 235 height 24
click at [506, 252] on input "I agree to arrive no earlier than 15 minutes prior to our scheduled event time …" at bounding box center [514, 257] width 235 height 24
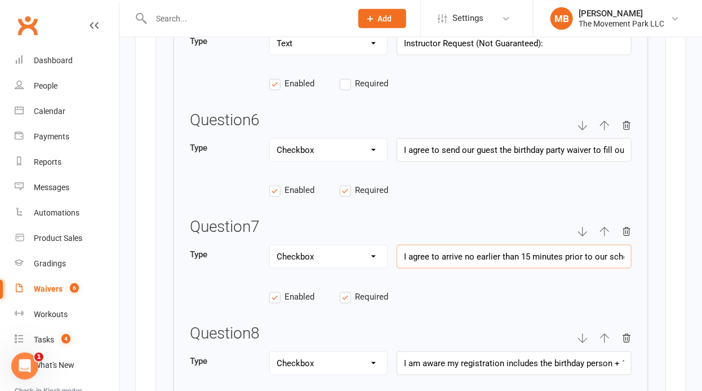
click at [506, 252] on input "I agree to arrive no earlier than 15 minutes prior to our scheduled event time …" at bounding box center [514, 257] width 235 height 24
click at [511, 358] on input "I am aware my registration includes the birthday person + 10 guests and that I …" at bounding box center [514, 363] width 235 height 24
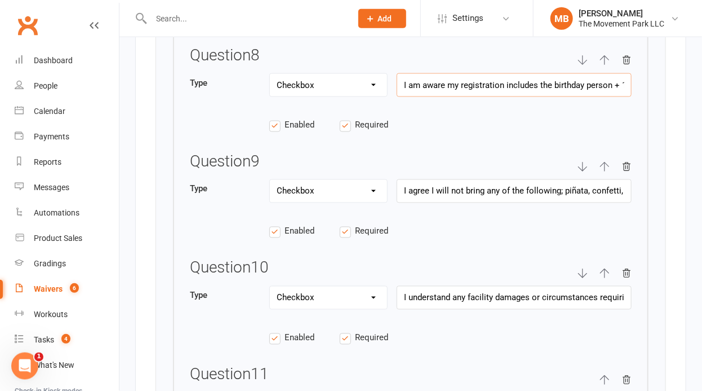
scroll to position [2539, 0]
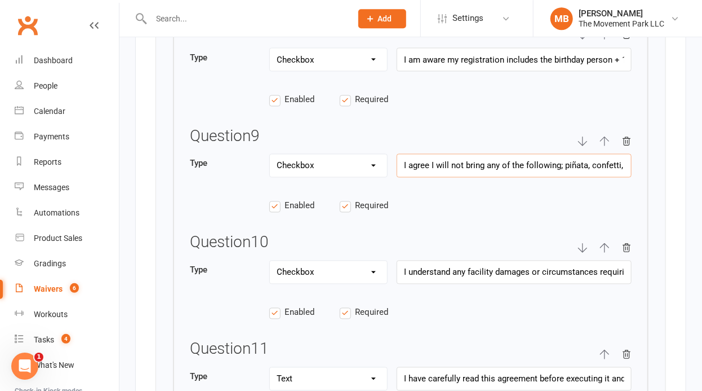
click at [545, 154] on input "I agree I will not bring any of the following; piñata, confetti, or gum." at bounding box center [514, 165] width 235 height 24
click at [556, 268] on input "I understand any facility damages or circumstances requiring the staff to stay …" at bounding box center [514, 272] width 235 height 24
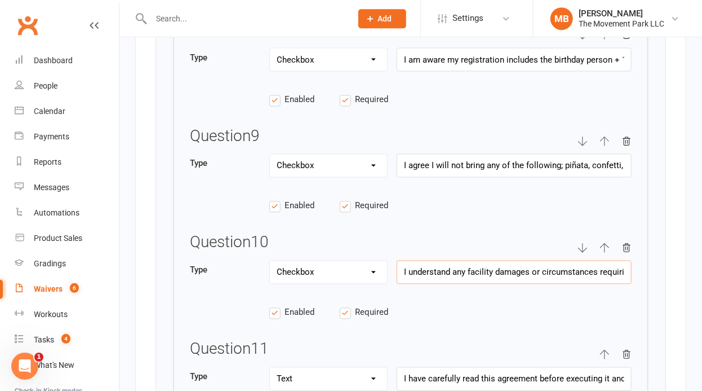
click at [556, 268] on input "I understand any facility damages or circumstances requiring the staff to stay …" at bounding box center [514, 272] width 235 height 24
click at [586, 366] on input "I have carefully read this agreement before executing it and acknowledge that I…" at bounding box center [514, 378] width 235 height 24
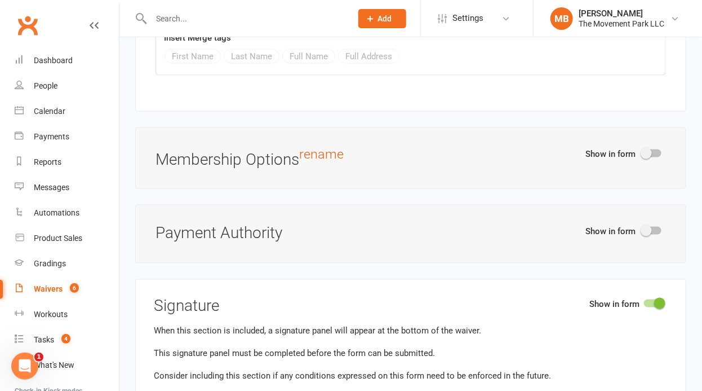
scroll to position [4336, 0]
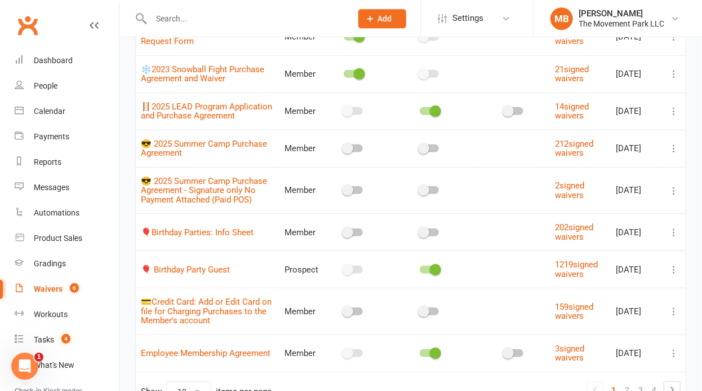
scroll to position [242, 0]
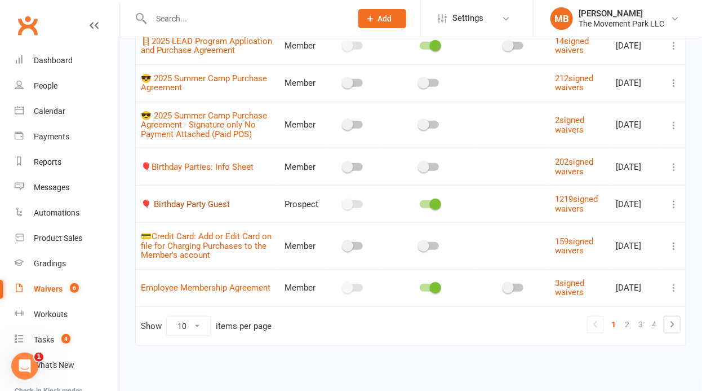
click at [230, 199] on link "🎈 Birthday Party Guest" at bounding box center [185, 204] width 89 height 10
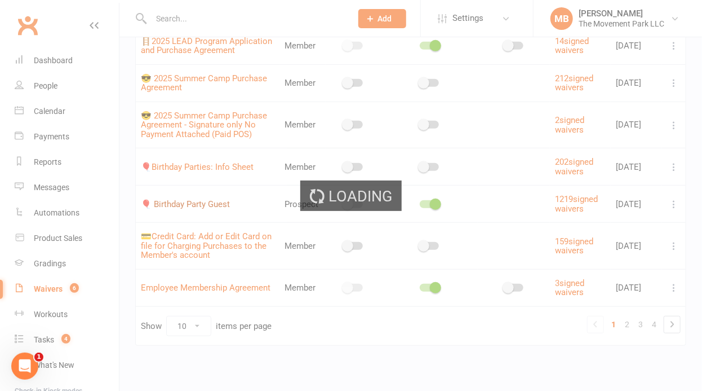
select select "applies_to_all_signees"
select select "checkbox"
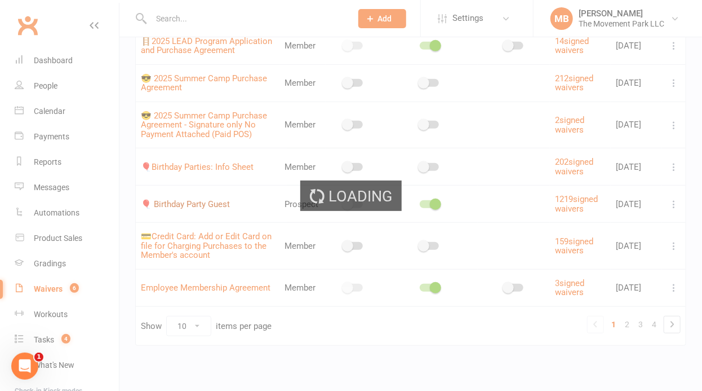
select select "checkbox"
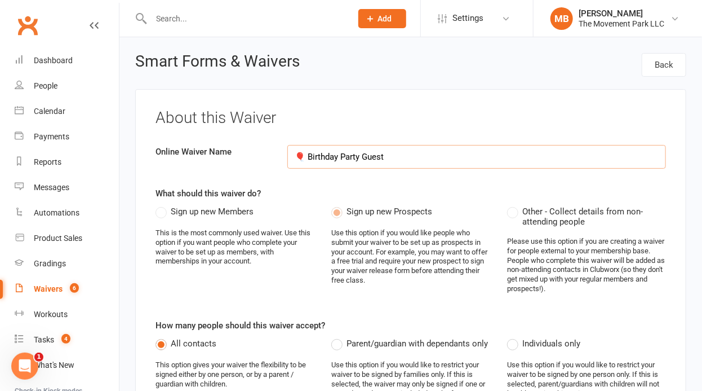
click at [355, 154] on input "🎈 Birthday Party Guest" at bounding box center [476, 157] width 379 height 24
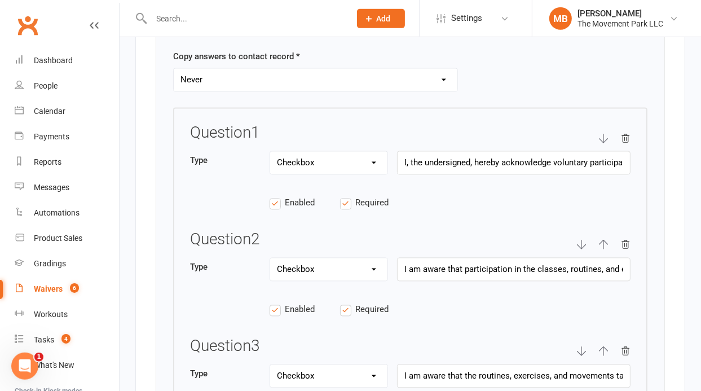
scroll to position [1813, 0]
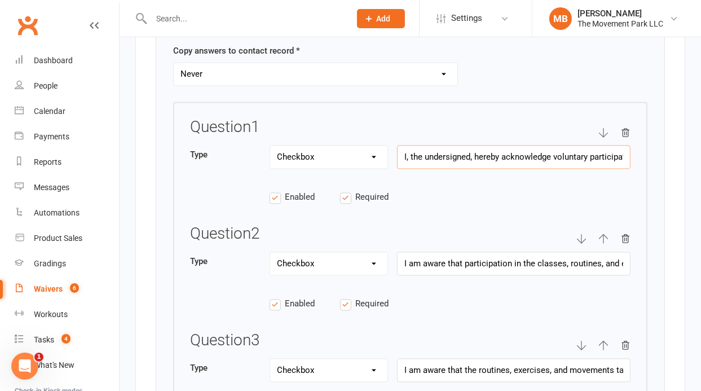
click at [524, 155] on input "I, the undersigned, hereby acknowledge voluntary participation on behalf of mys…" at bounding box center [513, 157] width 233 height 24
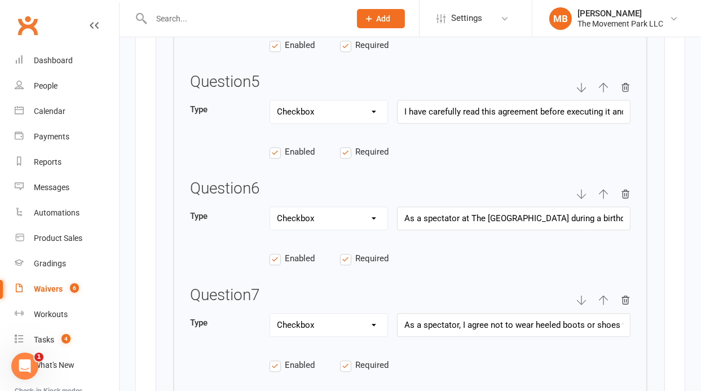
scroll to position [2315, 0]
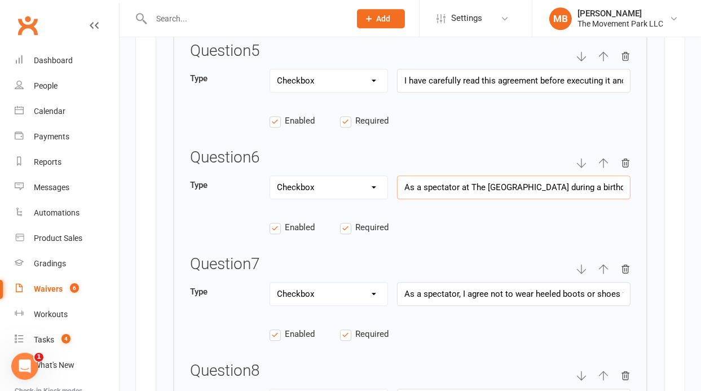
click at [561, 181] on input "As a spectator at The [GEOGRAPHIC_DATA] during a birthday party and associated …" at bounding box center [513, 187] width 233 height 24
click at [573, 178] on input "As a spectator at The [GEOGRAPHIC_DATA] during a birthday party and associated …" at bounding box center [513, 187] width 233 height 24
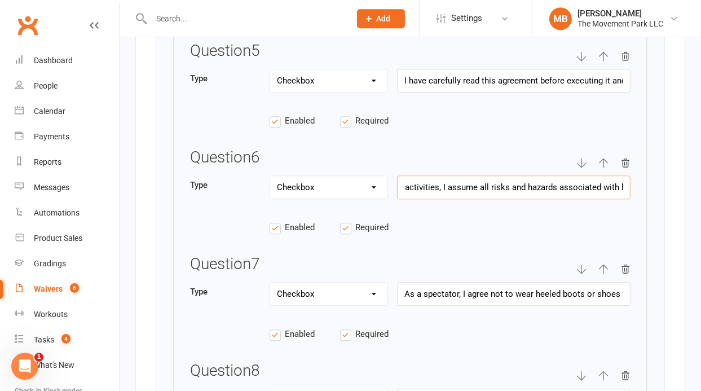
click at [573, 178] on input "As a spectator at The [GEOGRAPHIC_DATA] during a birthday party and associated …" at bounding box center [513, 187] width 233 height 24
click at [574, 290] on input "As a spectator, I agree not to wear heeled boots or shoes when crossing or sitt…" at bounding box center [513, 294] width 233 height 24
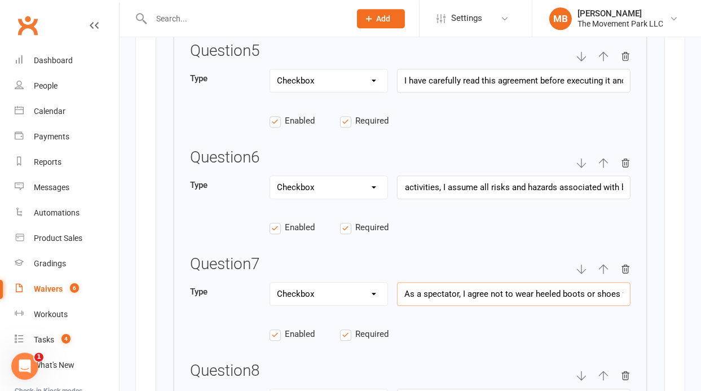
click at [574, 290] on input "As a spectator, I agree not to wear heeled boots or shoes when crossing or sitt…" at bounding box center [513, 294] width 233 height 24
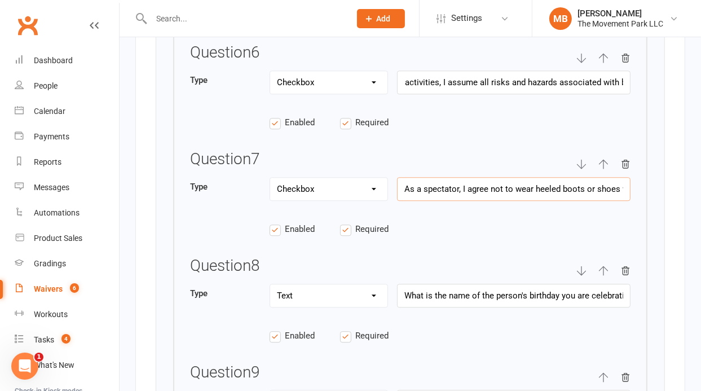
scroll to position [2481, 0]
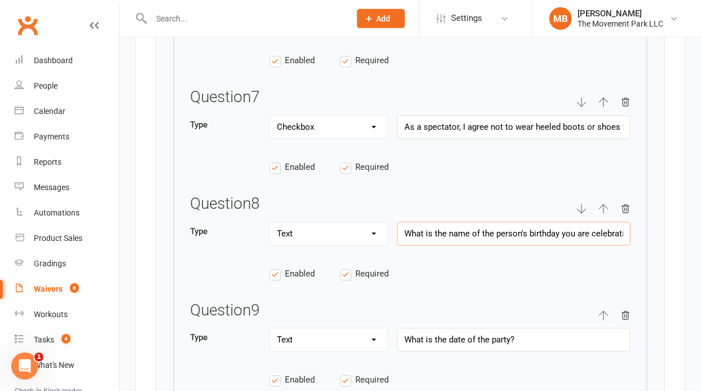
click at [515, 234] on input "What is the name of the person's birthday you are celebrating?" at bounding box center [513, 234] width 233 height 24
click at [448, 332] on input "What is the date of the party?" at bounding box center [513, 340] width 233 height 24
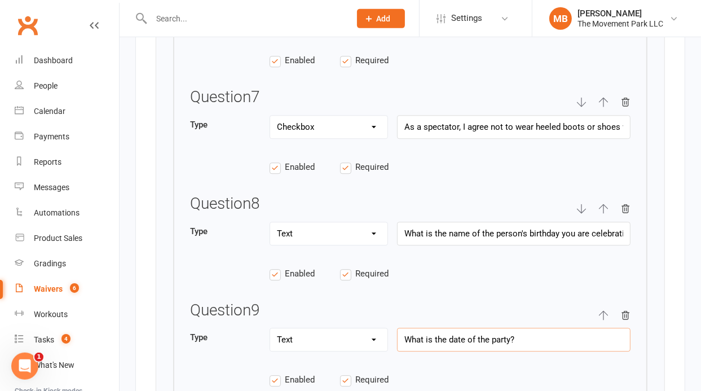
click at [448, 332] on input "What is the date of the party?" at bounding box center [513, 340] width 233 height 24
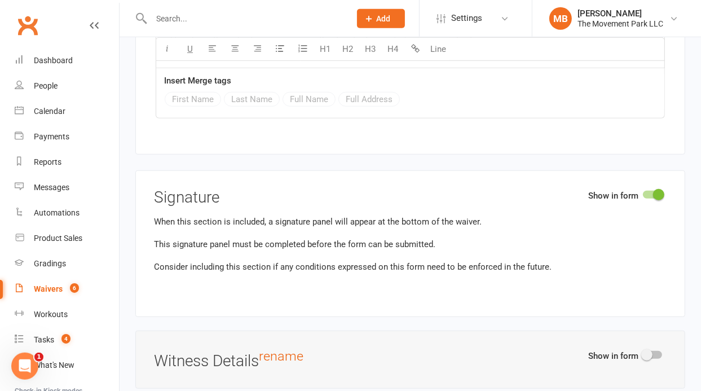
scroll to position [4147, 0]
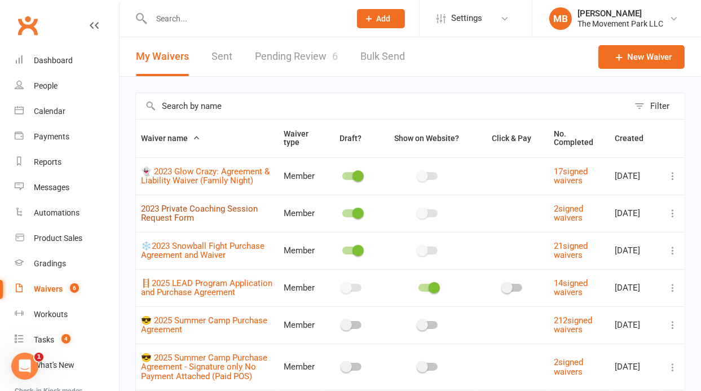
click at [172, 214] on link "2023 Private Coaching Session Request Form" at bounding box center [199, 213] width 117 height 20
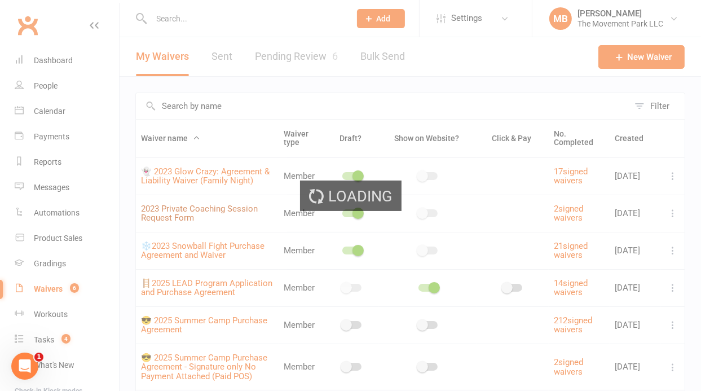
select select "applies_to_all_signees"
select select "select"
select select "checkbox"
select select "select"
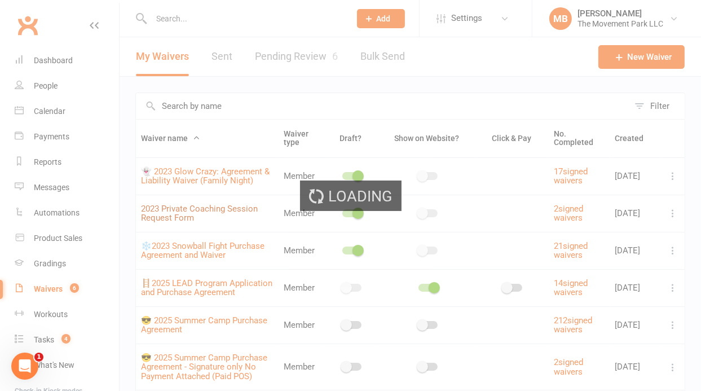
select select "select"
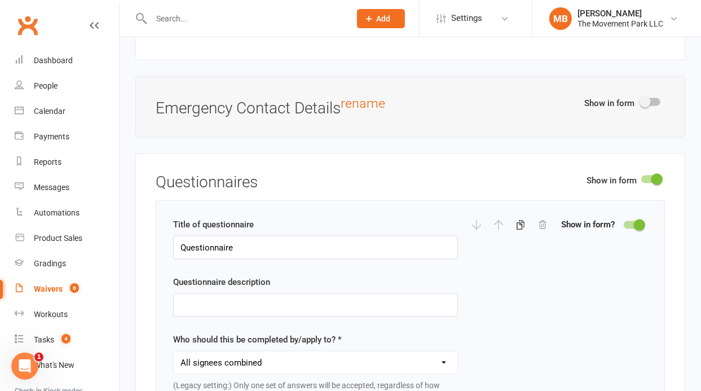
scroll to position [1520, 0]
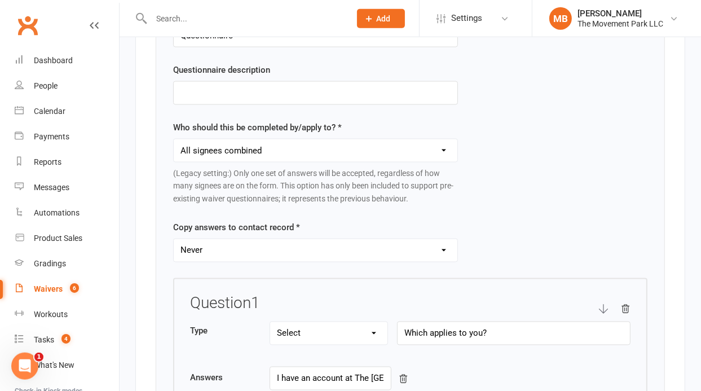
drag, startPoint x: 696, startPoint y: 29, endPoint x: 682, endPoint y: 163, distance: 134.3
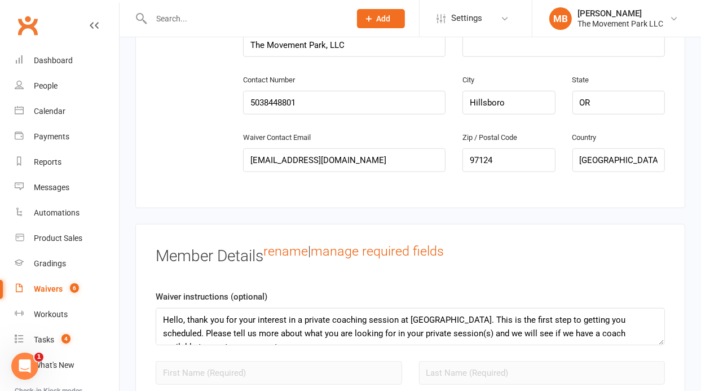
scroll to position [939, 0]
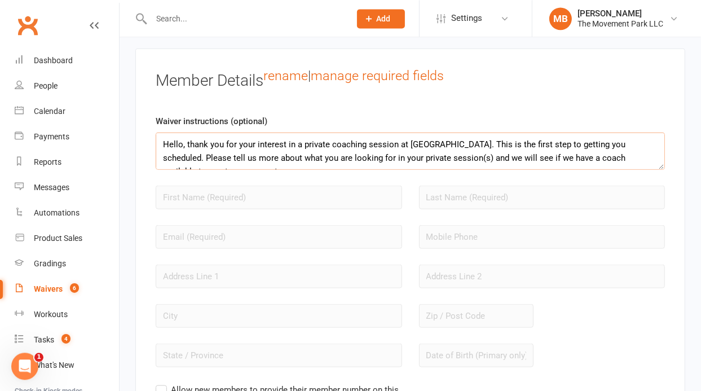
click at [624, 148] on textarea "Hello, thank you for your interest in a private coaching session at The Movemen…" at bounding box center [410, 150] width 509 height 37
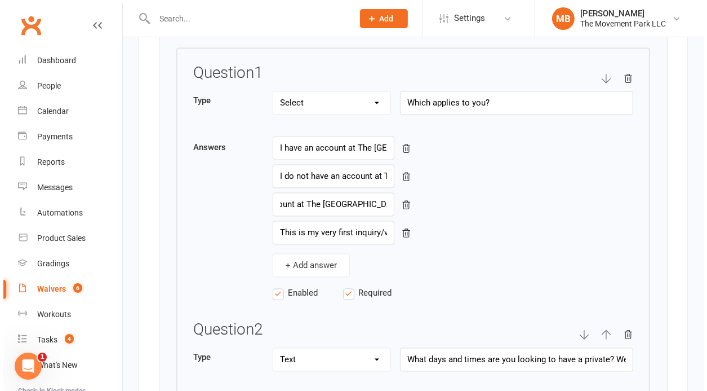
scroll to position [1756, 0]
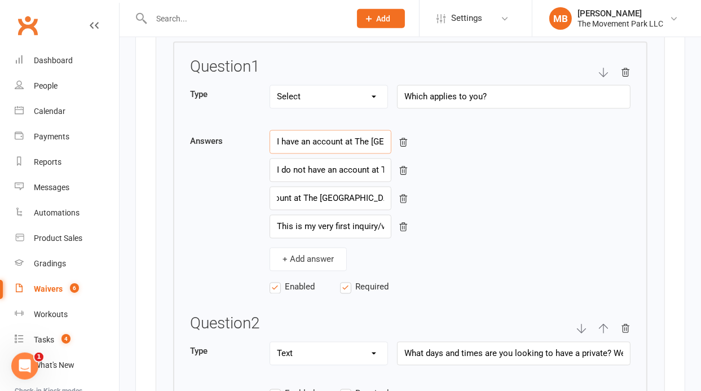
click at [351, 139] on input "I have an account at The Movement Park" at bounding box center [330, 142] width 122 height 24
click at [338, 191] on input "I am unsure if I have an account at The Movement Park" at bounding box center [330, 199] width 122 height 24
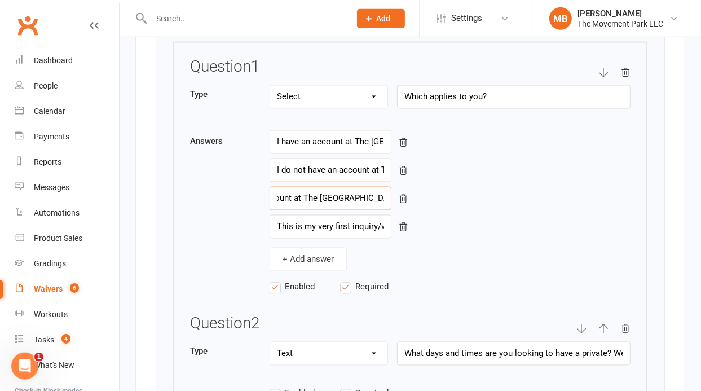
click at [338, 191] on input "I am unsure if I have an account at The Movement Park" at bounding box center [330, 199] width 122 height 24
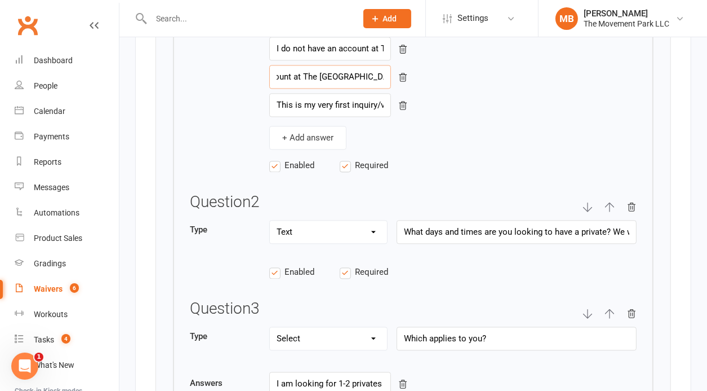
scroll to position [1993, 0]
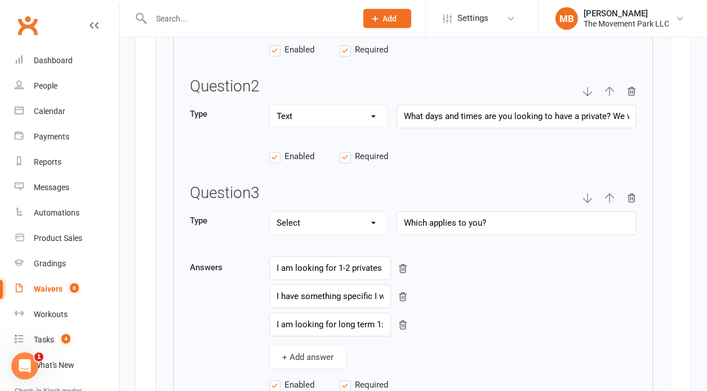
click at [524, 110] on input "What days and times are you looking to have a private? We will have better succ…" at bounding box center [517, 117] width 240 height 24
click at [454, 211] on input "Which applies to you?" at bounding box center [517, 223] width 240 height 24
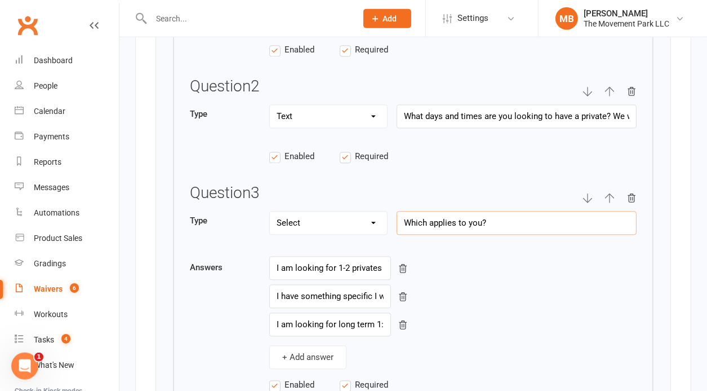
click at [454, 211] on input "Which applies to you?" at bounding box center [517, 223] width 240 height 24
click at [344, 267] on input "I am looking for 1-2 privates to work on a very specific skill." at bounding box center [330, 268] width 122 height 24
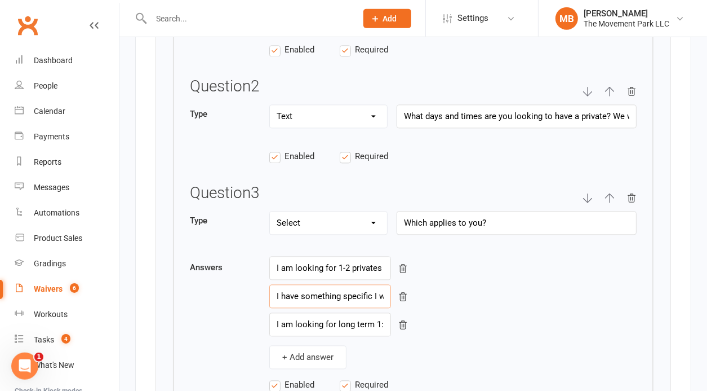
click at [325, 295] on input "I have something specific I want to learn but have a long way to go, I'd like t…" at bounding box center [330, 297] width 122 height 24
click at [355, 320] on input "I am looking for long term 1:1 coaching" at bounding box center [330, 325] width 122 height 24
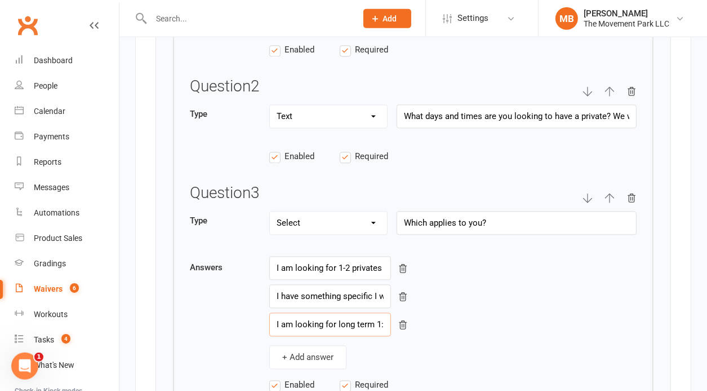
click at [355, 320] on input "I am looking for long term 1:1 coaching" at bounding box center [330, 325] width 122 height 24
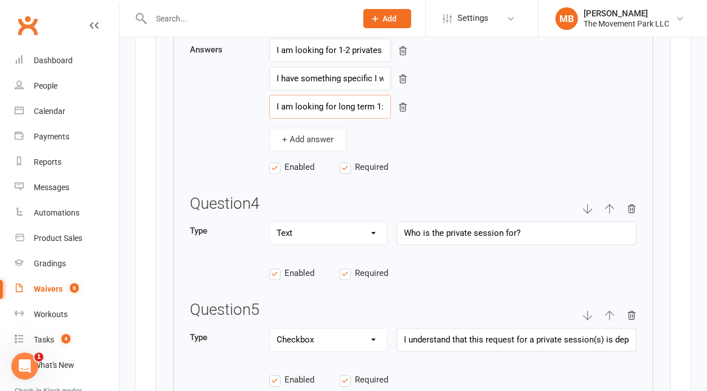
scroll to position [2363, 0]
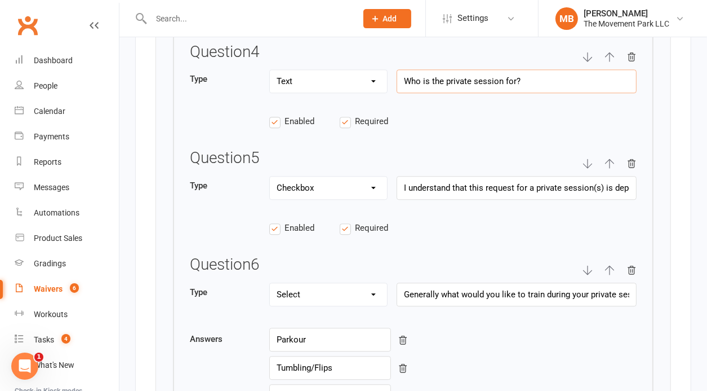
click at [470, 74] on input "Who is the private session for?" at bounding box center [517, 81] width 240 height 24
drag, startPoint x: 561, startPoint y: 188, endPoint x: 655, endPoint y: 196, distance: 93.9
click at [637, 196] on input "I understand that this request for a private session(s) is dependent upon avail…" at bounding box center [517, 188] width 240 height 24
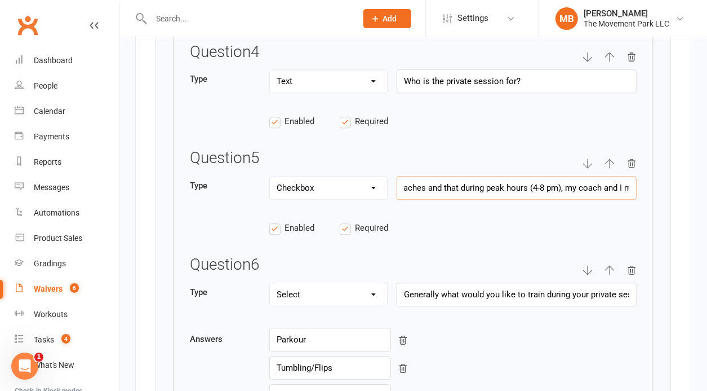
scroll to position [0, 370]
click at [556, 178] on input "I understand that this request for a private session(s) is dependent upon avail…" at bounding box center [517, 188] width 240 height 24
click at [485, 282] on input "Generally what would you like to train during your private session(s)?" at bounding box center [517, 294] width 240 height 24
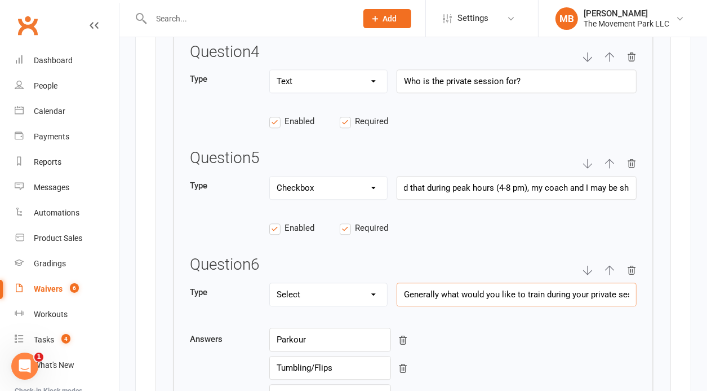
click at [485, 282] on input "Generally what would you like to train during your private session(s)?" at bounding box center [517, 294] width 240 height 24
click at [301, 332] on input "Parkour" at bounding box center [330, 340] width 122 height 24
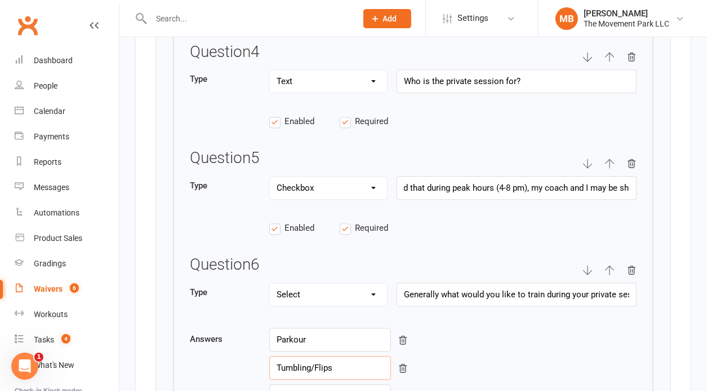
click at [320, 362] on input "Tumbling/Flips" at bounding box center [330, 368] width 122 height 24
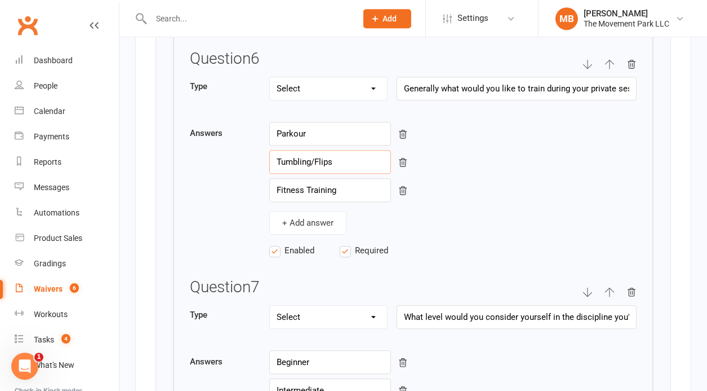
scroll to position [2599, 0]
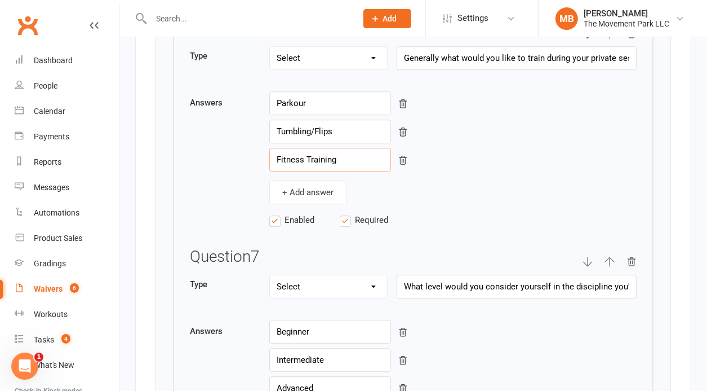
click at [317, 148] on input "Fitness Training" at bounding box center [330, 160] width 122 height 24
click at [466, 275] on input "What level would you consider yourself in the discipline you'd like to train?" at bounding box center [517, 287] width 240 height 24
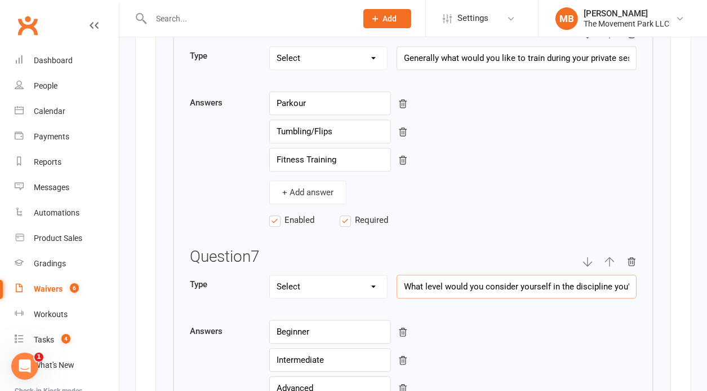
click at [466, 275] on input "What level would you consider yourself in the discipline you'd like to train?" at bounding box center [517, 287] width 240 height 24
click at [309, 322] on input "Beginner" at bounding box center [330, 332] width 122 height 24
click at [322, 353] on input "Intermediate" at bounding box center [330, 360] width 122 height 24
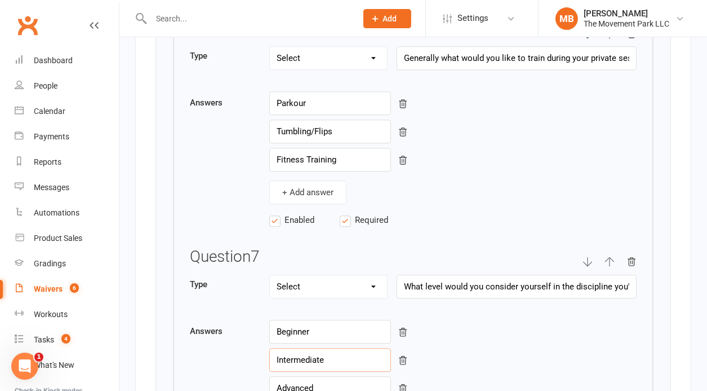
click at [322, 353] on input "Intermediate" at bounding box center [330, 360] width 122 height 24
click at [307, 382] on input "Advanced" at bounding box center [330, 388] width 122 height 24
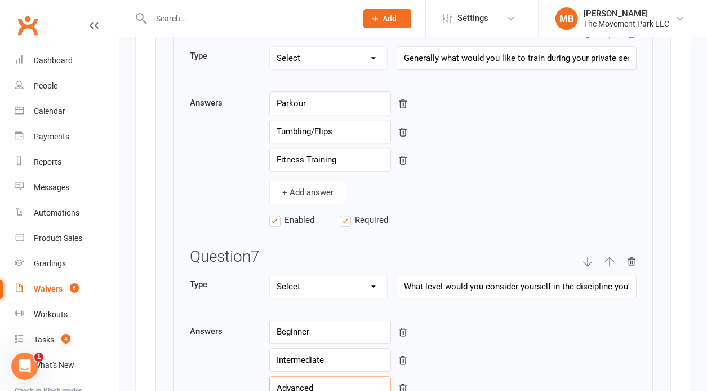
scroll to position [2908, 0]
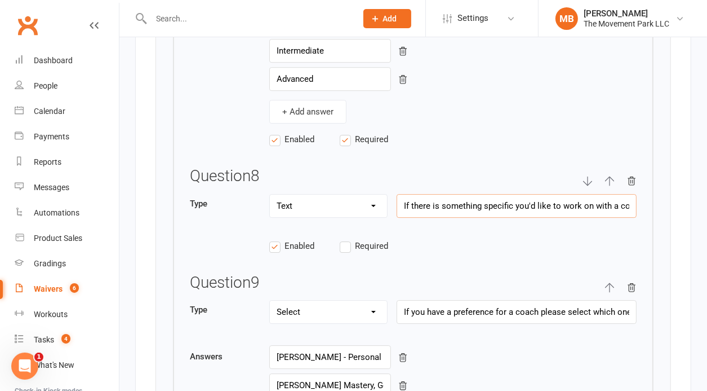
click at [563, 197] on input "If there is something specific you'd like to work on with a coach please provid…" at bounding box center [517, 206] width 240 height 24
click at [474, 303] on input "If you have a preference for a coach please select which one you'd like to requ…" at bounding box center [517, 312] width 240 height 24
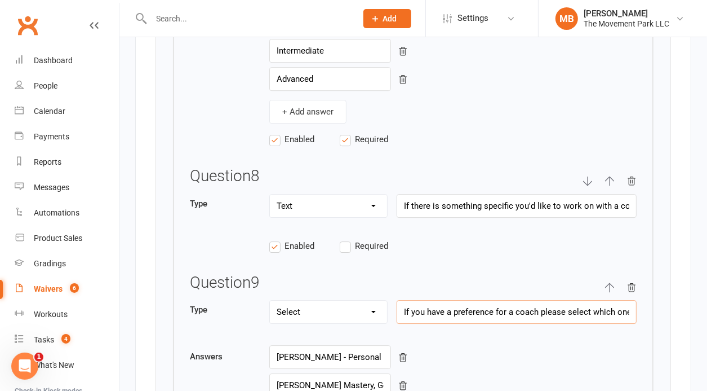
click at [474, 303] on input "If you have a preference for a coach please select which one you'd like to requ…" at bounding box center [517, 312] width 240 height 24
click at [330, 345] on input "[PERSON_NAME] - Personal training, Animal Flow, Parkour, Flips & Tricks, Lyra H…" at bounding box center [330, 357] width 122 height 24
click at [322, 373] on input "[PERSON_NAME] Mastery, General Fitness, Stealth & Parkour as Self-Defense, Flow…" at bounding box center [330, 385] width 122 height 24
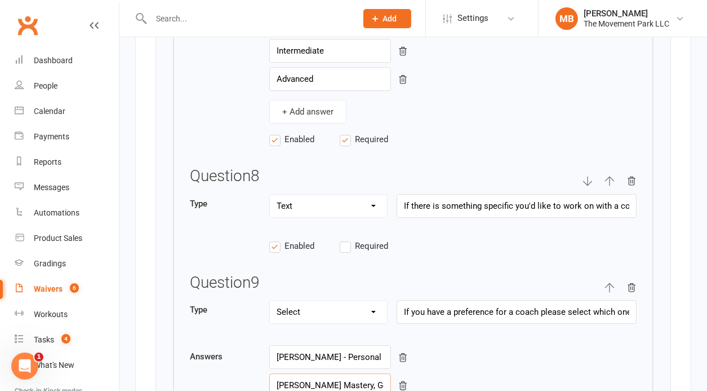
click at [322, 373] on input "[PERSON_NAME] Mastery, General Fitness, Stealth & Parkour as Self-Defense, Flow…" at bounding box center [330, 385] width 122 height 24
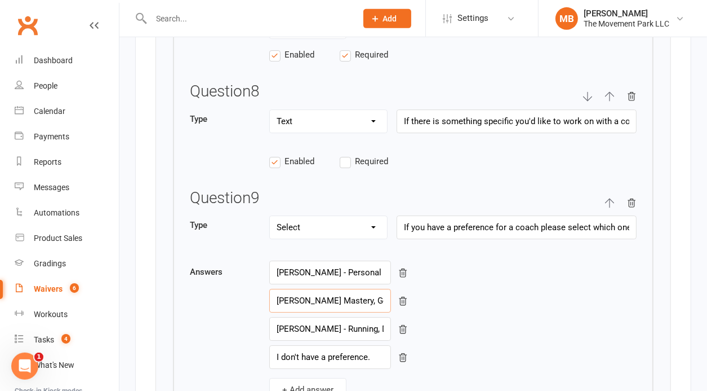
scroll to position [3054, 0]
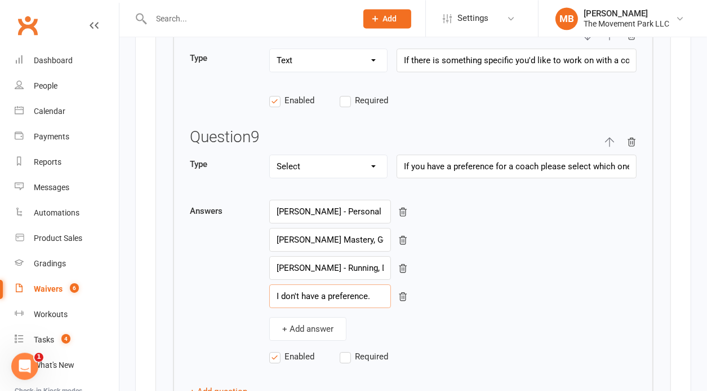
click at [311, 284] on input "I don't have a preference." at bounding box center [330, 296] width 122 height 24
click at [51, 287] on div "Waivers" at bounding box center [48, 288] width 29 height 9
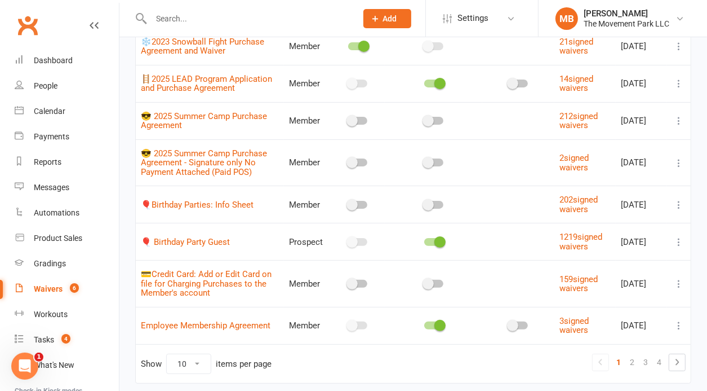
scroll to position [242, 0]
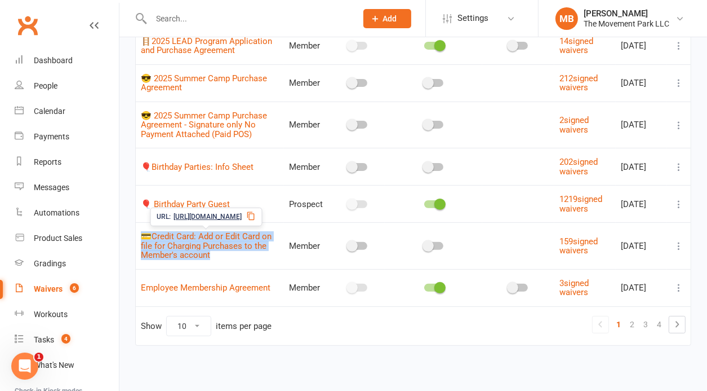
drag, startPoint x: 223, startPoint y: 255, endPoint x: 139, endPoint y: 233, distance: 87.5
click at [139, 233] on td "💳Credit Card: Add or Edit Card on file for Charging Purchases to the Member's a…" at bounding box center [210, 245] width 148 height 47
copy link "💳Credit Card: Add or Edit Card on file for Charging Purchases to the Member's a…"
click at [215, 240] on link "💳Credit Card: Add or Edit Card on file for Charging Purchases to the Member's a…" at bounding box center [206, 245] width 131 height 29
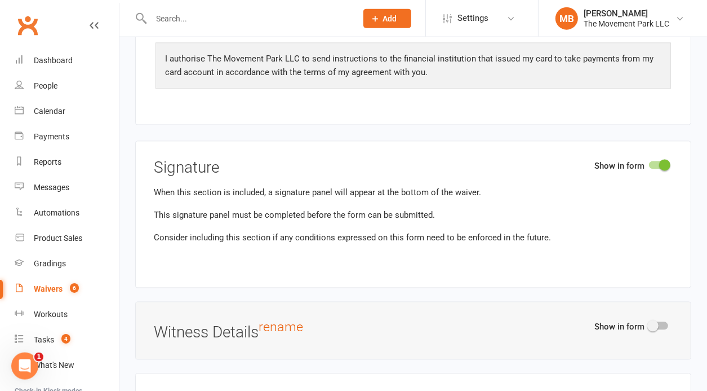
scroll to position [1933, 0]
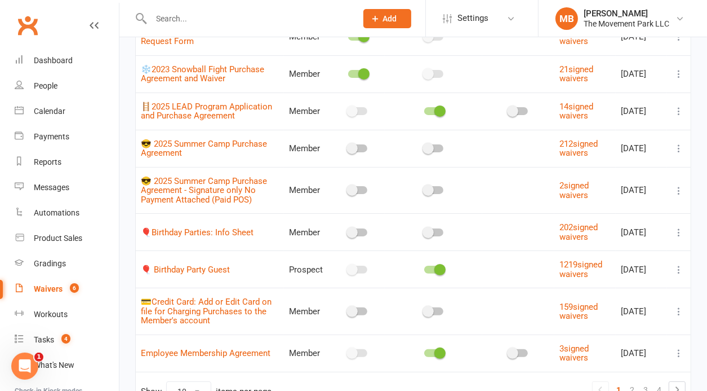
scroll to position [242, 0]
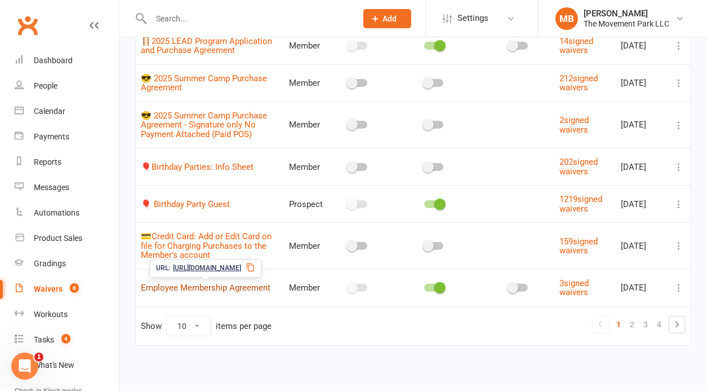
click at [260, 290] on link "Employee Membership Agreement" at bounding box center [206, 287] width 130 height 10
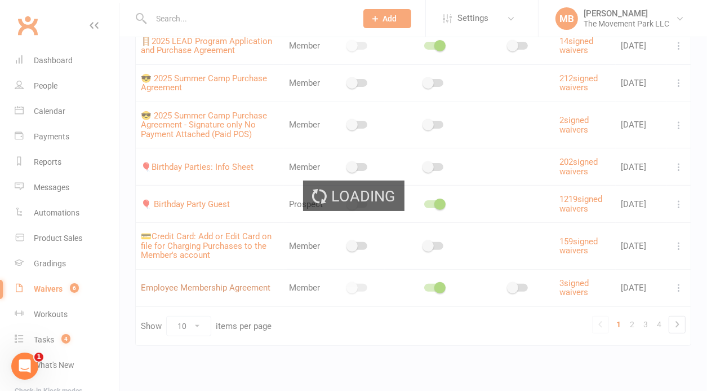
select select "checkbox"
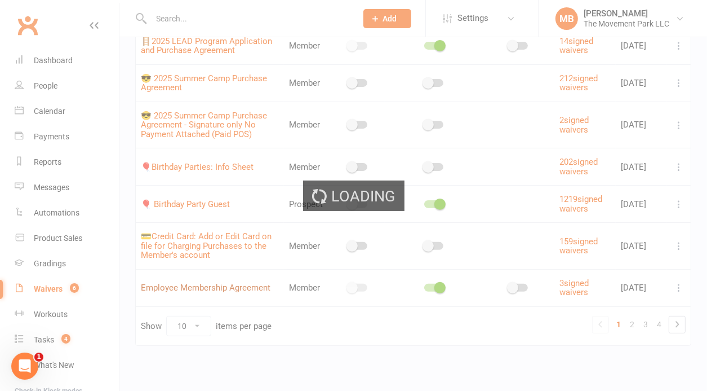
select select "checkbox"
select select "do_not_copy_answers"
select select "checkbox"
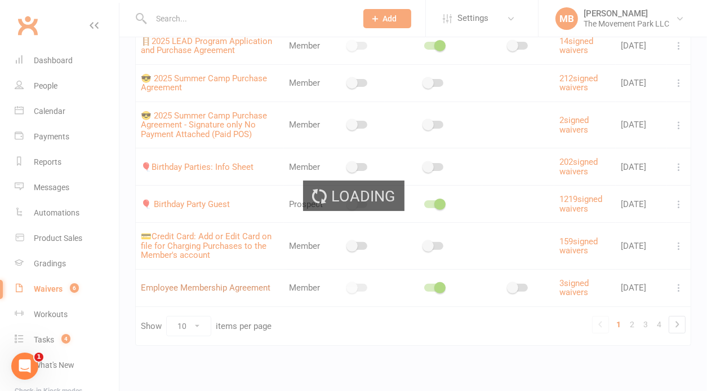
select select "checkbox"
select select "do_not_copy_answers"
select select "checkbox"
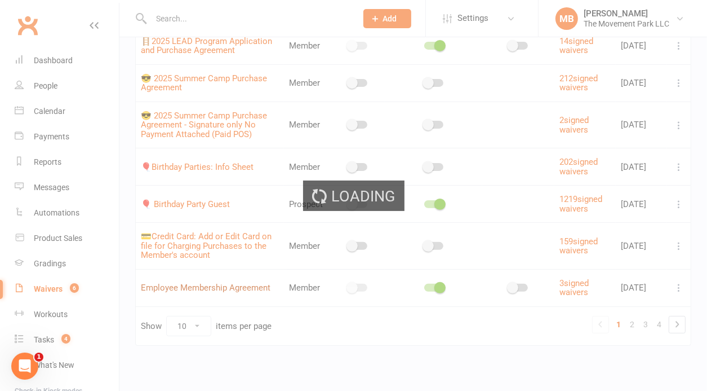
select select "do_not_copy_answers"
select select "checkbox"
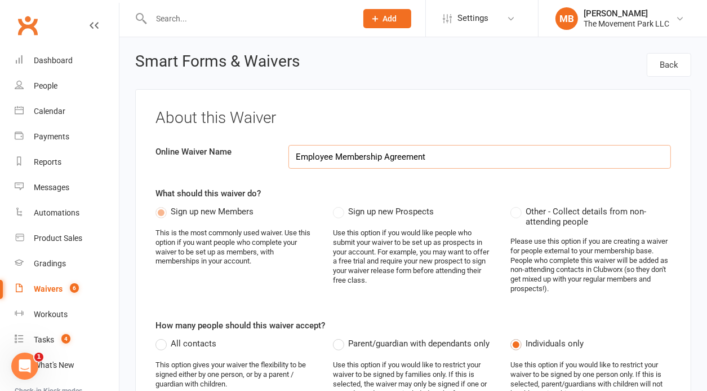
scroll to position [0, 220]
click at [673, 69] on link "Back" at bounding box center [669, 65] width 45 height 24
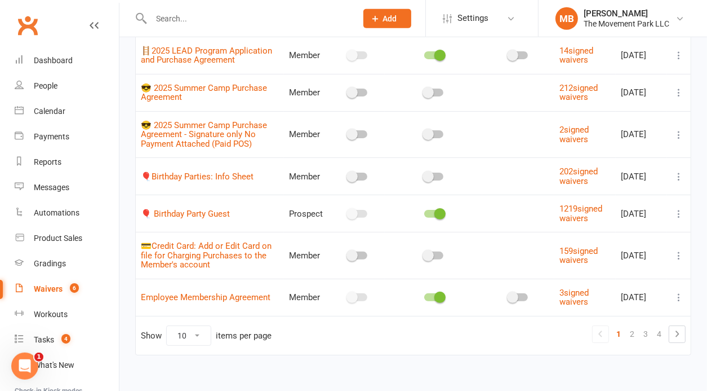
scroll to position [242, 0]
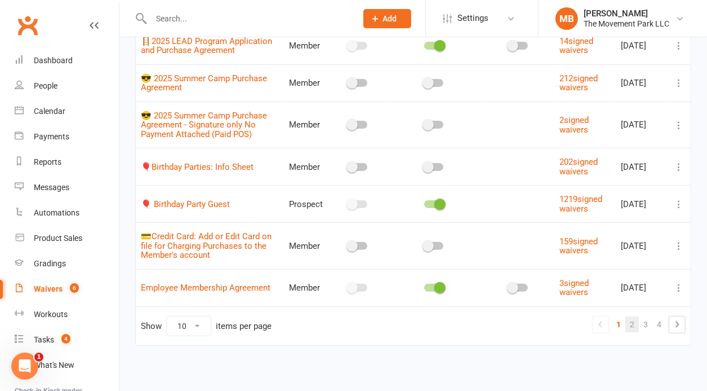
click at [632, 321] on link "2" at bounding box center [633, 324] width 14 height 16
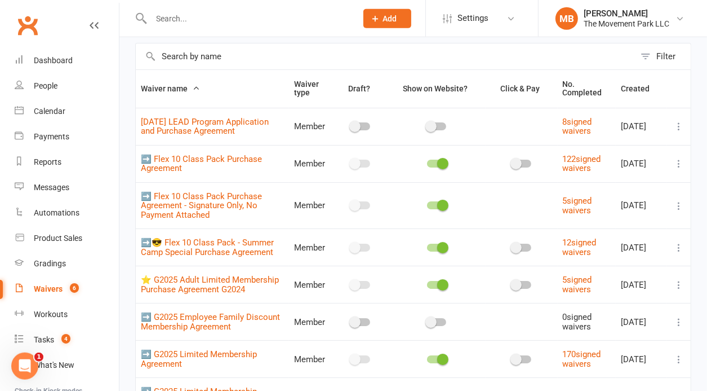
scroll to position [46, 0]
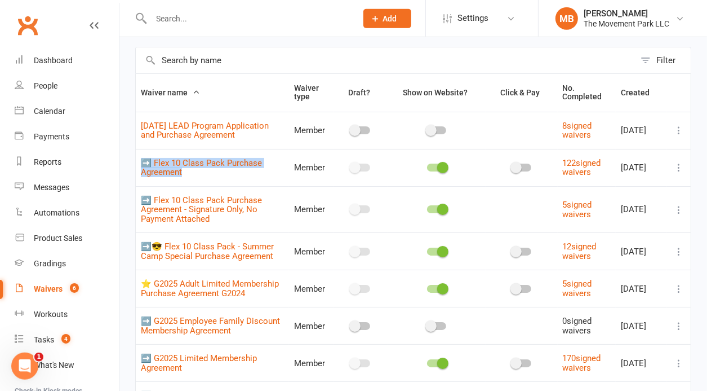
drag, startPoint x: 130, startPoint y: 166, endPoint x: 199, endPoint y: 179, distance: 70.5
click at [199, 179] on div "Filter Waiver name Waiver type Draft? Show on Website? Click & Pay No. Complete…" at bounding box center [414, 302] width 588 height 542
copy link "➡️ Flex 10 Class Pack Purchase Agreement"
click at [218, 166] on link "➡️ Flex 10 Class Pack Purchase Agreement" at bounding box center [201, 168] width 121 height 20
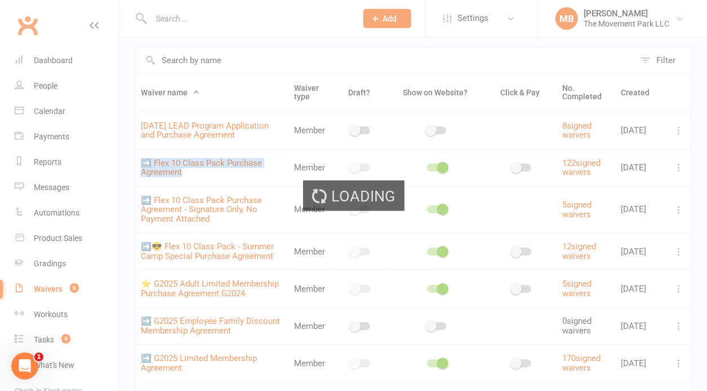
select select "applies_to_all_signees"
select select "checkbox"
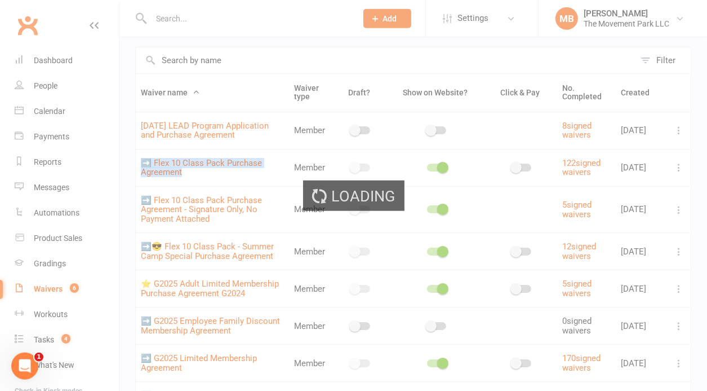
select select "checkbox"
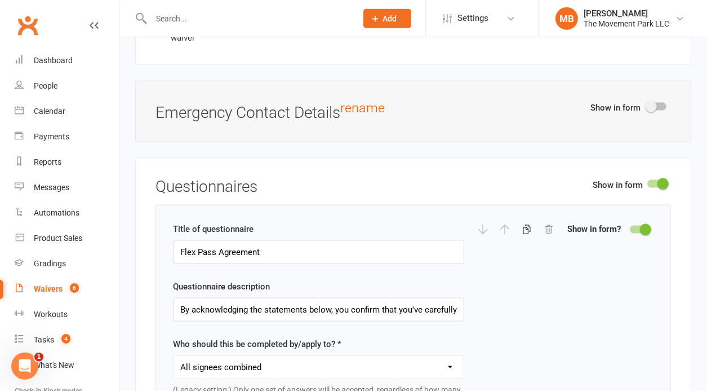
scroll to position [1436, 0]
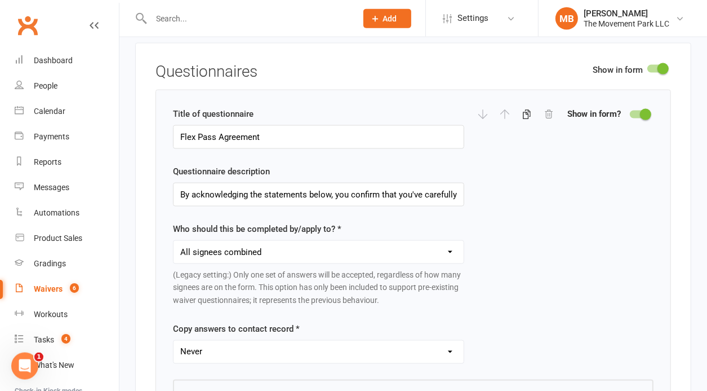
drag, startPoint x: 703, startPoint y: 84, endPoint x: 698, endPoint y: 125, distance: 40.8
click at [263, 198] on input "By acknowledging the statements below, you confirm that you've carefully review…" at bounding box center [318, 195] width 291 height 24
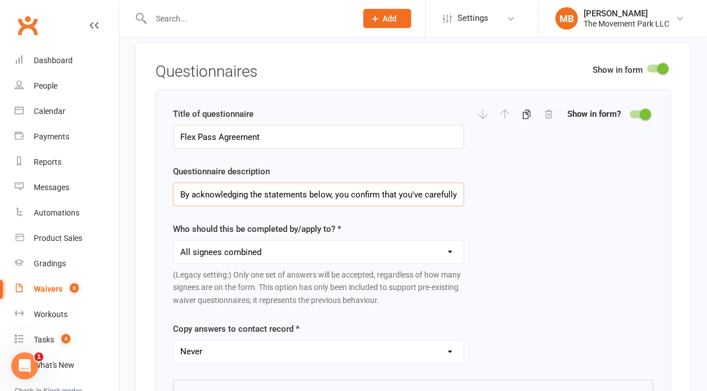
click at [430, 195] on input "By acknowledging the statements below, you confirm that you've carefully review…" at bounding box center [318, 195] width 291 height 24
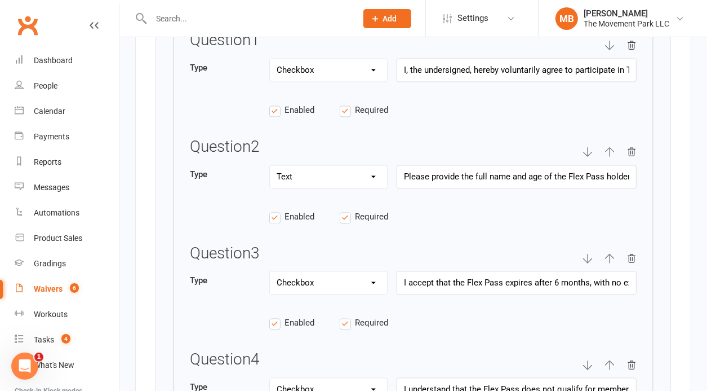
scroll to position [1794, 0]
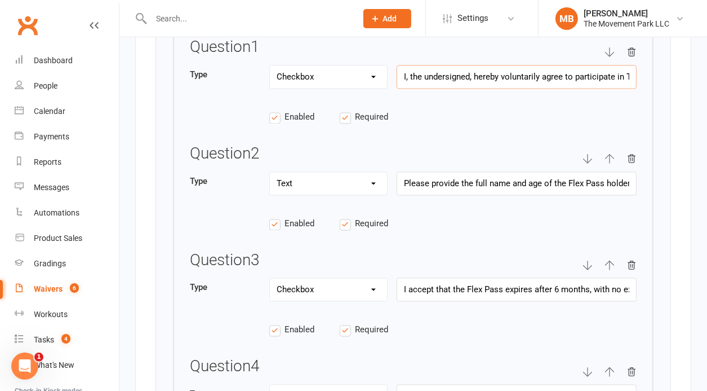
click at [581, 77] on input "I, the undersigned, hereby voluntarily agree to participate in The Movement Par…" at bounding box center [517, 77] width 240 height 24
drag, startPoint x: 581, startPoint y: 77, endPoint x: 673, endPoint y: 110, distance: 97.9
click at [637, 89] on input "I, the undersigned, hereby voluntarily agree to participate in The Movement Par…" at bounding box center [517, 77] width 240 height 24
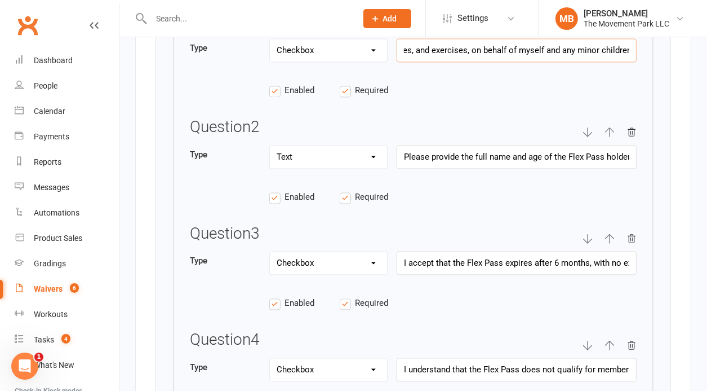
scroll to position [1814, 0]
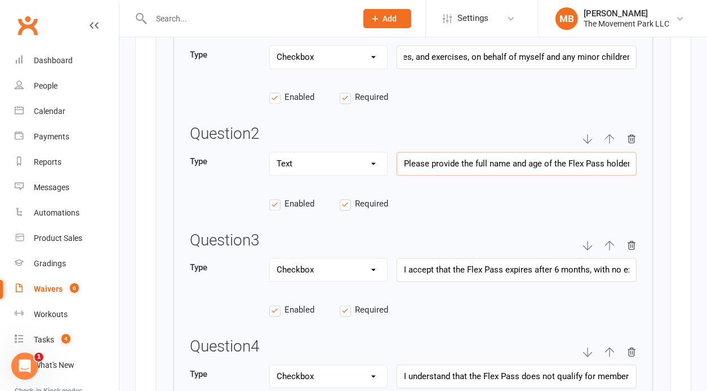
click at [542, 157] on input "Please provide the full name and age of the Flex Pass holder(s)." at bounding box center [517, 164] width 240 height 24
click at [450, 273] on input "I accept that the Flex Pass expires after 6 months, with no exceptions, and unu…" at bounding box center [517, 270] width 240 height 24
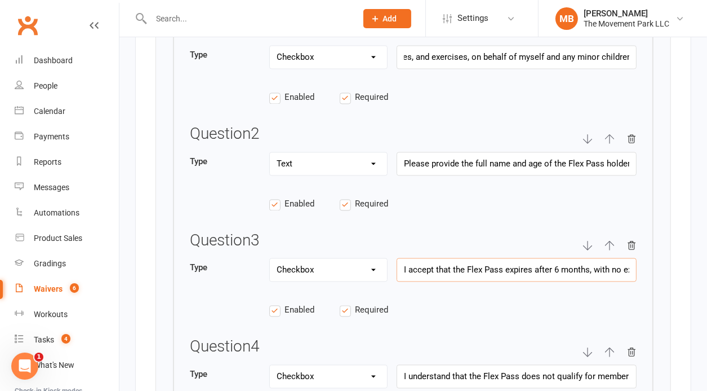
click at [450, 273] on input "I accept that the Flex Pass expires after 6 months, with no exceptions, and unu…" at bounding box center [517, 270] width 240 height 24
click at [502, 377] on input "I understand that the Flex Pass does not qualify for membership-based credits o…" at bounding box center [517, 376] width 240 height 24
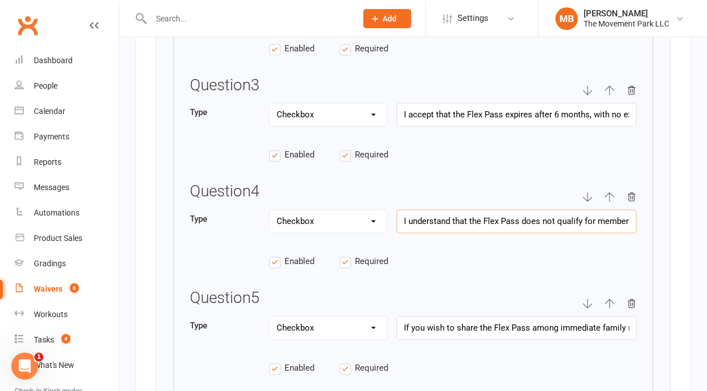
scroll to position [2063, 0]
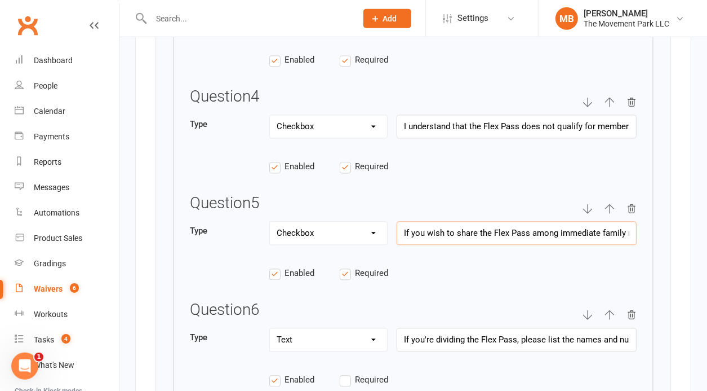
click at [509, 223] on input "If you wish to share the Flex Pass among immediate family members, please notif…" at bounding box center [517, 234] width 240 height 24
click at [478, 344] on input "If you're dividing the Flex Pass, please list the names and number of visits fo…" at bounding box center [517, 340] width 240 height 24
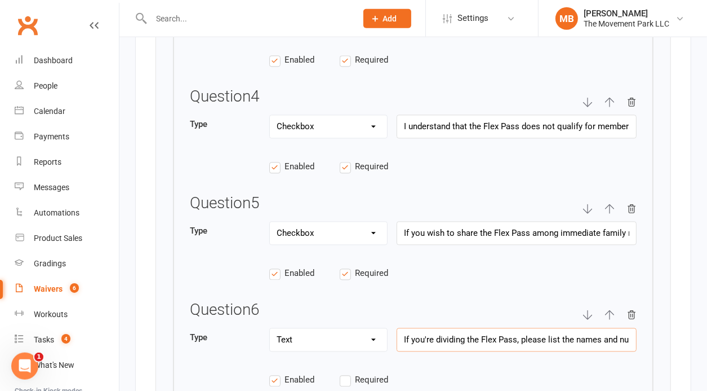
click at [478, 344] on input "If you're dividing the Flex Pass, please list the names and number of visits fo…" at bounding box center [517, 340] width 240 height 24
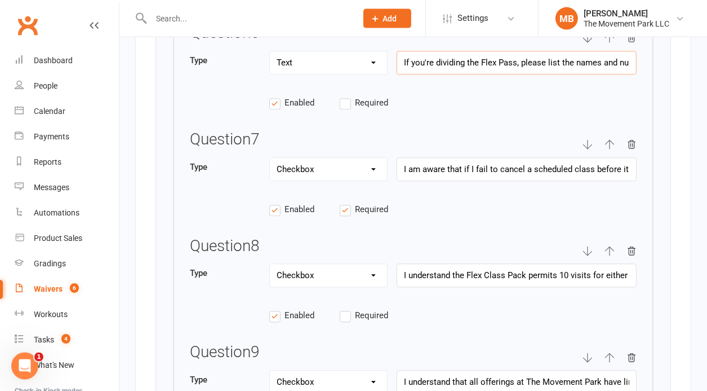
scroll to position [2360, 0]
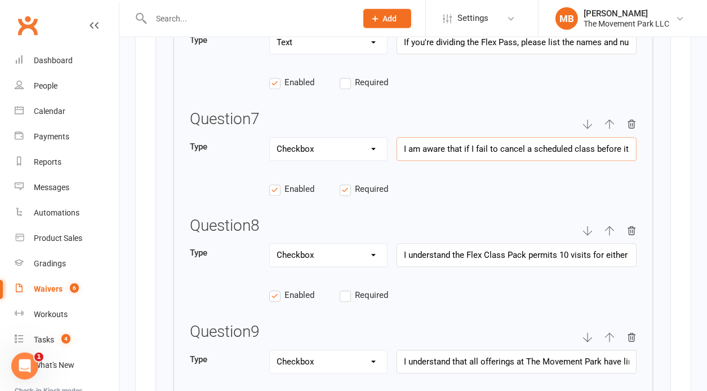
click at [543, 149] on input "I am aware that if I fail to cancel a scheduled class before its start time, I …" at bounding box center [517, 150] width 240 height 24
click at [492, 253] on input "I understand the Flex Class Pack permits 10 visits for either instructor-led cl…" at bounding box center [517, 256] width 240 height 24
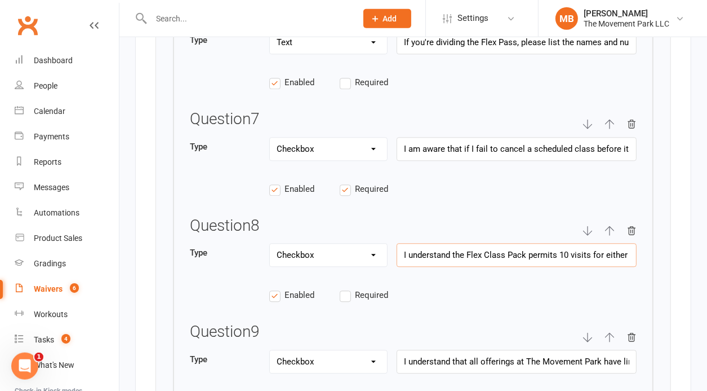
click at [492, 253] on input "I understand the Flex Class Pack permits 10 visits for either instructor-led cl…" at bounding box center [517, 256] width 240 height 24
click at [500, 363] on input "I understand that all offerings at The Movement Park have limited capacity and …" at bounding box center [517, 362] width 240 height 24
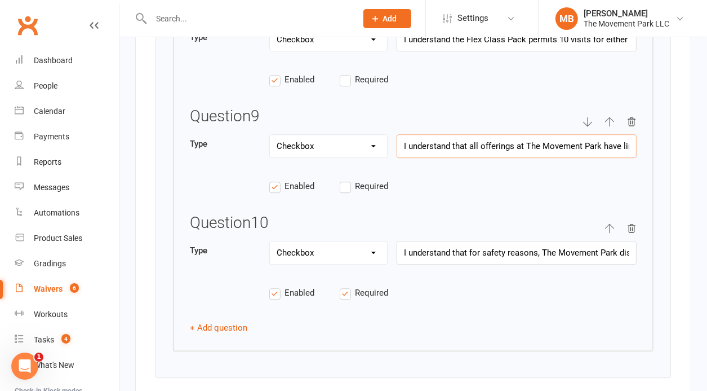
scroll to position [2630, 0]
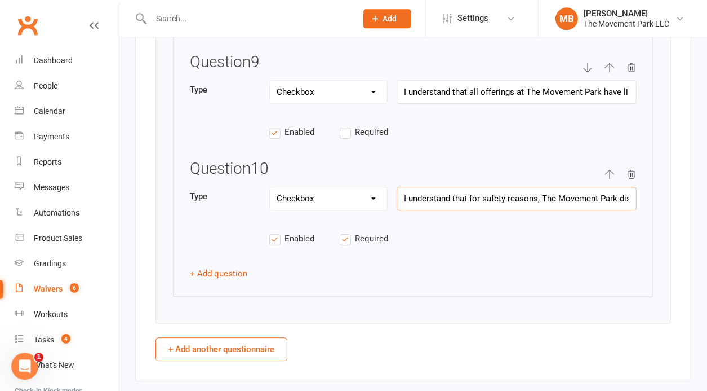
click at [552, 188] on input "I understand that for safety reasons, The Movement Park discourages students un…" at bounding box center [517, 199] width 240 height 24
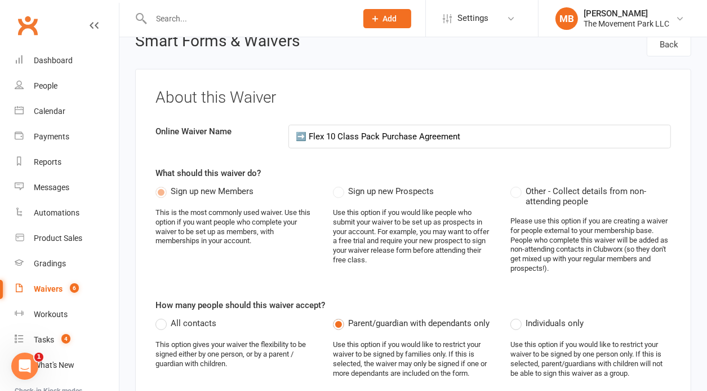
scroll to position [0, 0]
